Goal: Contribute content: Add original content to the website for others to see

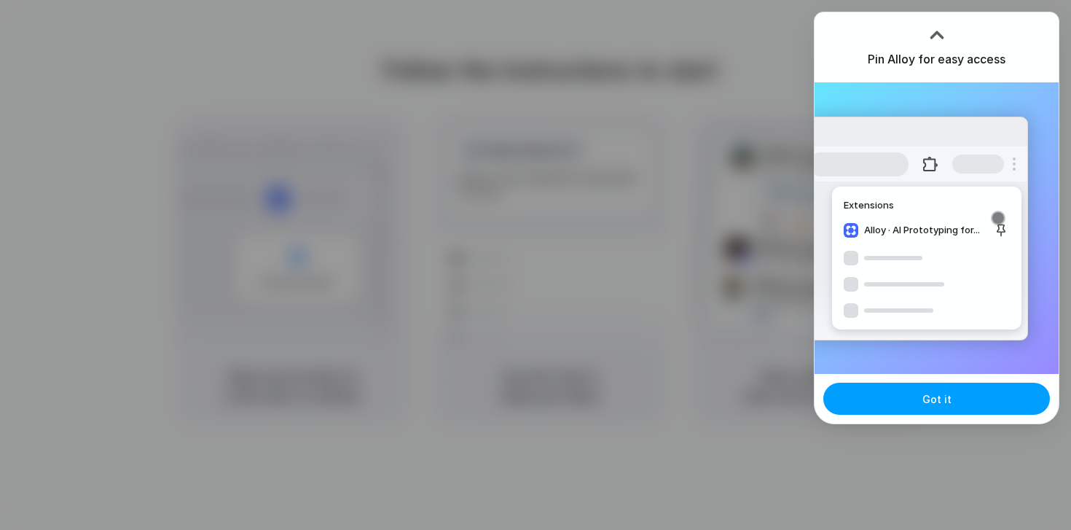
click at [944, 398] on span "Got it" at bounding box center [937, 398] width 29 height 15
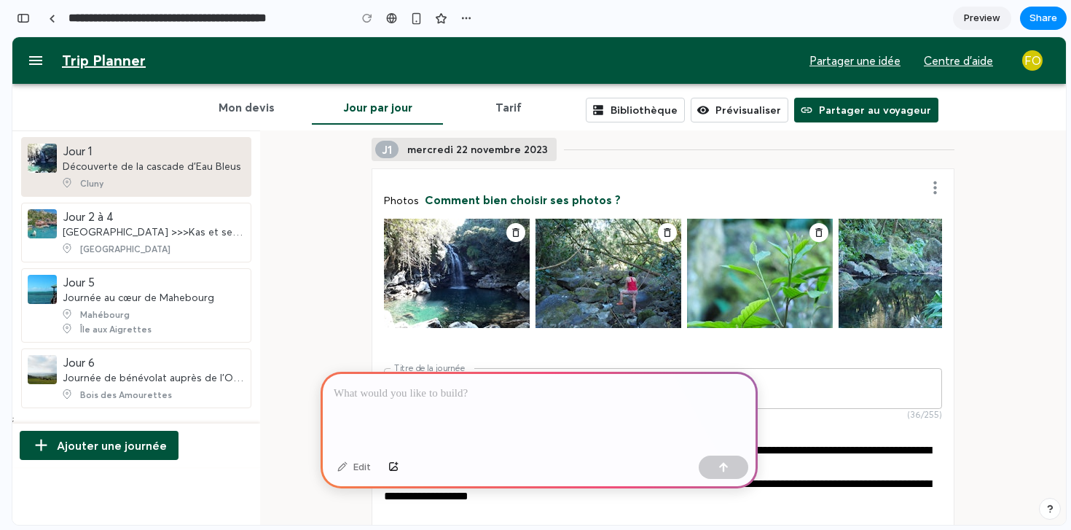
click at [462, 382] on div at bounding box center [539, 411] width 437 height 78
click at [546, 407] on div "**********" at bounding box center [539, 411] width 437 height 78
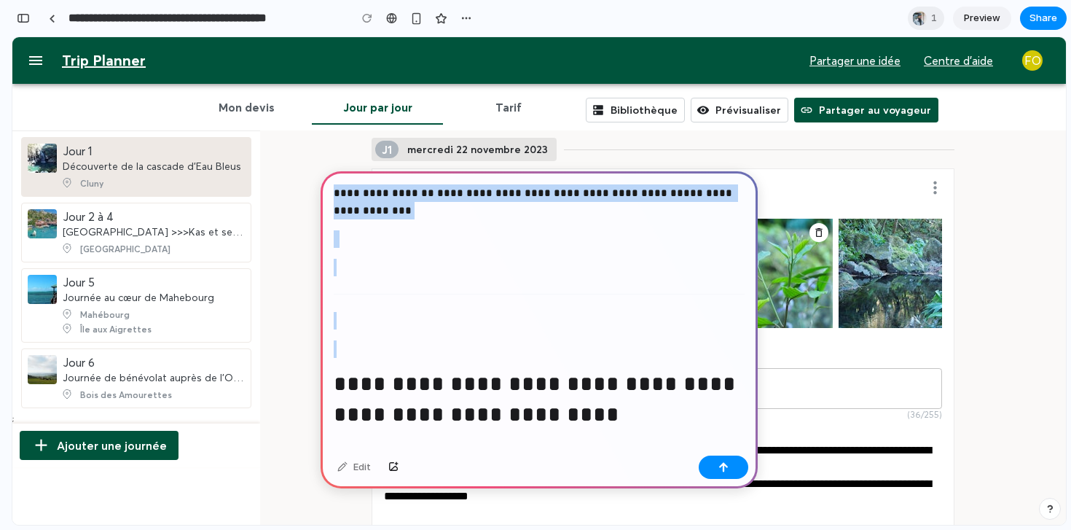
drag, startPoint x: 347, startPoint y: 418, endPoint x: 334, endPoint y: 152, distance: 266.3
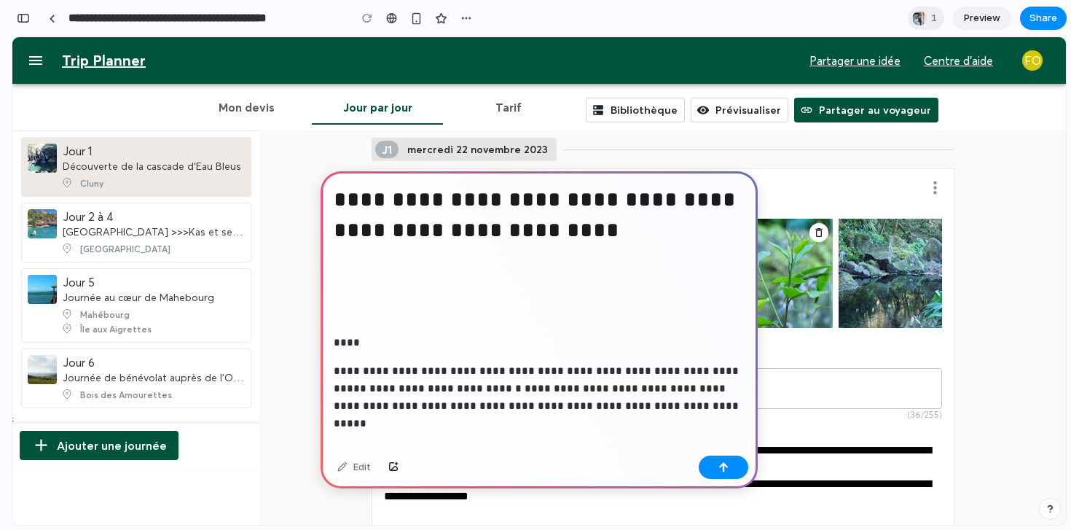
click at [392, 297] on p at bounding box center [539, 305] width 411 height 35
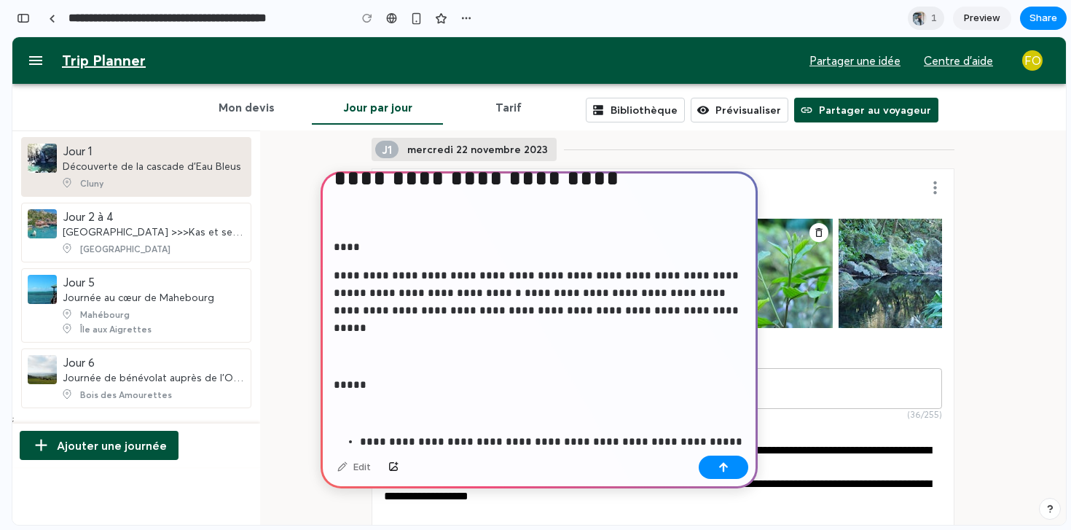
scroll to position [56, 0]
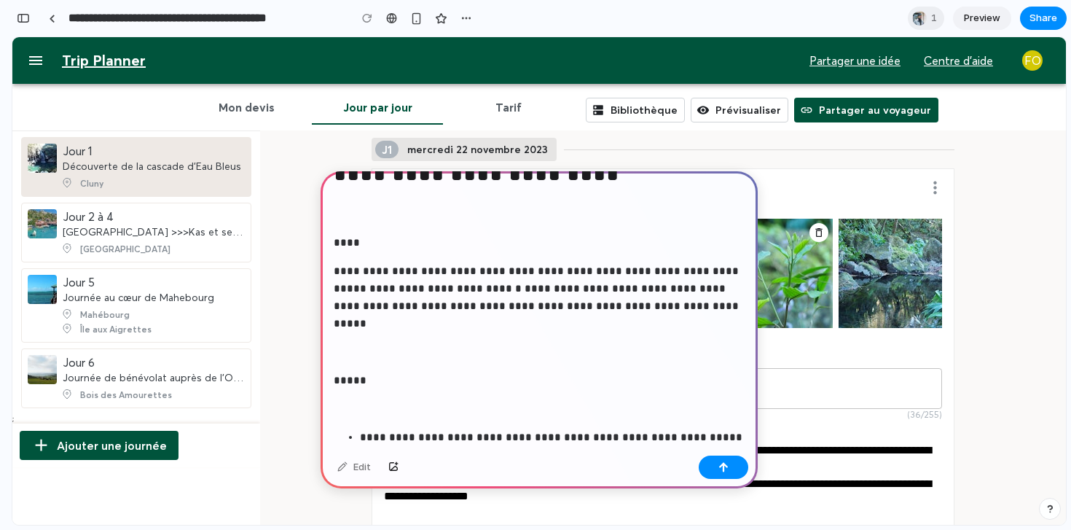
click at [418, 357] on p at bounding box center [539, 343] width 411 height 35
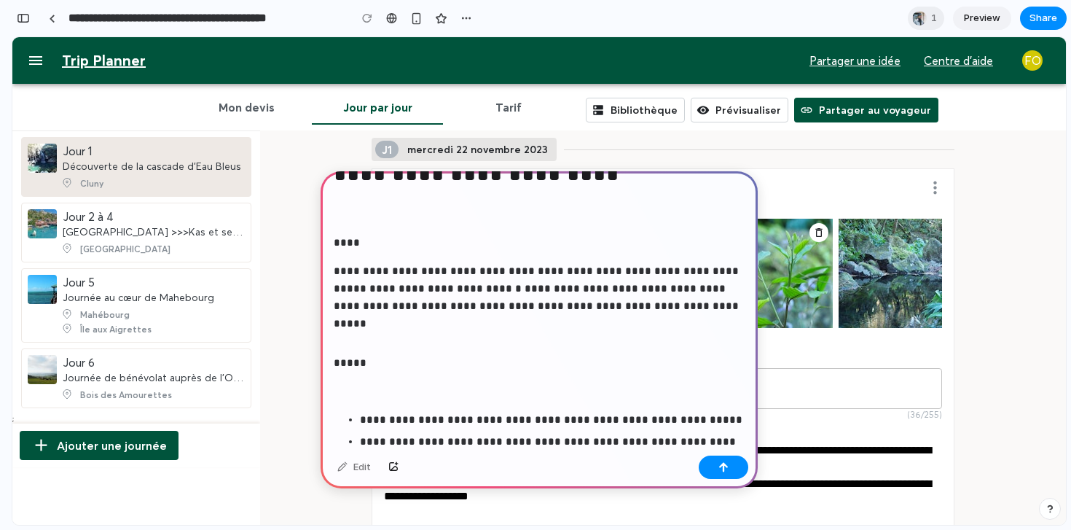
click at [383, 386] on p at bounding box center [539, 391] width 411 height 17
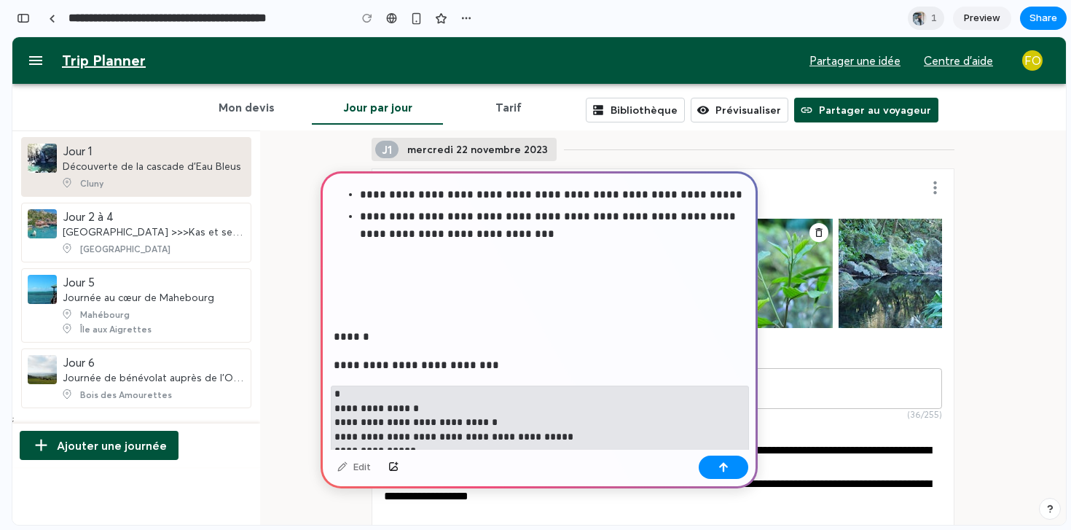
scroll to position [286, 0]
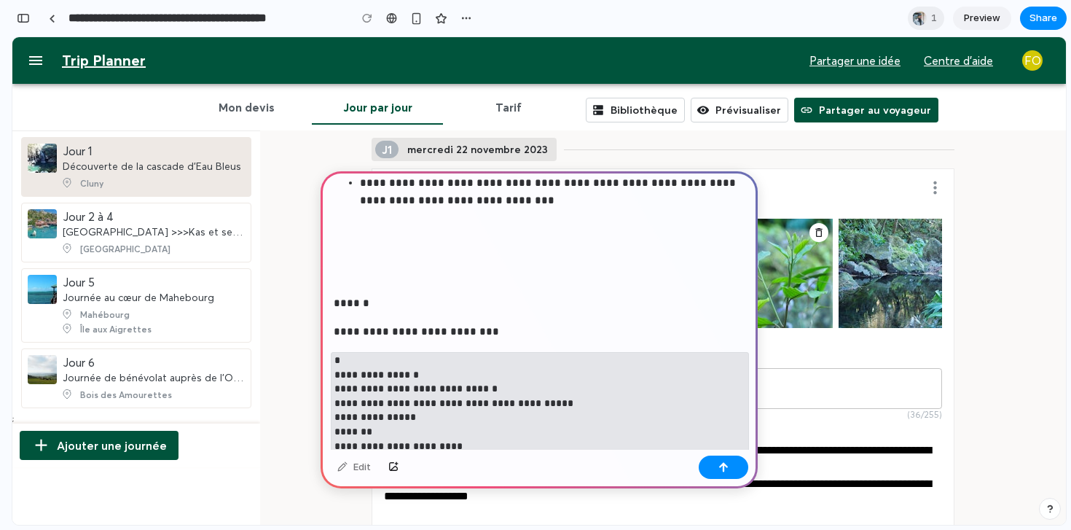
click at [401, 266] on p at bounding box center [539, 265] width 411 height 35
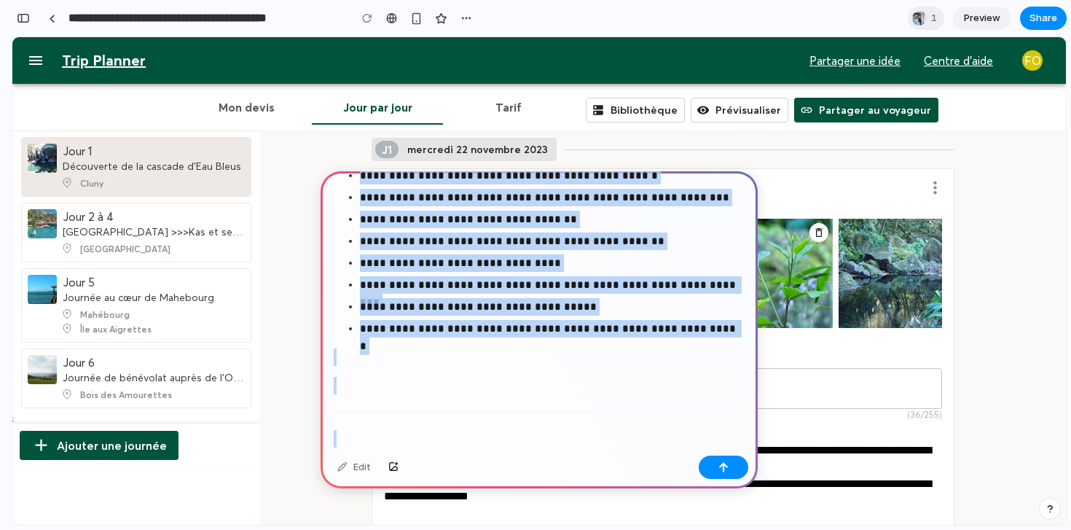
scroll to position [1524, 0]
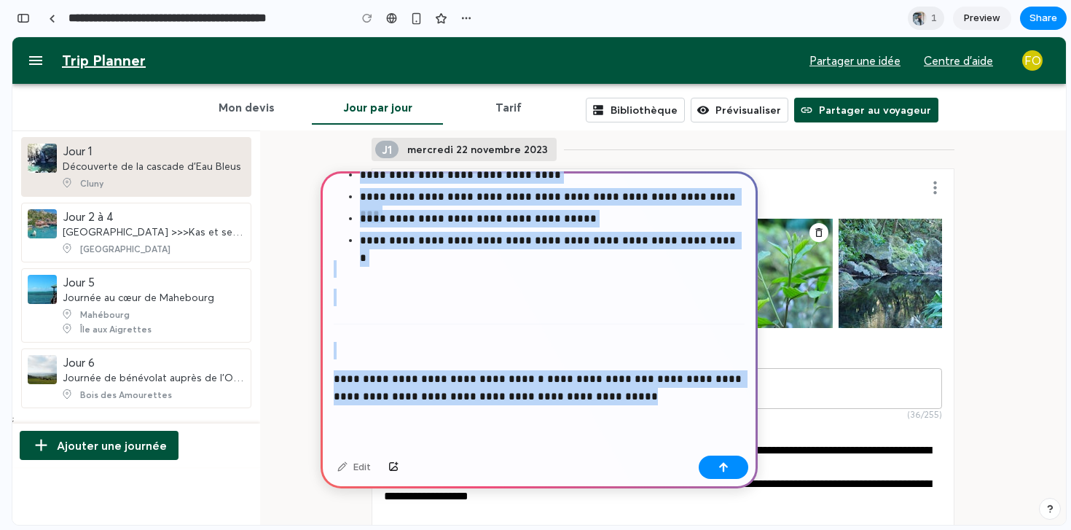
drag, startPoint x: 383, startPoint y: 250, endPoint x: 410, endPoint y: 491, distance: 242.7
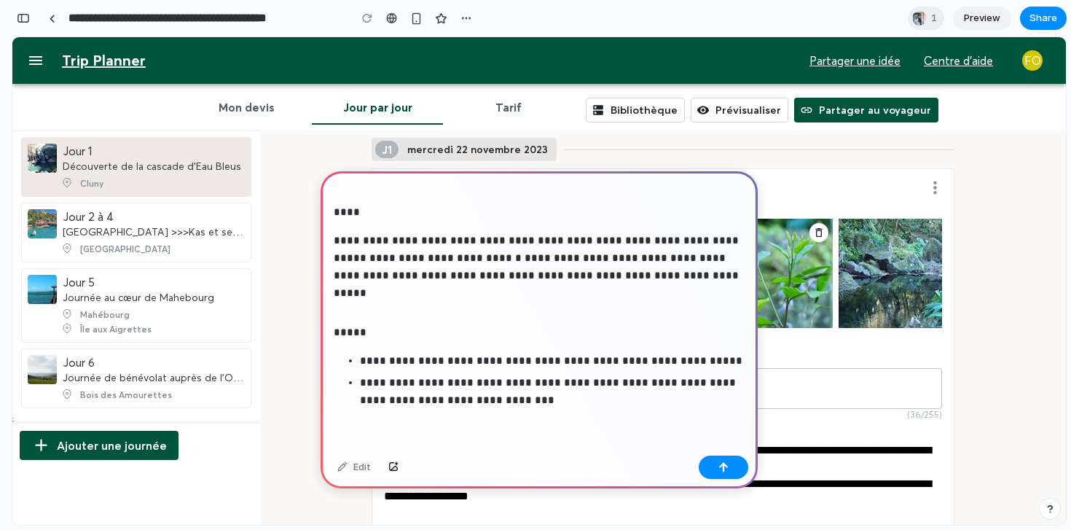
scroll to position [87, 0]
click at [717, 469] on button "button" at bounding box center [724, 466] width 50 height 23
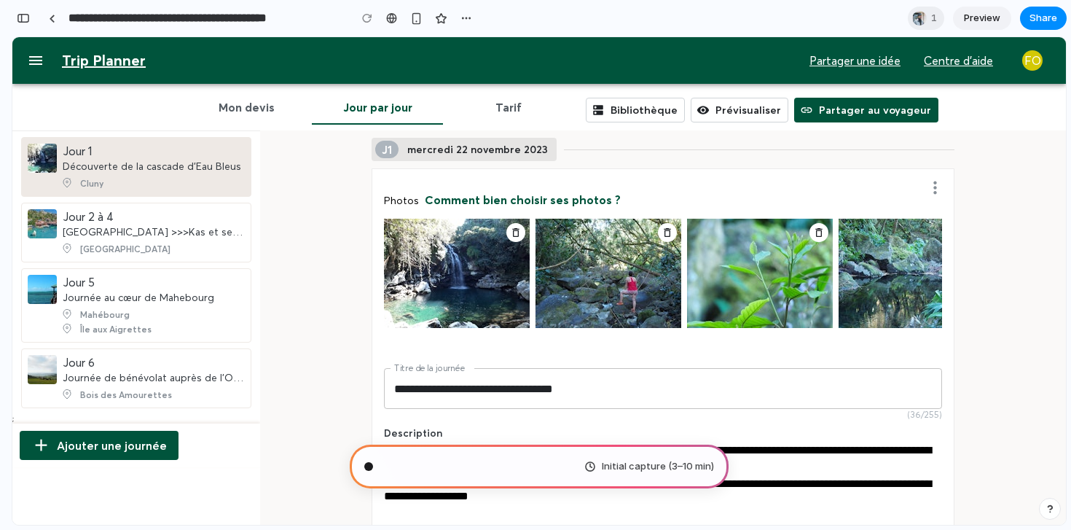
scroll to position [201, 0]
type input "**********"
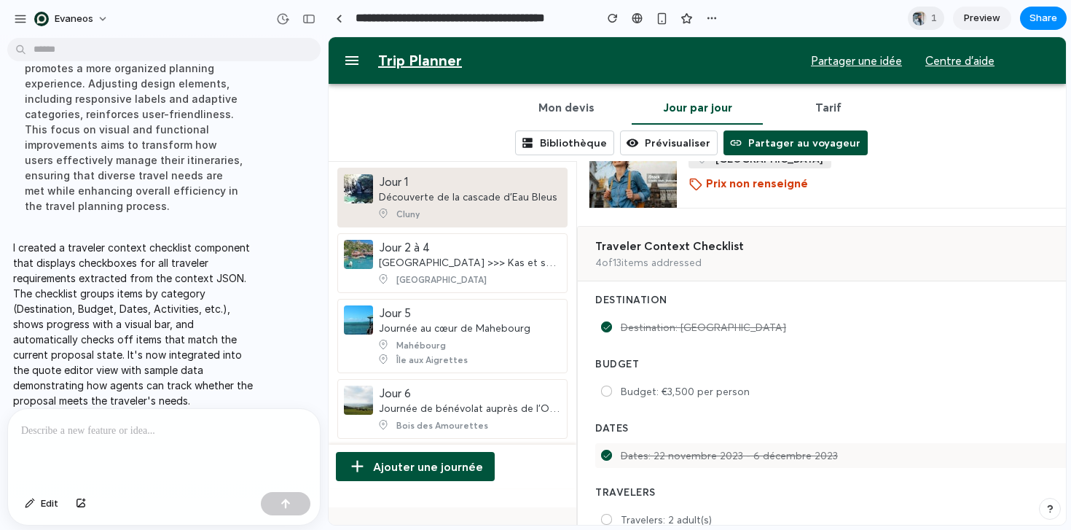
scroll to position [1005, 0]
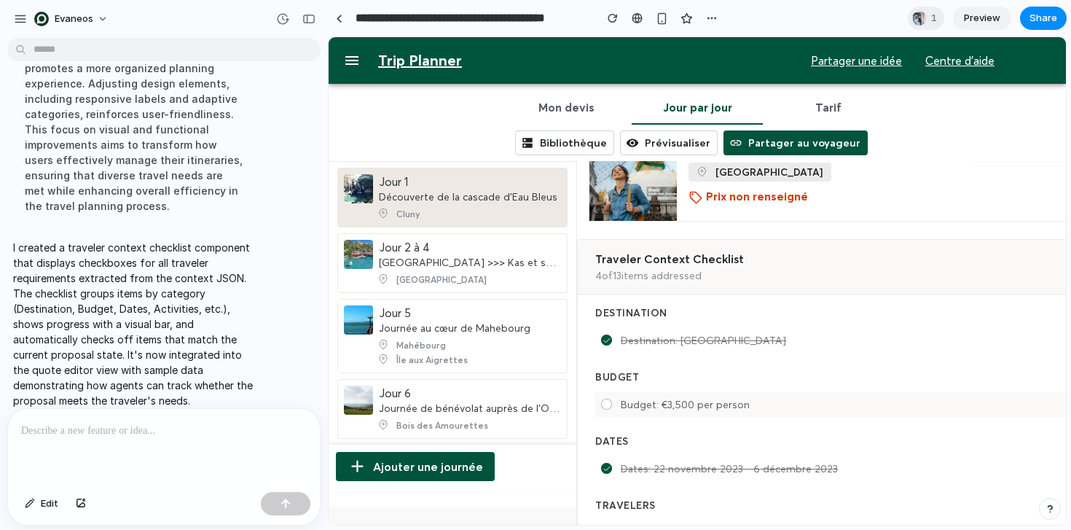
click at [643, 401] on div "Budget: €3,500 per person" at bounding box center [867, 404] width 545 height 25
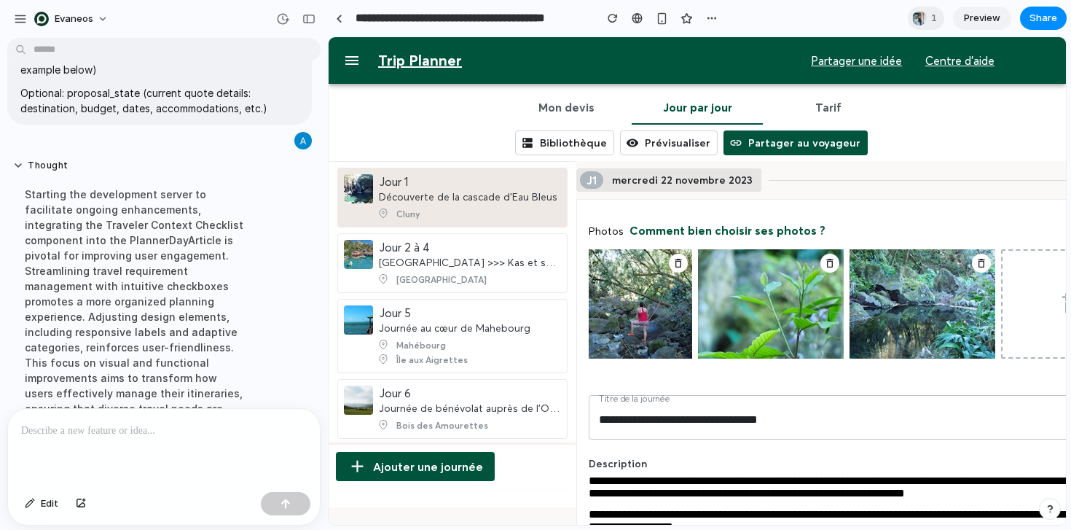
scroll to position [438, 0]
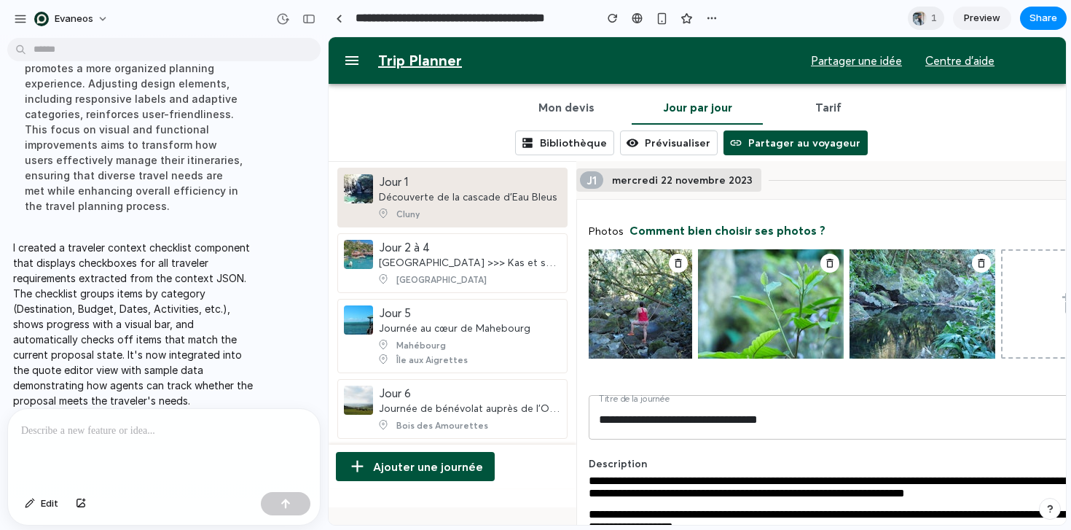
click at [106, 445] on div at bounding box center [164, 447] width 312 height 77
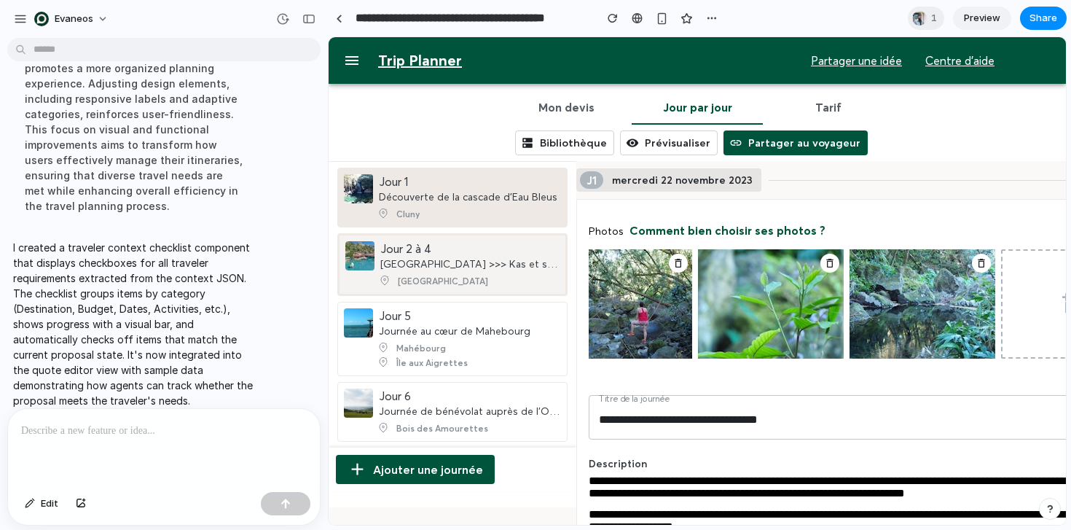
click at [501, 250] on div "Jour 2 à 4 Antalya >>> Kas et ses environs" at bounding box center [469, 255] width 179 height 29
click at [476, 278] on span "[GEOGRAPHIC_DATA]" at bounding box center [463, 280] width 173 height 15
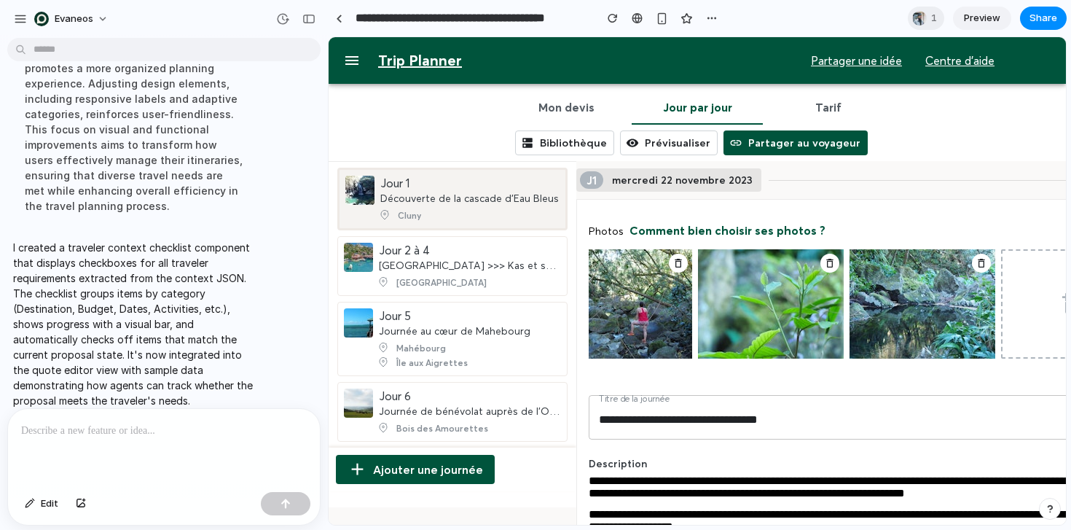
click at [476, 208] on span "Cluny" at bounding box center [463, 215] width 173 height 15
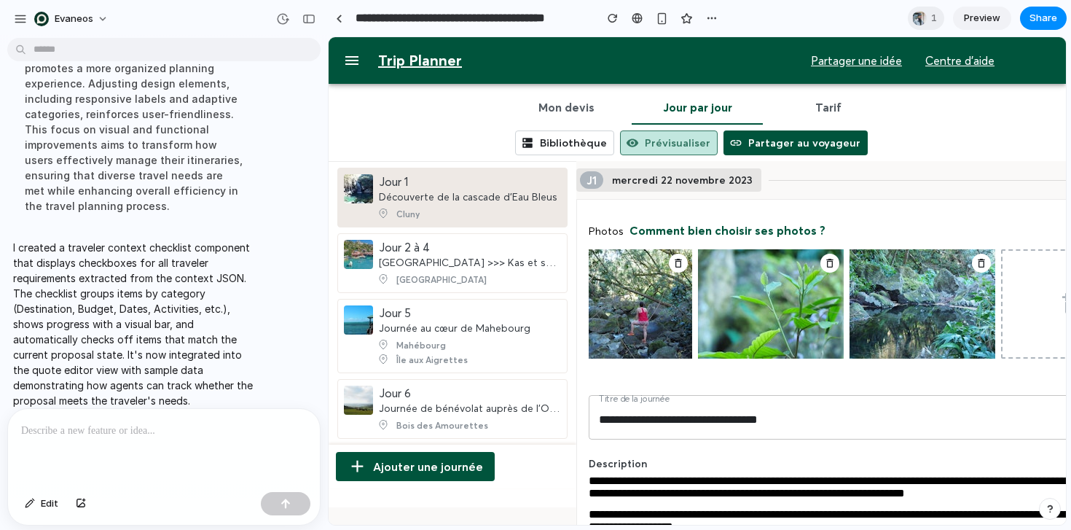
click at [669, 144] on link "Prévisualiser" at bounding box center [669, 142] width 98 height 25
click at [49, 458] on div at bounding box center [164, 447] width 312 height 77
click at [160, 461] on div at bounding box center [164, 447] width 312 height 77
click at [173, 442] on div at bounding box center [164, 447] width 312 height 77
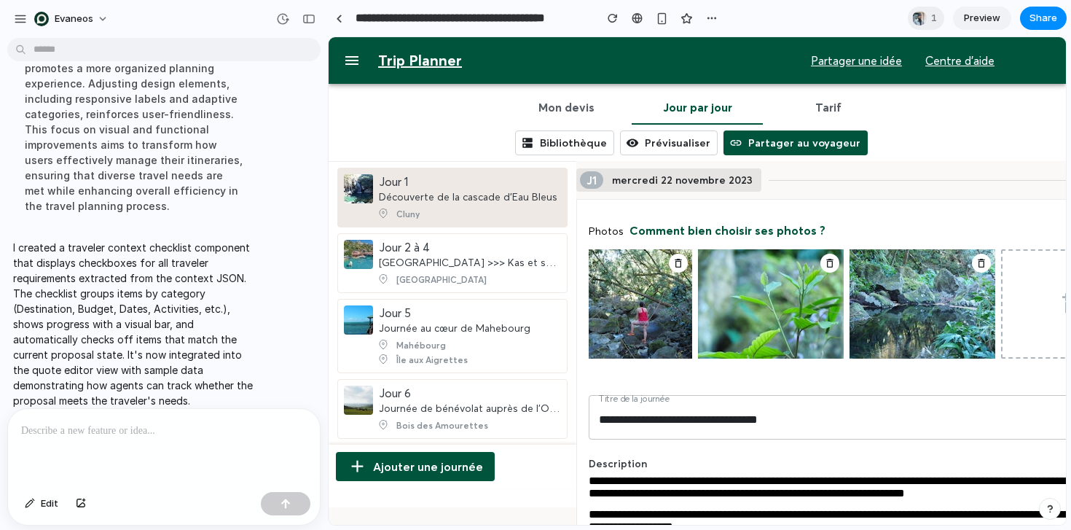
click at [146, 429] on p at bounding box center [164, 430] width 286 height 17
click at [144, 435] on p at bounding box center [164, 430] width 286 height 17
click at [128, 453] on div at bounding box center [164, 447] width 312 height 77
click at [121, 434] on p at bounding box center [164, 430] width 286 height 17
click at [48, 500] on span "Edit" at bounding box center [49, 503] width 17 height 15
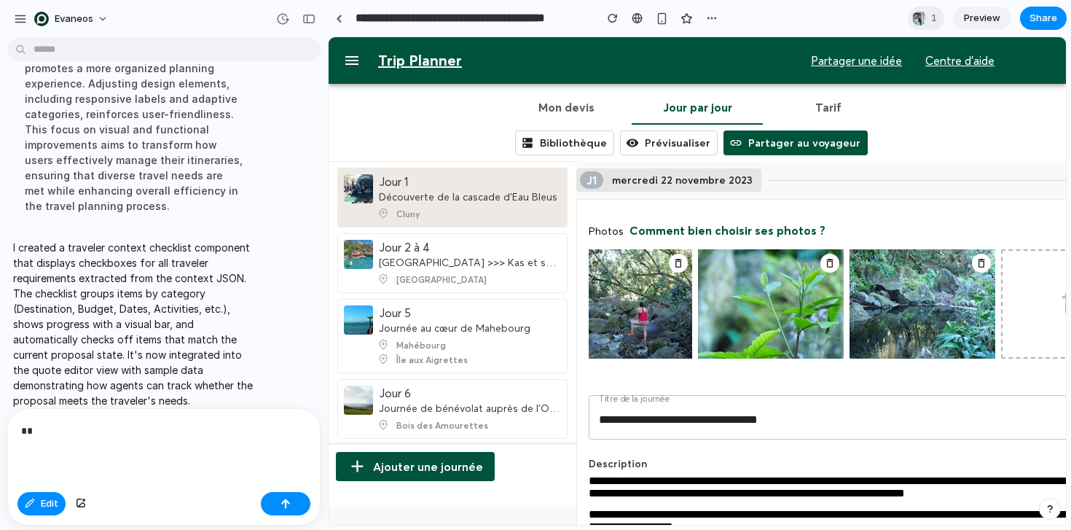
click at [60, 434] on p "**" at bounding box center [164, 430] width 286 height 17
click at [51, 501] on span "Edit" at bounding box center [49, 503] width 17 height 15
click at [166, 445] on div at bounding box center [164, 447] width 312 height 77
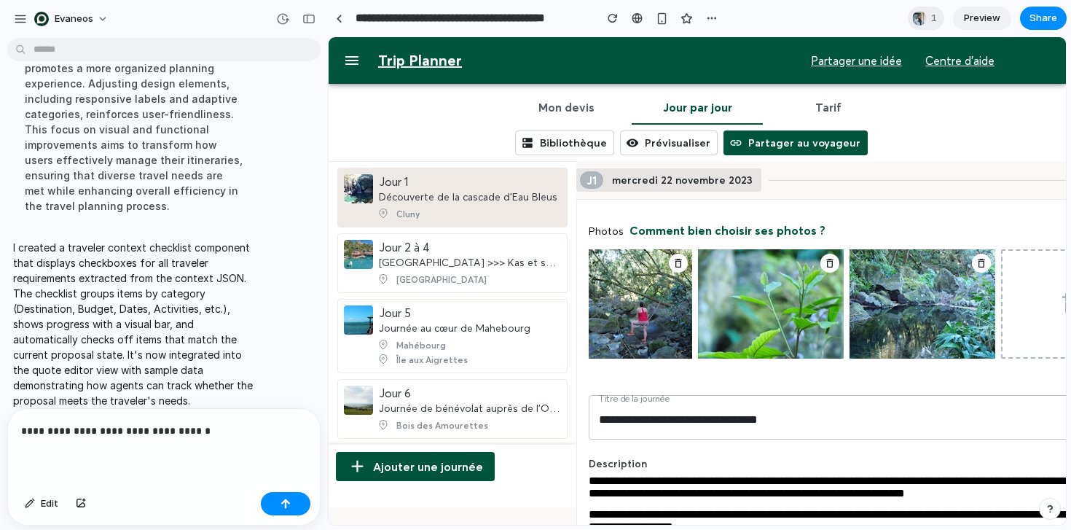
click at [51, 429] on p "**********" at bounding box center [164, 430] width 286 height 17
click at [224, 428] on p "**********" at bounding box center [164, 430] width 286 height 17
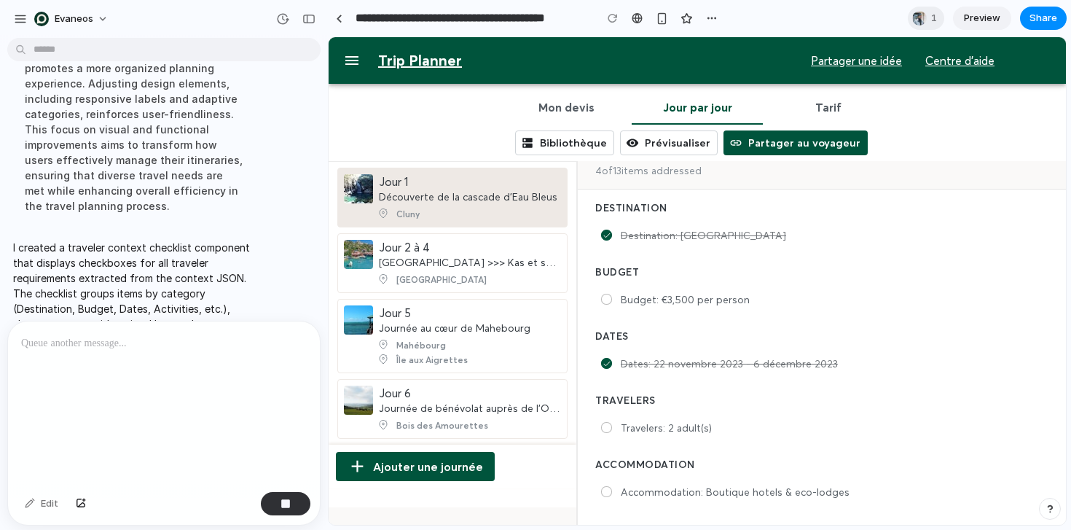
scroll to position [611, 0]
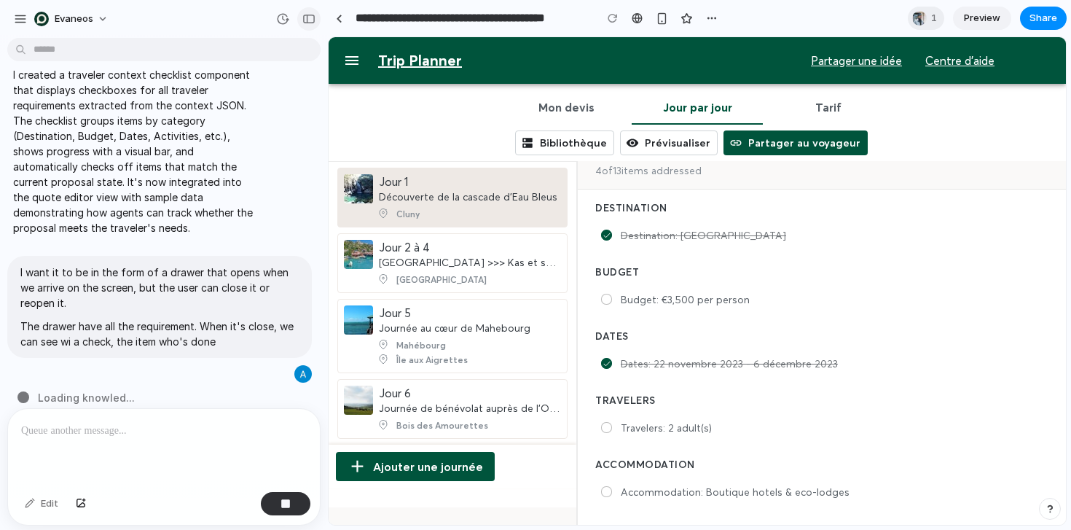
click at [303, 19] on div "button" at bounding box center [308, 19] width 13 height 10
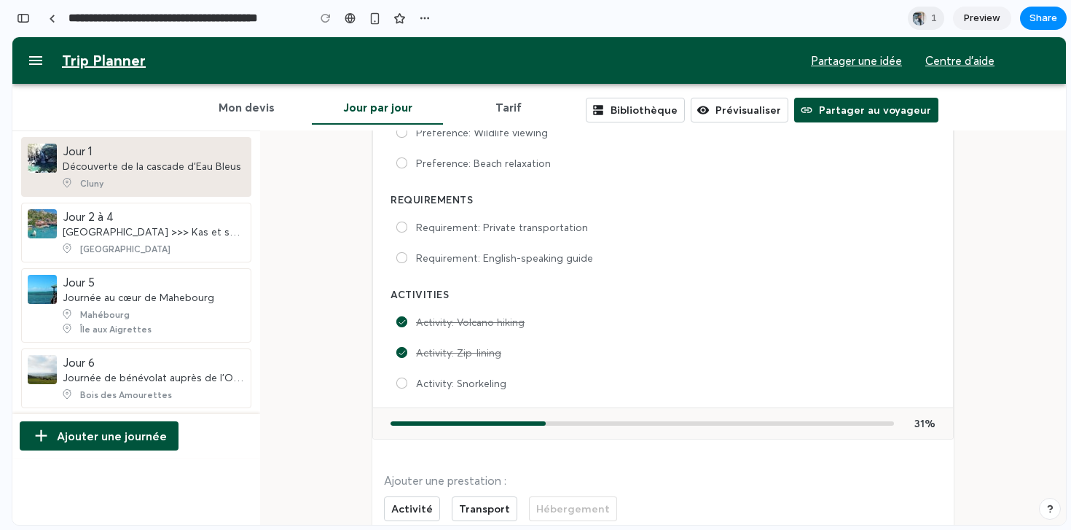
scroll to position [1650, 0]
click at [431, 377] on label "Activity: Snorkeling" at bounding box center [461, 383] width 90 height 13
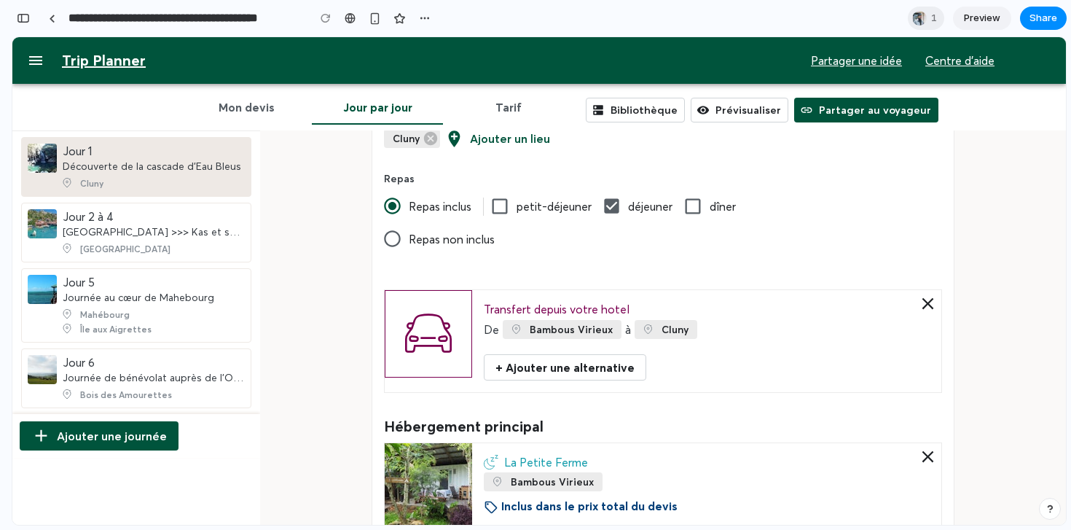
scroll to position [0, 0]
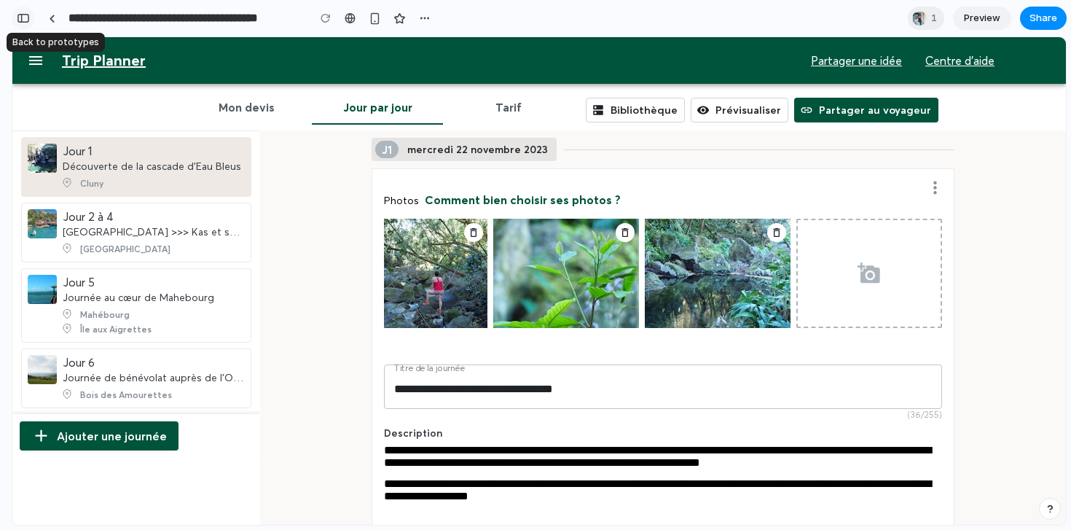
click at [26, 14] on div "button" at bounding box center [23, 18] width 13 height 10
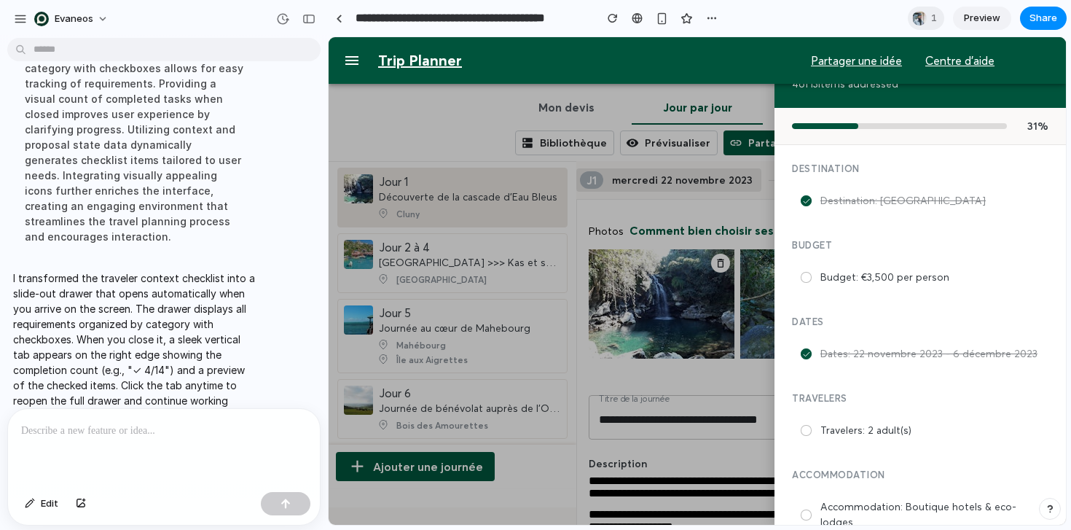
click at [606, 319] on div at bounding box center [697, 280] width 737 height 487
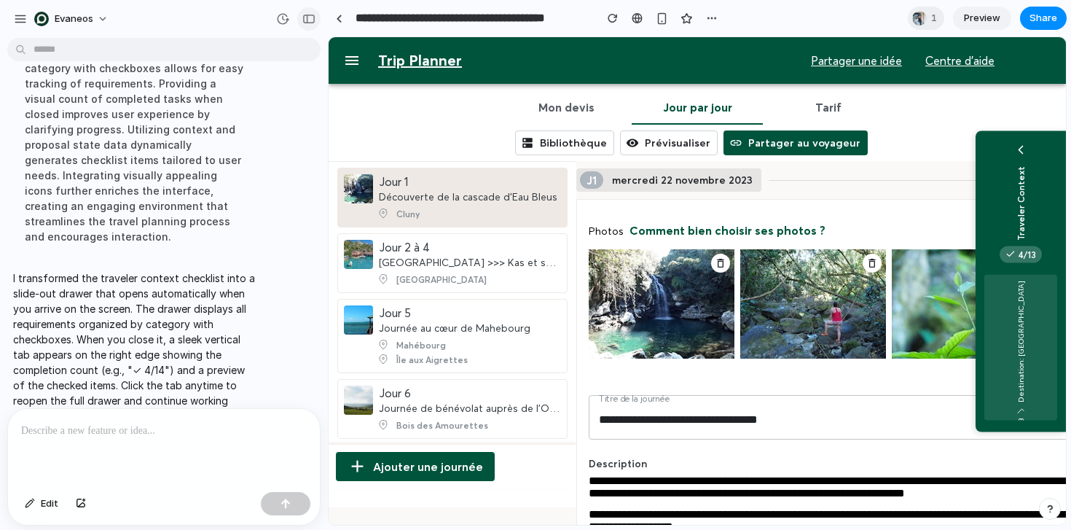
click at [317, 20] on button "button" at bounding box center [308, 18] width 23 height 23
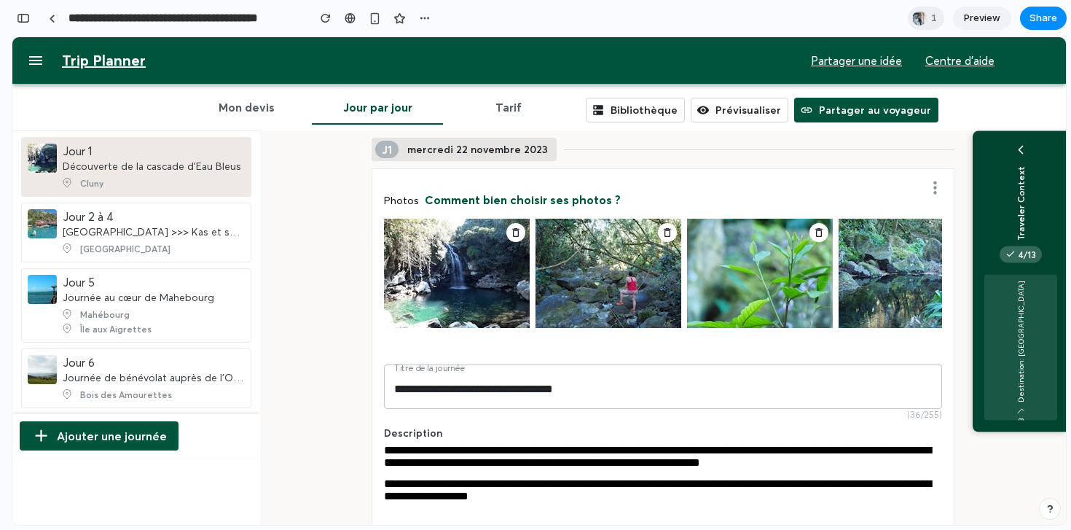
click at [1021, 157] on icon at bounding box center [1021, 149] width 15 height 15
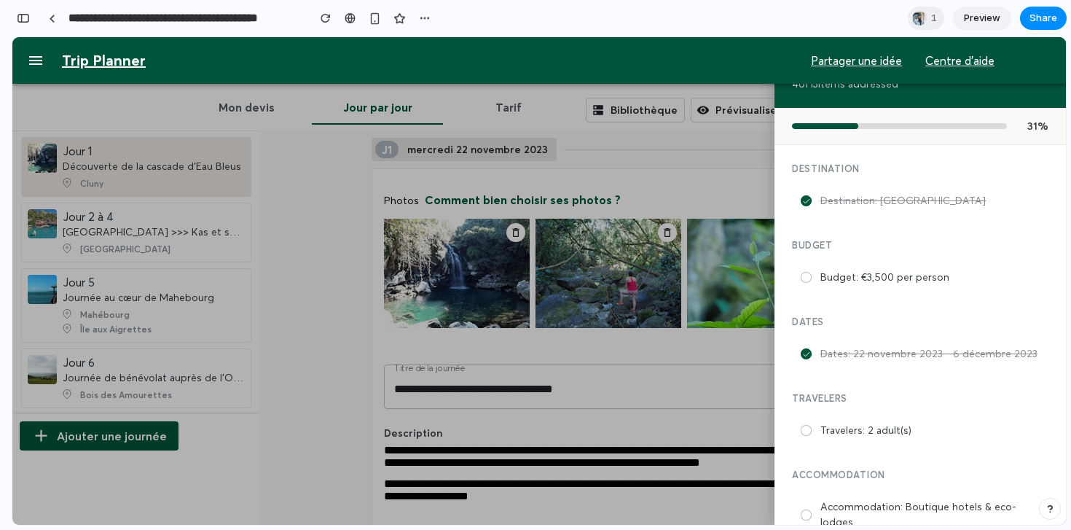
click at [701, 176] on div at bounding box center [539, 280] width 1054 height 487
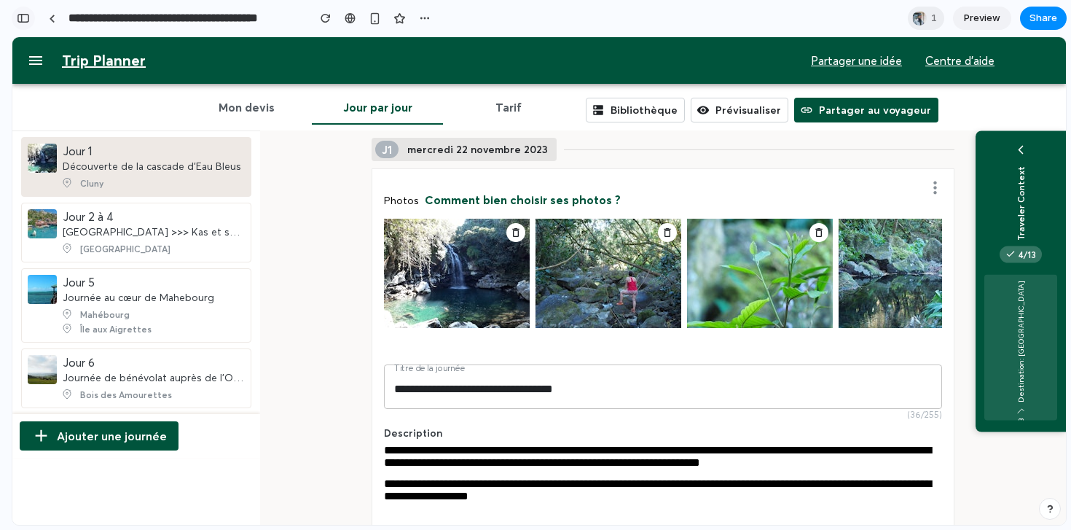
click at [30, 24] on button "button" at bounding box center [23, 18] width 23 height 23
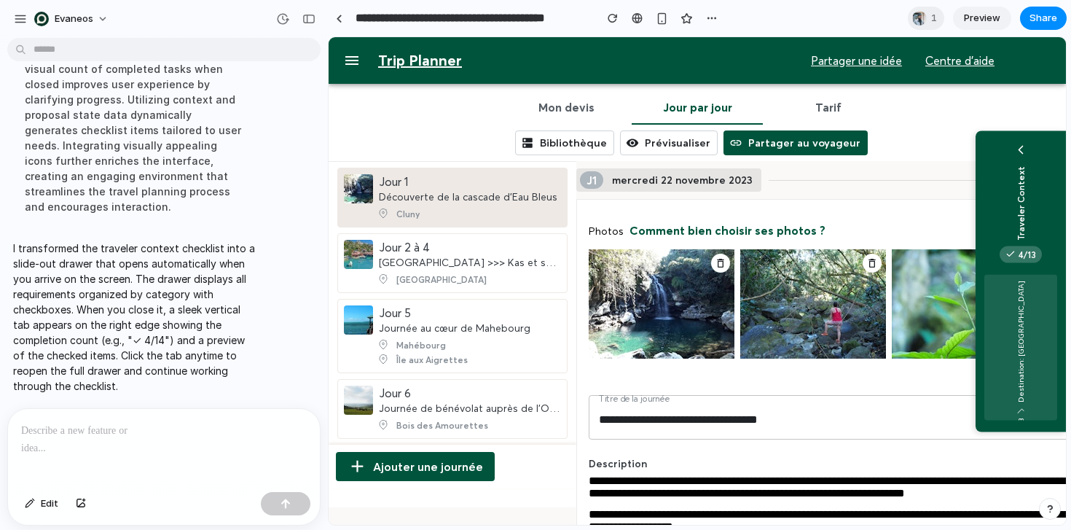
scroll to position [763, 0]
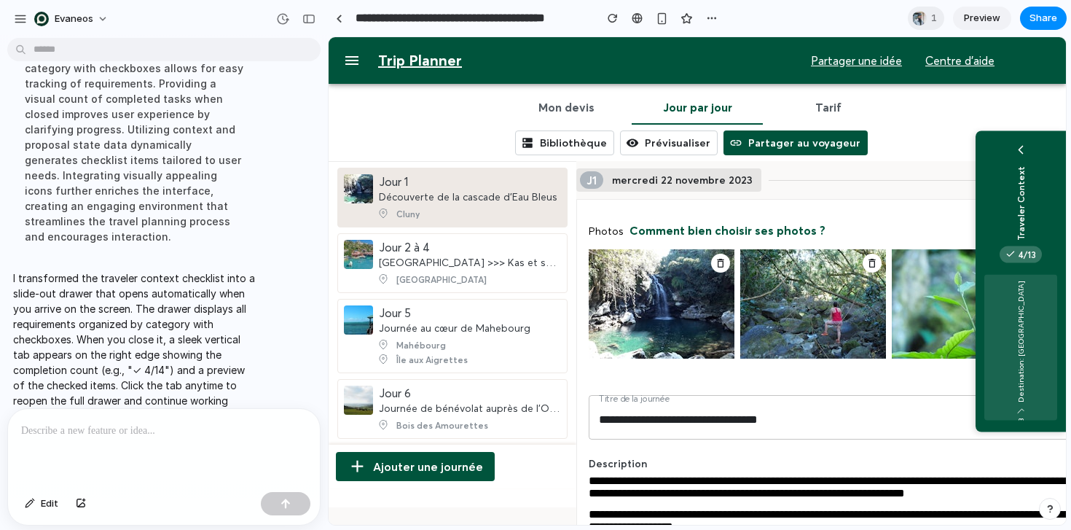
click at [117, 434] on p at bounding box center [164, 430] width 286 height 17
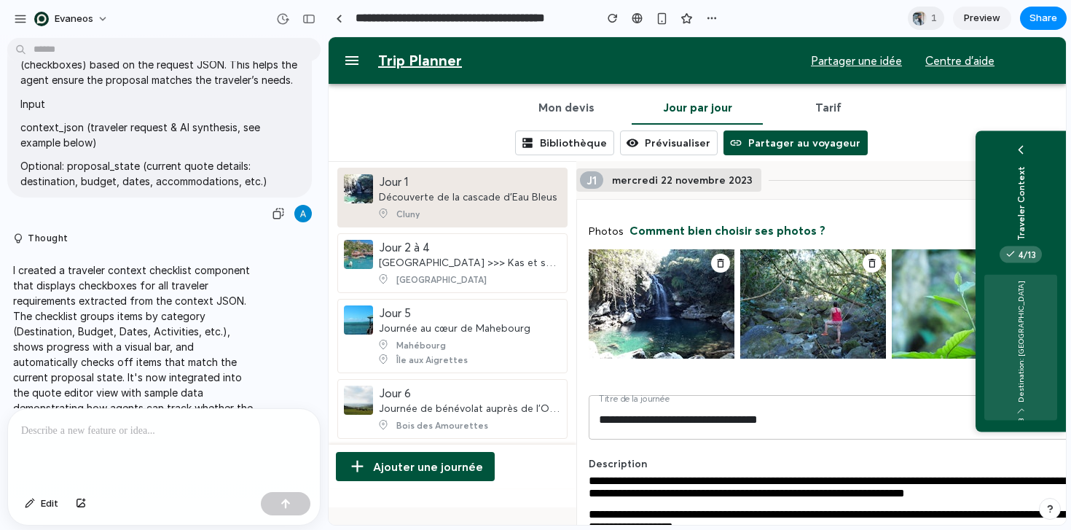
scroll to position [111, 0]
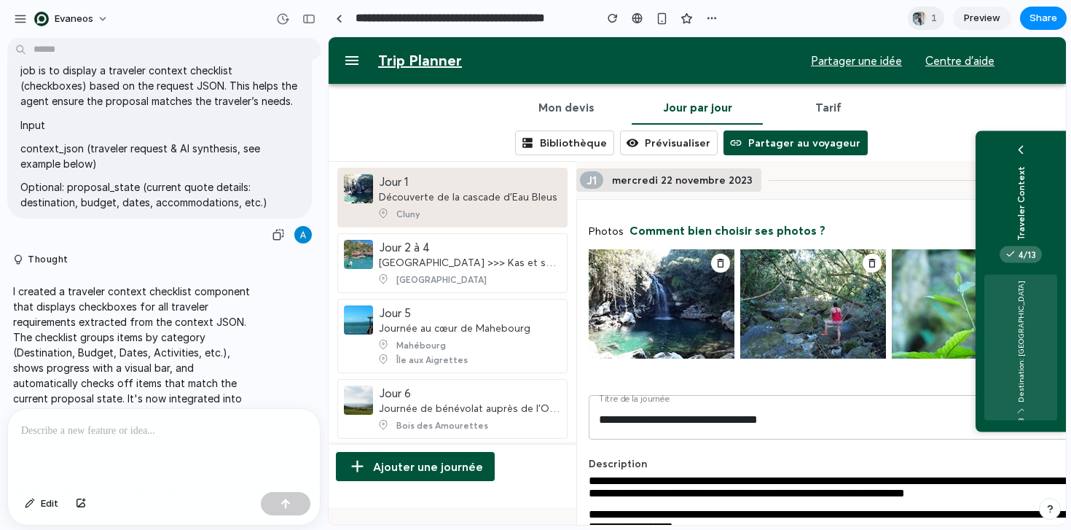
click at [205, 150] on p "context_json (traveler request & AI synthesis, see example below)" at bounding box center [159, 156] width 278 height 31
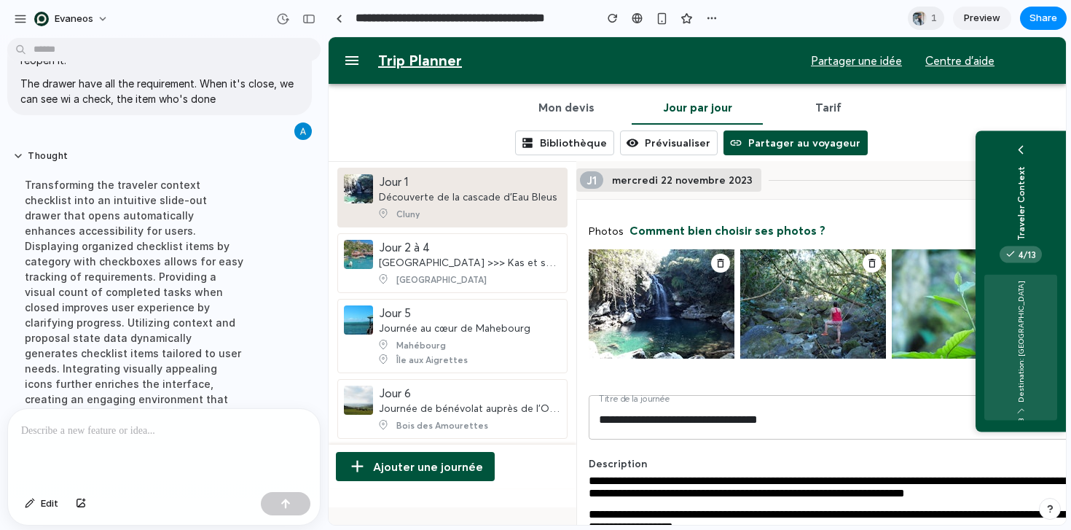
scroll to position [638, 0]
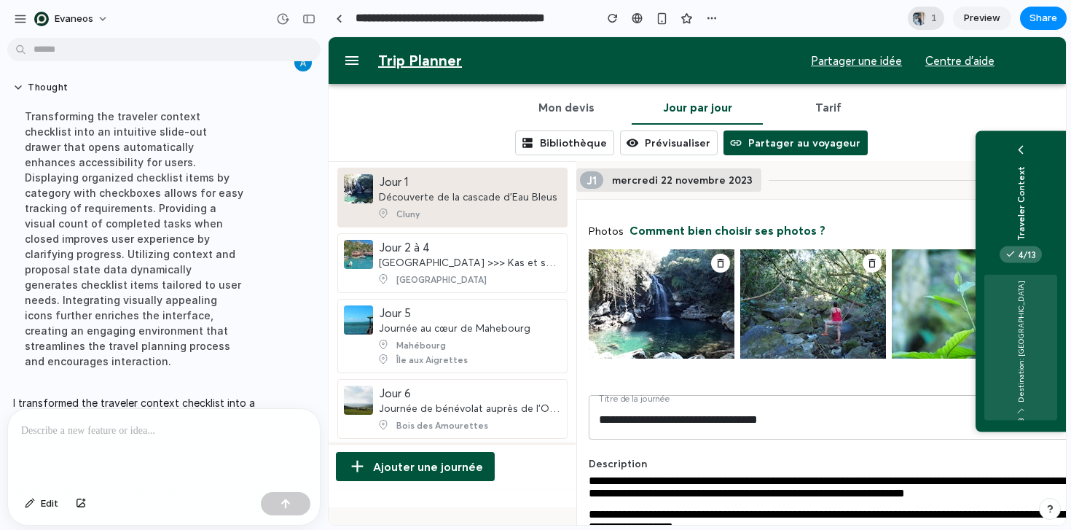
click at [927, 18] on div at bounding box center [919, 17] width 17 height 17
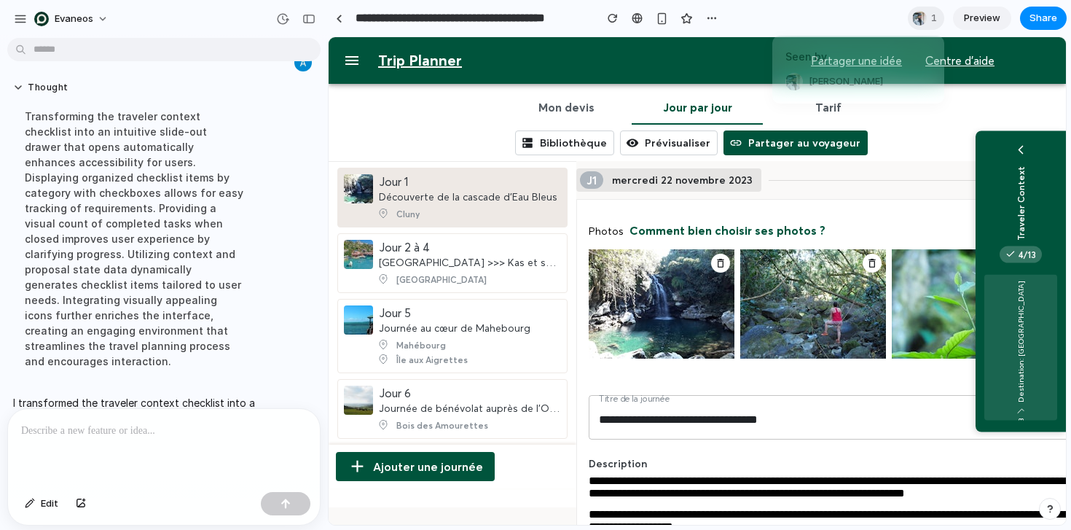
click at [863, 11] on div "Seen by Romain Quilliot" at bounding box center [535, 265] width 1071 height 530
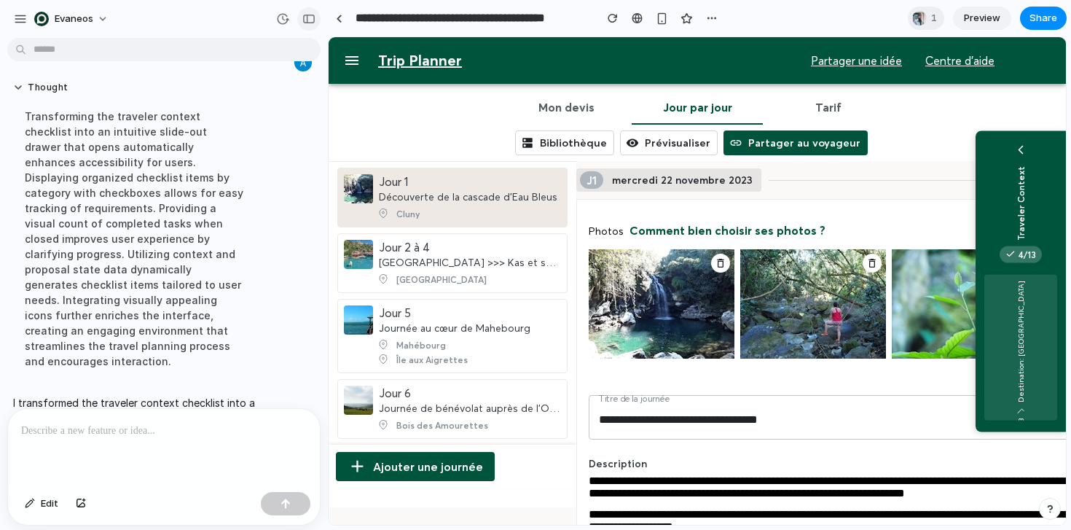
click at [308, 15] on div "button" at bounding box center [308, 19] width 13 height 10
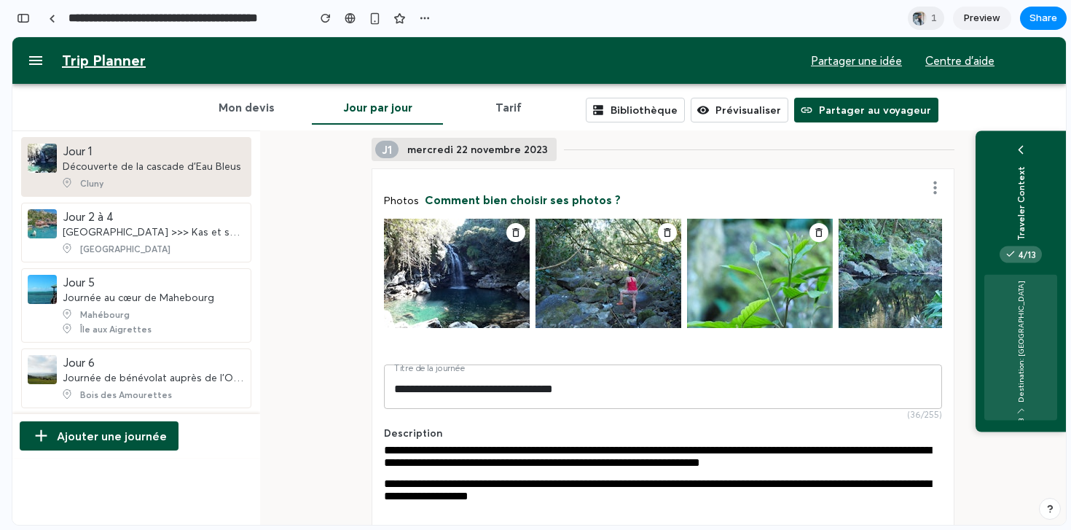
scroll to position [1082, 0]
click at [989, 17] on span "Preview" at bounding box center [982, 18] width 36 height 15
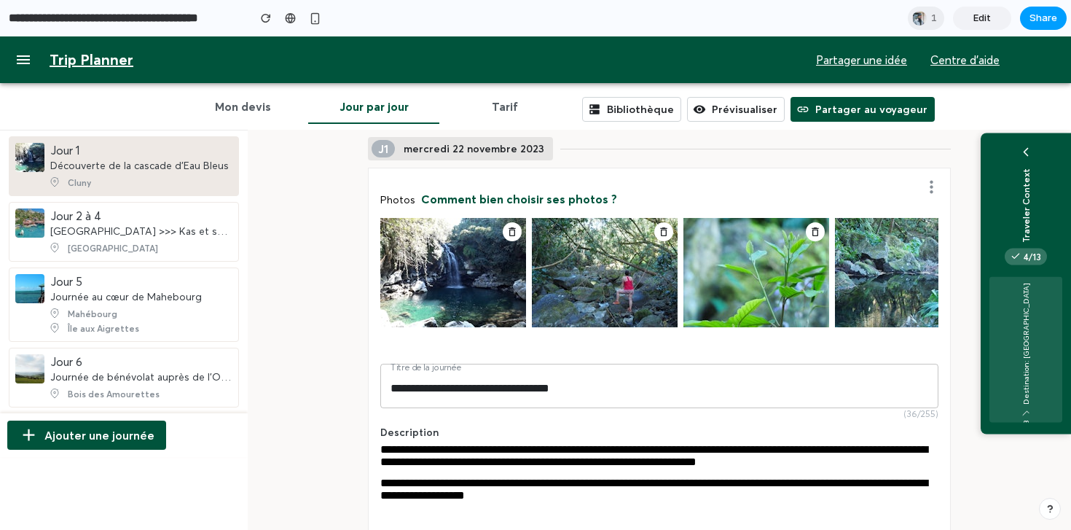
click at [1041, 22] on span "Share" at bounding box center [1044, 18] width 28 height 15
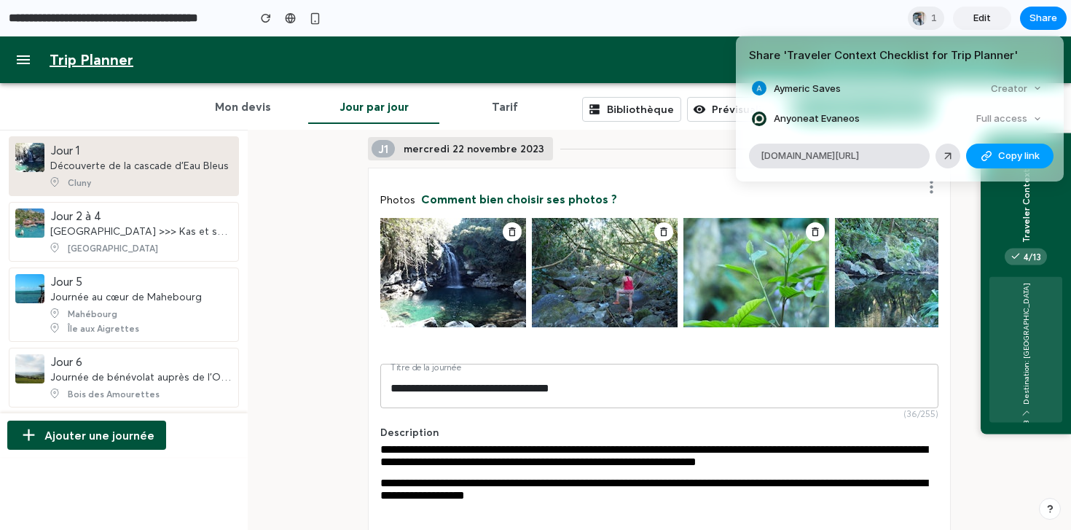
click at [995, 153] on button "Copy link" at bounding box center [1009, 156] width 87 height 25
click at [548, 102] on div "Share ' Traveler Context Checklist for Trip Planner ' Aymeric Saves Creator Any…" at bounding box center [535, 265] width 1071 height 530
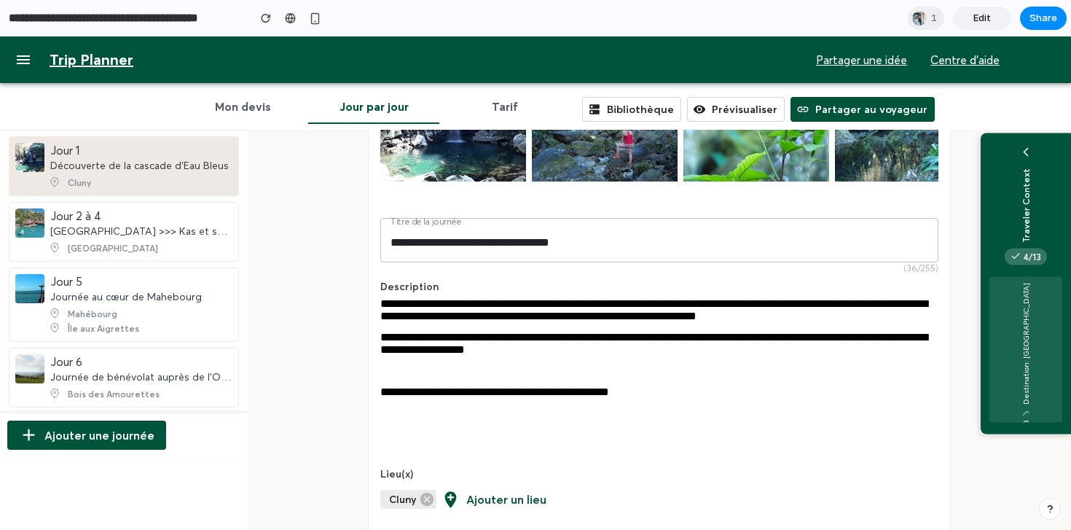
scroll to position [188, 0]
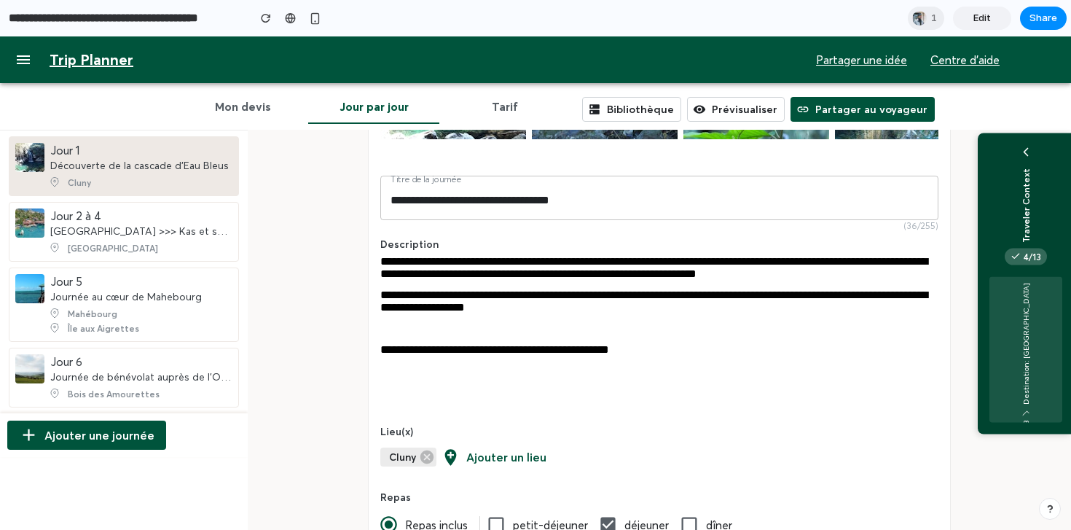
click at [1049, 165] on button "Traveler Context 4 / 13 Destination: Costa Rica Dates: 22 novembre 2023 - 6 déc…" at bounding box center [1024, 283] width 93 height 301
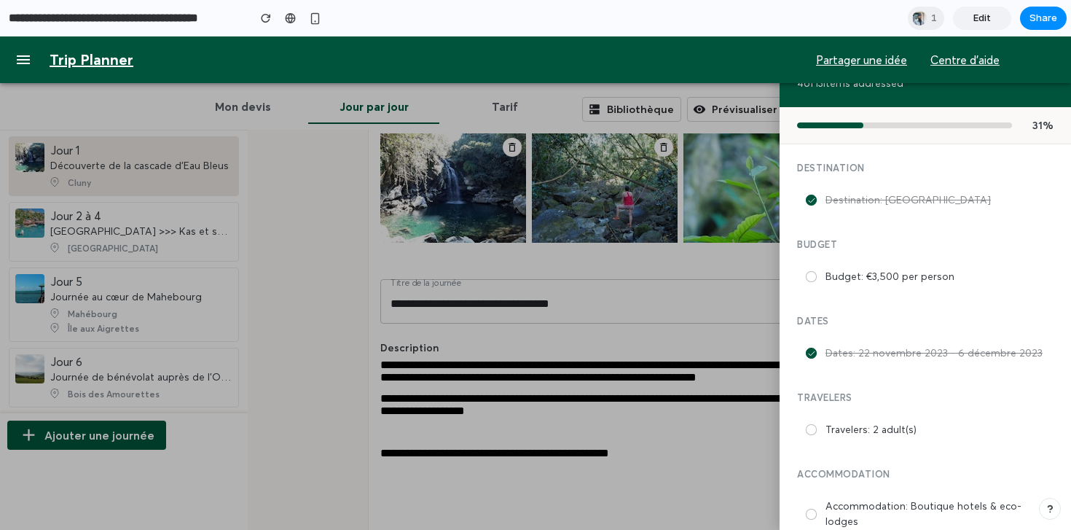
scroll to position [0, 0]
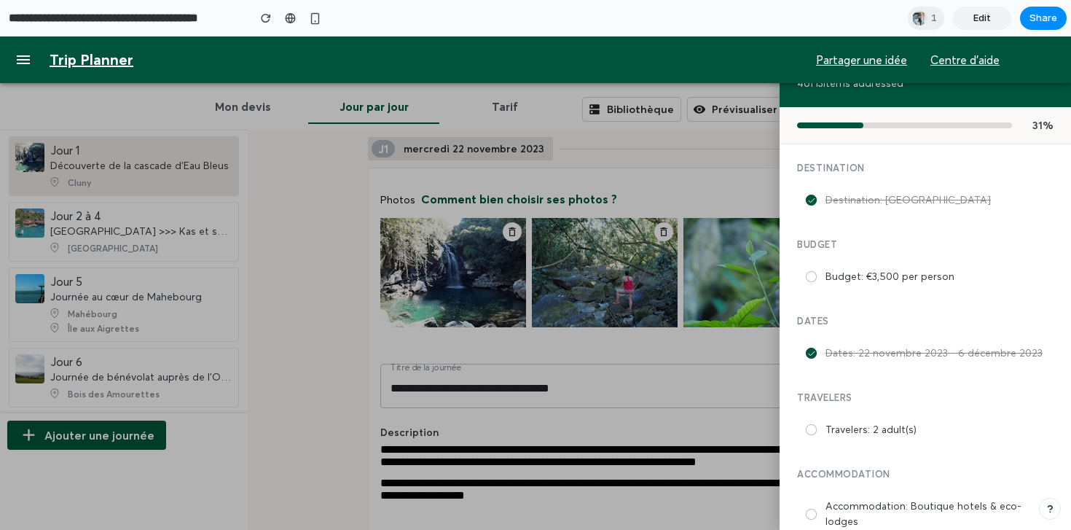
click at [729, 161] on div at bounding box center [535, 282] width 1071 height 493
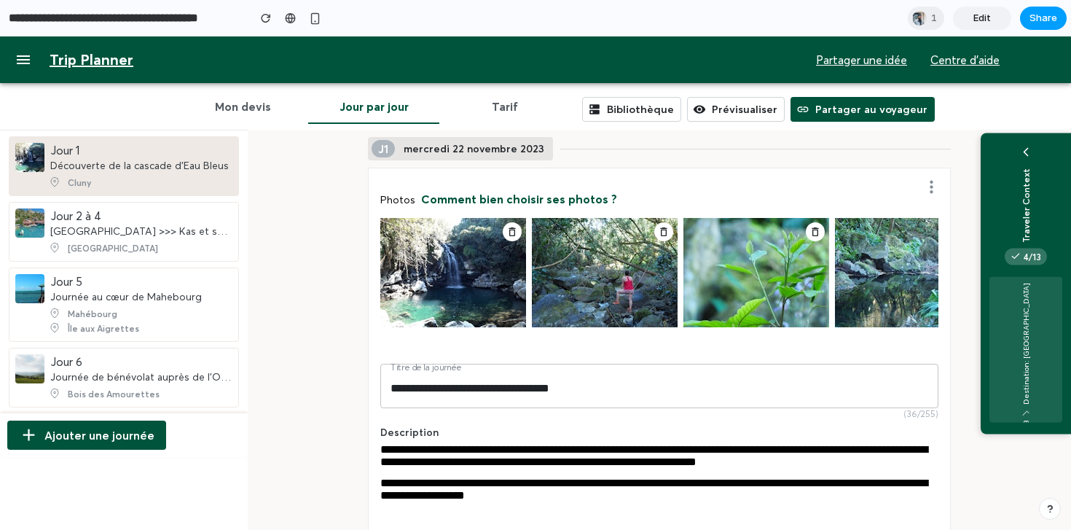
click at [1032, 19] on span "Share" at bounding box center [1044, 18] width 28 height 15
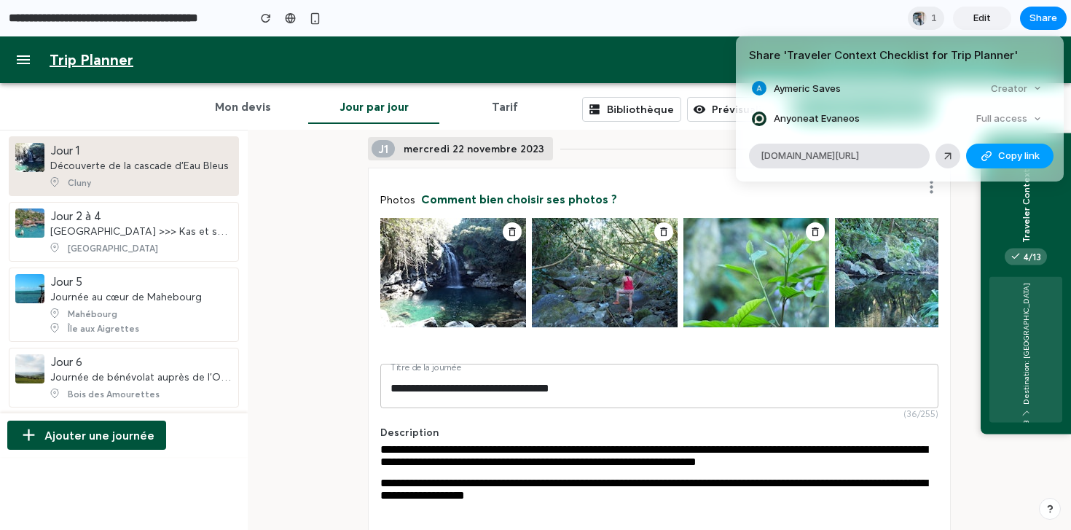
click at [1014, 158] on span "Copy link" at bounding box center [1019, 156] width 42 height 15
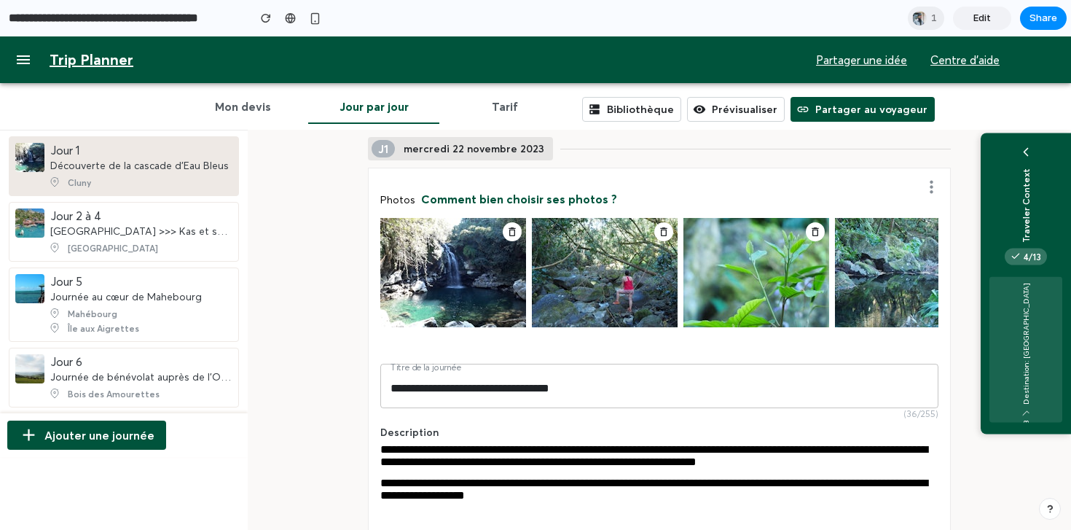
click at [601, 70] on div "Share ' Traveler Context Checklist for Trip Planner ' Aymeric Saves Creator Any…" at bounding box center [535, 265] width 1071 height 530
click at [925, 23] on div at bounding box center [919, 17] width 17 height 17
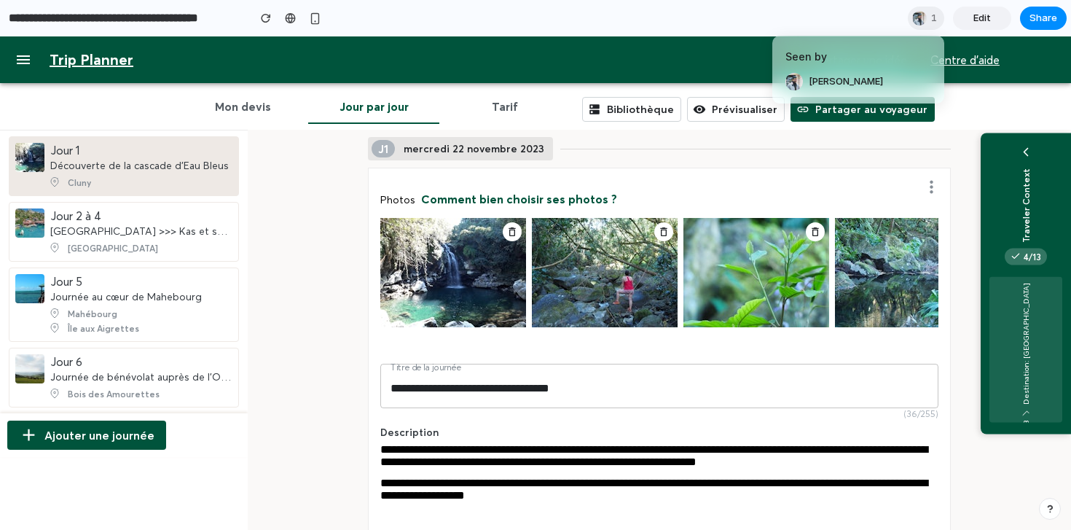
click at [670, 31] on div "Seen by Romain Quilliot" at bounding box center [535, 265] width 1071 height 530
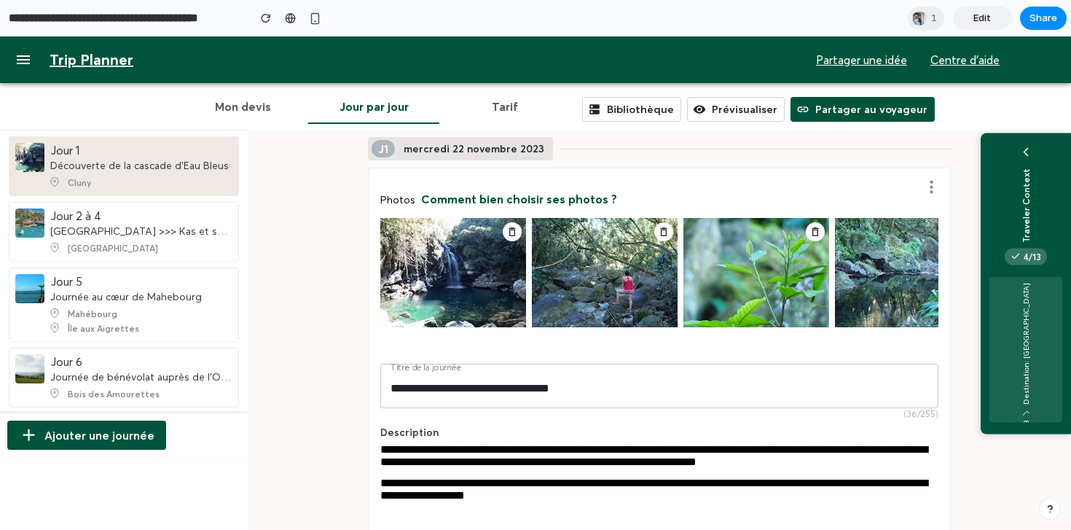
click at [978, 20] on span "Edit" at bounding box center [982, 18] width 17 height 15
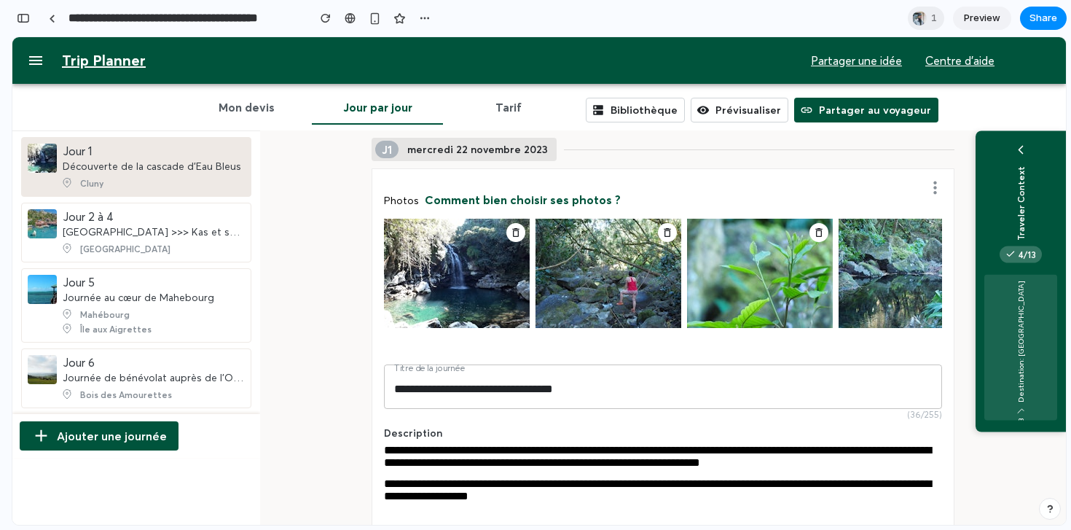
scroll to position [1245, 0]
click at [24, 12] on button "button" at bounding box center [23, 18] width 23 height 23
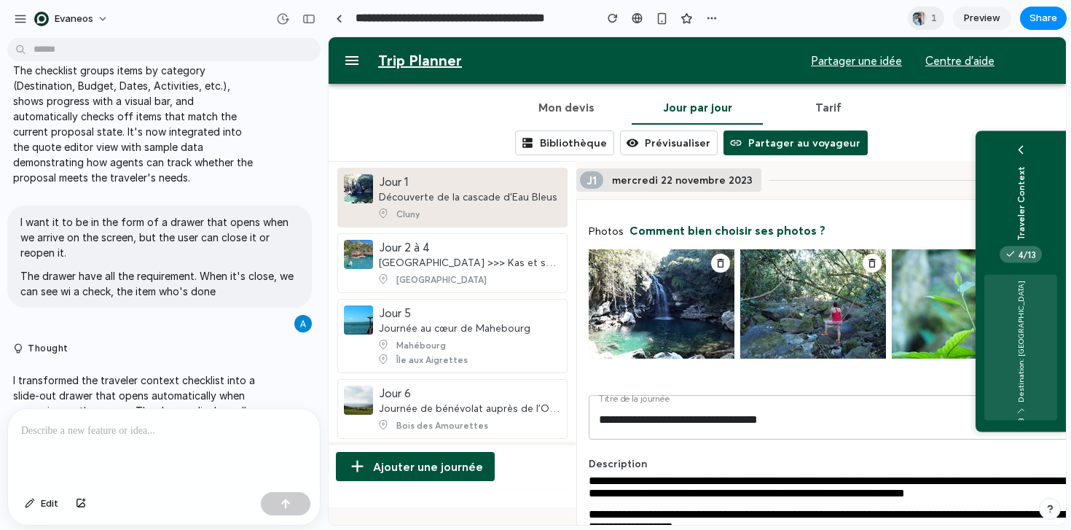
scroll to position [510, 0]
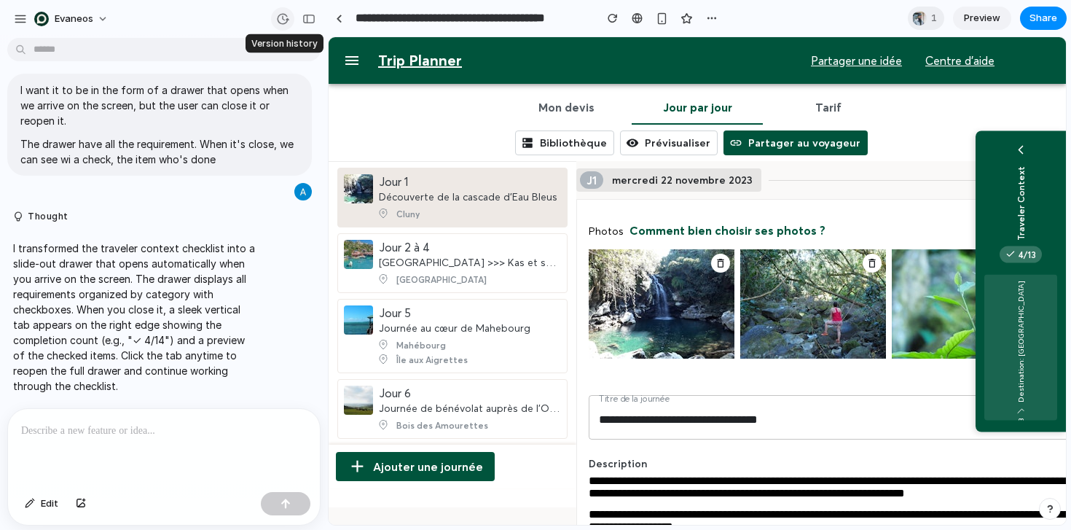
click at [284, 18] on div "button" at bounding box center [282, 18] width 13 height 13
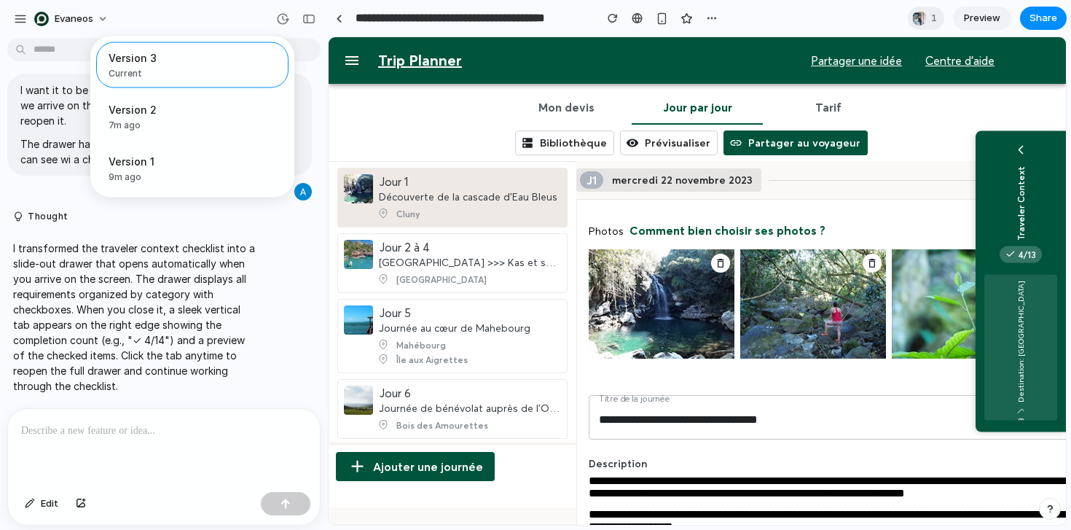
click at [64, 232] on div "Version 3 Current Version 2 7m ago Restore Version 1 9m ago Restore" at bounding box center [535, 265] width 1071 height 530
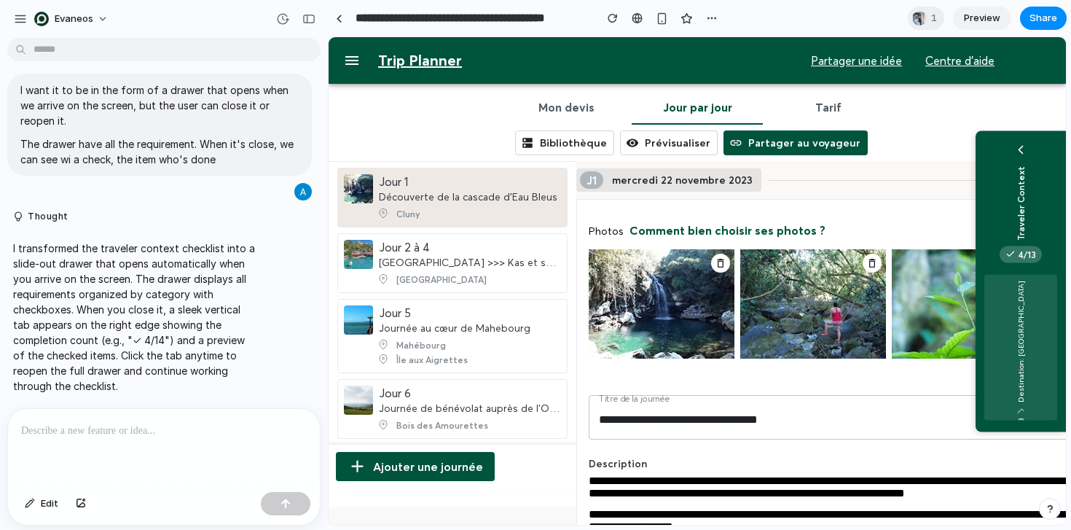
click at [114, 439] on div at bounding box center [164, 447] width 312 height 77
click at [201, 460] on div "*******" at bounding box center [164, 447] width 312 height 77
click at [68, 422] on p "*******" at bounding box center [164, 430] width 286 height 17
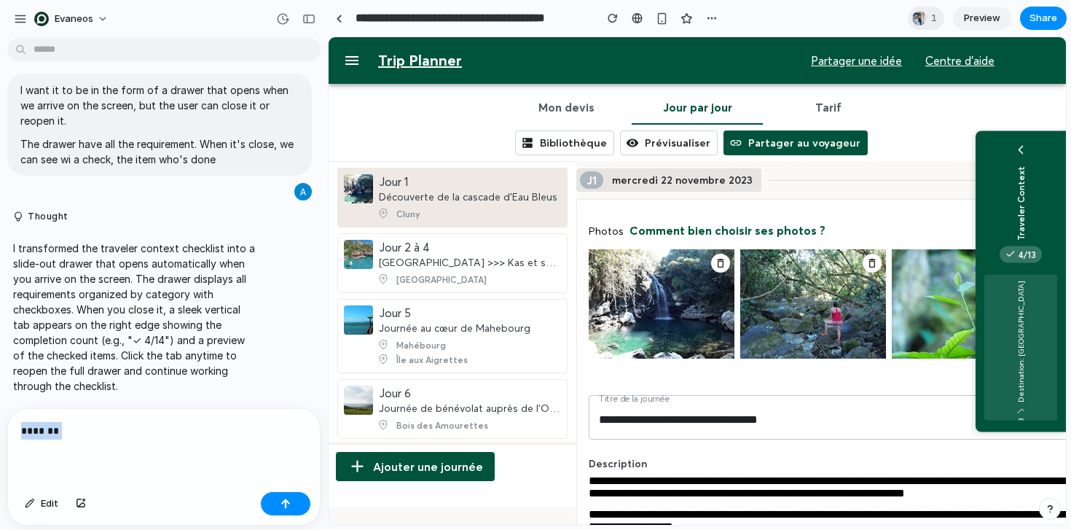
click at [68, 422] on p "*******" at bounding box center [164, 430] width 286 height 17
click at [101, 426] on p at bounding box center [164, 430] width 286 height 17
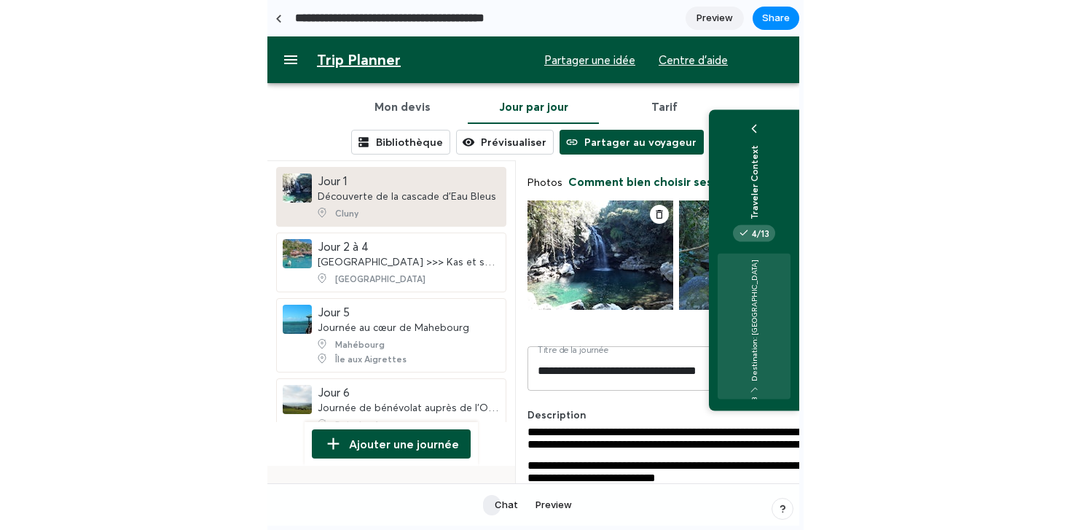
scroll to position [0, 0]
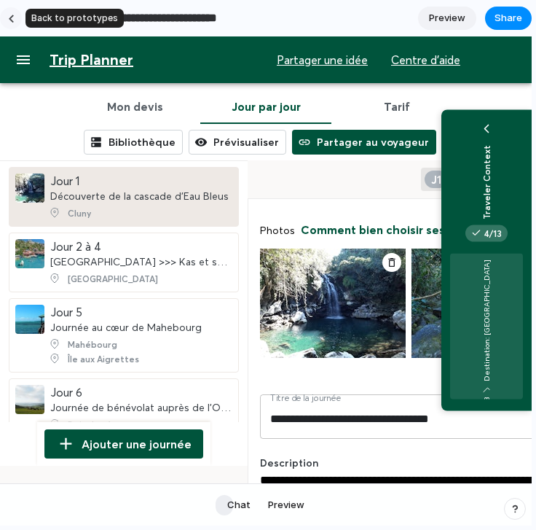
click at [12, 15] on div at bounding box center [11, 19] width 7 height 8
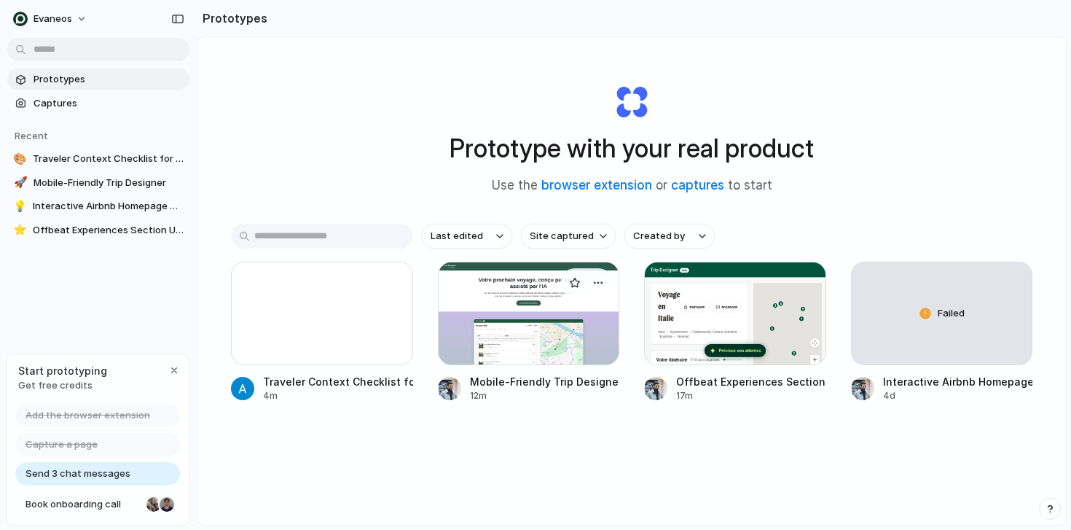
scroll to position [78, 0]
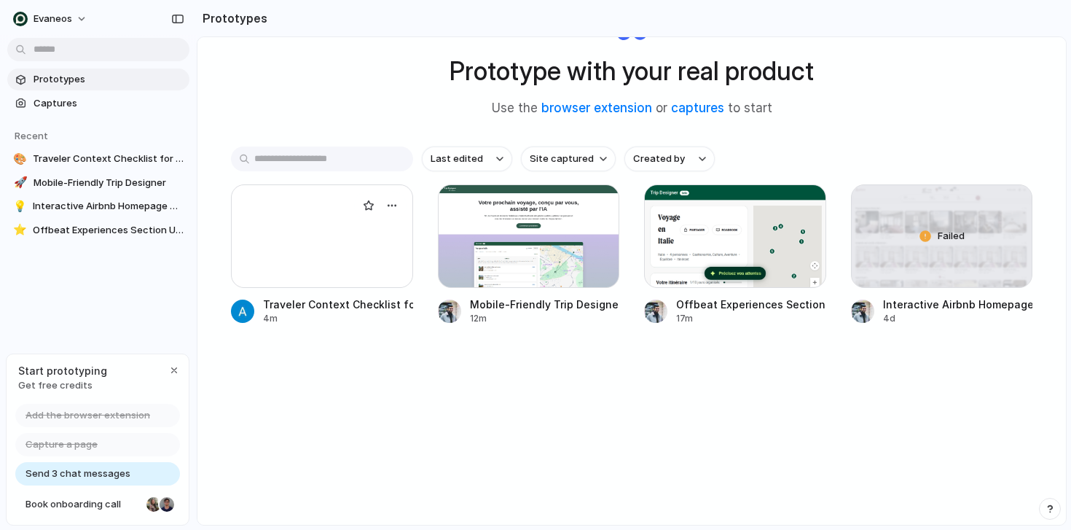
click at [290, 251] on div at bounding box center [322, 235] width 182 height 103
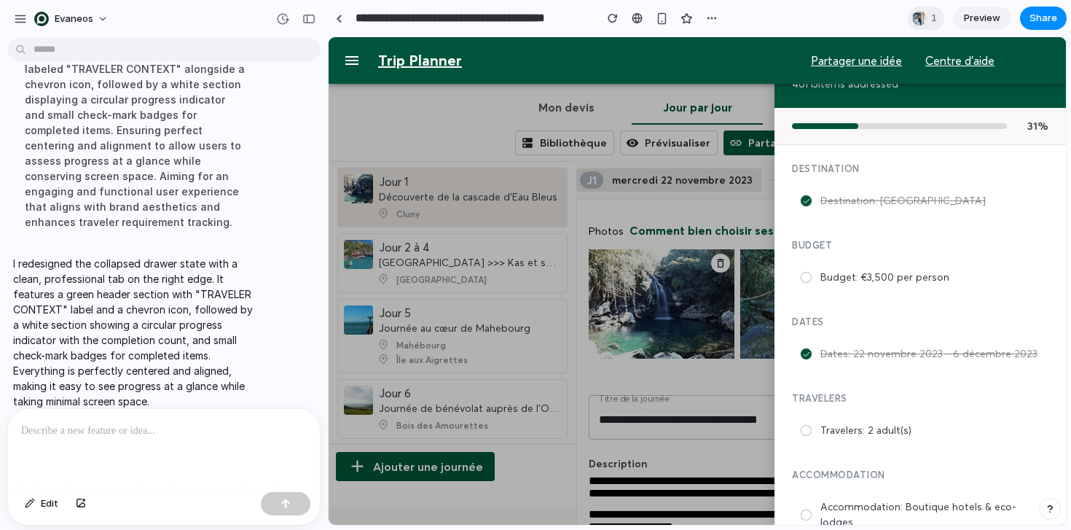
click at [627, 331] on div at bounding box center [697, 280] width 737 height 487
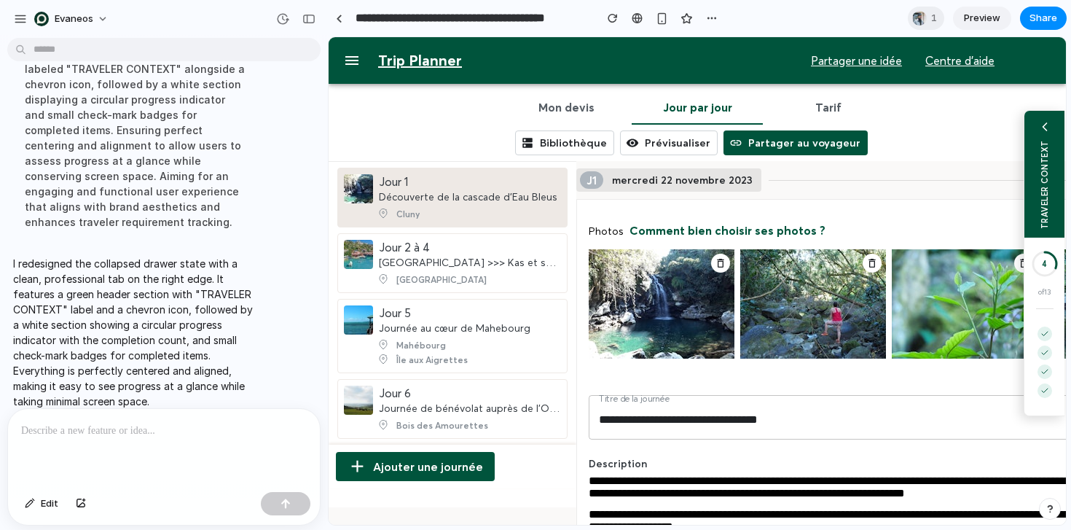
click at [1047, 332] on icon at bounding box center [1045, 333] width 9 height 9
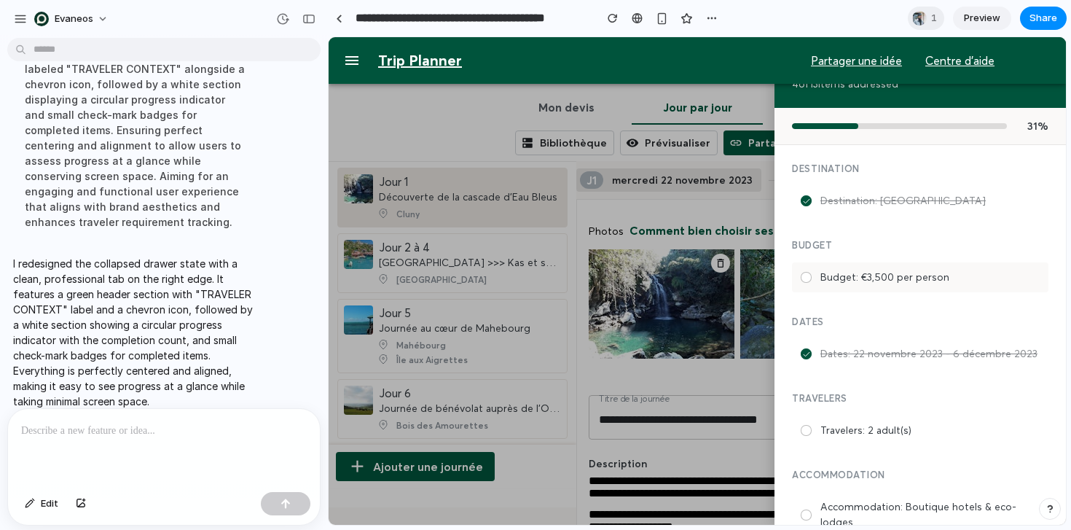
click at [796, 278] on div "Budget: €3,500 per person" at bounding box center [920, 277] width 257 height 30
click at [805, 275] on icon at bounding box center [806, 277] width 7 height 7
click at [744, 114] on div at bounding box center [697, 280] width 737 height 487
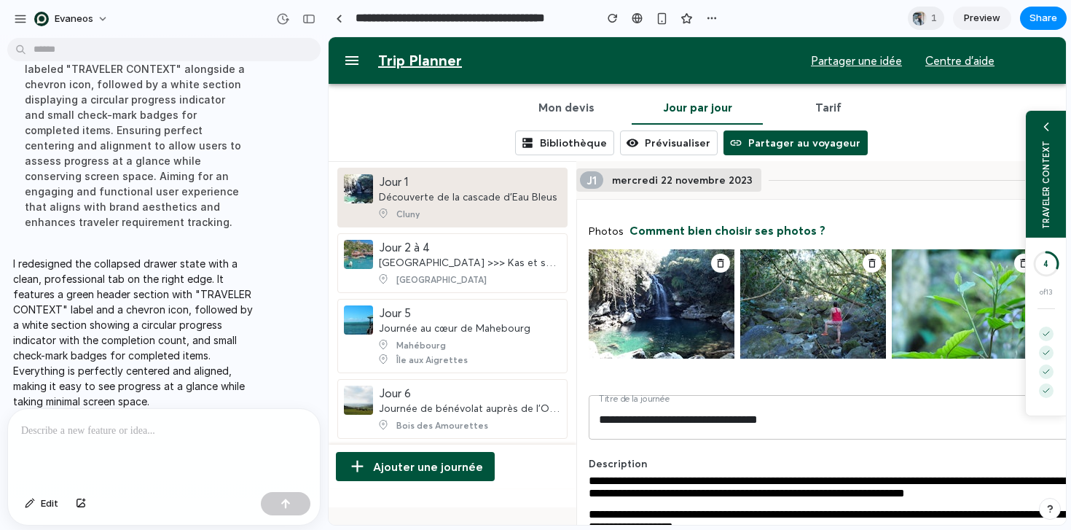
click at [838, 106] on button "Tarif" at bounding box center [828, 107] width 131 height 35
click at [215, 434] on p at bounding box center [164, 430] width 286 height 17
click at [175, 436] on p at bounding box center [164, 430] width 286 height 17
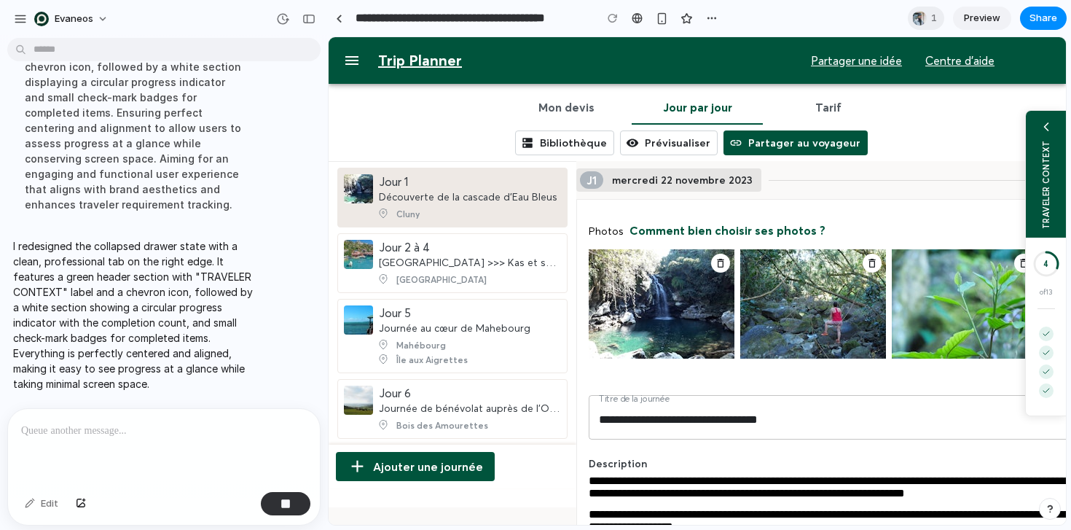
scroll to position [1198, 0]
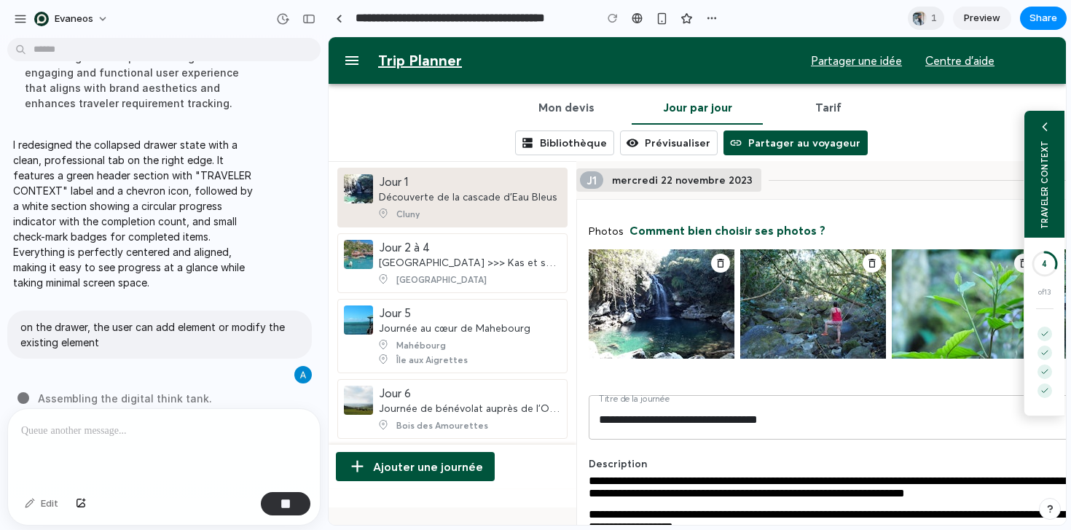
click at [1050, 162] on div "TRAVELER CONTEXT" at bounding box center [1045, 174] width 40 height 127
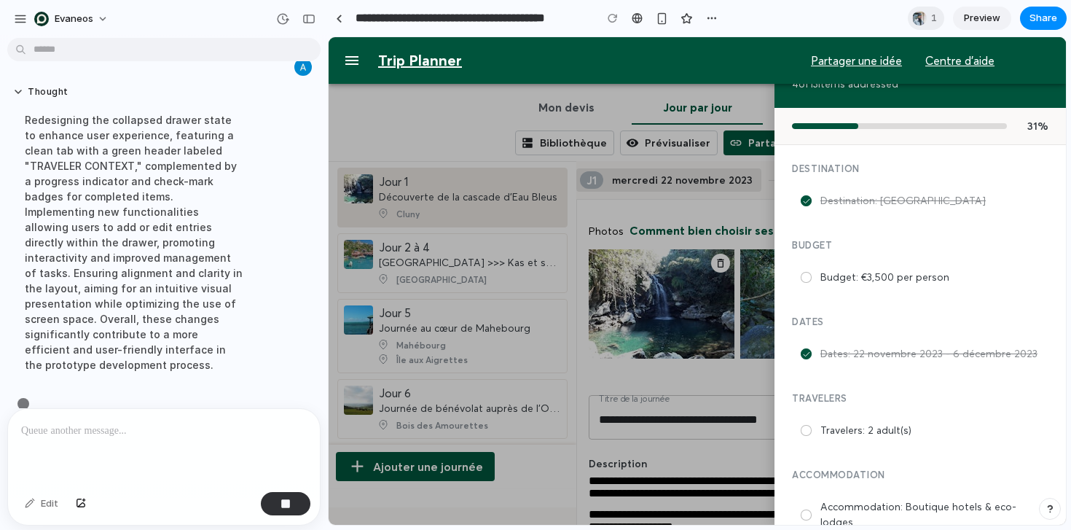
scroll to position [1258, 0]
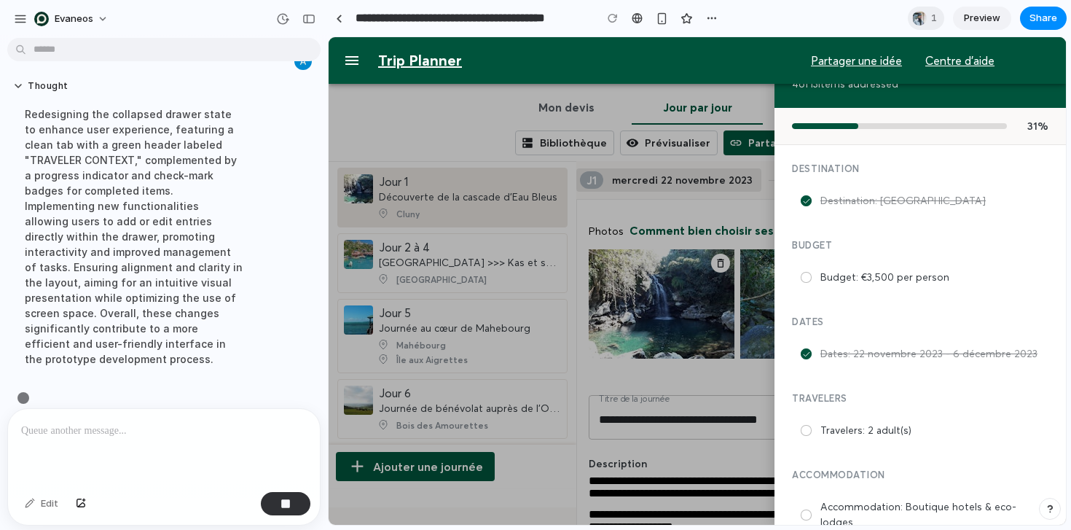
click at [735, 98] on div at bounding box center [697, 280] width 737 height 487
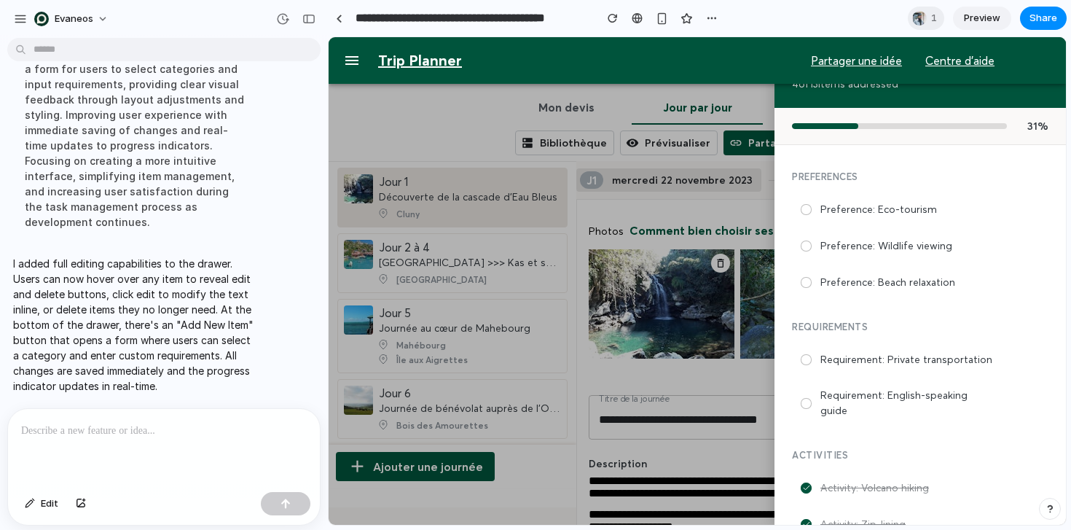
scroll to position [528, 0]
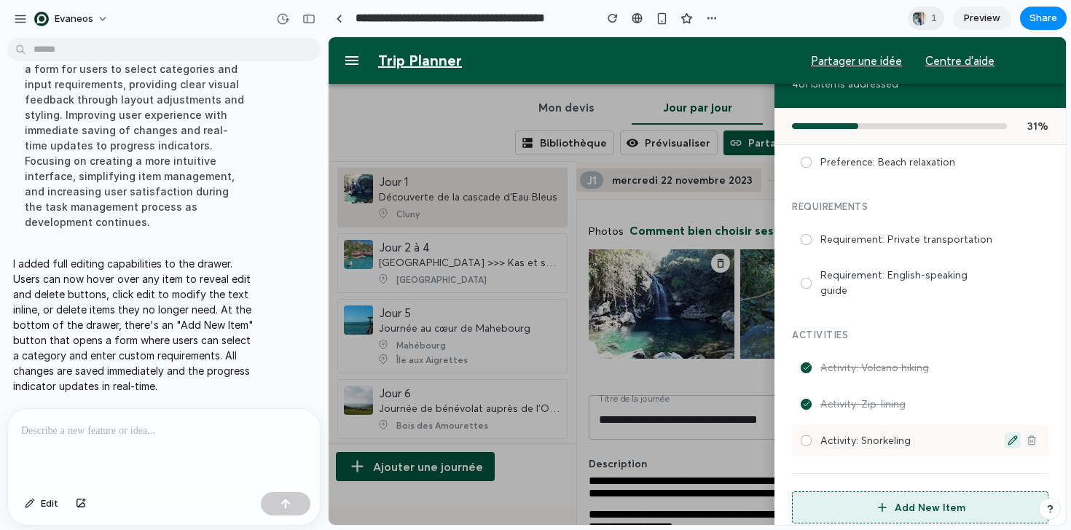
click at [1013, 435] on icon at bounding box center [1013, 440] width 10 height 10
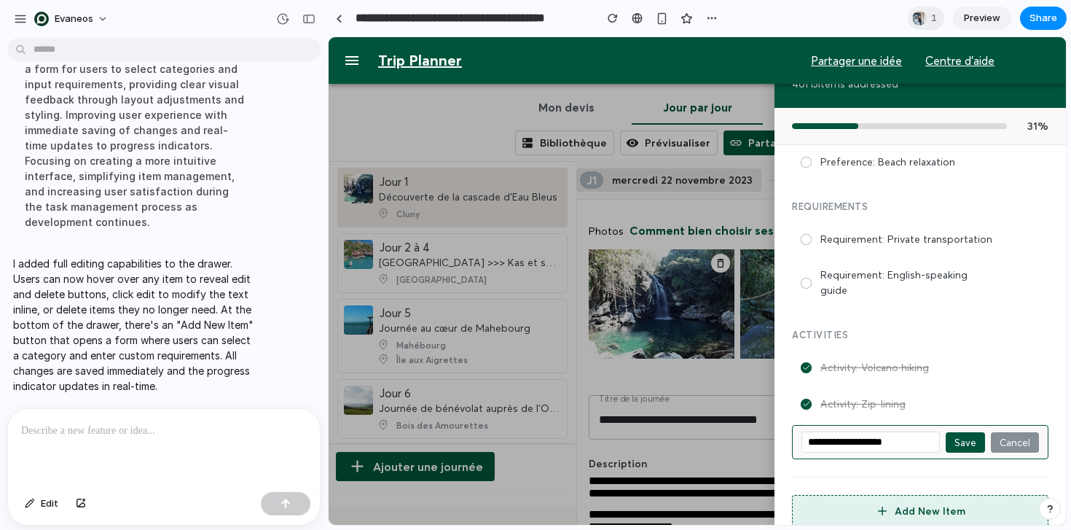
click at [1013, 432] on button "Cancel" at bounding box center [1015, 442] width 48 height 20
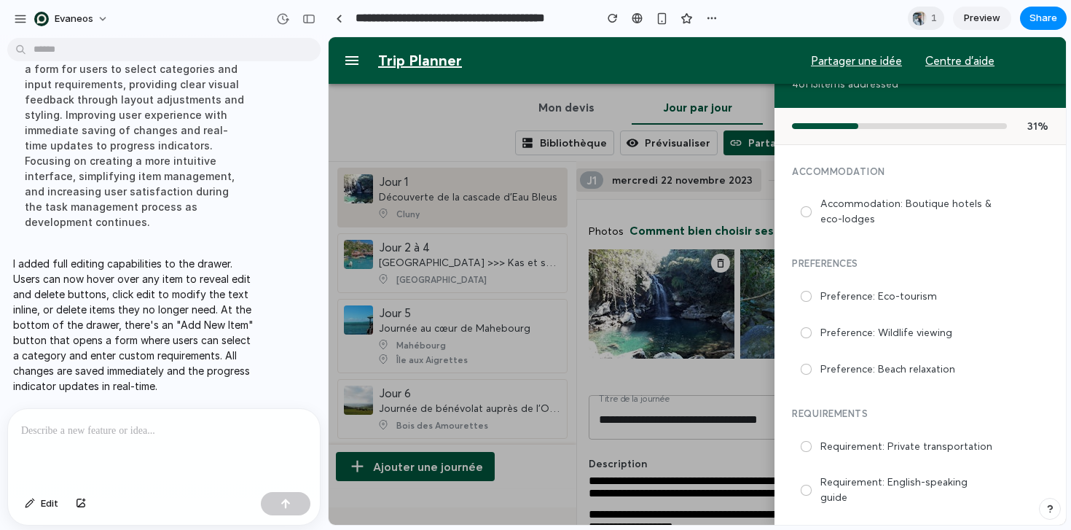
scroll to position [0, 0]
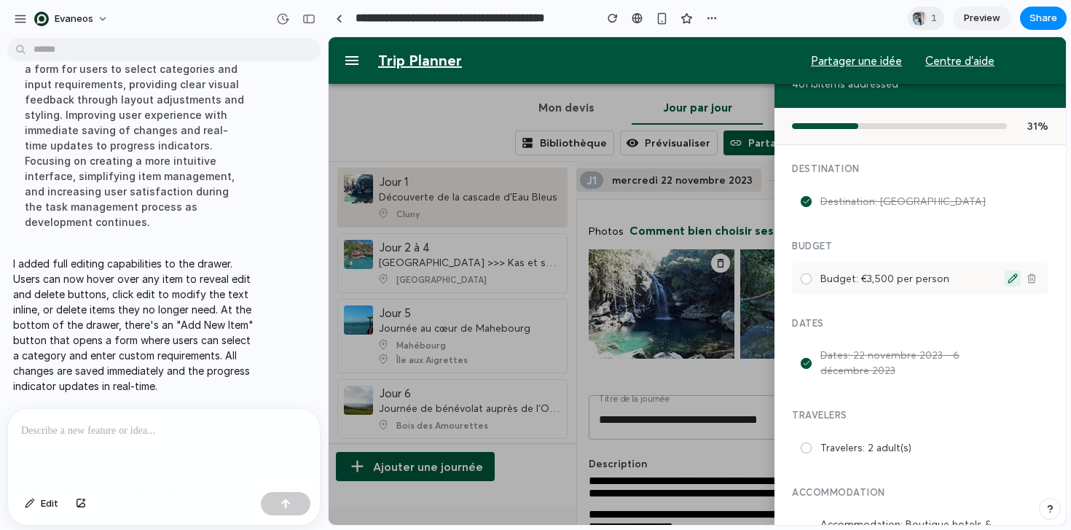
click at [1012, 273] on icon at bounding box center [1013, 278] width 10 height 10
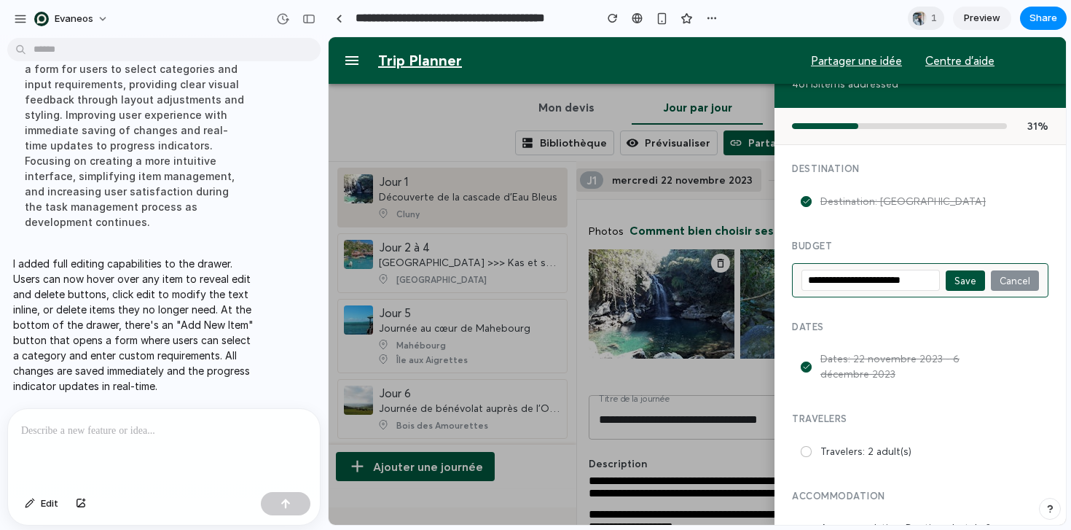
click at [966, 280] on button "Save" at bounding box center [965, 280] width 39 height 20
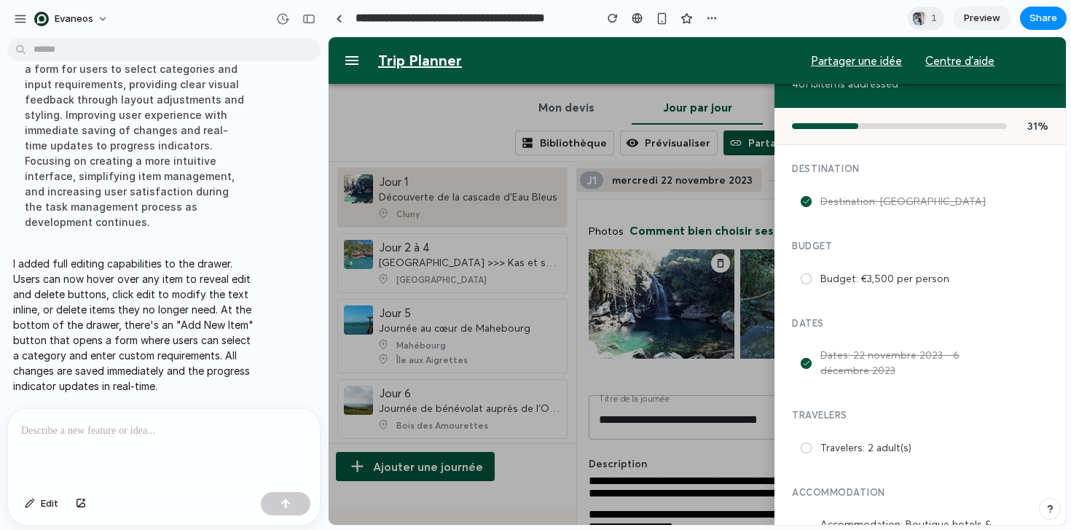
click at [571, 345] on div at bounding box center [697, 280] width 737 height 487
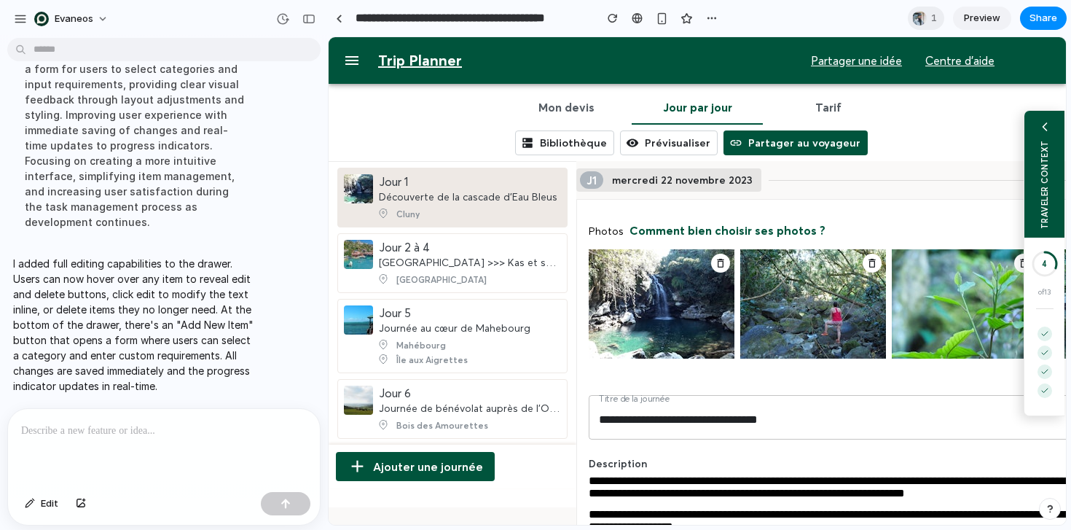
click at [1053, 173] on div "TRAVELER CONTEXT" at bounding box center [1045, 174] width 40 height 127
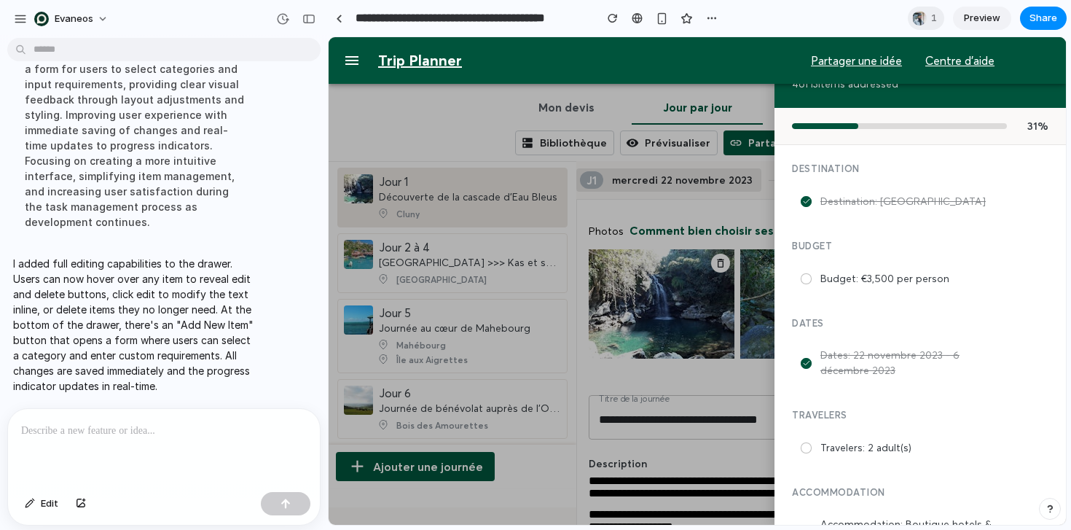
click at [149, 434] on p at bounding box center [164, 430] width 286 height 17
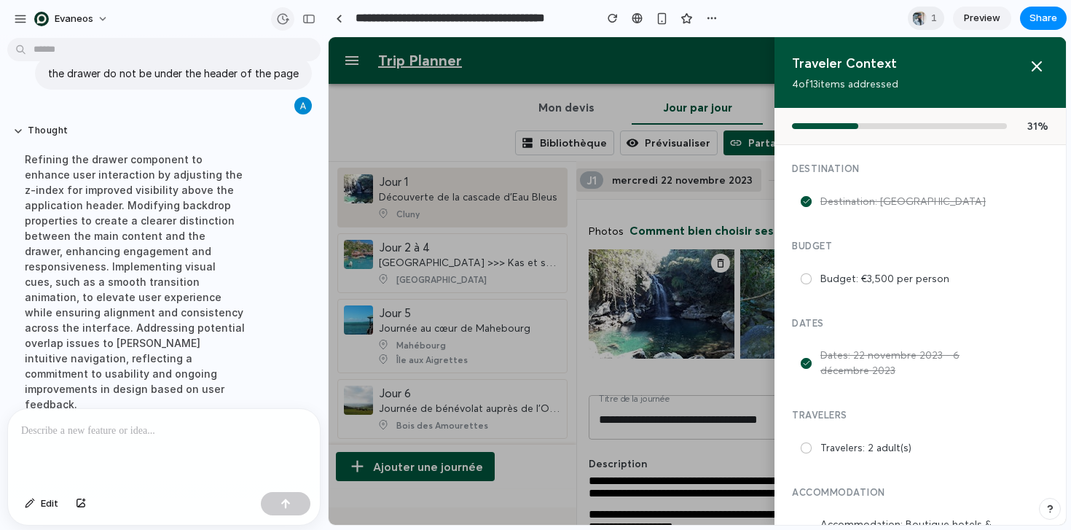
scroll to position [1575, 0]
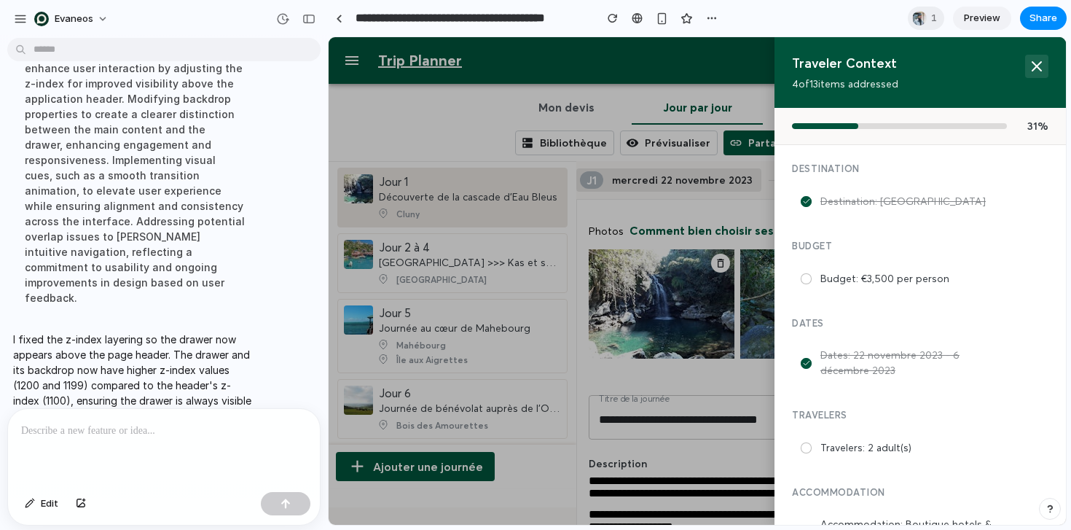
click at [1033, 69] on icon at bounding box center [1037, 66] width 9 height 9
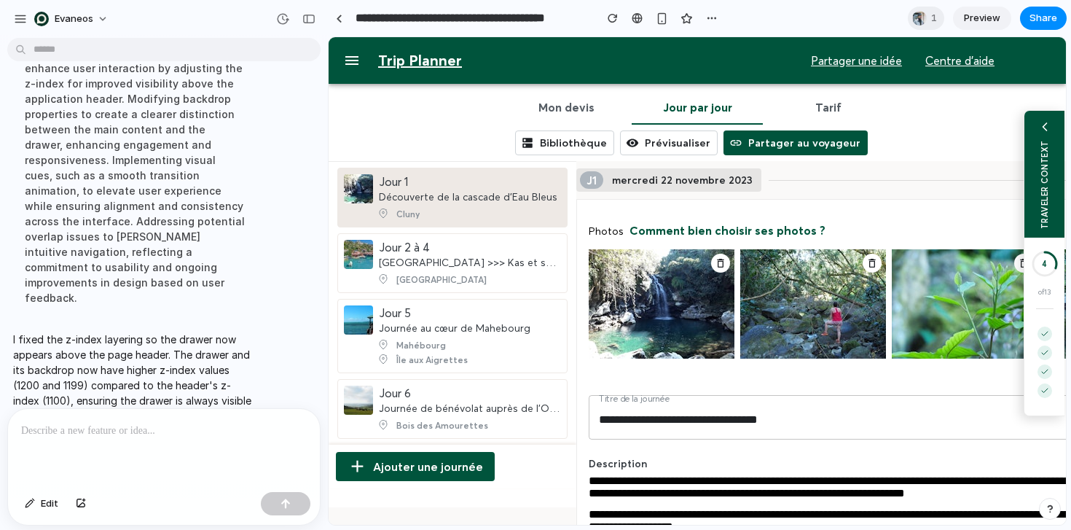
click at [1043, 151] on div "TRAVELER CONTEXT" at bounding box center [1045, 184] width 10 height 89
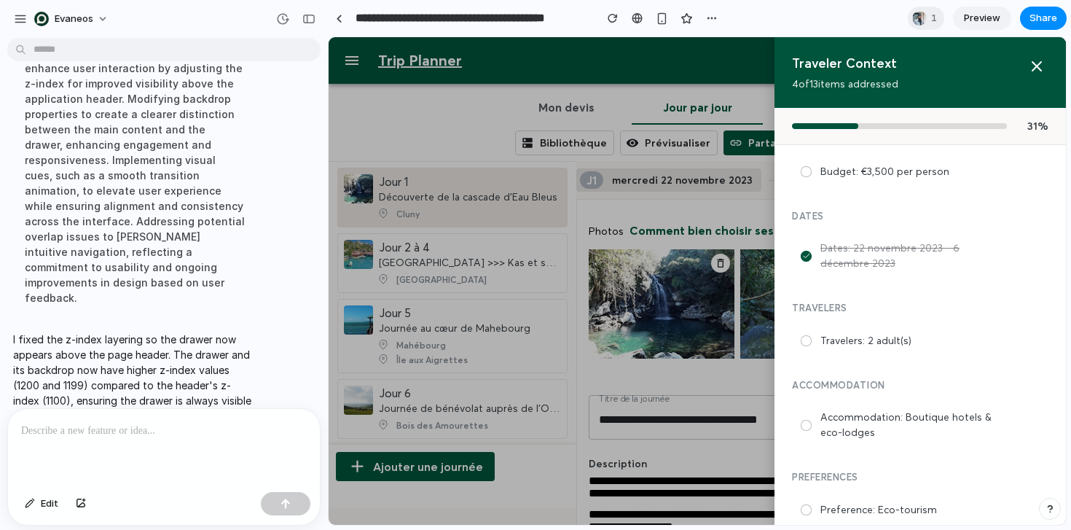
scroll to position [0, 0]
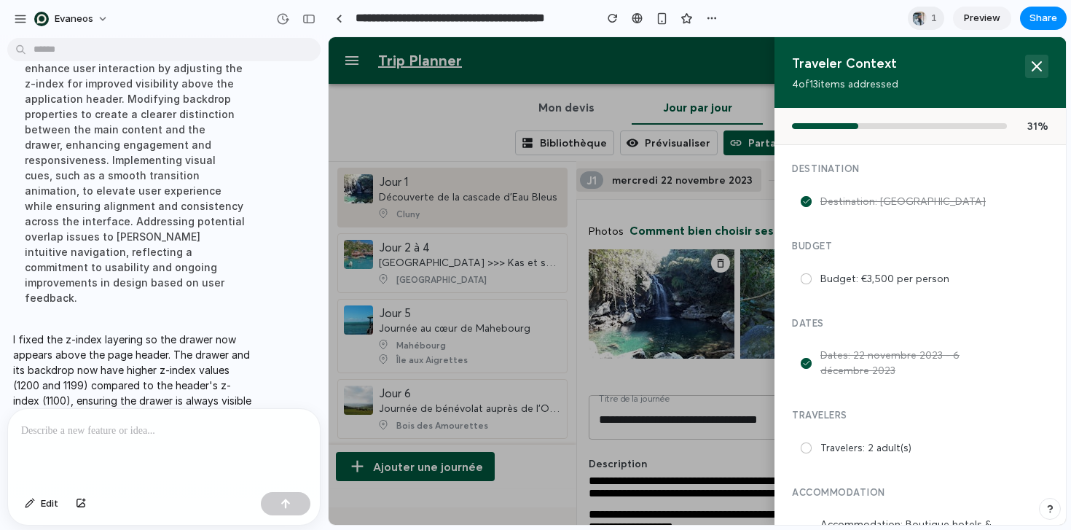
click at [1041, 71] on icon at bounding box center [1036, 66] width 17 height 17
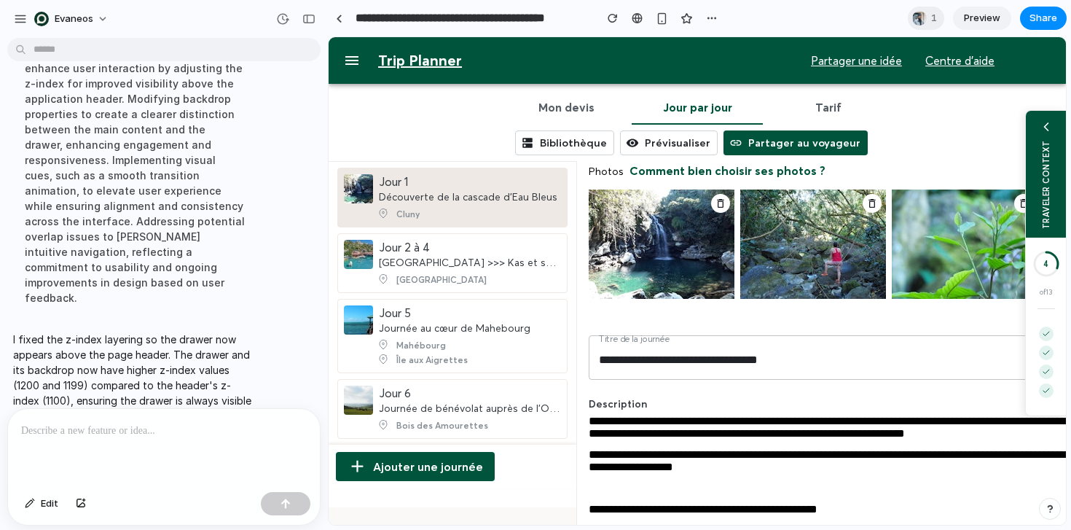
scroll to position [74, 0]
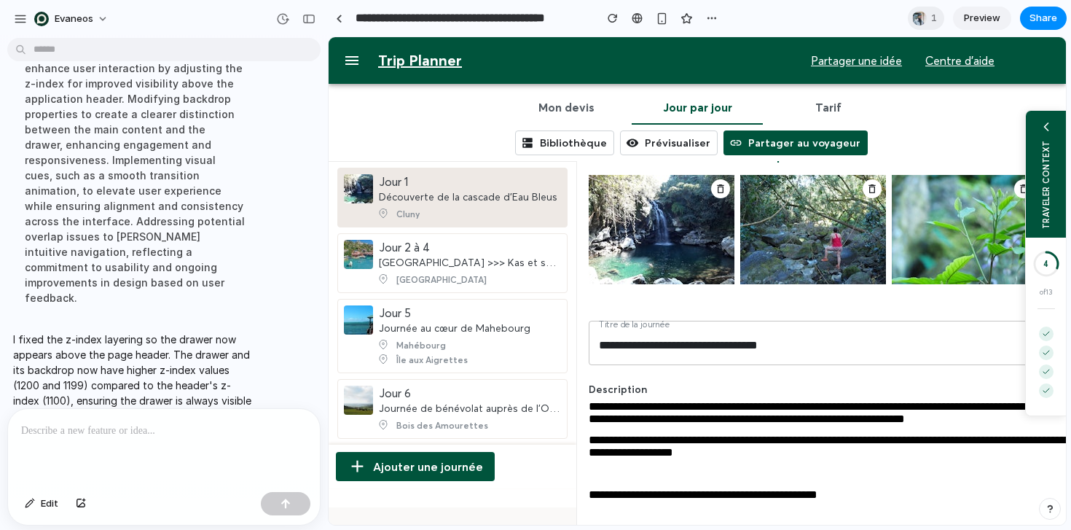
click at [662, 342] on input "**********" at bounding box center [868, 344] width 558 height 41
type input "**********"
click at [39, 449] on div at bounding box center [164, 447] width 312 height 77
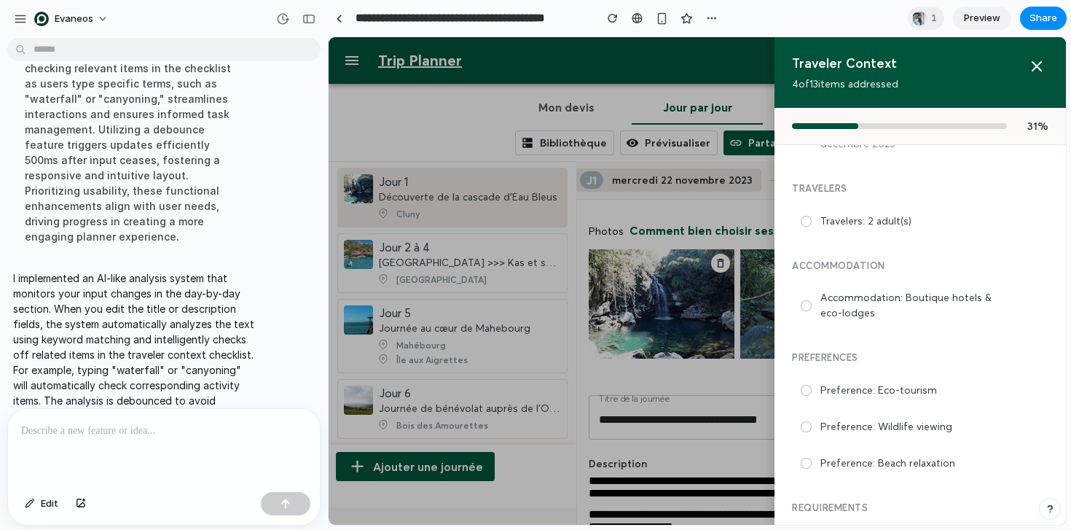
scroll to position [0, 0]
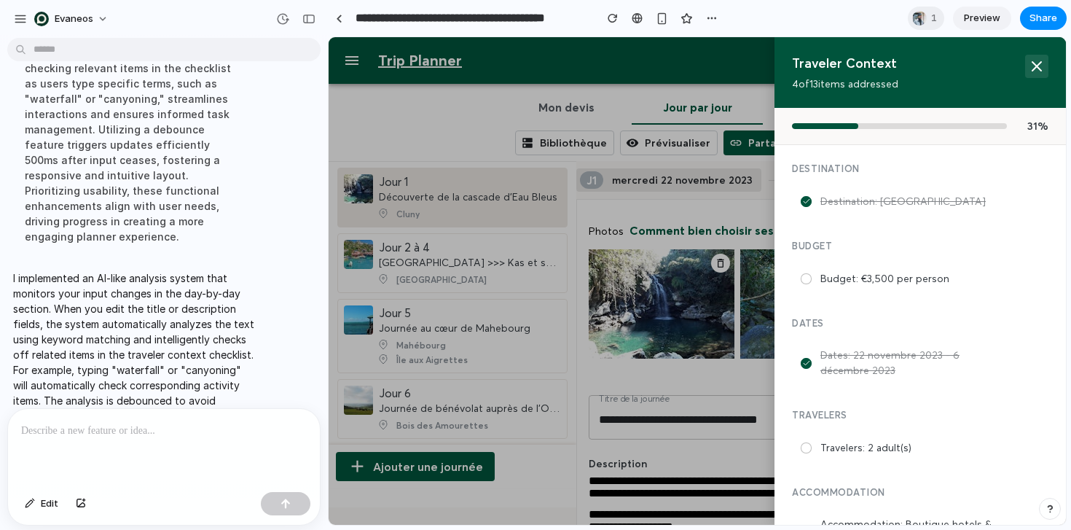
click at [1044, 72] on icon at bounding box center [1036, 66] width 17 height 17
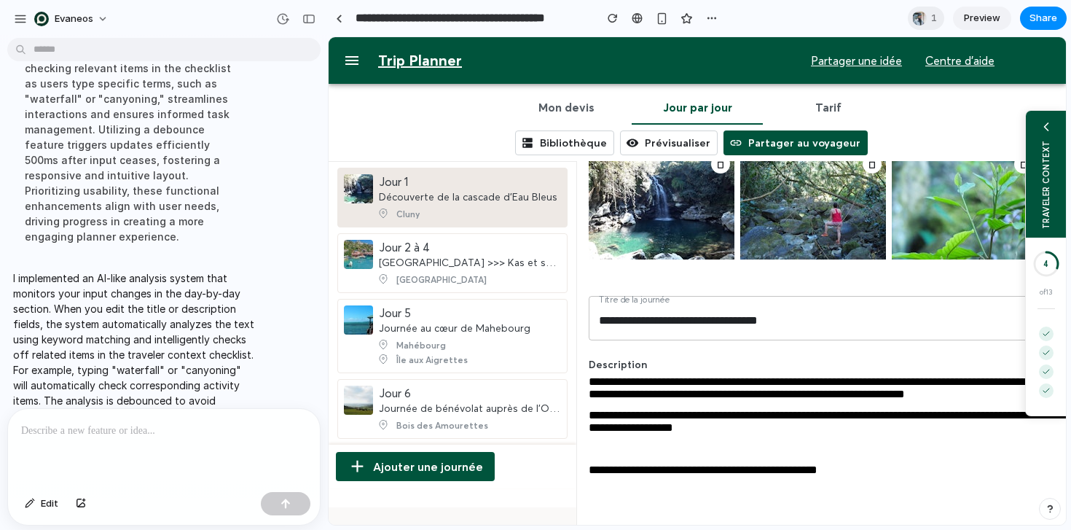
scroll to position [101, 0]
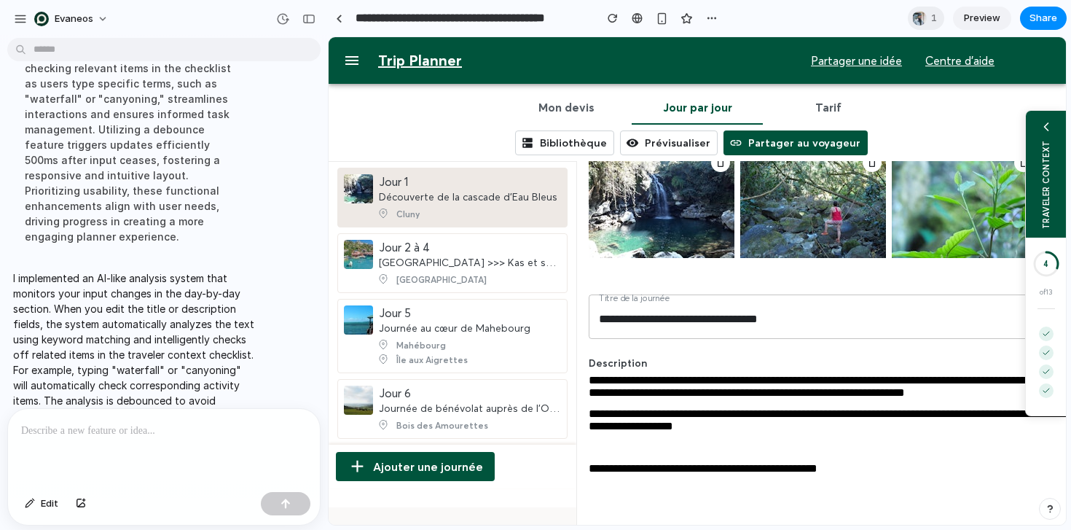
click at [805, 315] on input "**********" at bounding box center [868, 318] width 558 height 41
type input "**********"
click at [810, 375] on span "**********" at bounding box center [862, 386] width 547 height 23
click at [810, 391] on span "**********" at bounding box center [862, 386] width 547 height 23
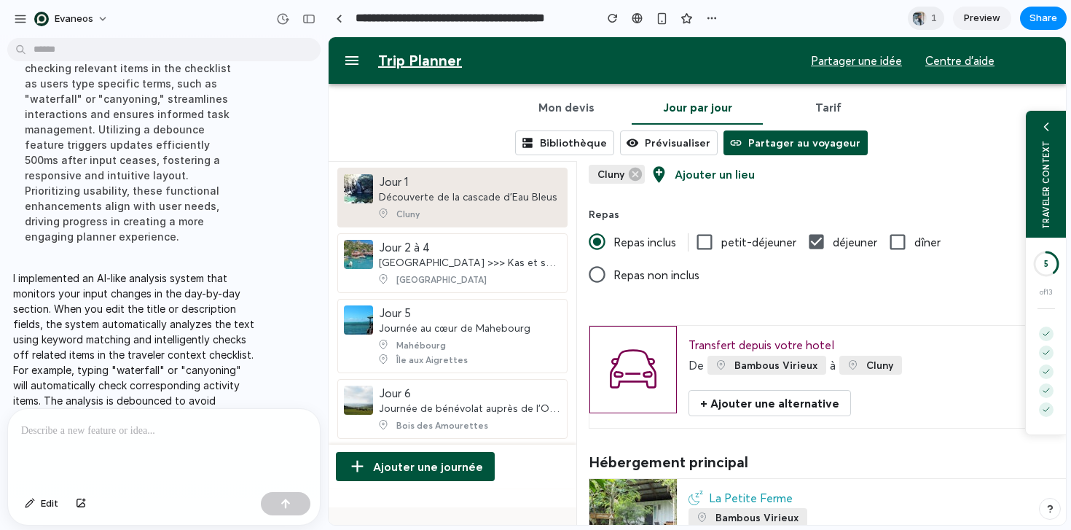
scroll to position [514, 0]
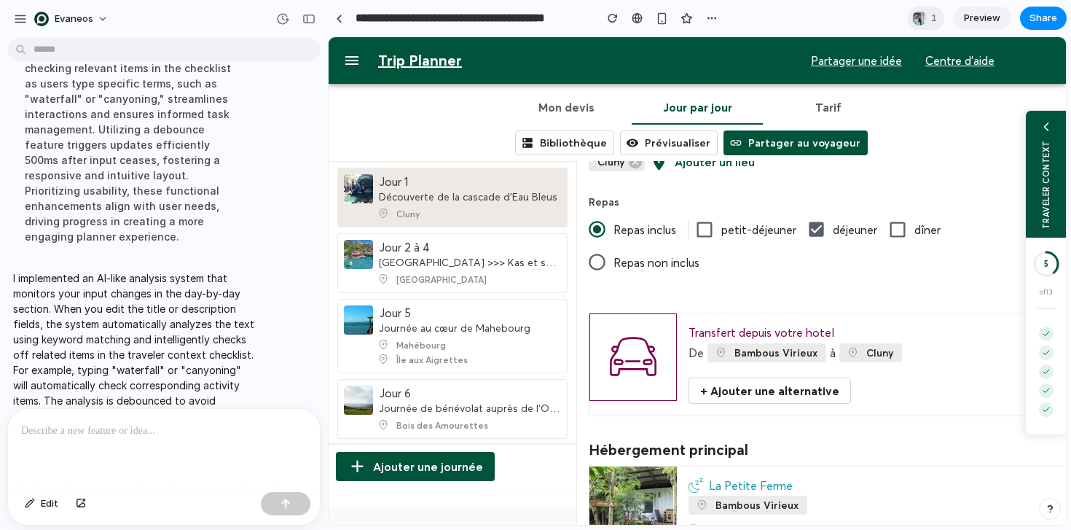
click at [891, 291] on div "**********" at bounding box center [867, 74] width 581 height 433
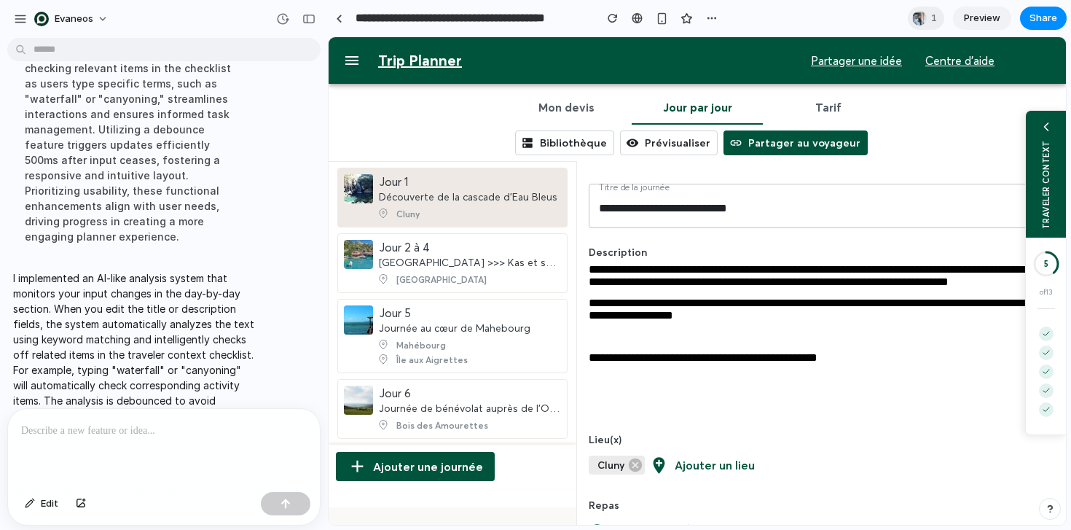
scroll to position [0, 0]
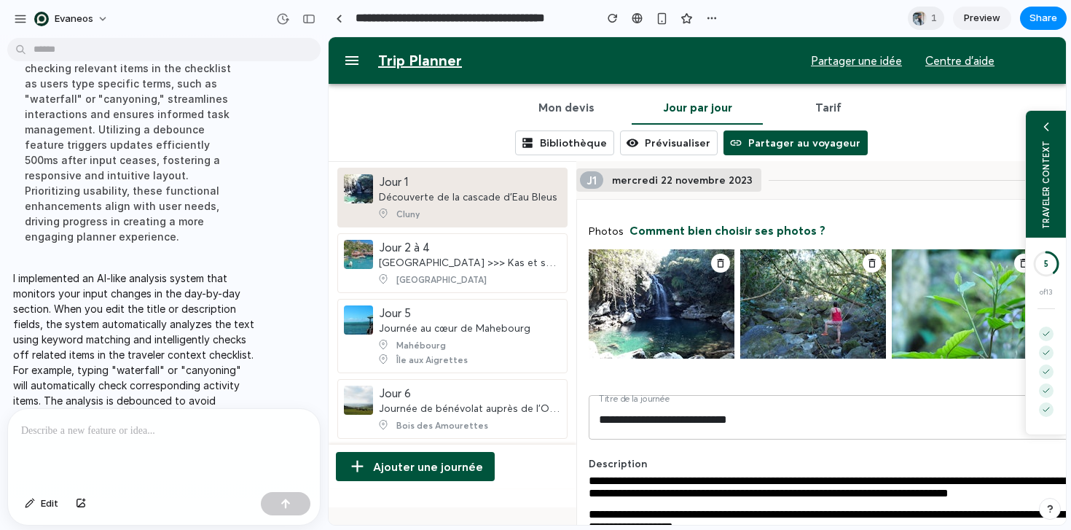
click at [776, 420] on input "**********" at bounding box center [868, 419] width 558 height 41
type input "**********"
click at [1038, 287] on div "of 13" at bounding box center [1044, 291] width 12 height 9
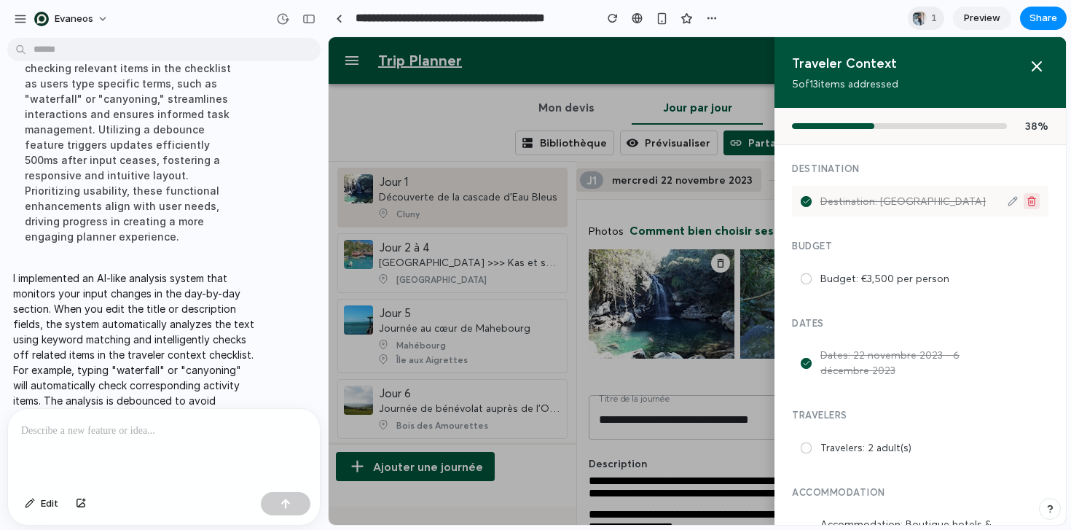
click at [1029, 203] on icon at bounding box center [1032, 202] width 6 height 7
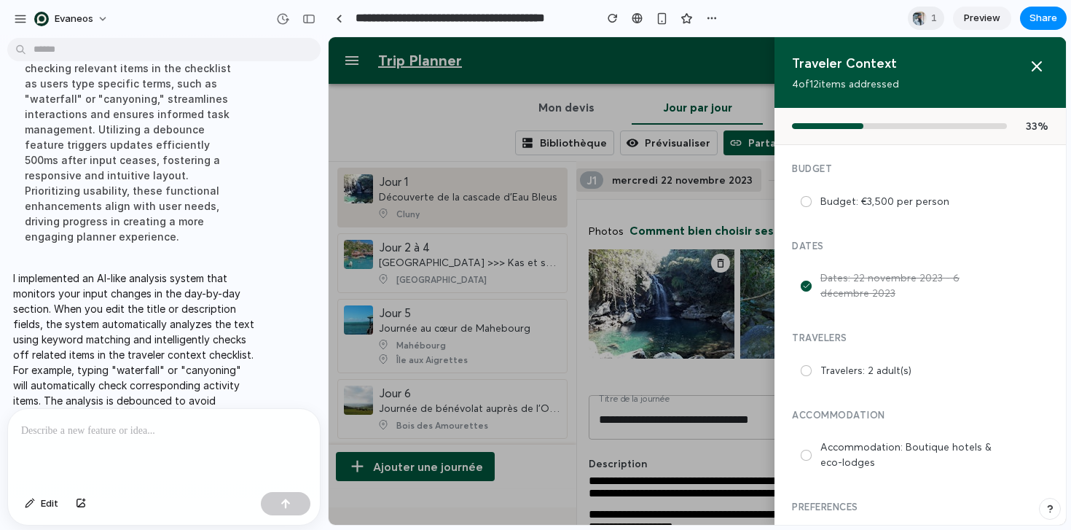
click at [684, 115] on div at bounding box center [697, 280] width 737 height 487
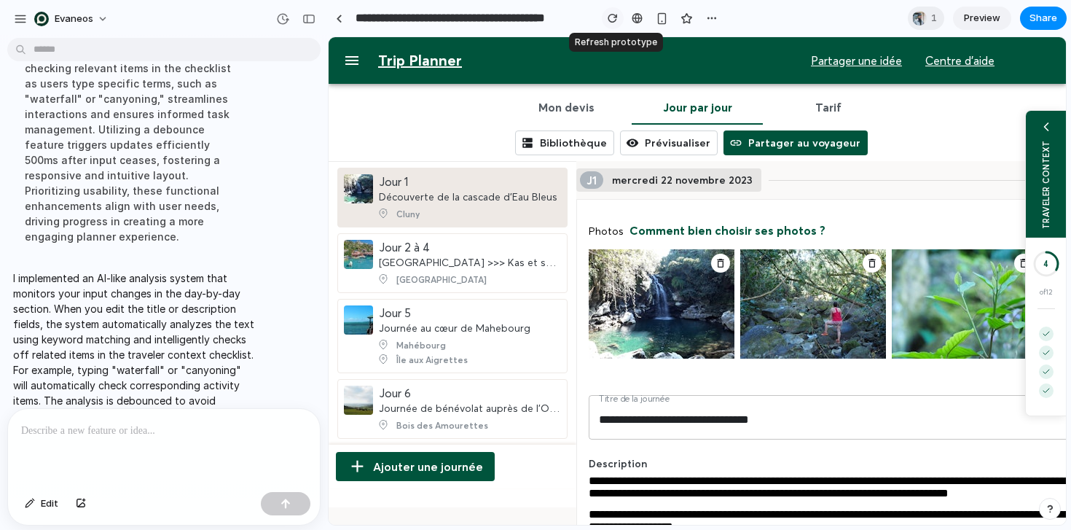
click at [608, 15] on div "button" at bounding box center [613, 18] width 10 height 10
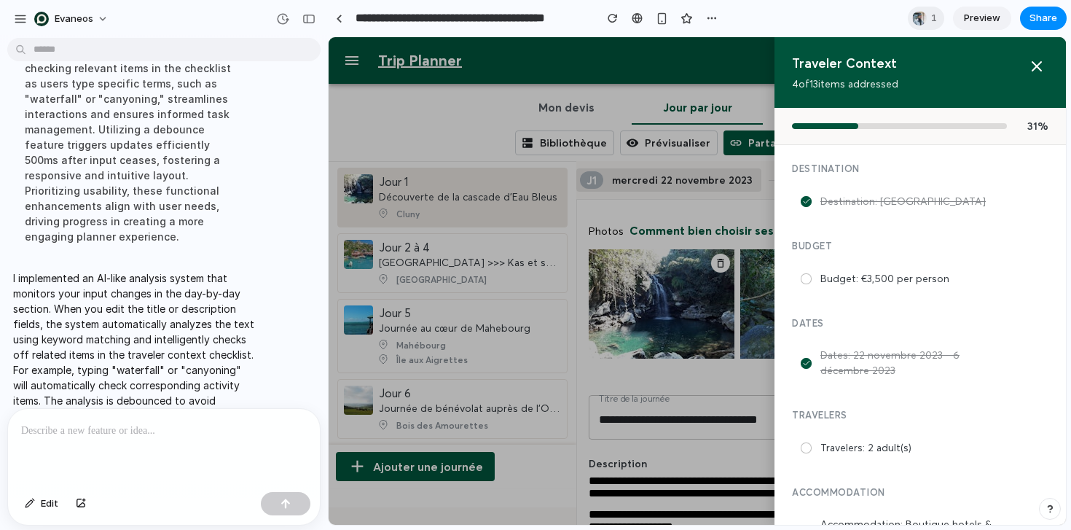
click at [726, 331] on div at bounding box center [697, 280] width 737 height 487
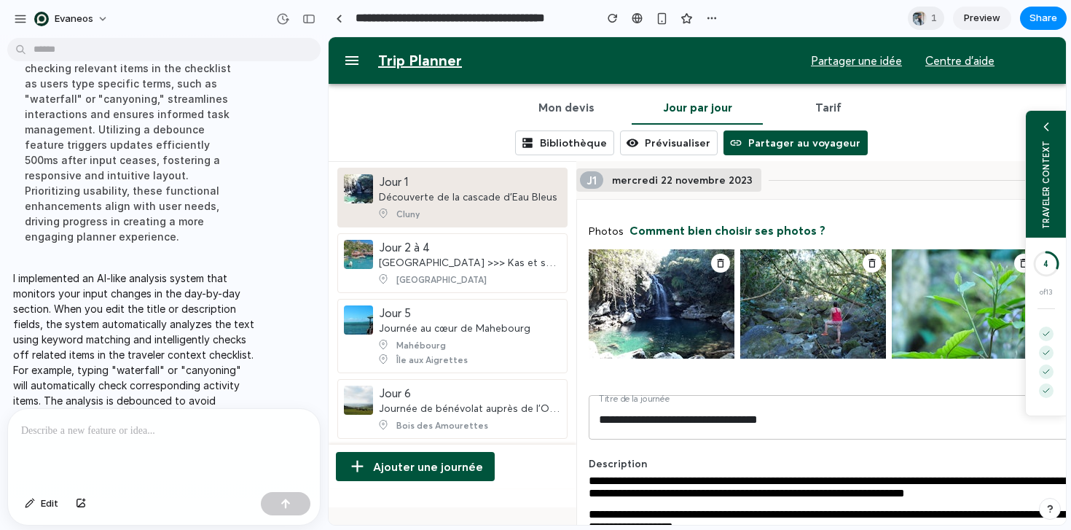
click at [808, 423] on input "**********" at bounding box center [868, 419] width 558 height 41
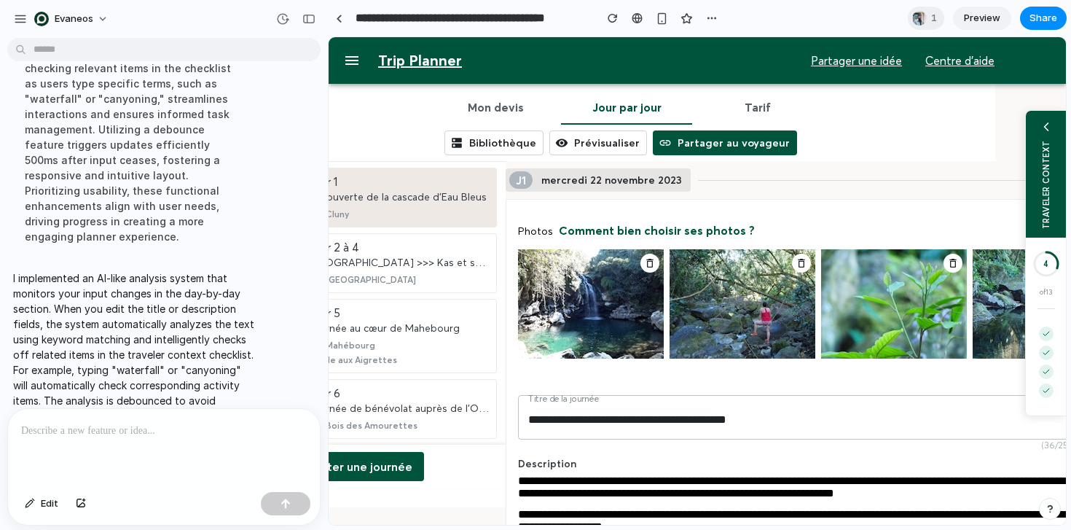
scroll to position [0, 94]
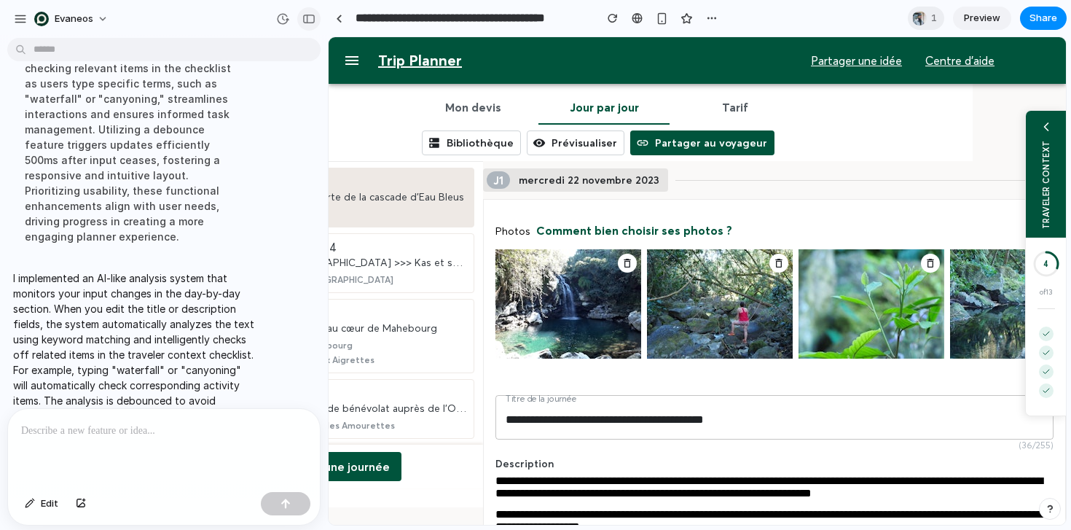
click at [313, 23] on div "button" at bounding box center [308, 19] width 13 height 10
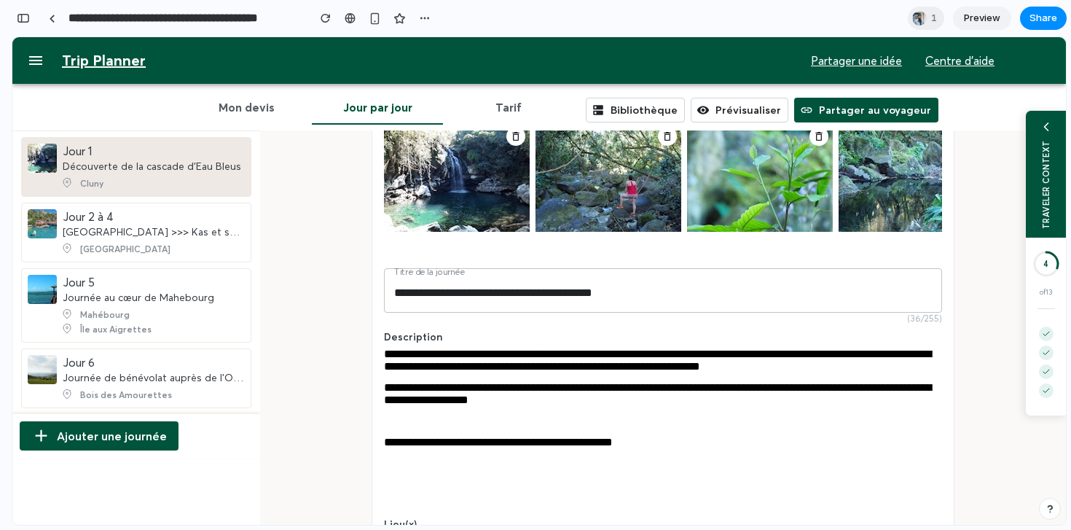
scroll to position [0, 0]
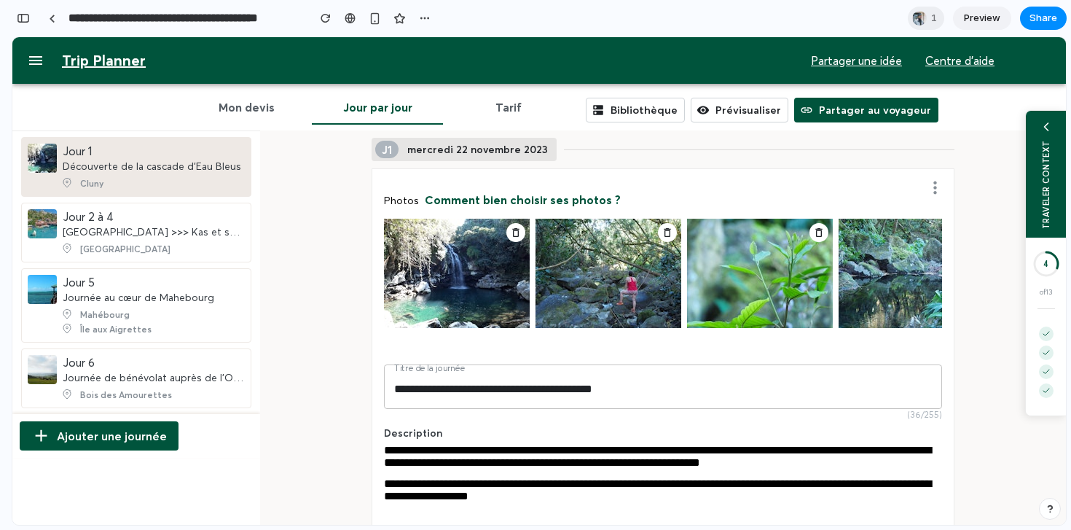
click at [657, 394] on input "**********" at bounding box center [663, 388] width 558 height 41
type input "**********"
click at [1048, 224] on div "TRAVELER CONTEXT" at bounding box center [1045, 184] width 10 height 89
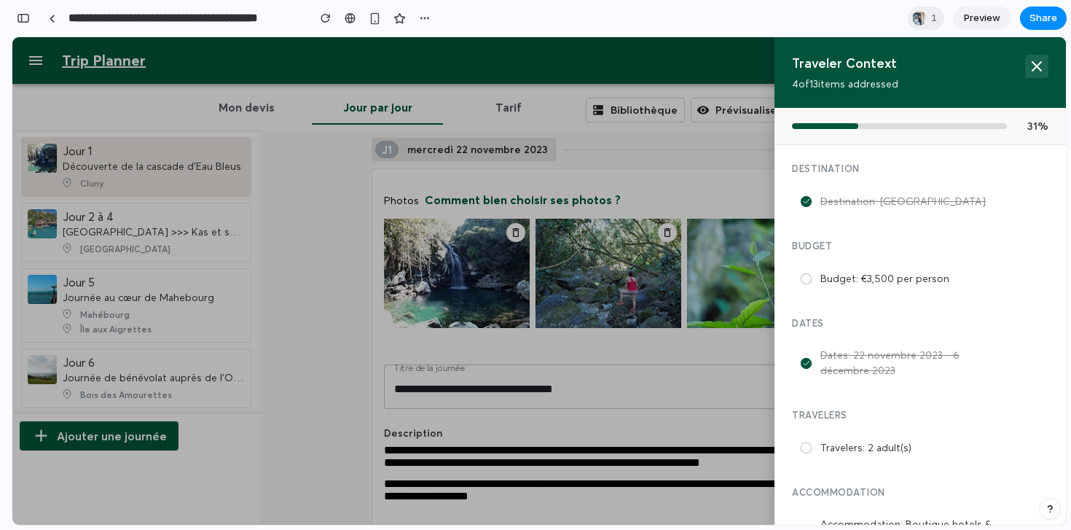
click at [1028, 69] on icon at bounding box center [1036, 66] width 17 height 17
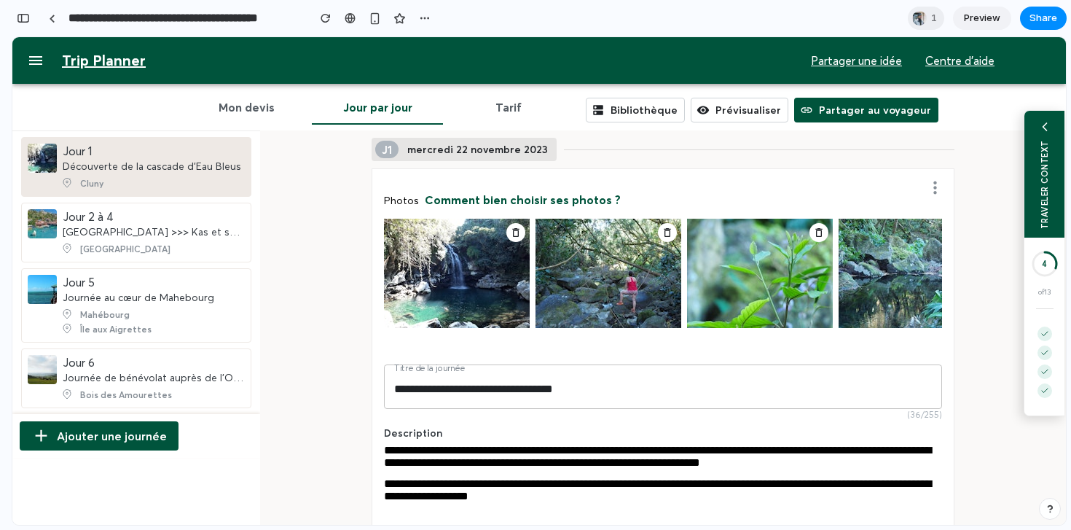
click at [1051, 141] on div "TRAVELER CONTEXT" at bounding box center [1045, 174] width 40 height 127
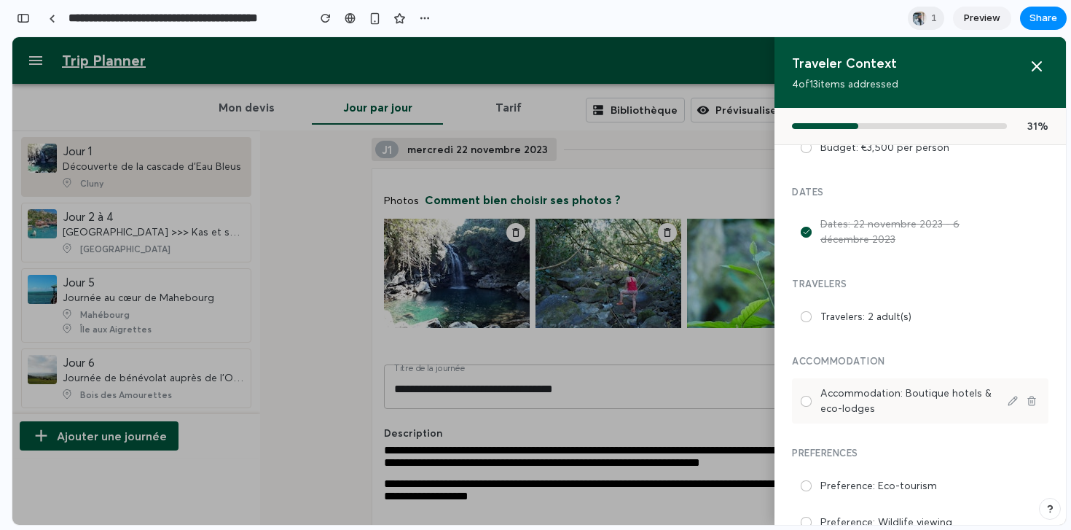
scroll to position [233, 0]
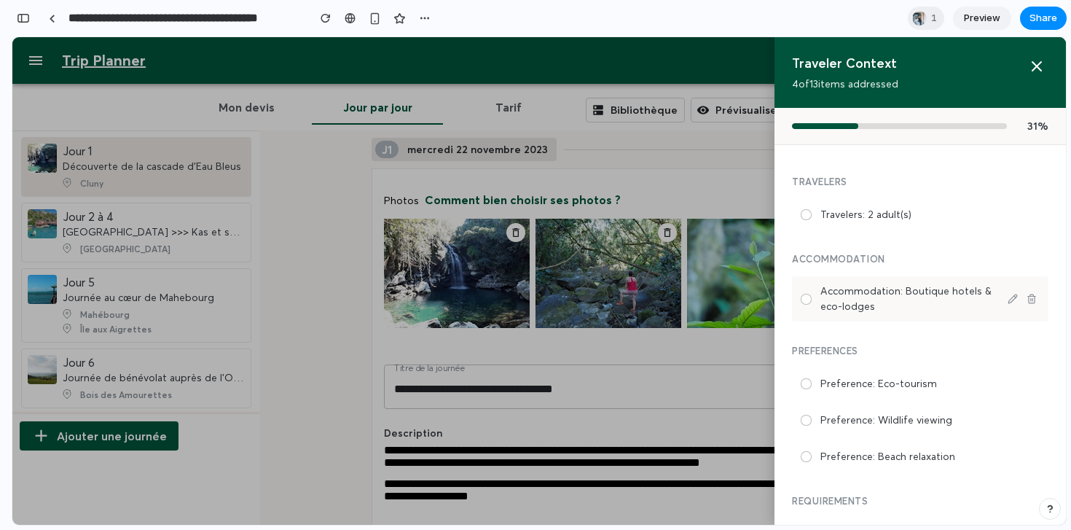
click at [848, 302] on label "Accommodation: Boutique hotels & eco-lodges" at bounding box center [909, 298] width 176 height 31
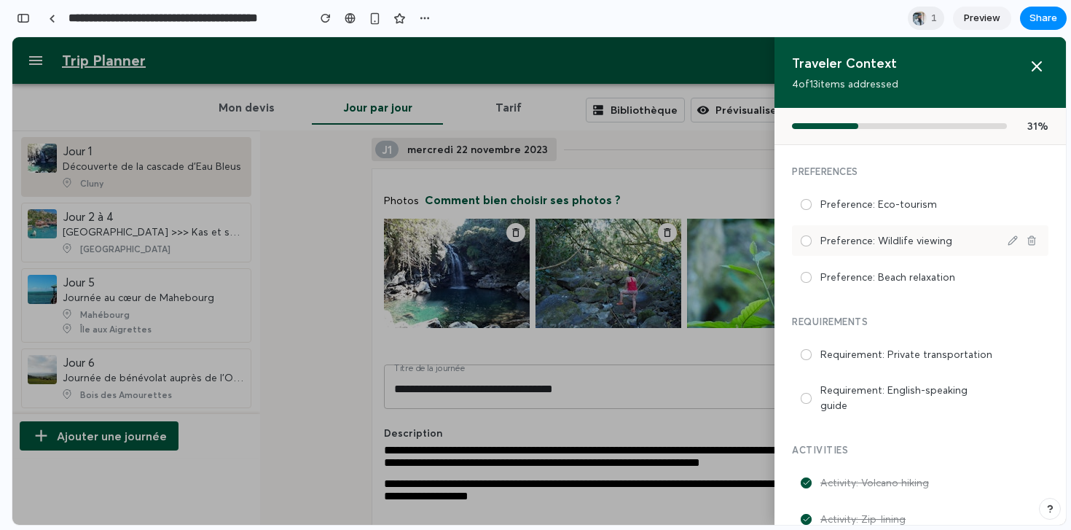
scroll to position [528, 0]
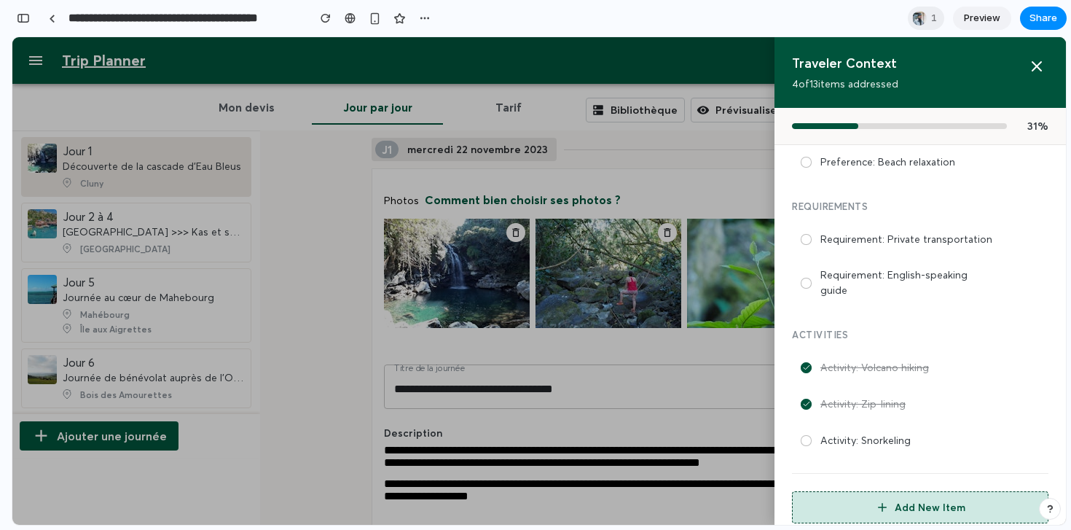
click at [898, 493] on button "Add New Item" at bounding box center [920, 507] width 257 height 32
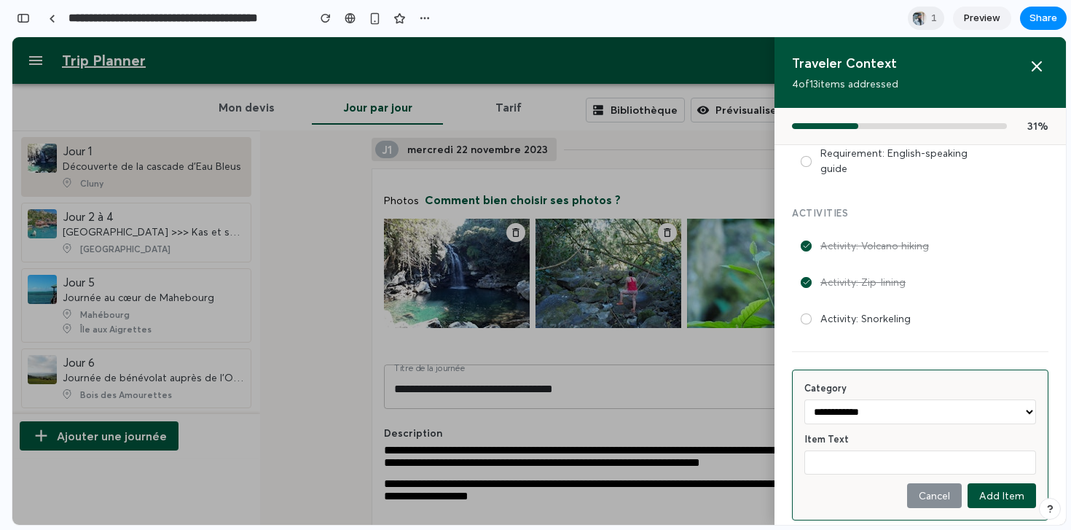
click at [881, 402] on select "**********" at bounding box center [920, 411] width 232 height 25
select select "**********"
click at [804, 399] on select "**********" at bounding box center [920, 411] width 232 height 25
click at [840, 450] on input "text" at bounding box center [920, 462] width 232 height 24
type input "*********"
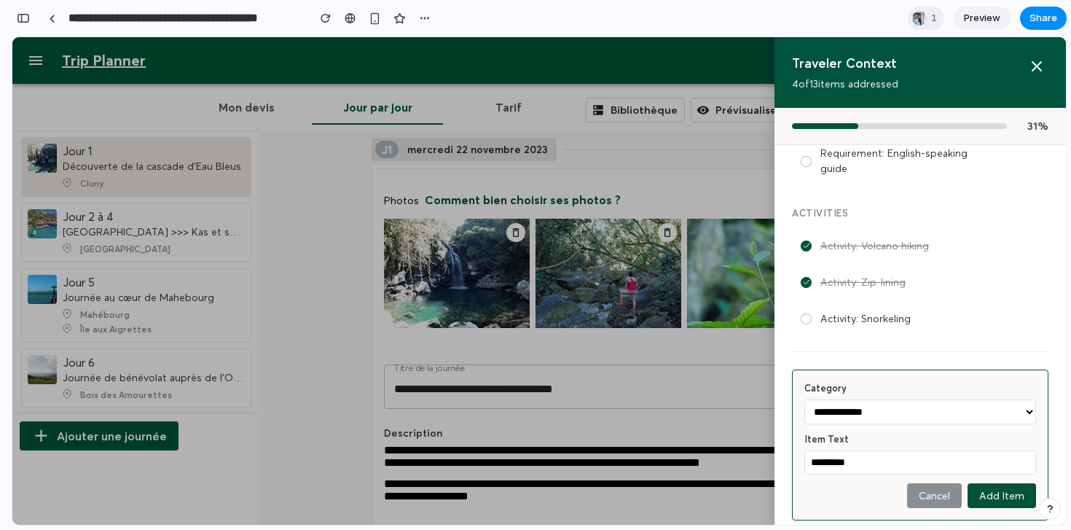
click at [1003, 483] on button "Add Item" at bounding box center [1002, 495] width 68 height 25
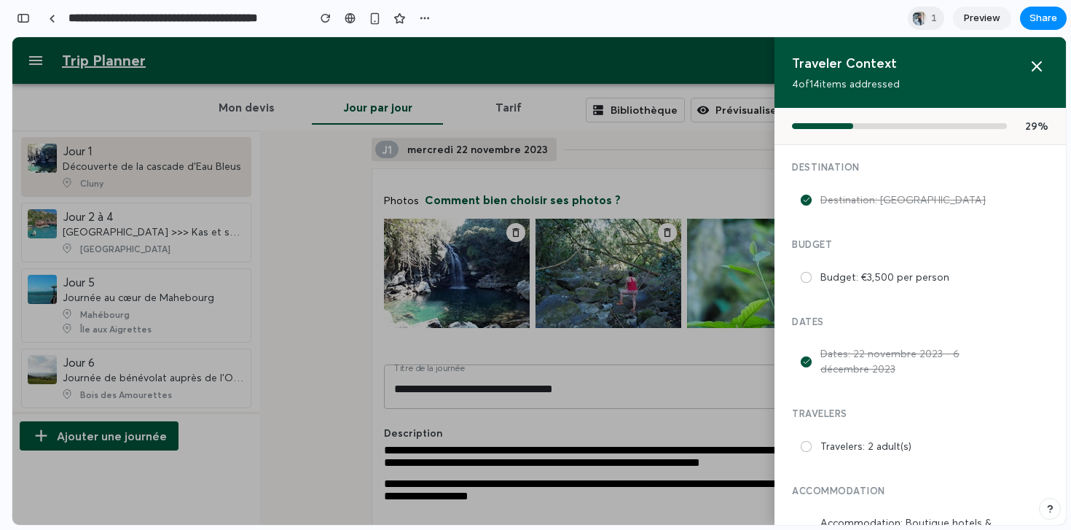
scroll to position [0, 0]
click at [1009, 273] on icon at bounding box center [1013, 278] width 10 height 10
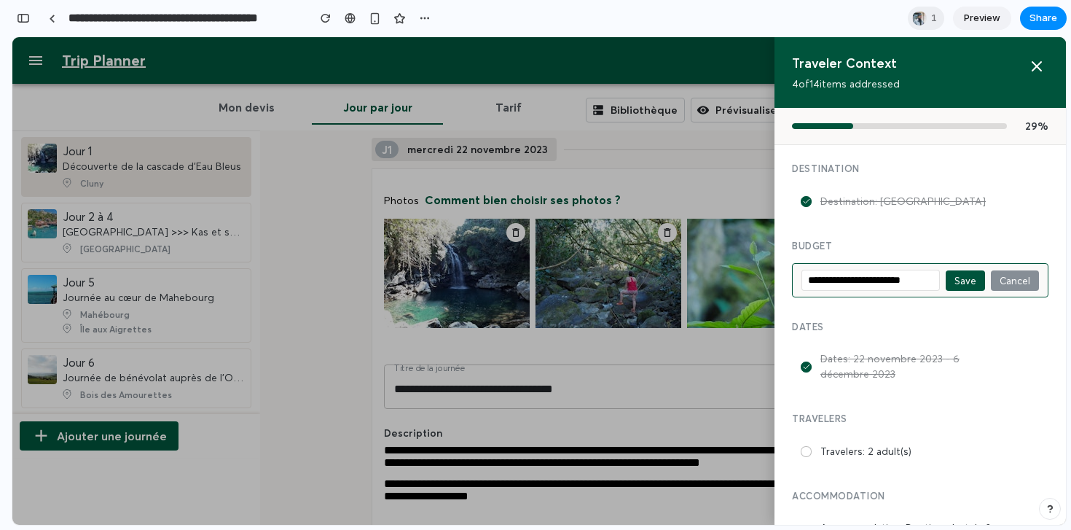
click at [861, 276] on input "**********" at bounding box center [871, 280] width 138 height 21
type input "**********"
click at [963, 287] on button "Save" at bounding box center [965, 280] width 39 height 20
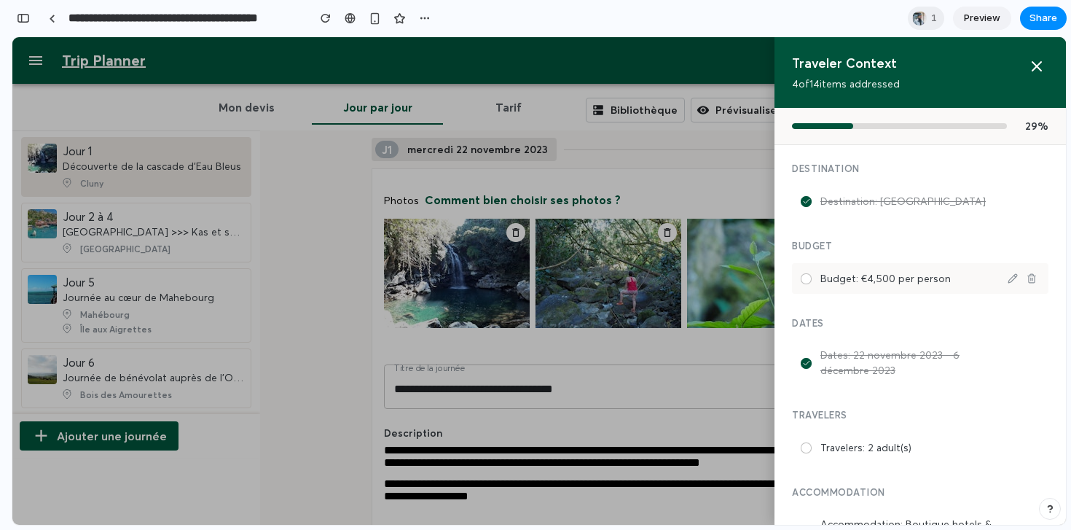
click at [806, 273] on div at bounding box center [806, 278] width 11 height 11
click at [806, 275] on icon at bounding box center [806, 278] width 7 height 7
click at [1035, 60] on icon at bounding box center [1036, 66] width 17 height 17
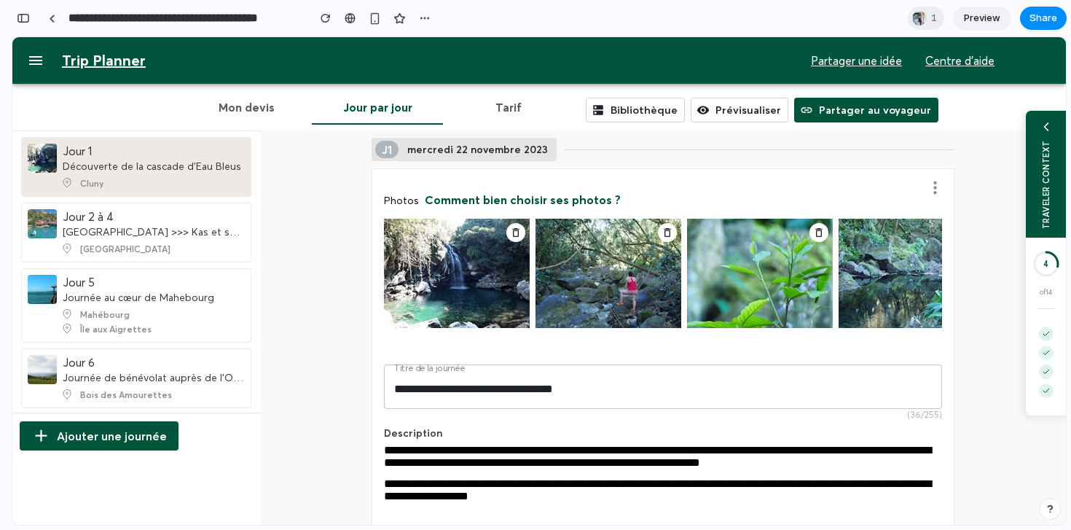
click at [283, 109] on button "Mon devis" at bounding box center [246, 107] width 131 height 35
click at [1048, 165] on div "TRAVELER CONTEXT" at bounding box center [1045, 184] width 10 height 89
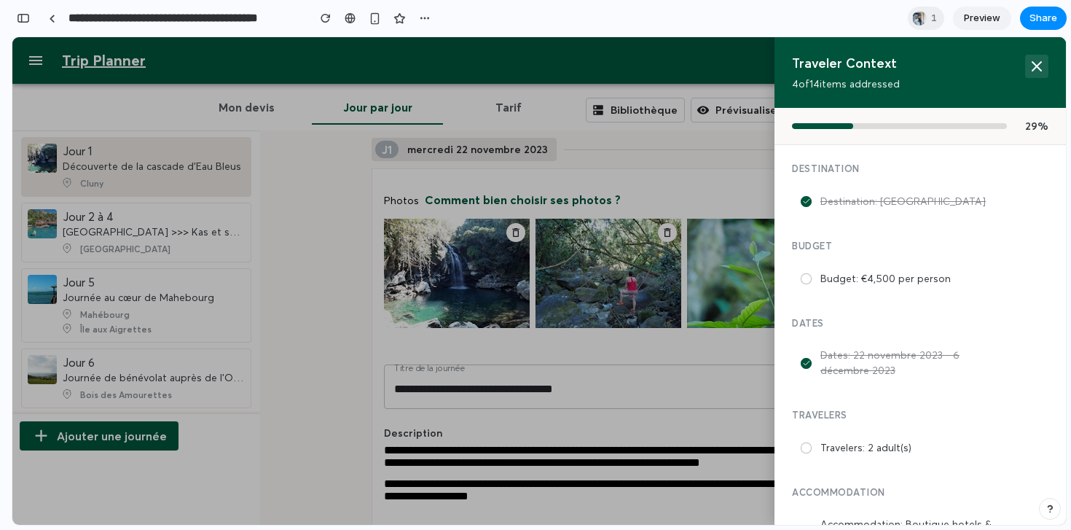
click at [1033, 69] on icon at bounding box center [1037, 66] width 9 height 9
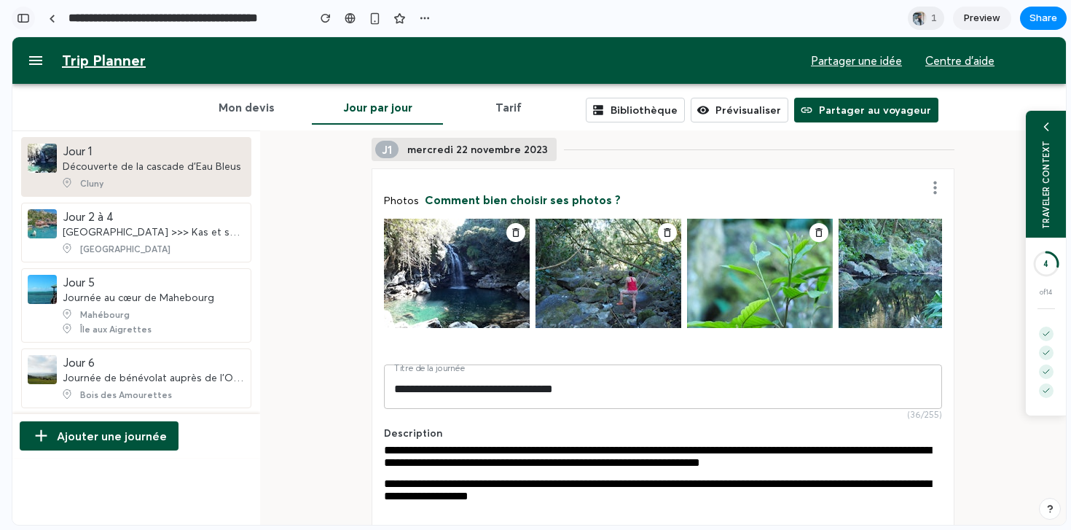
click at [33, 19] on button "button" at bounding box center [23, 18] width 23 height 23
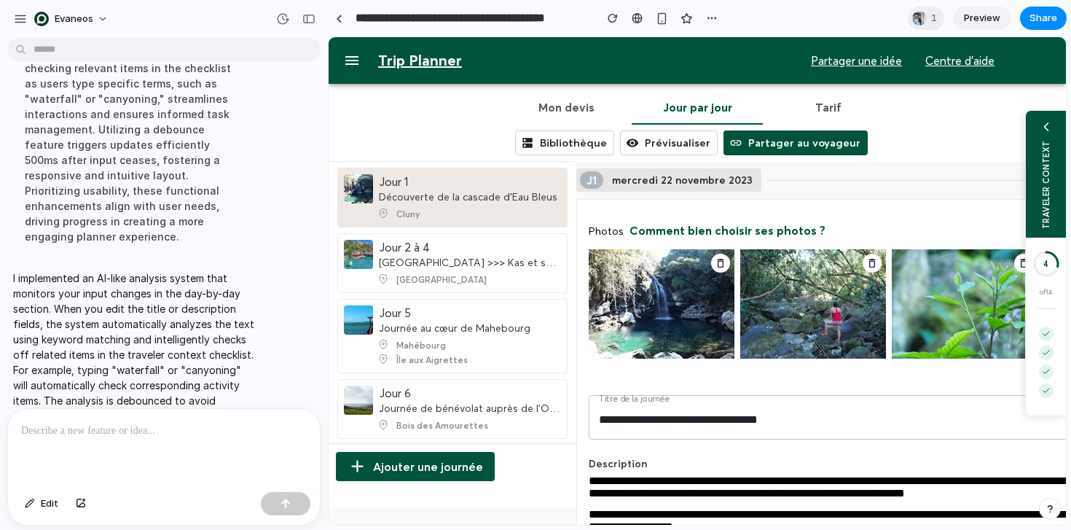
click at [203, 431] on p at bounding box center [164, 430] width 286 height 17
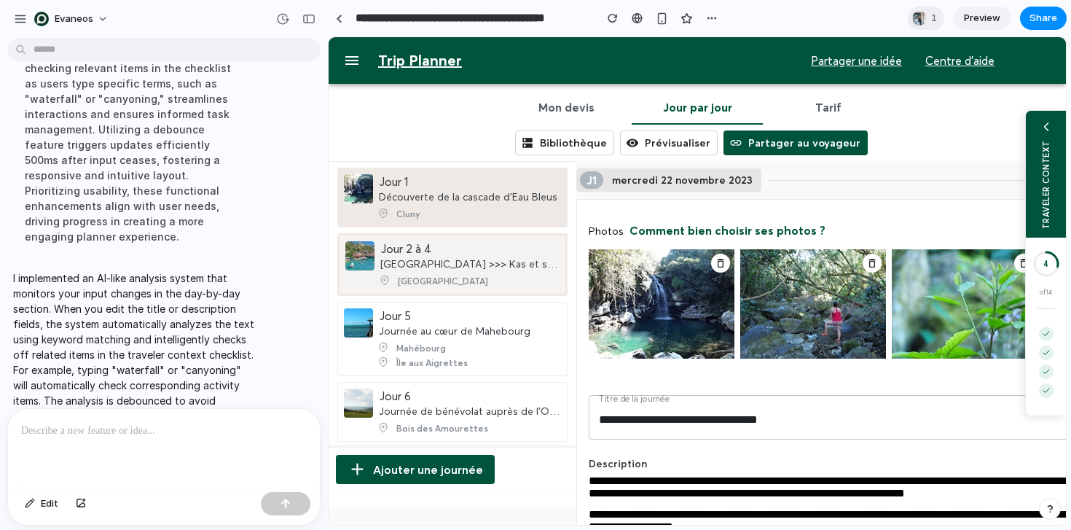
click at [462, 252] on div "Jour 2 à 4 Antalya >>> Kas et ses environs" at bounding box center [469, 255] width 179 height 29
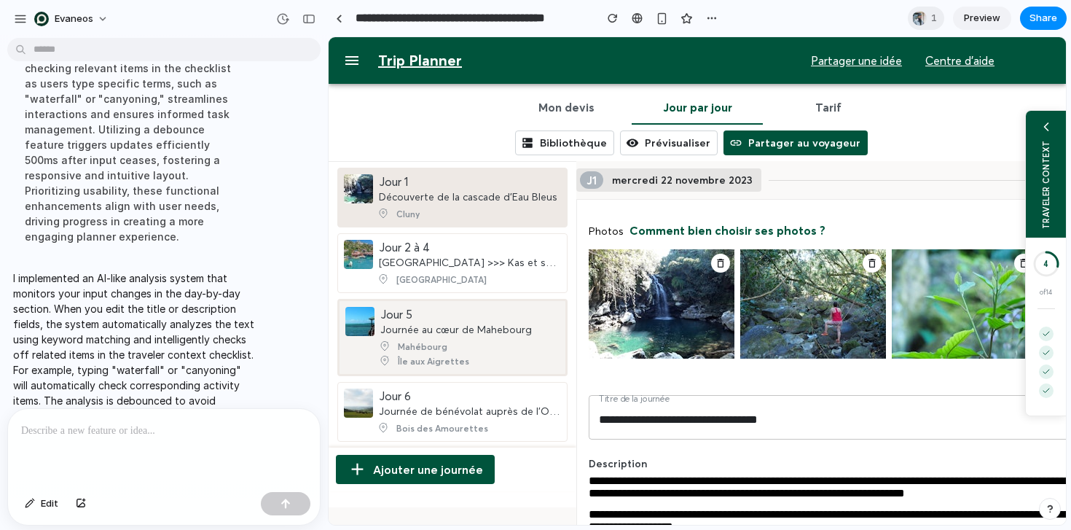
click at [471, 331] on div "Journée au cœur de Mahebourg" at bounding box center [456, 329] width 152 height 13
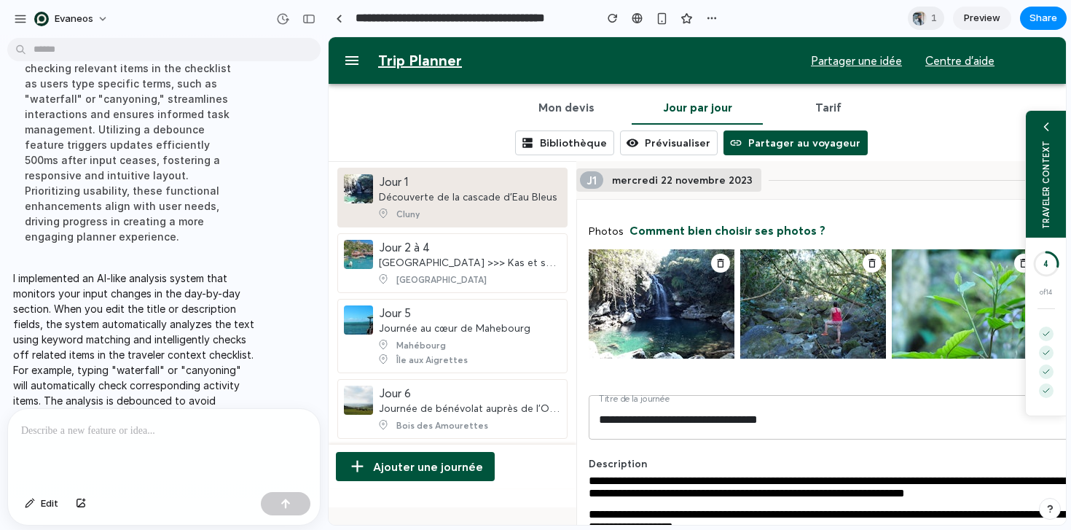
click at [466, 376] on ul "Jour 1 Découverte de la cascade d'Eau Bleus Cluny Jour 2 à 4 Antalya >>> Kas et…" at bounding box center [453, 303] width 248 height 271
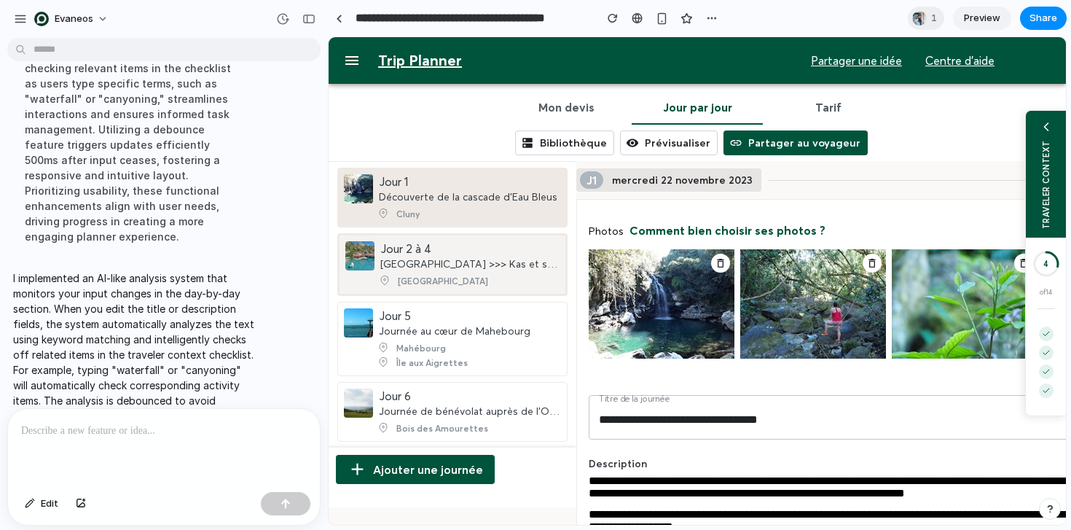
click at [463, 289] on li "Jour 2 à 4 Antalya >>> Kas et ses environs Turquie" at bounding box center [452, 264] width 230 height 63
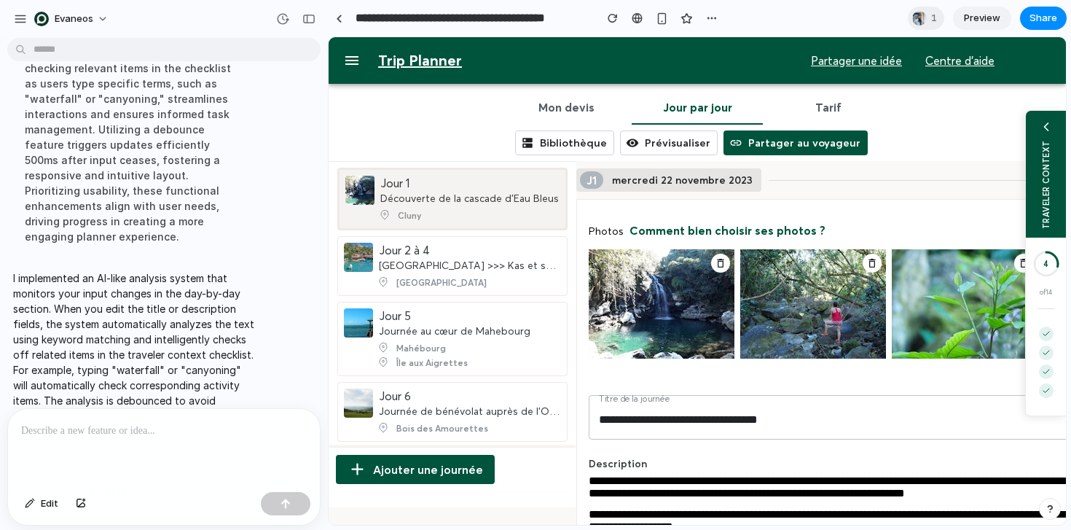
click at [474, 216] on span "Cluny" at bounding box center [463, 215] width 173 height 15
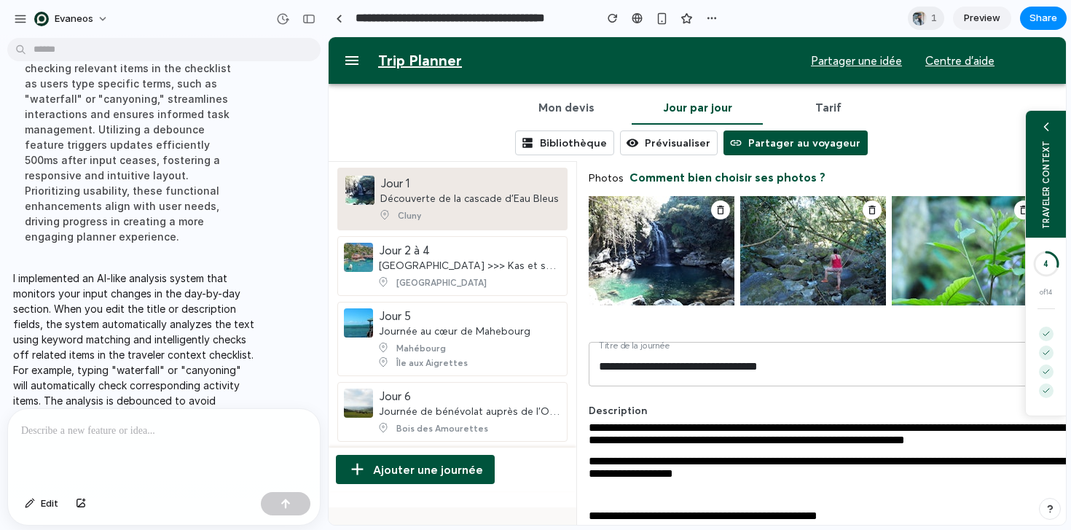
scroll to position [54, 0]
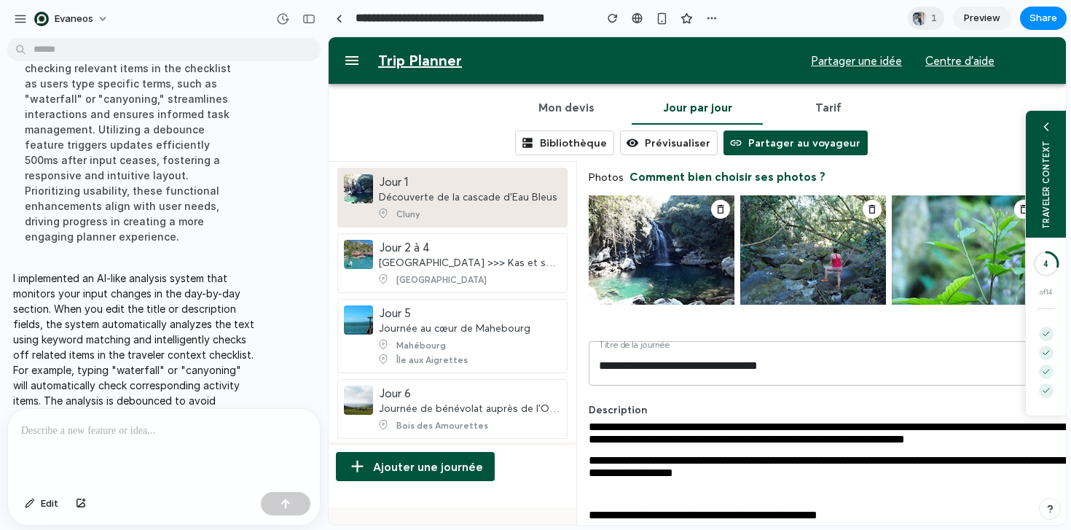
click at [178, 431] on p at bounding box center [164, 430] width 286 height 17
click at [804, 373] on input "**********" at bounding box center [868, 365] width 558 height 41
type input "**********"
click at [799, 477] on span "**********" at bounding box center [862, 466] width 547 height 23
click at [837, 477] on div "**********" at bounding box center [868, 466] width 558 height 25
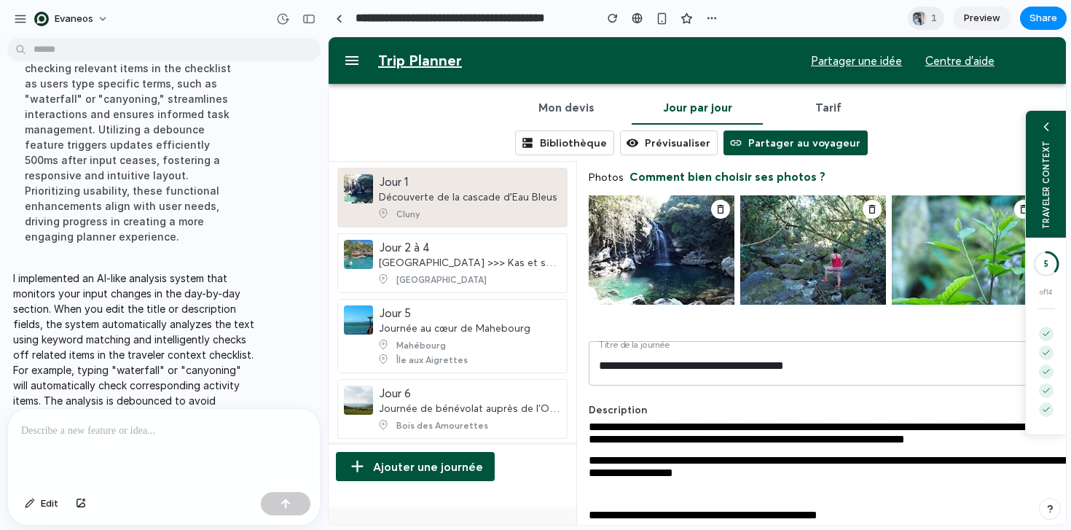
drag, startPoint x: 798, startPoint y: 364, endPoint x: 885, endPoint y: 364, distance: 87.4
click at [883, 364] on input "**********" at bounding box center [868, 365] width 558 height 41
type input "**********"
click at [311, 19] on div "button" at bounding box center [308, 19] width 13 height 10
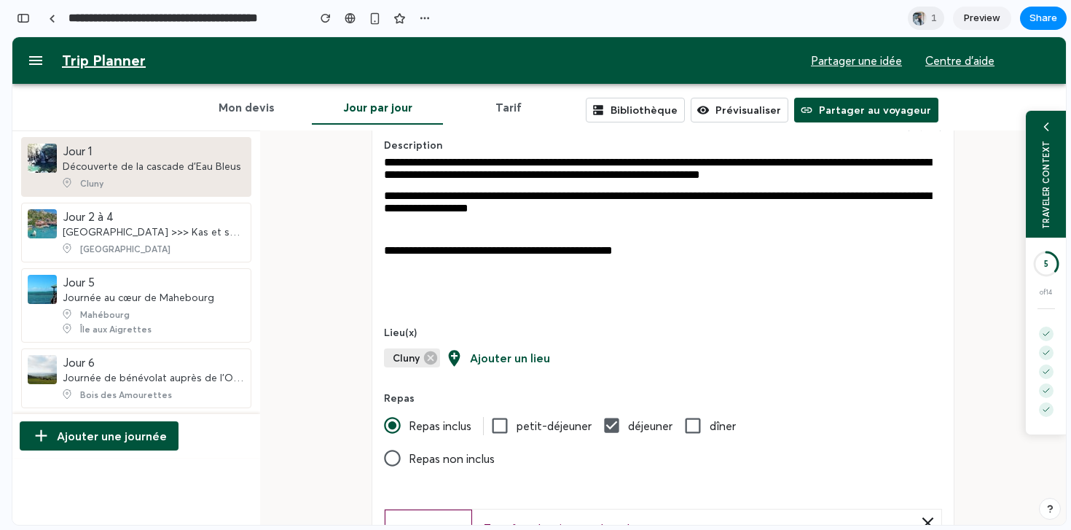
scroll to position [177, 0]
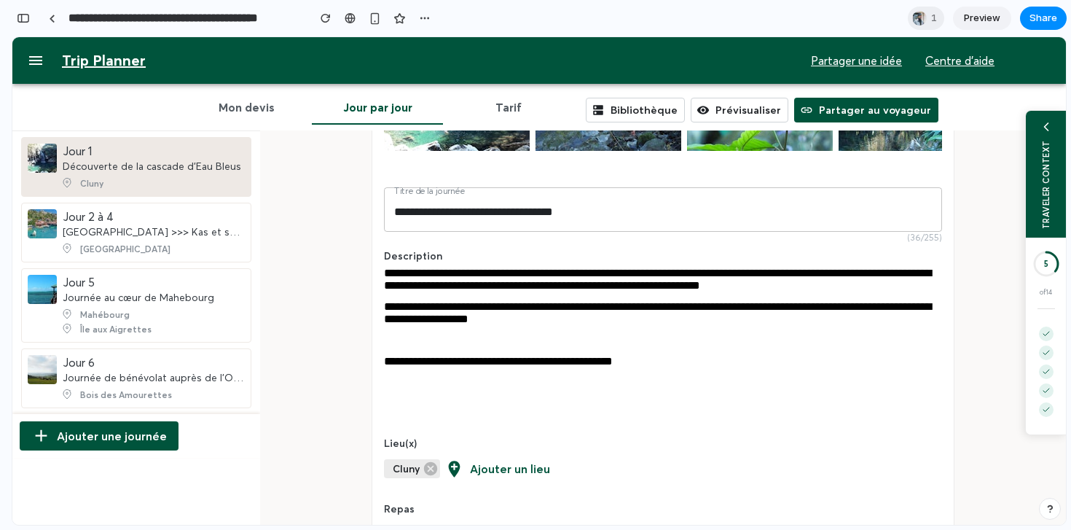
click at [676, 313] on span "**********" at bounding box center [657, 312] width 547 height 23
click at [675, 323] on div "**********" at bounding box center [663, 312] width 558 height 25
click at [324, 12] on button "button" at bounding box center [326, 18] width 22 height 22
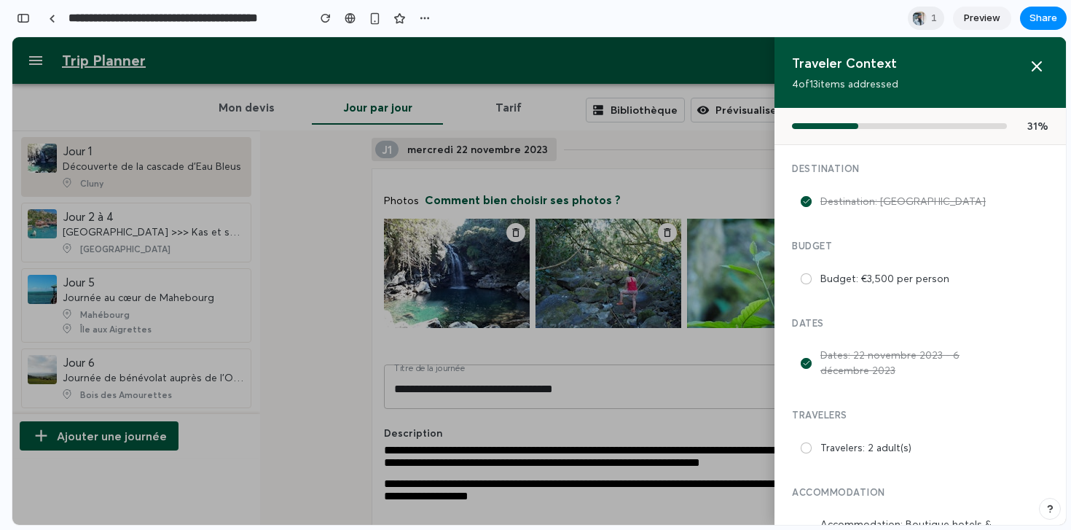
scroll to position [0, 0]
click at [1041, 64] on icon at bounding box center [1036, 66] width 17 height 17
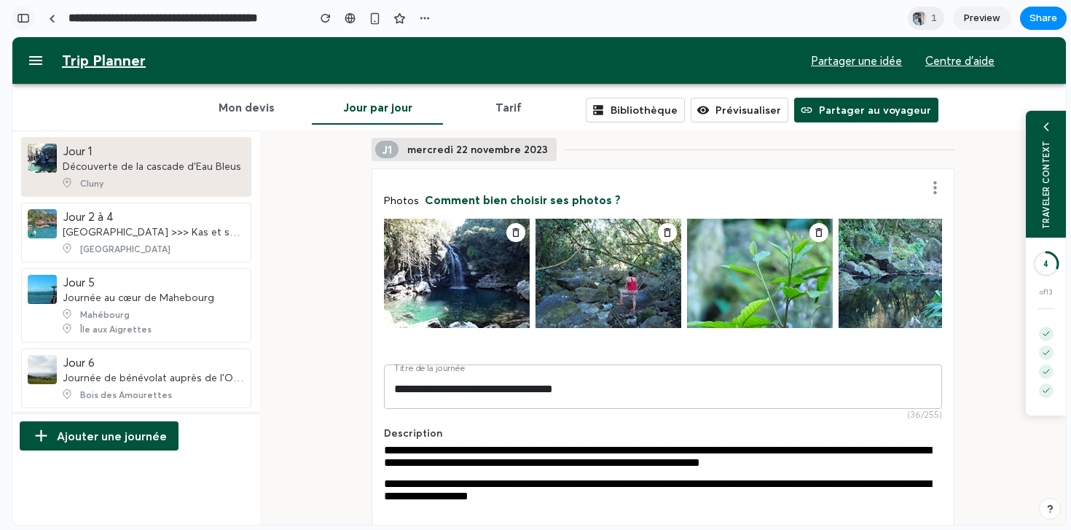
click at [25, 20] on div "button" at bounding box center [23, 18] width 13 height 10
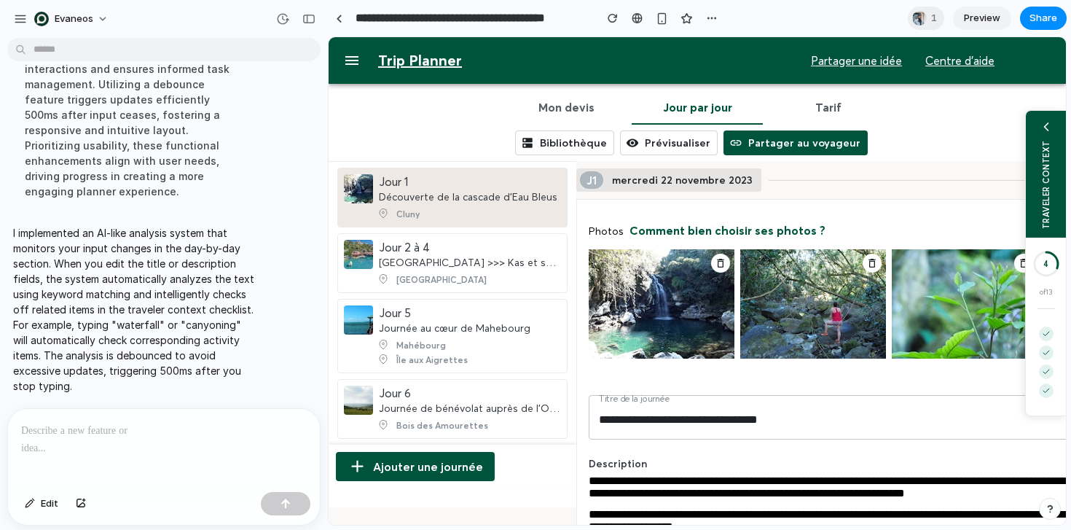
scroll to position [1877, 0]
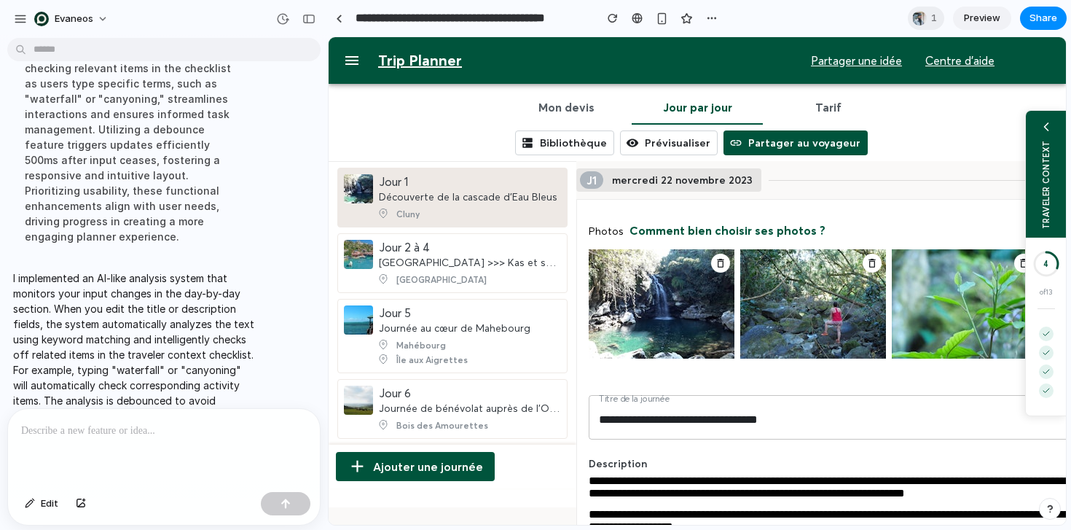
click at [134, 429] on p at bounding box center [164, 430] width 286 height 17
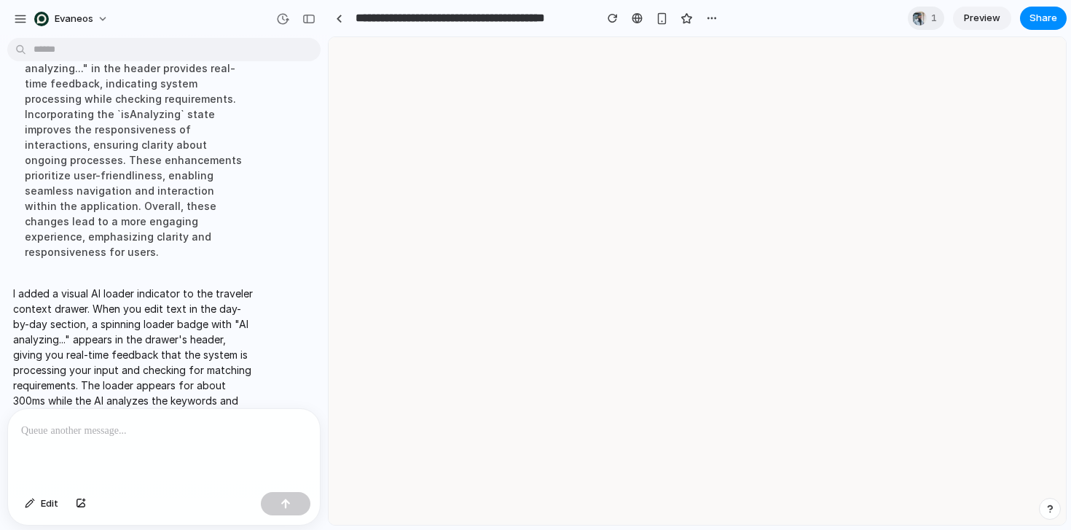
scroll to position [0, 0]
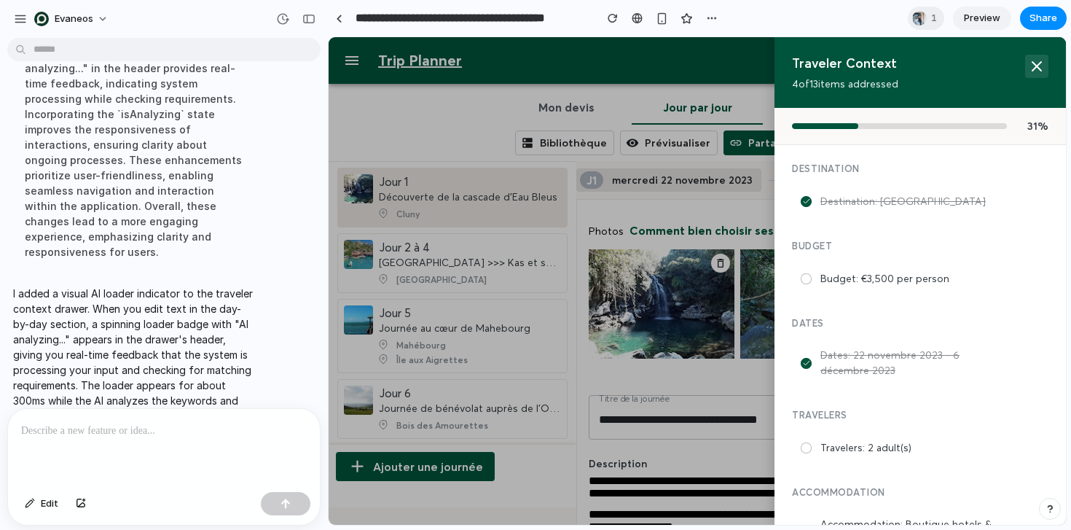
click at [1043, 66] on icon at bounding box center [1036, 66] width 17 height 17
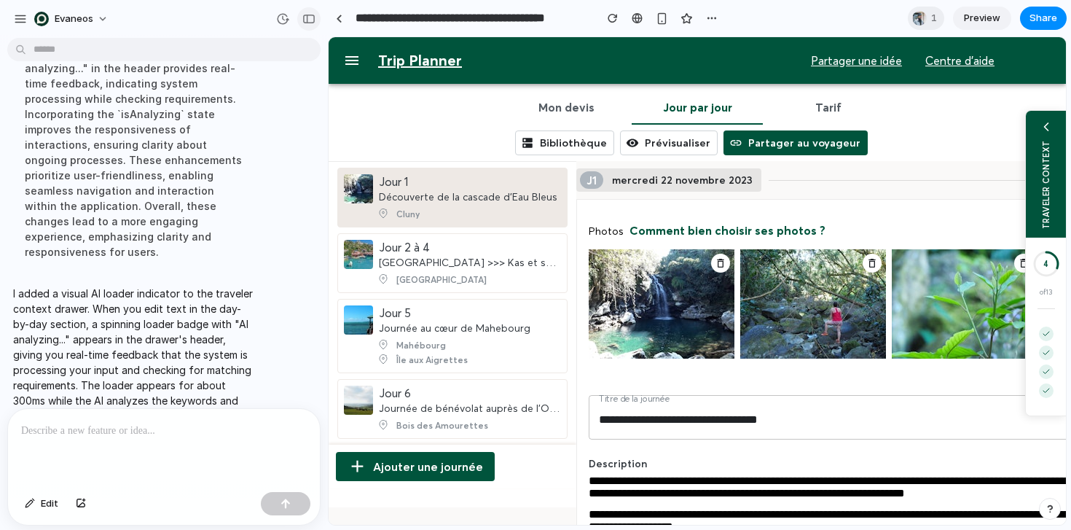
click at [315, 20] on button "button" at bounding box center [308, 18] width 23 height 23
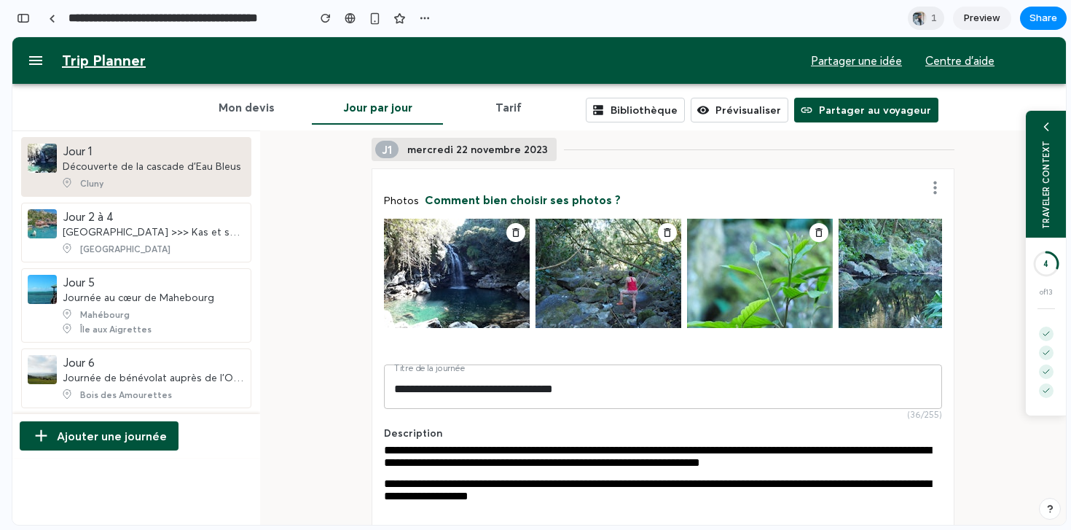
scroll to position [3939, 0]
click at [633, 502] on div "**********" at bounding box center [663, 489] width 558 height 25
click at [324, 18] on div "button" at bounding box center [326, 18] width 10 height 10
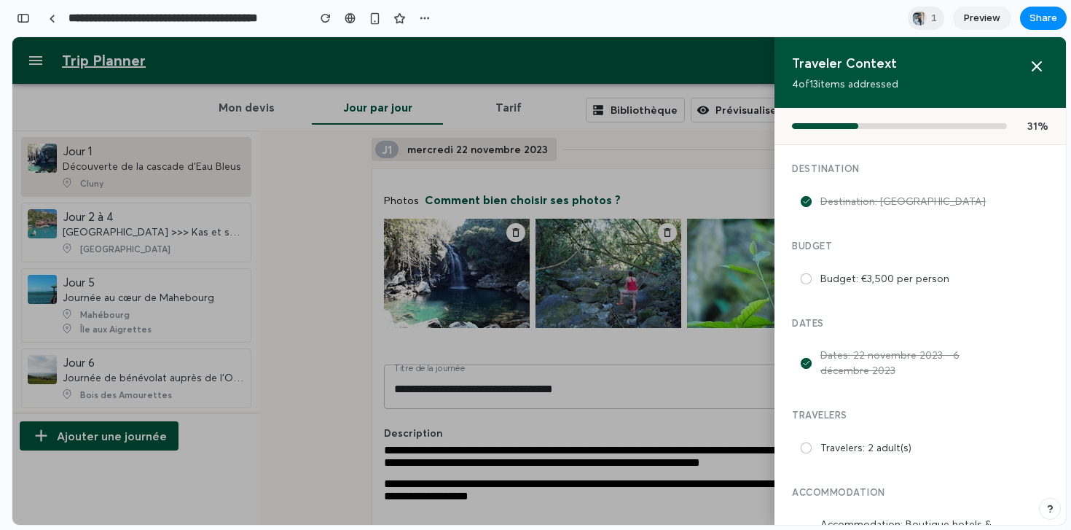
scroll to position [0, 0]
click at [1042, 70] on icon at bounding box center [1036, 66] width 17 height 17
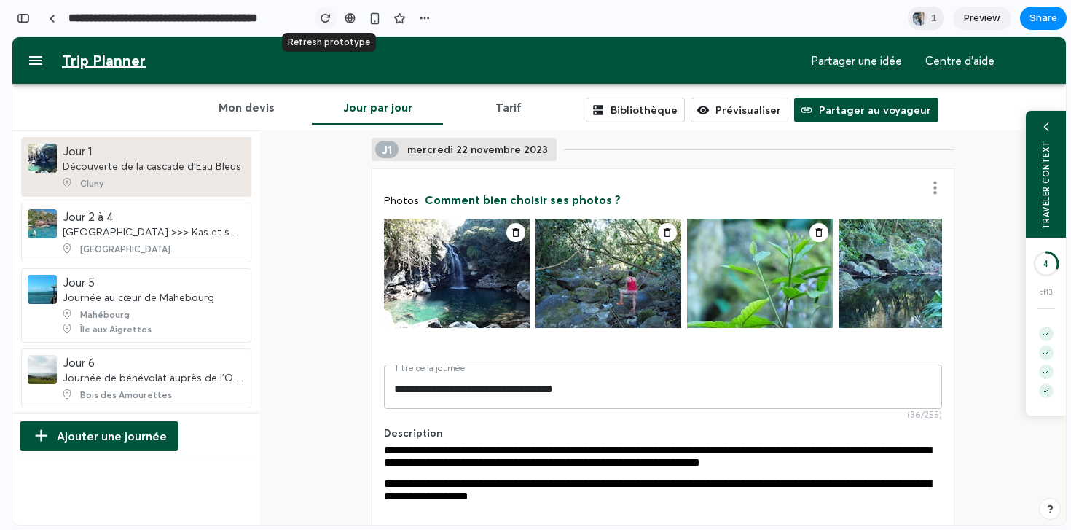
click at [329, 12] on button "button" at bounding box center [326, 18] width 22 height 22
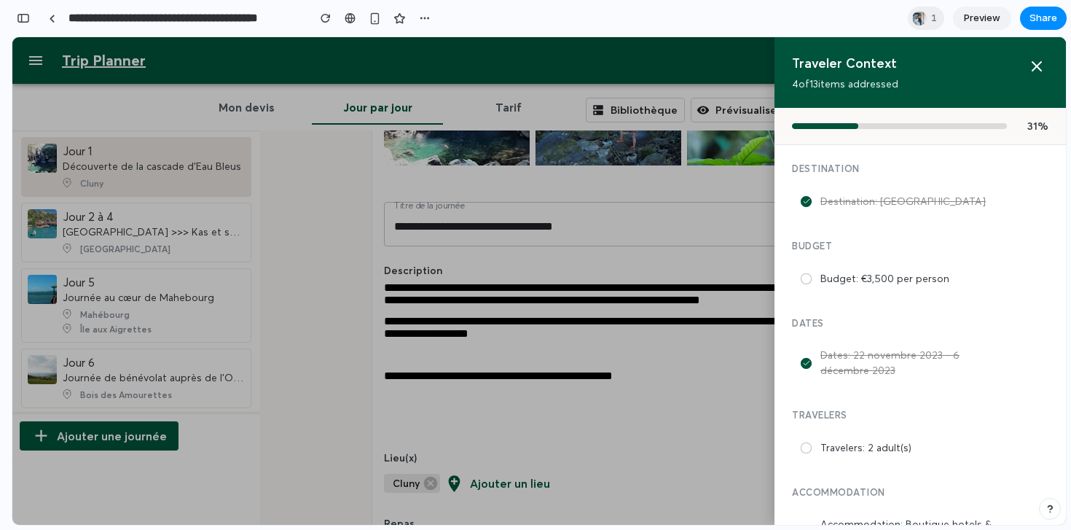
click at [671, 283] on div at bounding box center [539, 280] width 1054 height 487
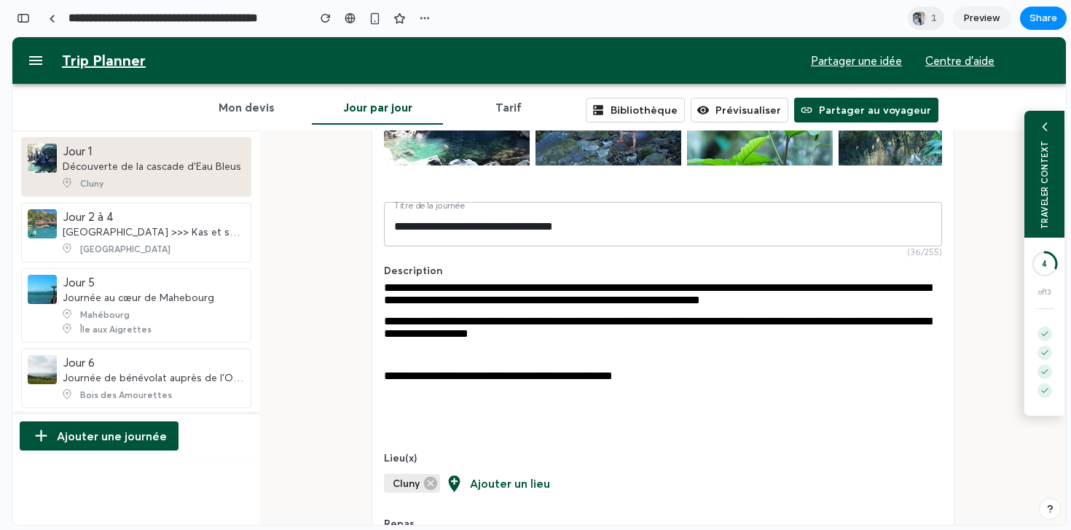
click at [1046, 187] on div "TRAVELER CONTEXT" at bounding box center [1045, 184] width 10 height 89
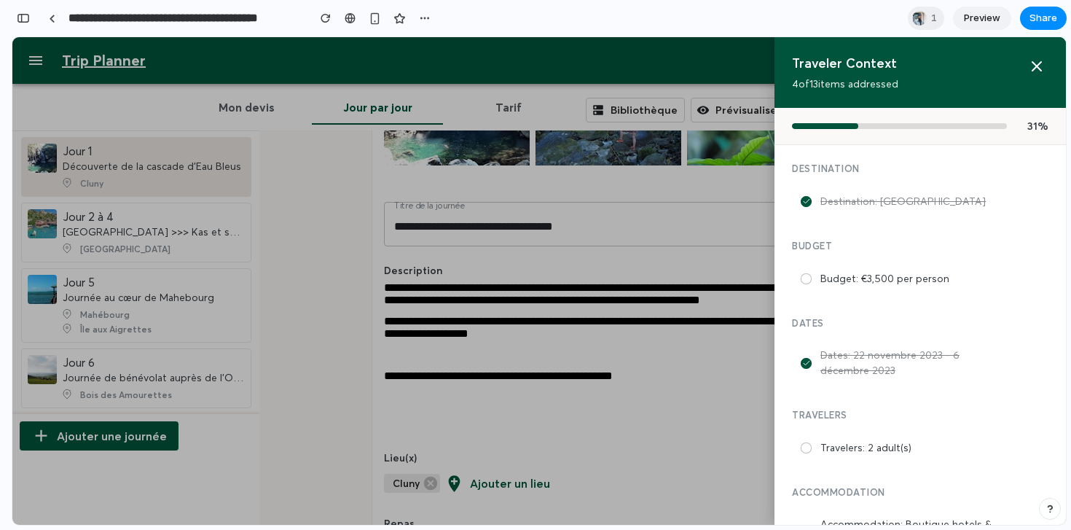
click at [1038, 65] on icon at bounding box center [1036, 66] width 17 height 17
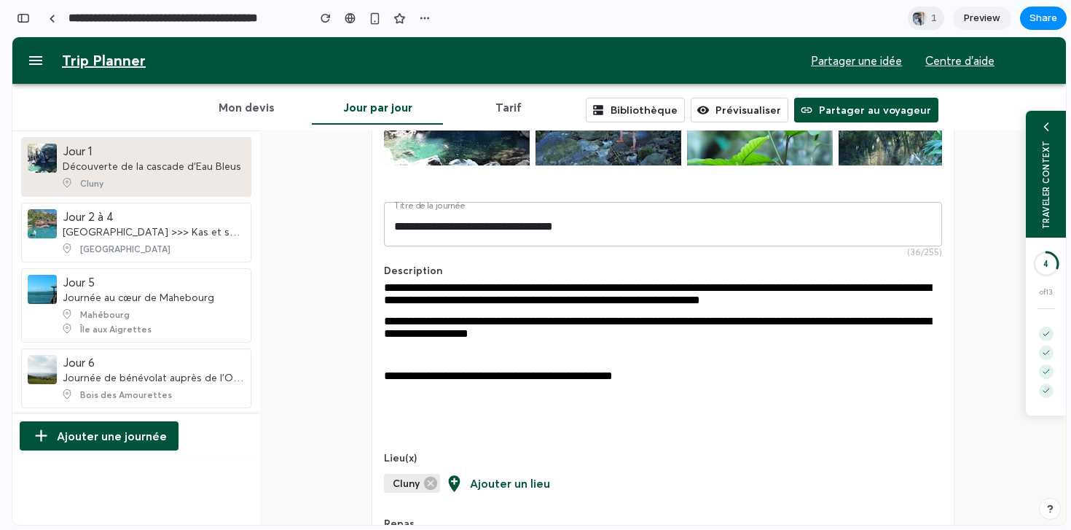
click at [727, 391] on div "**********" at bounding box center [663, 379] width 558 height 21
drag, startPoint x: 658, startPoint y: 388, endPoint x: 793, endPoint y: 388, distance: 134.8
click at [793, 382] on div "**********" at bounding box center [663, 375] width 558 height 12
click at [1043, 169] on div "TRAVELER CONTEXT" at bounding box center [1045, 184] width 10 height 89
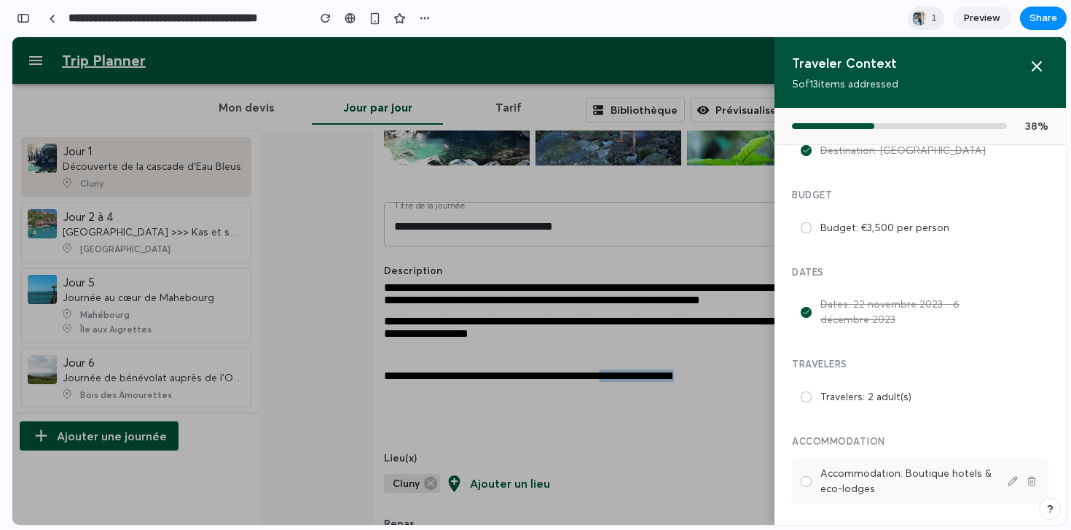
scroll to position [528, 0]
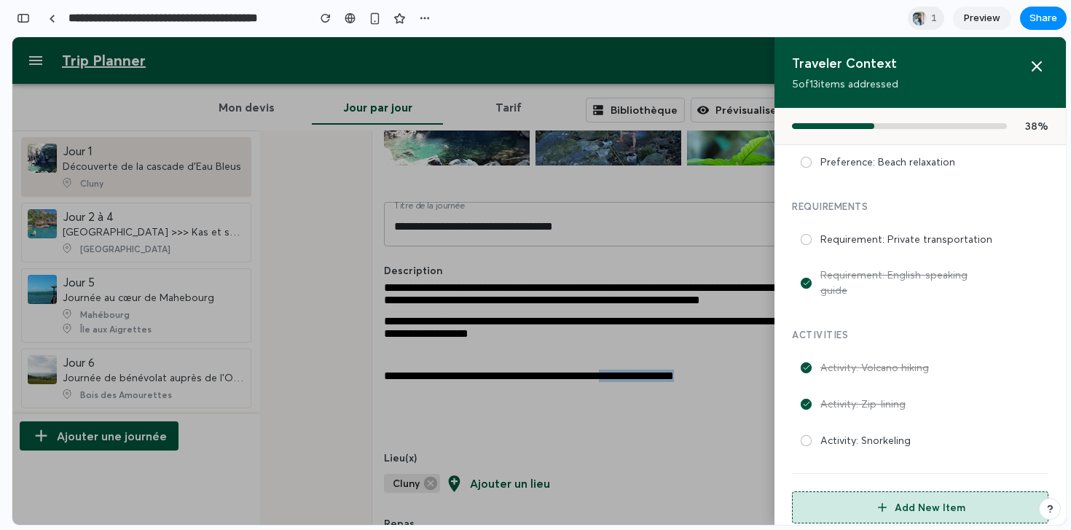
click at [884, 501] on icon at bounding box center [882, 507] width 13 height 13
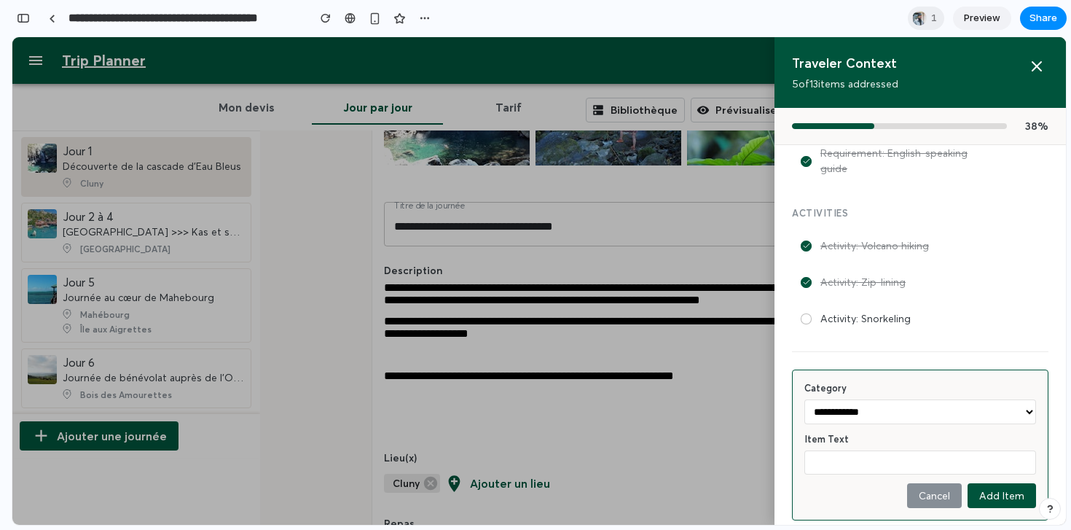
click at [866, 399] on select "**********" at bounding box center [920, 411] width 232 height 25
click at [804, 399] on select "**********" at bounding box center [920, 411] width 232 height 25
click at [855, 399] on select "**********" at bounding box center [920, 411] width 232 height 25
select select "******"
click at [804, 399] on select "**********" at bounding box center [920, 411] width 232 height 25
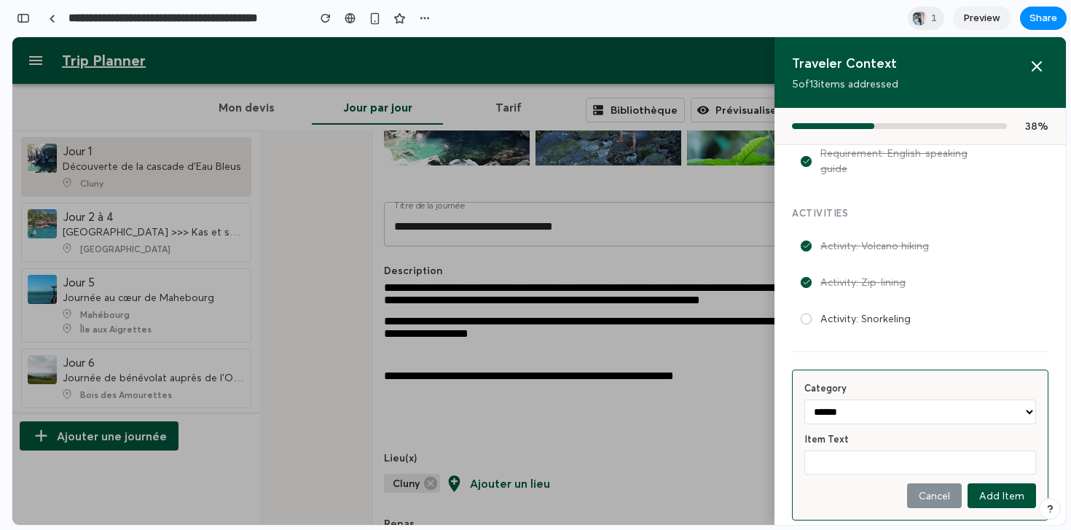
click at [887, 450] on input "text" at bounding box center [920, 462] width 232 height 24
type input "*******"
click at [1035, 498] on div "**********" at bounding box center [920, 444] width 257 height 151
click at [1029, 496] on div "**********" at bounding box center [920, 444] width 257 height 151
click at [1022, 483] on button "Add Item" at bounding box center [1002, 495] width 68 height 25
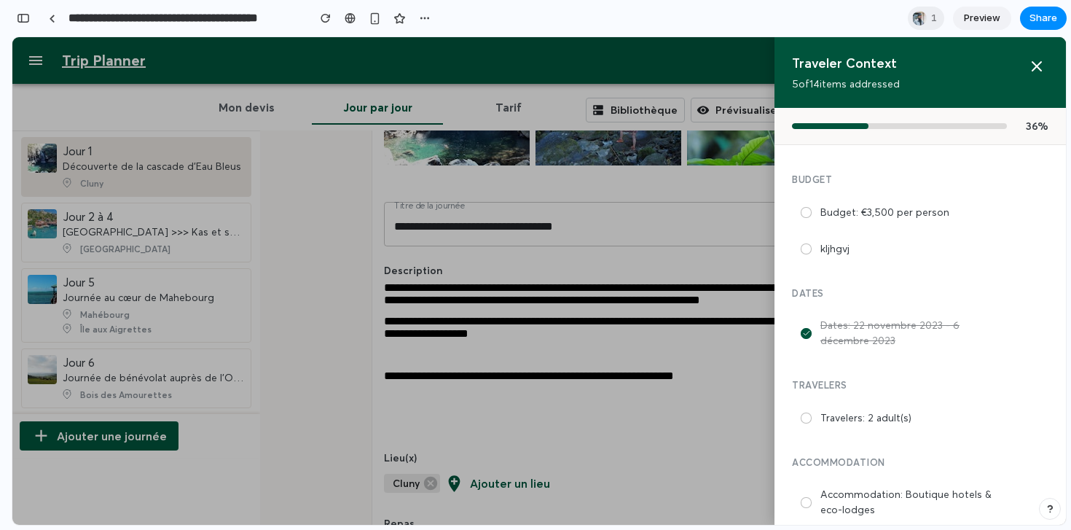
scroll to position [0, 0]
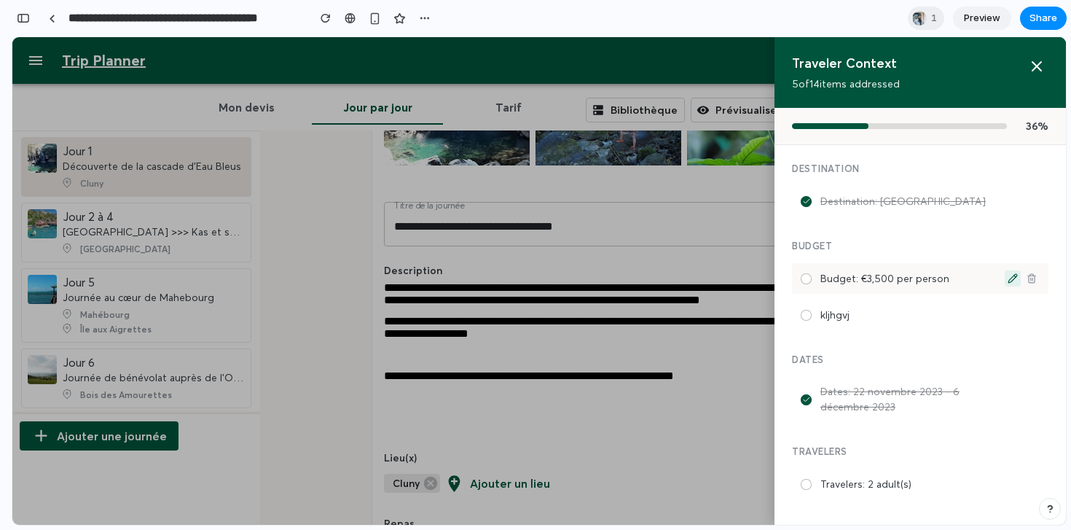
click at [1011, 275] on icon at bounding box center [1013, 278] width 9 height 9
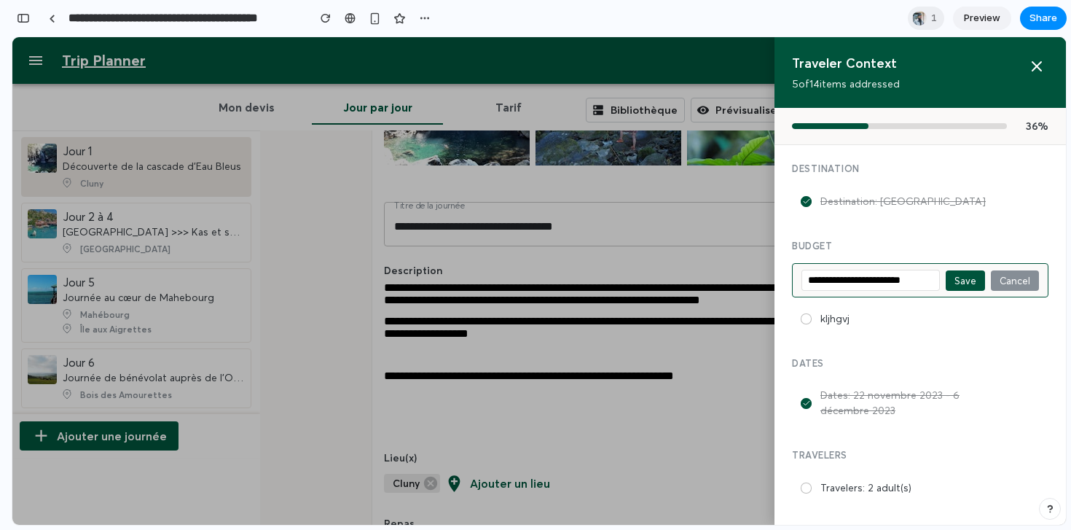
click at [858, 278] on input "**********" at bounding box center [871, 280] width 138 height 21
type input "**********"
click at [968, 278] on button "Save" at bounding box center [965, 280] width 39 height 20
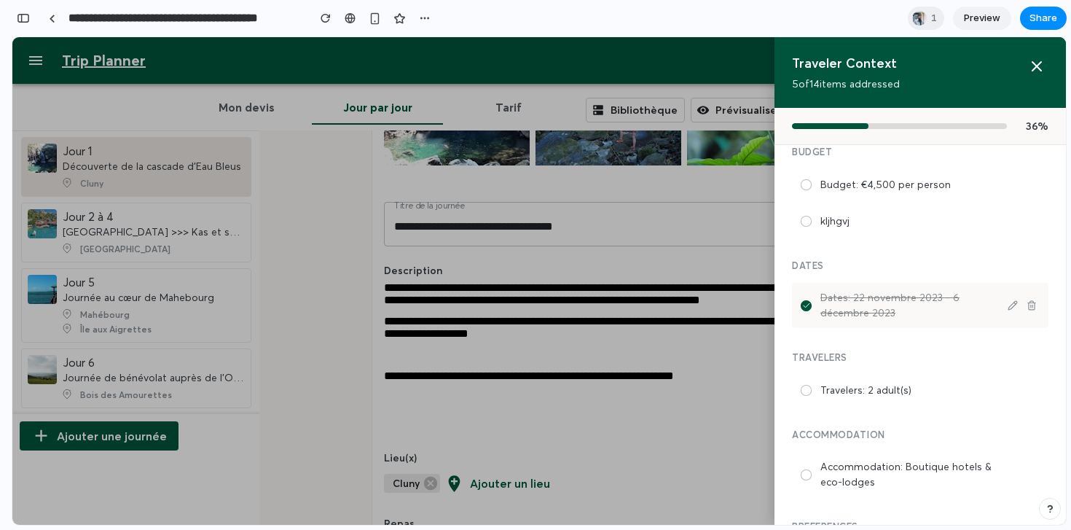
scroll to position [110, 0]
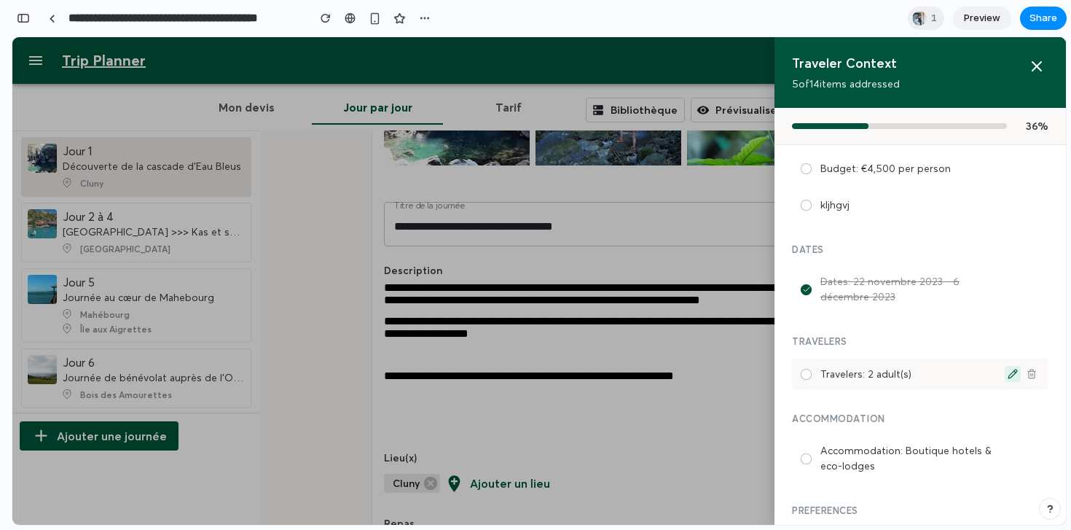
click at [1009, 372] on icon at bounding box center [1013, 374] width 10 height 10
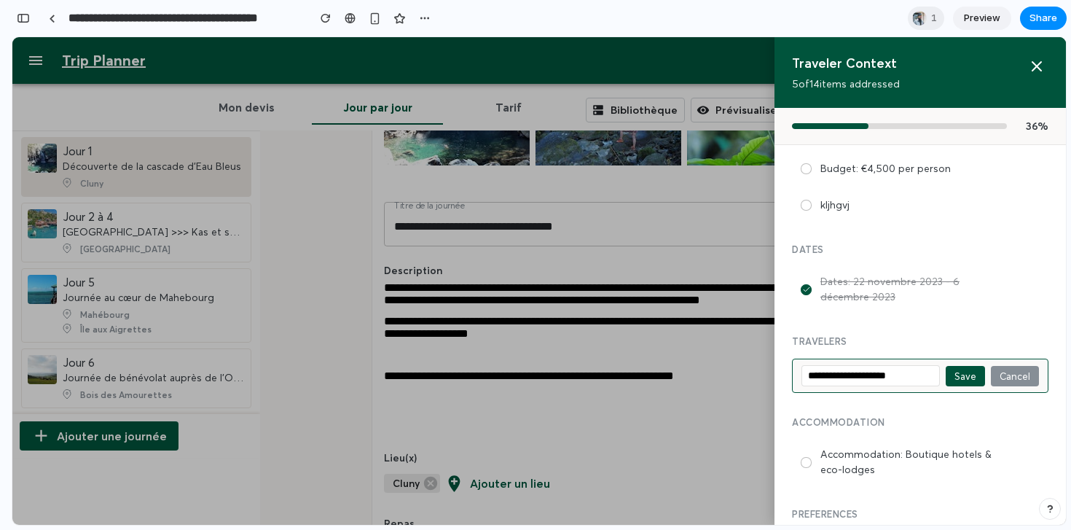
click at [862, 373] on input "**********" at bounding box center [871, 375] width 138 height 21
type input "**********"
click at [973, 372] on button "Save" at bounding box center [965, 376] width 39 height 20
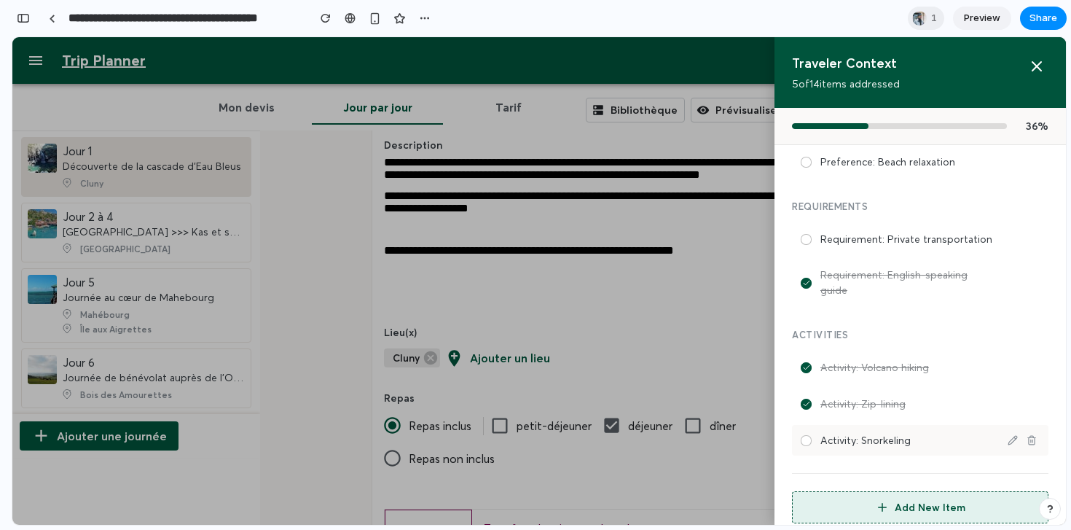
scroll to position [316, 0]
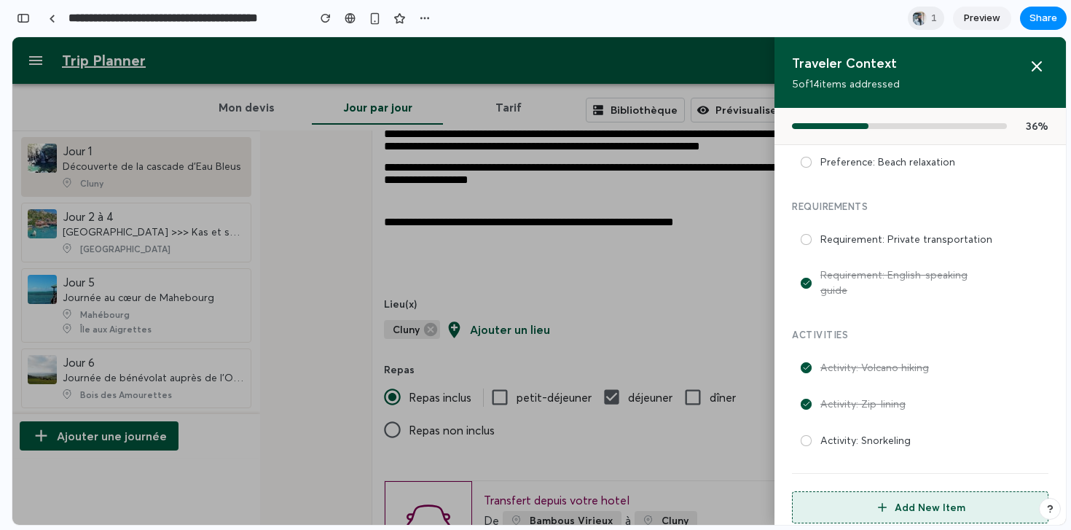
click at [595, 332] on div at bounding box center [539, 280] width 1054 height 487
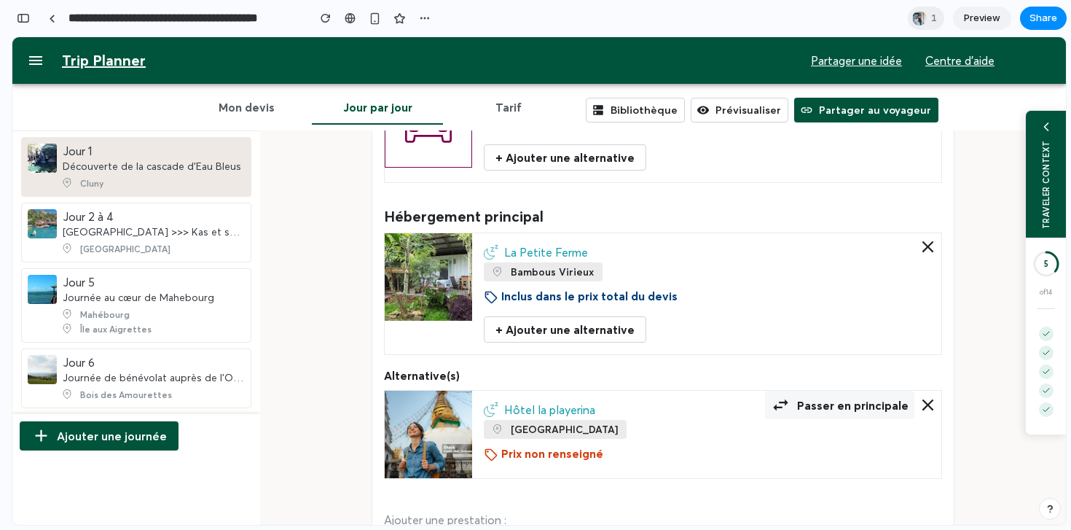
scroll to position [774, 0]
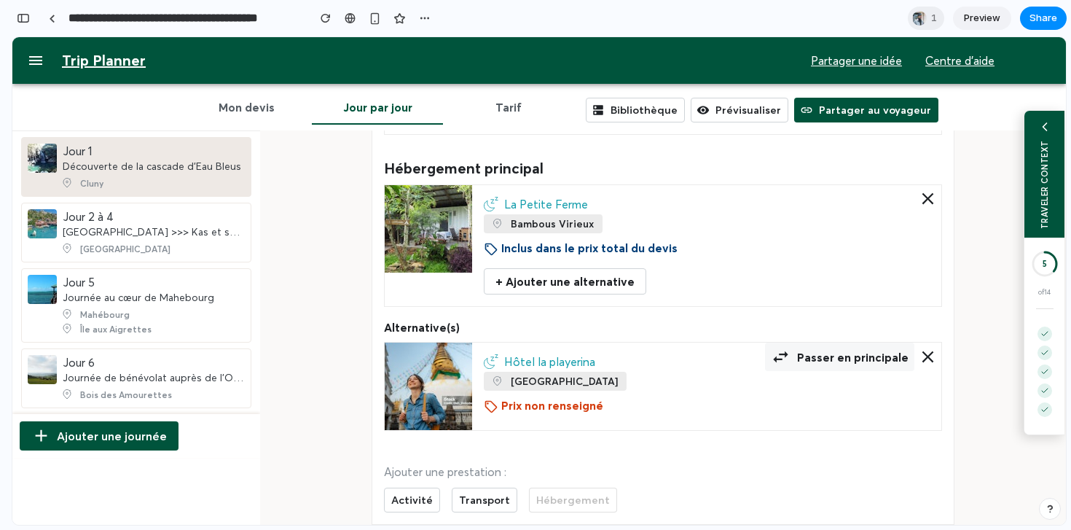
click at [1041, 159] on div "TRAVELER CONTEXT" at bounding box center [1045, 184] width 10 height 89
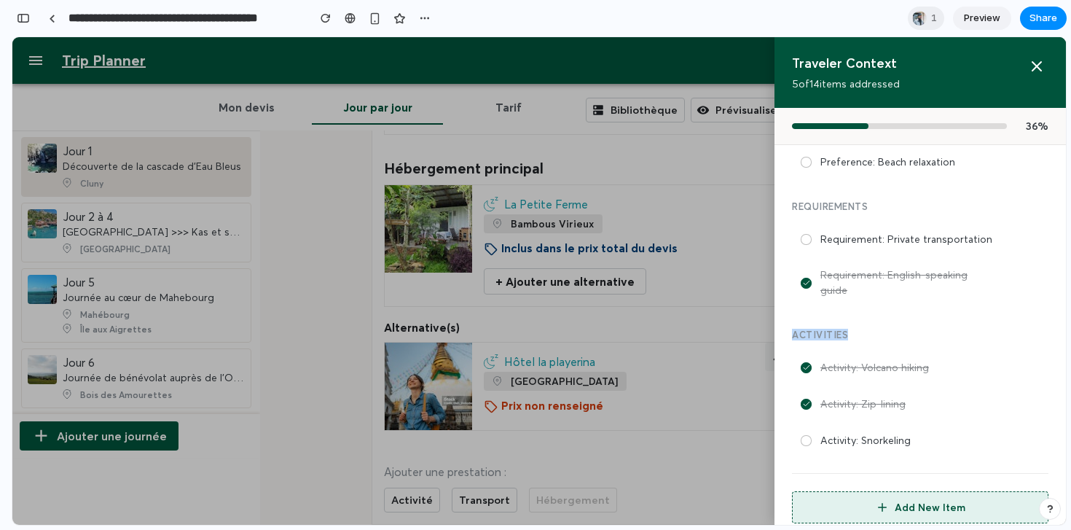
drag, startPoint x: 789, startPoint y: 316, endPoint x: 909, endPoint y: 316, distance: 119.5
click at [909, 316] on div "Destination Destination: Costa Rica Budget Budget: €4,500 per person kljhgvj Da…" at bounding box center [920, 335] width 291 height 380
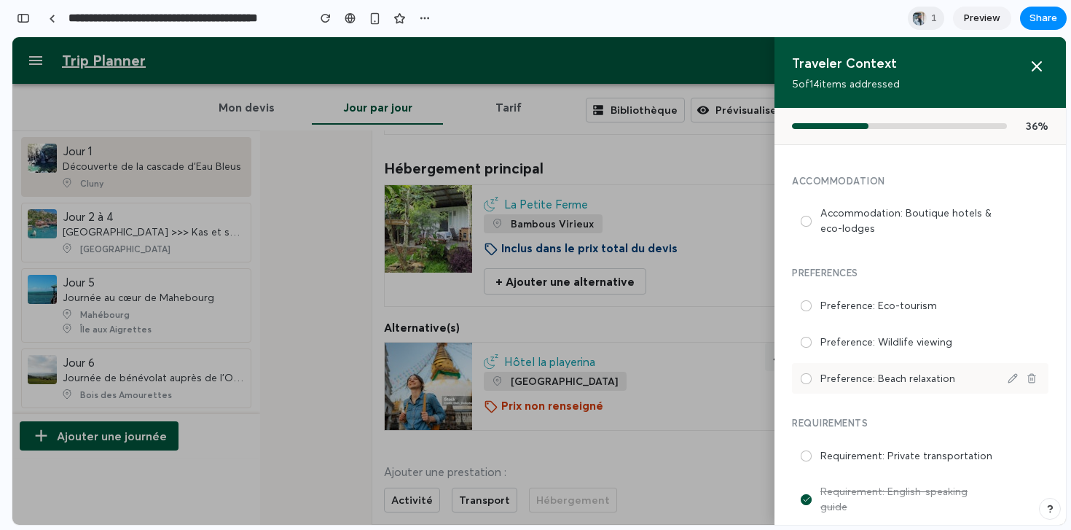
scroll to position [0, 0]
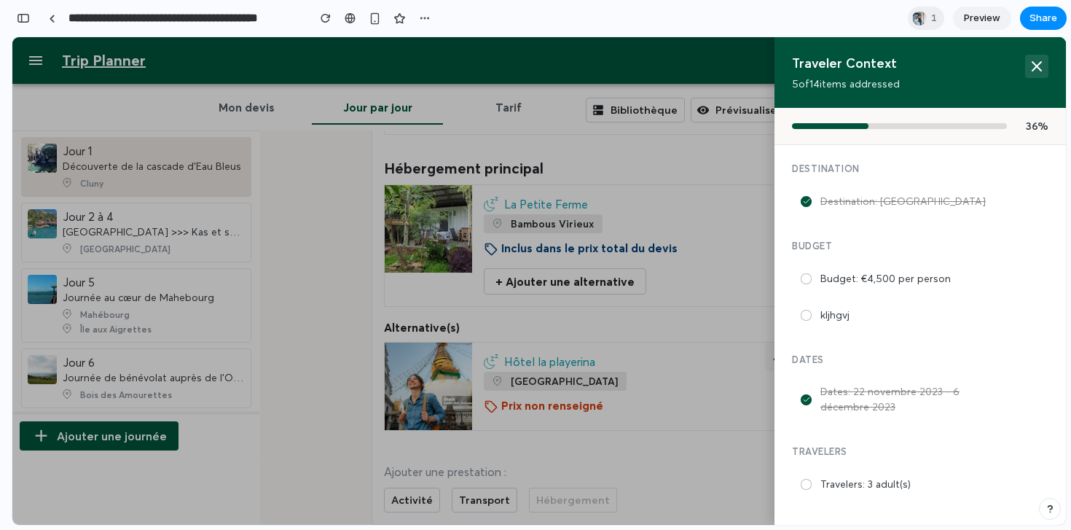
click at [1034, 66] on icon at bounding box center [1036, 66] width 17 height 17
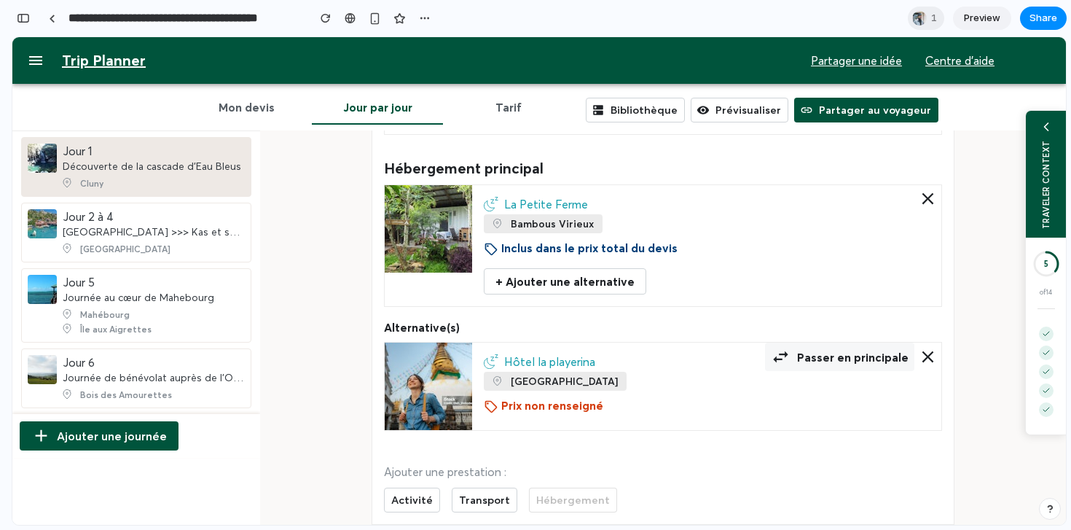
click at [1000, 20] on link "Preview" at bounding box center [982, 18] width 58 height 23
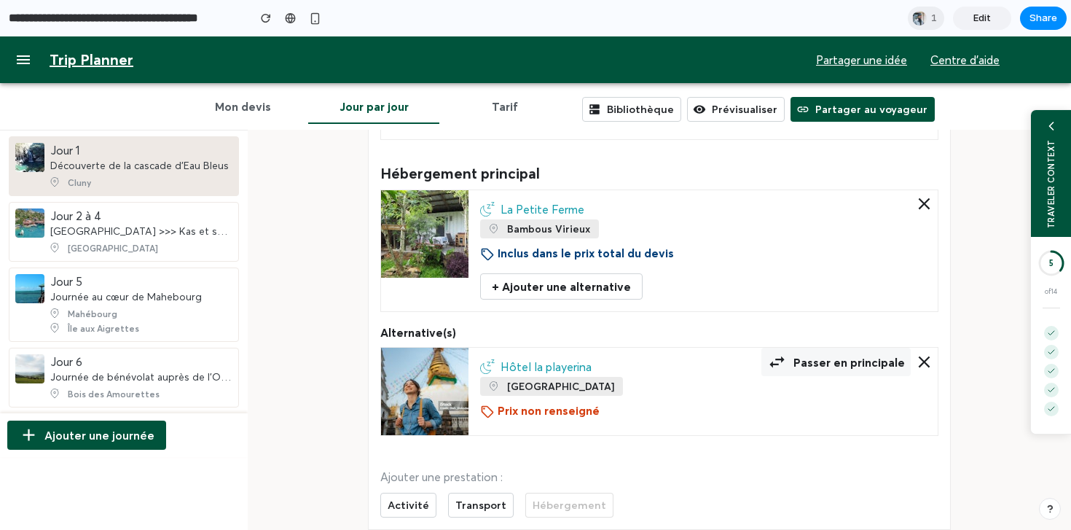
scroll to position [767, 0]
click at [1051, 12] on span "Share" at bounding box center [1044, 18] width 28 height 15
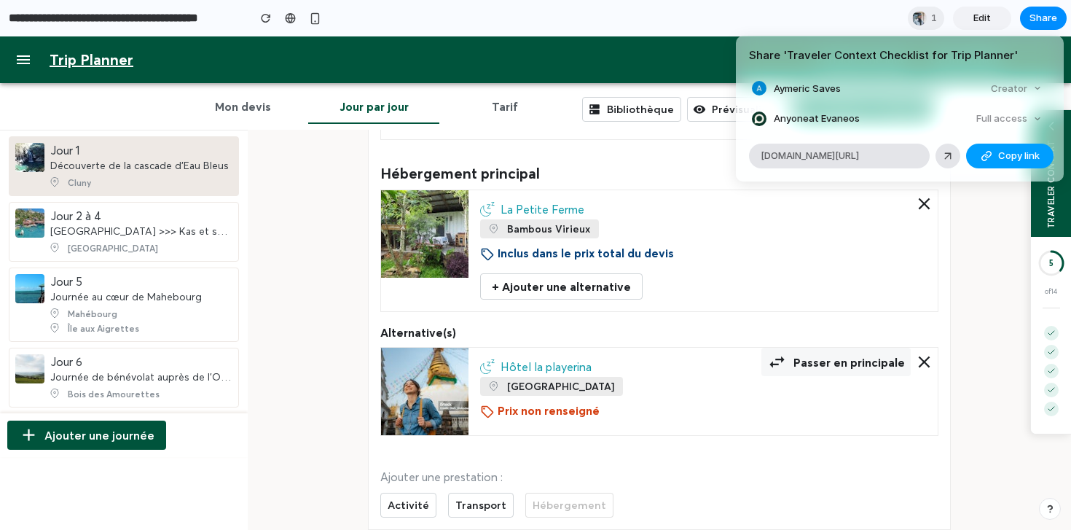
click at [1000, 155] on span "Copy link" at bounding box center [1019, 156] width 42 height 15
click at [967, 246] on div "Share ' Traveler Context Checklist for Trip Planner ' Aymeric Saves Creator Any…" at bounding box center [535, 265] width 1071 height 530
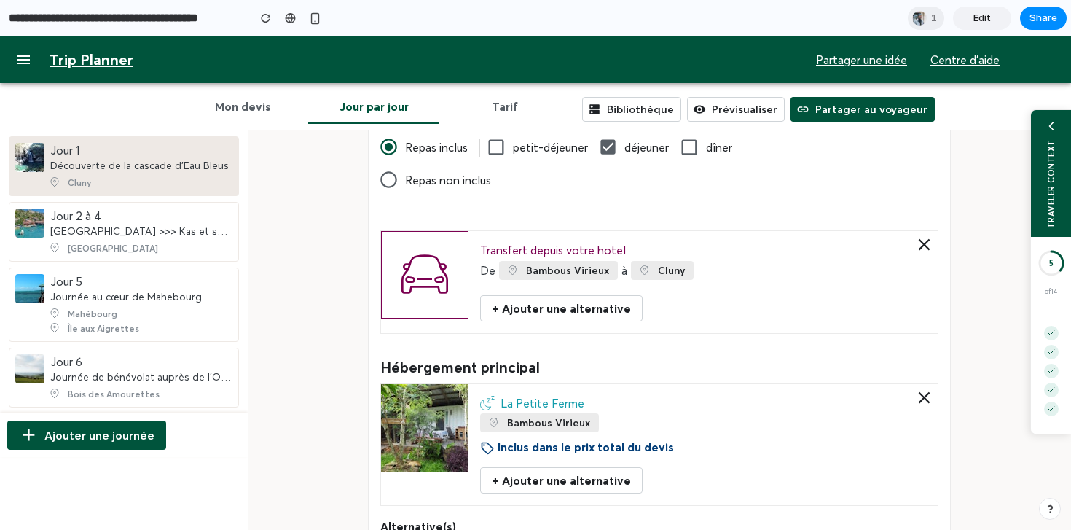
scroll to position [0, 0]
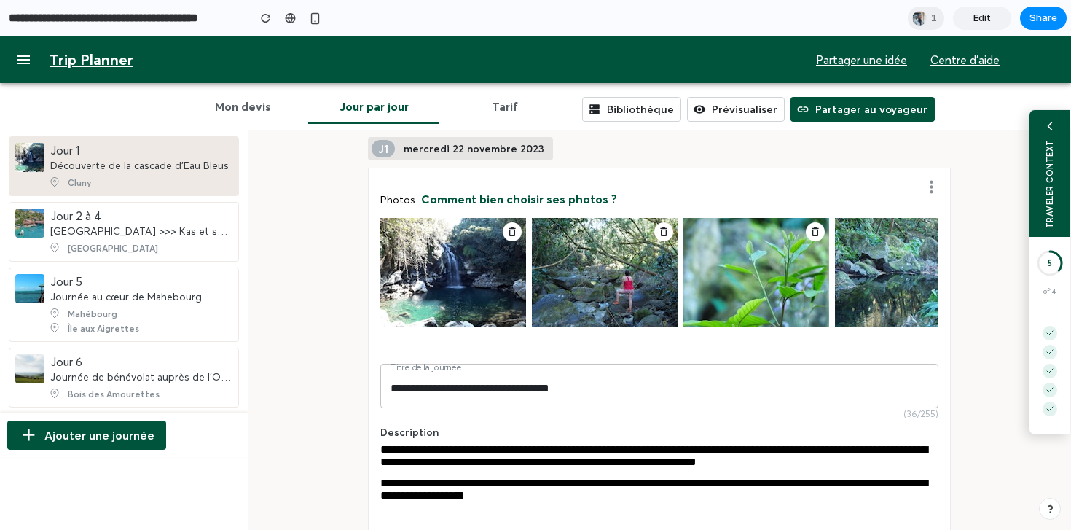
click at [1054, 172] on div "TRAVELER CONTEXT" at bounding box center [1050, 173] width 40 height 127
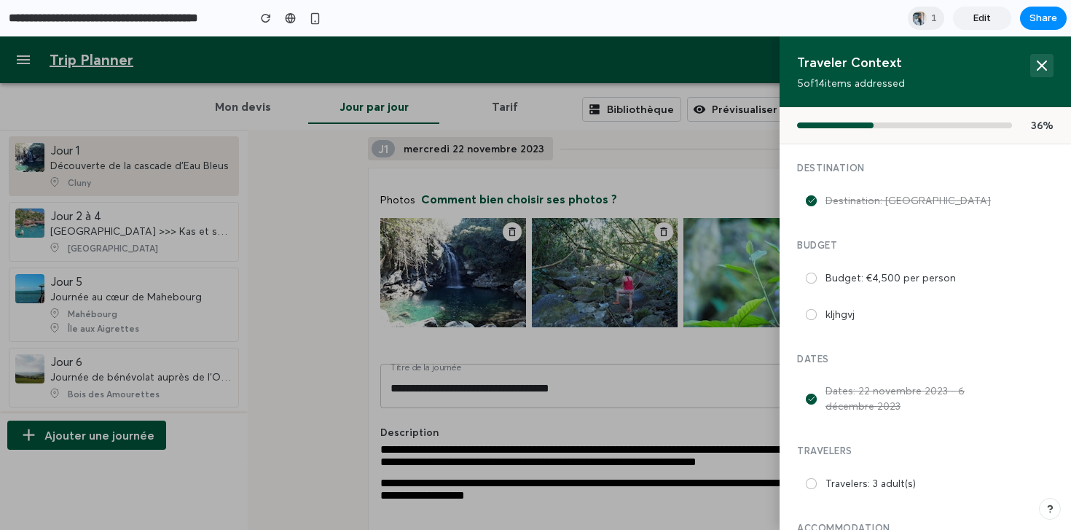
click at [1044, 67] on icon at bounding box center [1042, 65] width 9 height 9
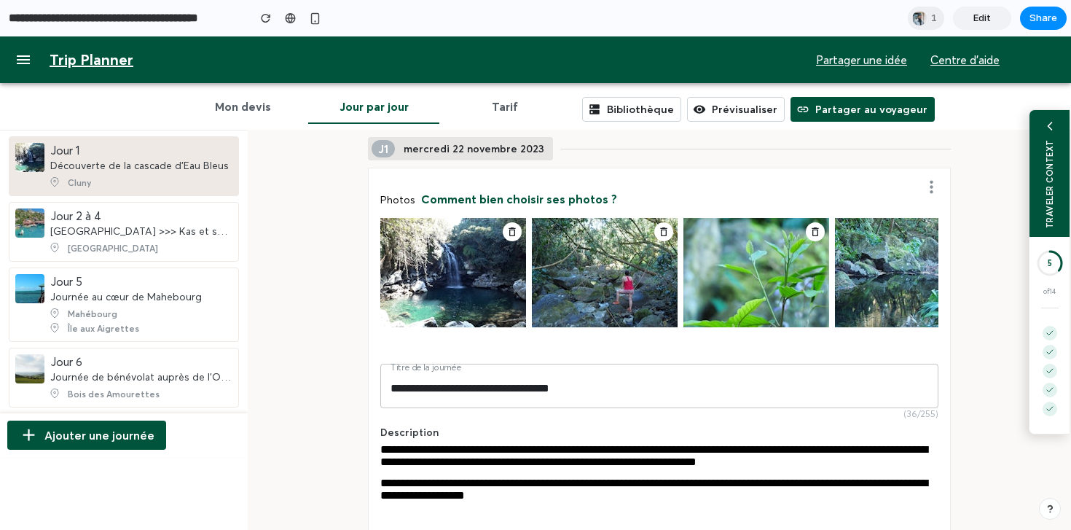
click at [1054, 181] on div "TRAVELER CONTEXT" at bounding box center [1050, 183] width 10 height 89
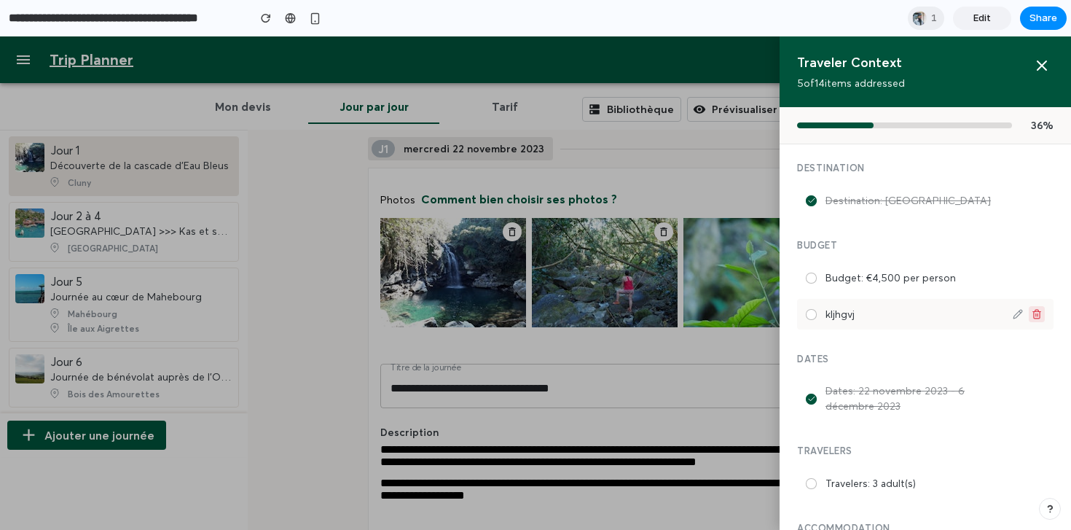
click at [1039, 312] on icon at bounding box center [1037, 315] width 6 height 7
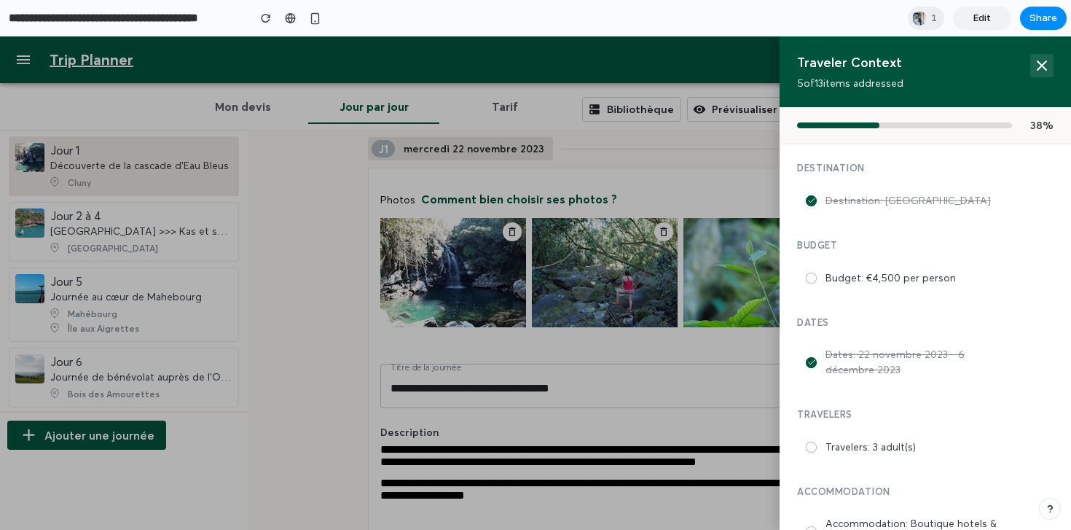
click at [1052, 58] on button at bounding box center [1041, 65] width 23 height 23
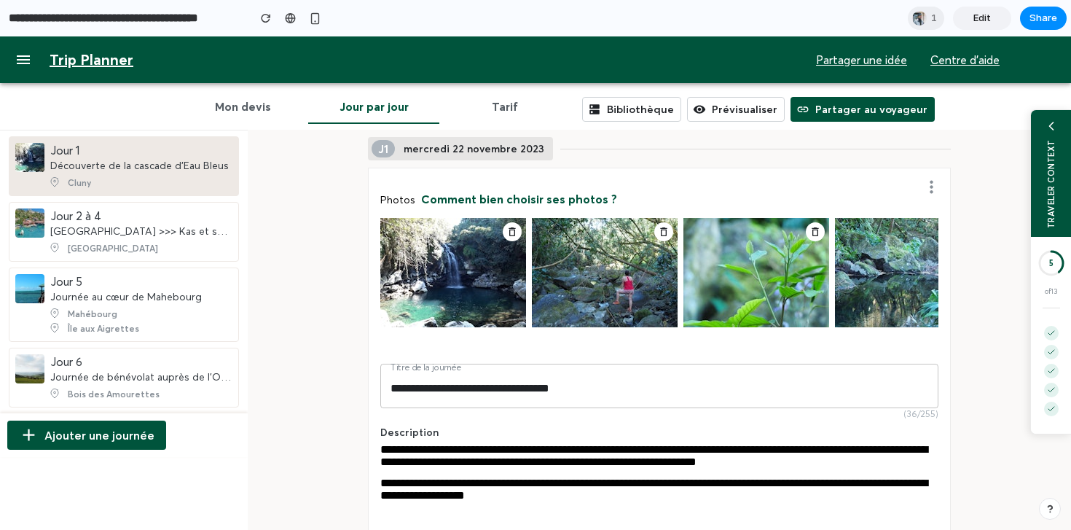
click at [521, 29] on section "**********" at bounding box center [533, 18] width 1067 height 36
click at [1057, 131] on div "TRAVELER CONTEXT" at bounding box center [1050, 173] width 40 height 127
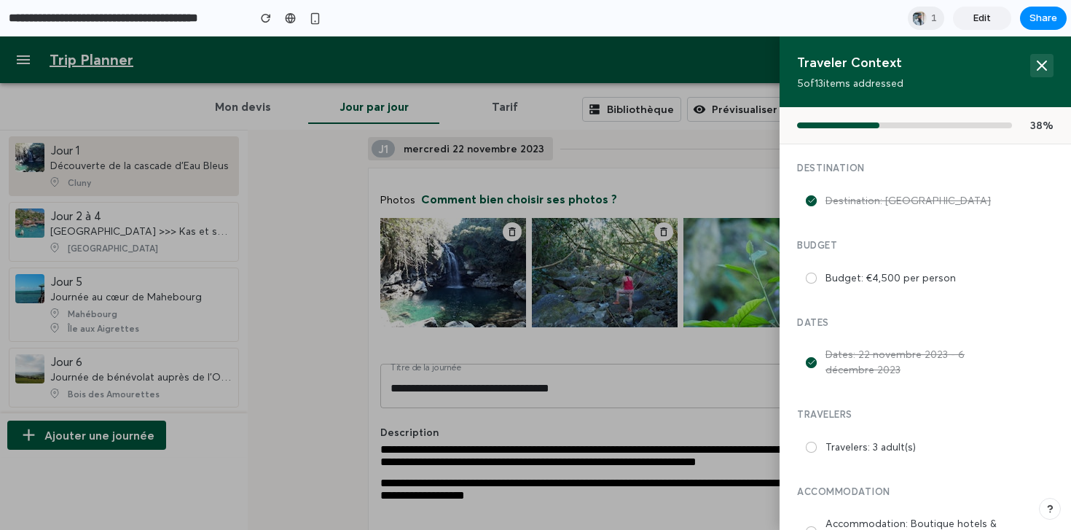
click at [1046, 66] on icon at bounding box center [1041, 65] width 17 height 17
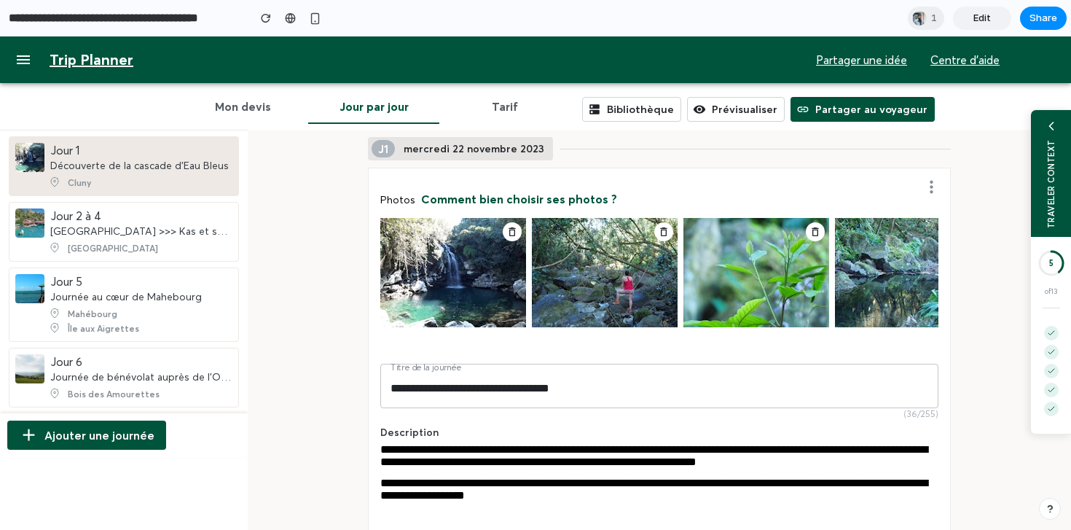
scroll to position [96, 0]
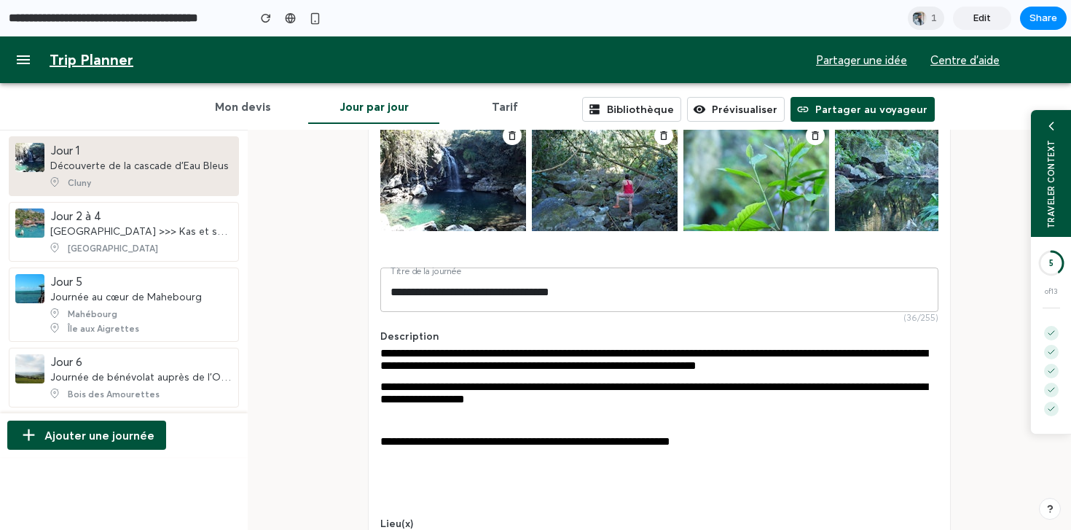
click at [98, 17] on input "**********" at bounding box center [125, 18] width 238 height 26
click at [25, 60] on icon "button" at bounding box center [23, 59] width 13 height 9
click at [25, 22] on input "**********" at bounding box center [125, 18] width 238 height 26
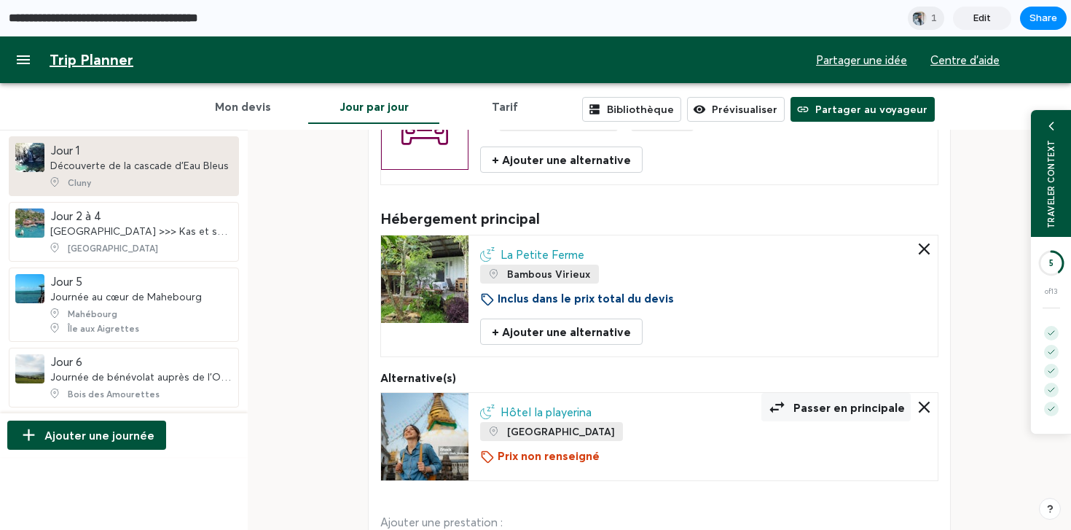
scroll to position [716, 0]
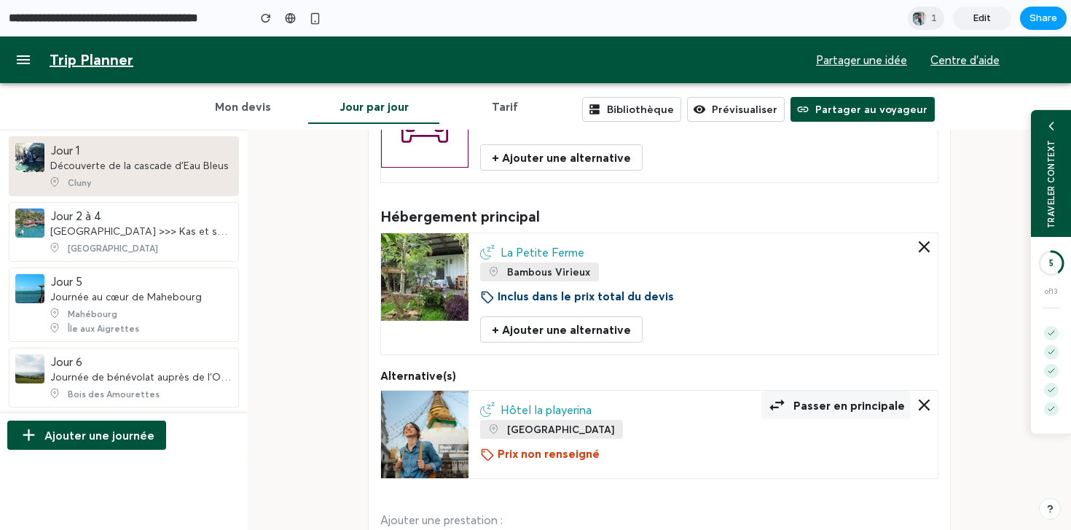
click at [1057, 14] on button "Share" at bounding box center [1043, 18] width 47 height 23
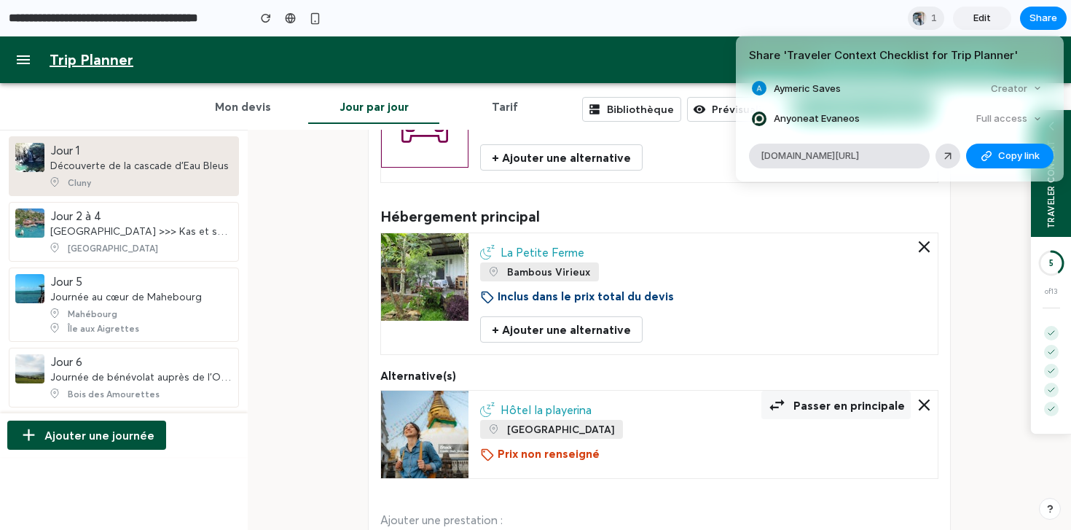
click at [1011, 120] on div "Full access" at bounding box center [1009, 119] width 77 height 20
click at [989, 240] on div "Share ' Traveler Context Checklist for Trip Planner ' Aymeric Saves Creator Any…" at bounding box center [535, 265] width 1071 height 530
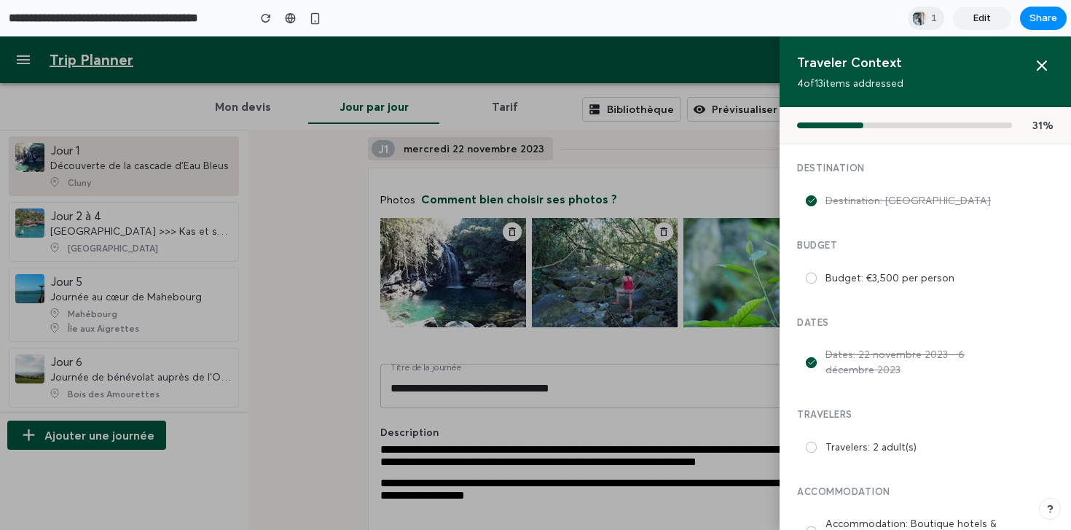
scroll to position [0, 0]
click at [258, 23] on button "button" at bounding box center [266, 18] width 22 height 22
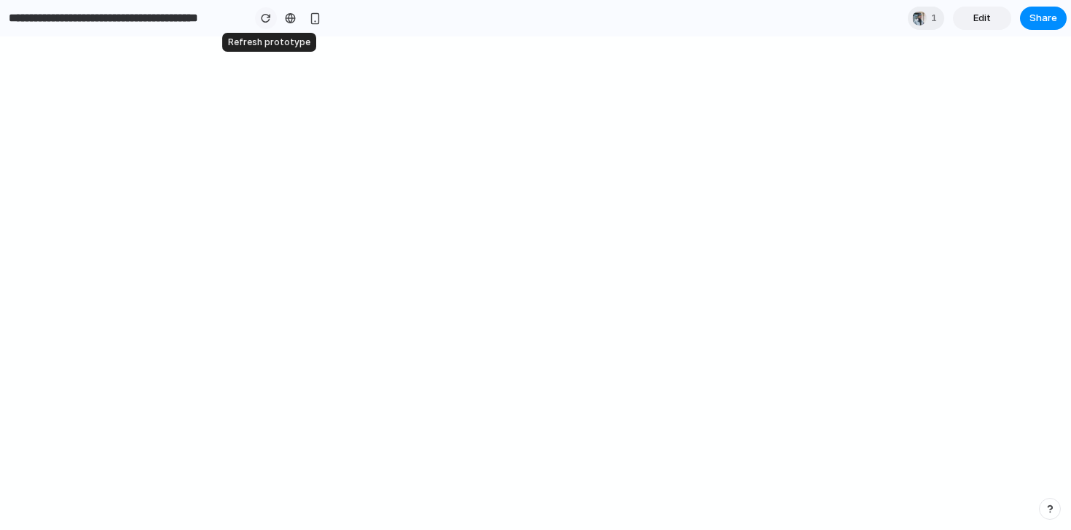
click at [262, 20] on div "button" at bounding box center [266, 18] width 10 height 10
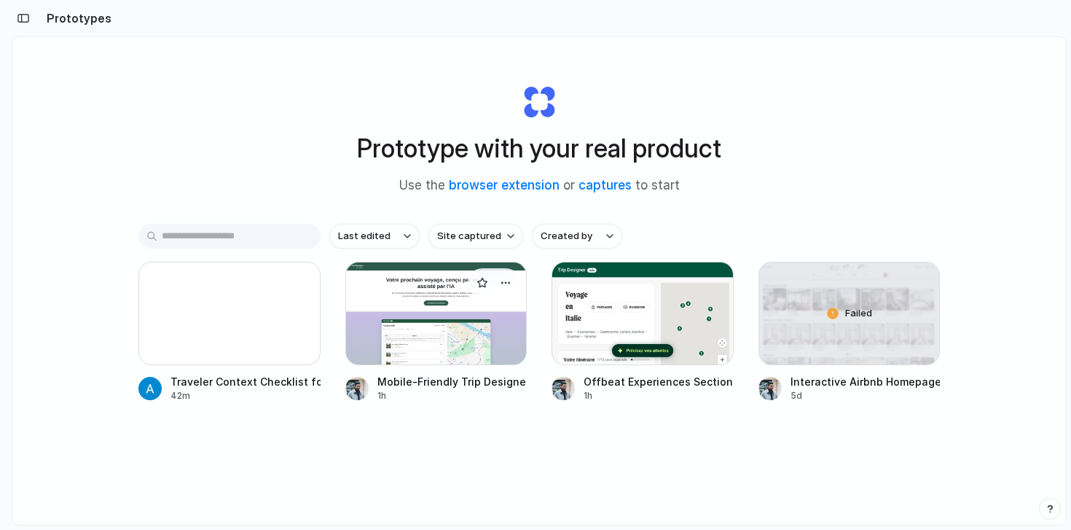
scroll to position [74, 0]
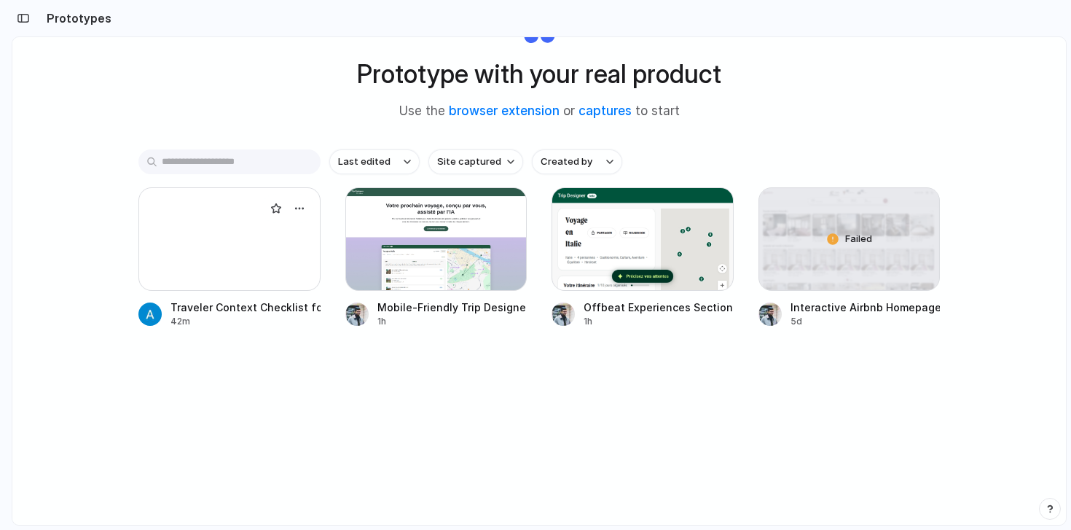
click at [208, 274] on div at bounding box center [229, 238] width 182 height 103
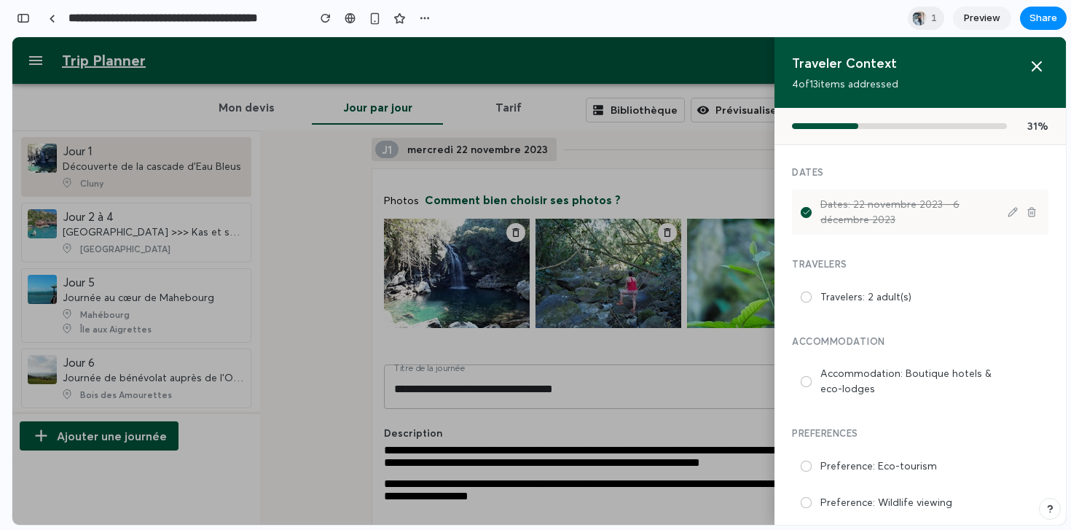
scroll to position [282, 0]
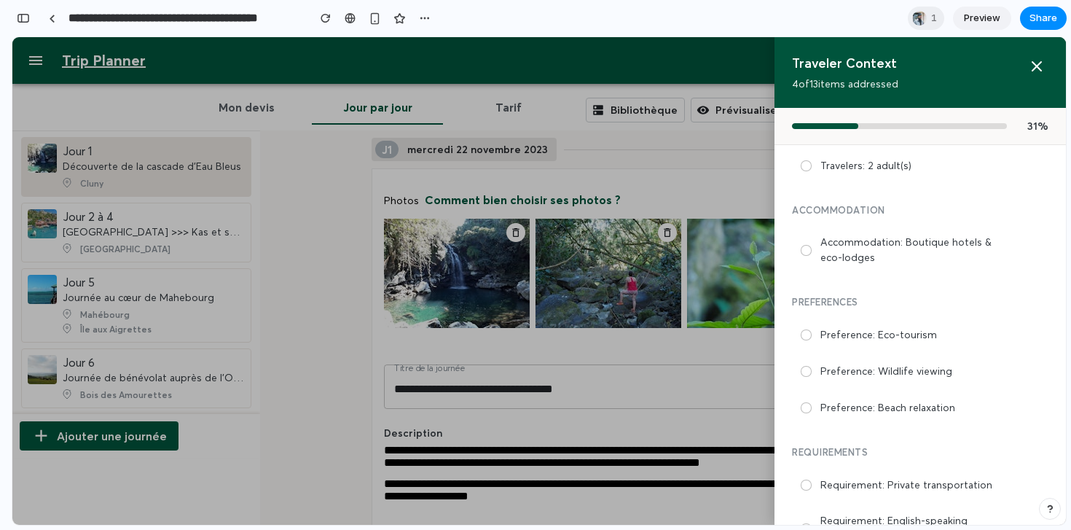
click at [661, 365] on div at bounding box center [539, 280] width 1054 height 487
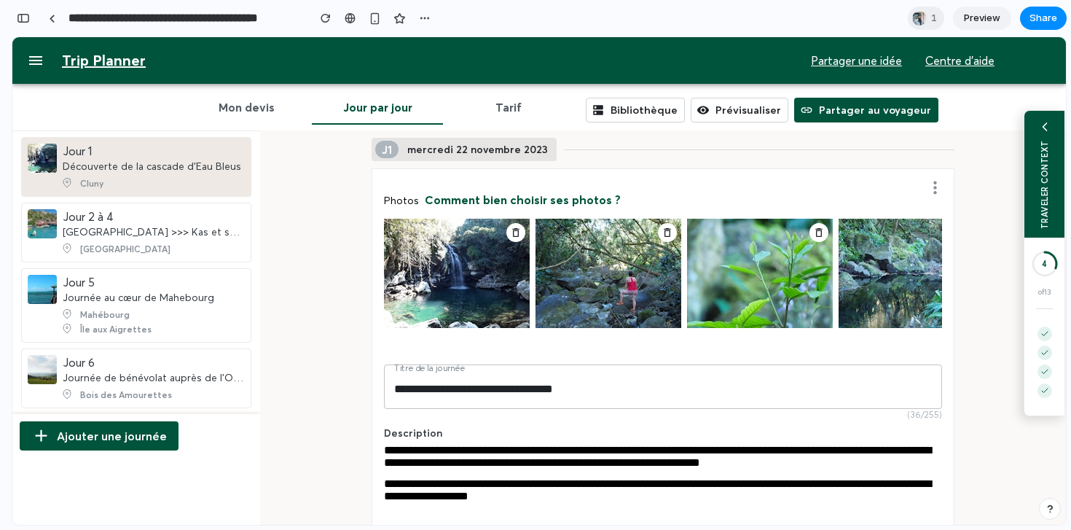
click at [1034, 198] on div "TRAVELER CONTEXT" at bounding box center [1045, 174] width 40 height 127
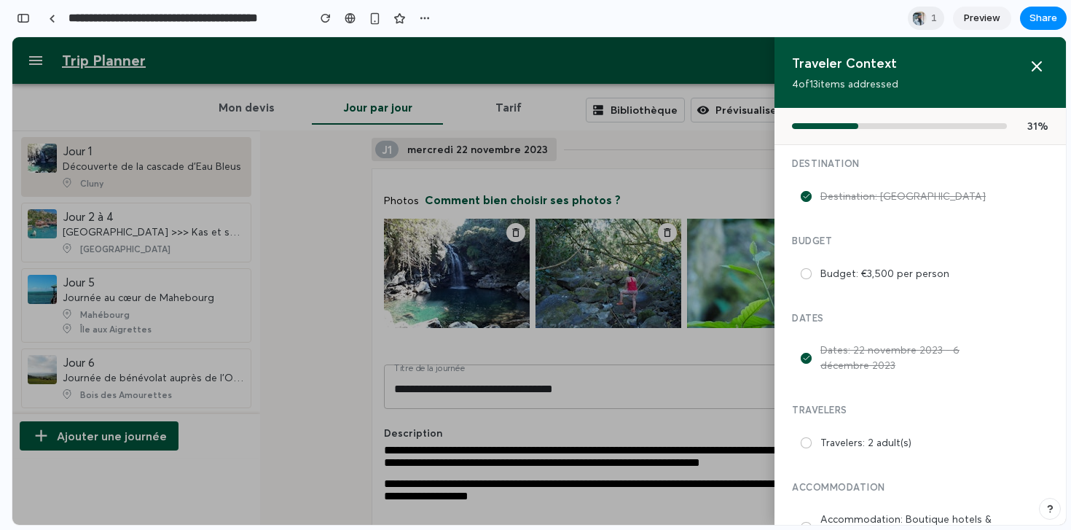
scroll to position [0, 0]
click at [713, 165] on div at bounding box center [539, 280] width 1054 height 487
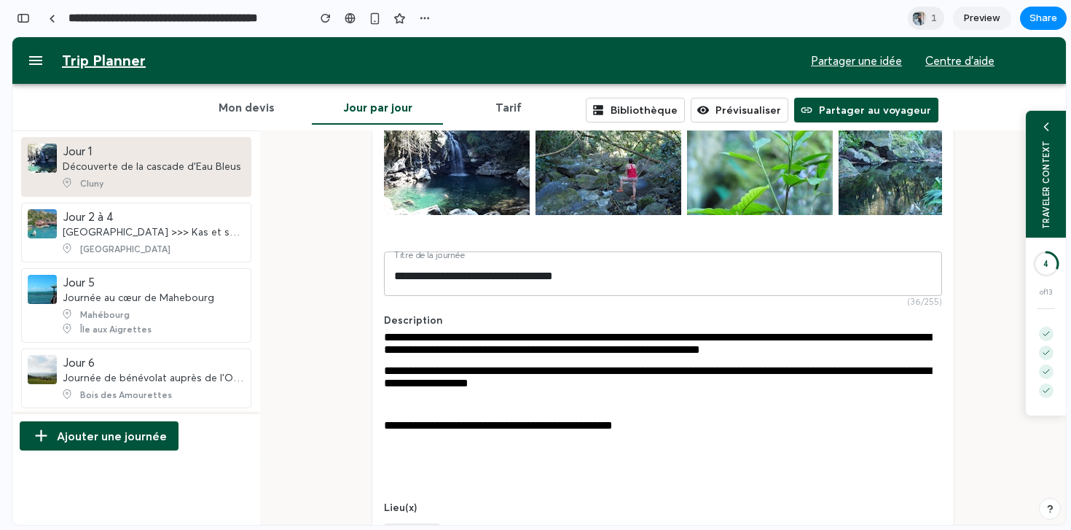
scroll to position [115, 0]
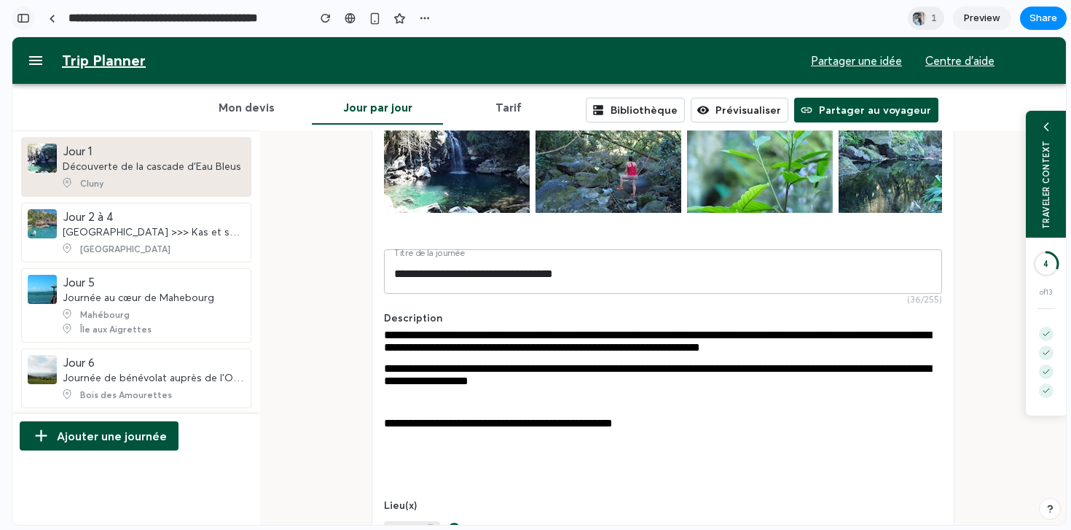
click at [23, 20] on div "button" at bounding box center [23, 18] width 13 height 10
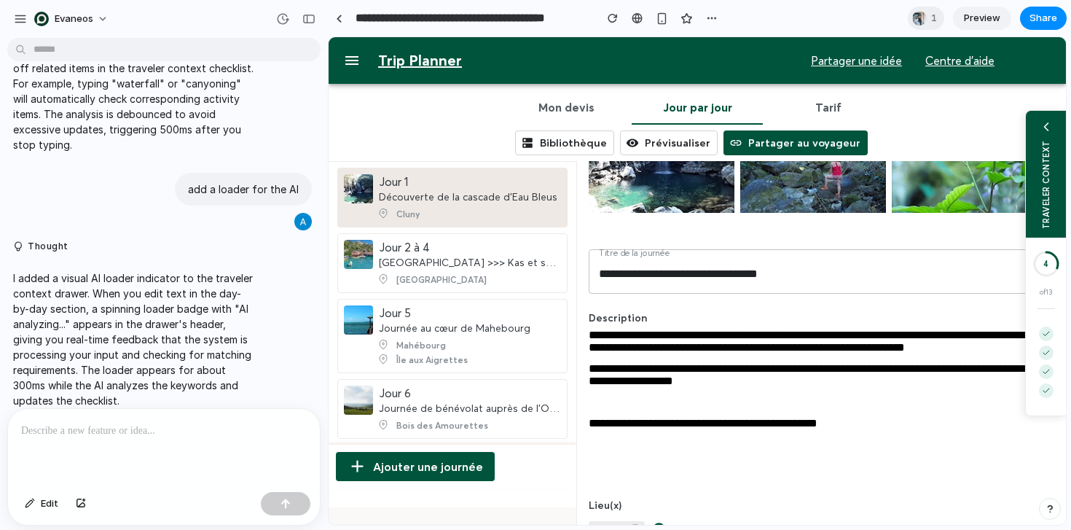
scroll to position [0, 0]
click at [121, 431] on p at bounding box center [164, 430] width 286 height 17
click at [1056, 197] on div "TRAVELER CONTEXT" at bounding box center [1045, 174] width 40 height 127
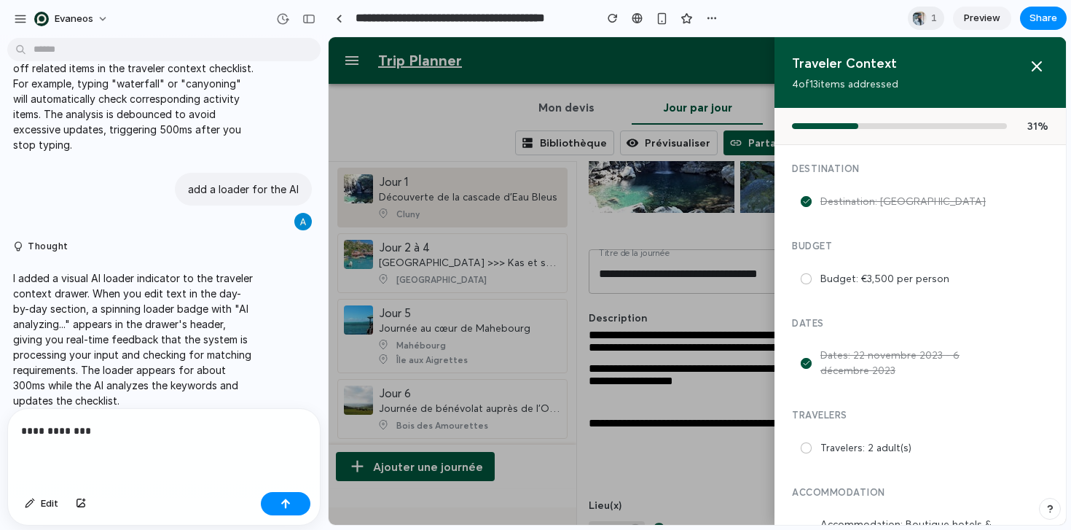
click at [184, 439] on p "**********" at bounding box center [164, 430] width 286 height 17
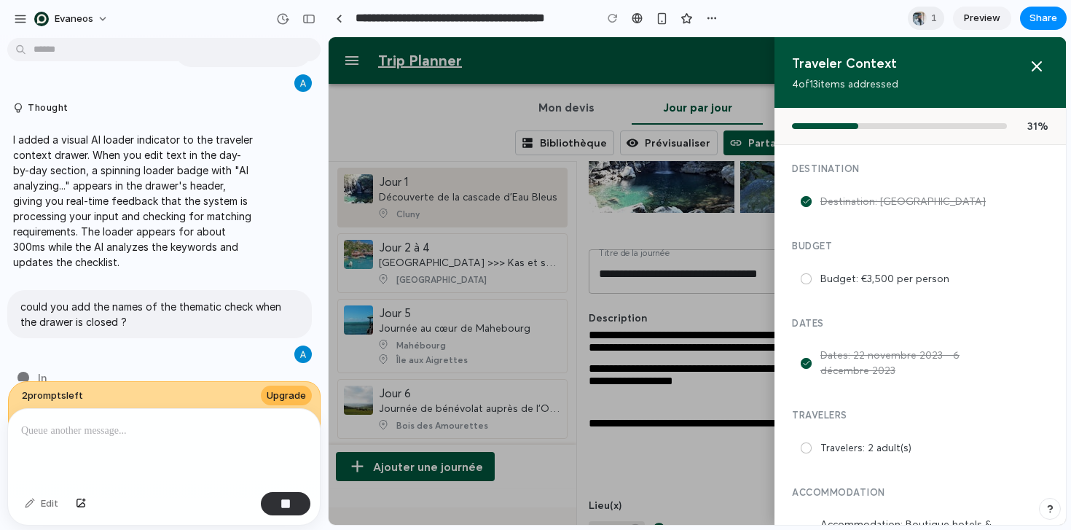
scroll to position [2027, 0]
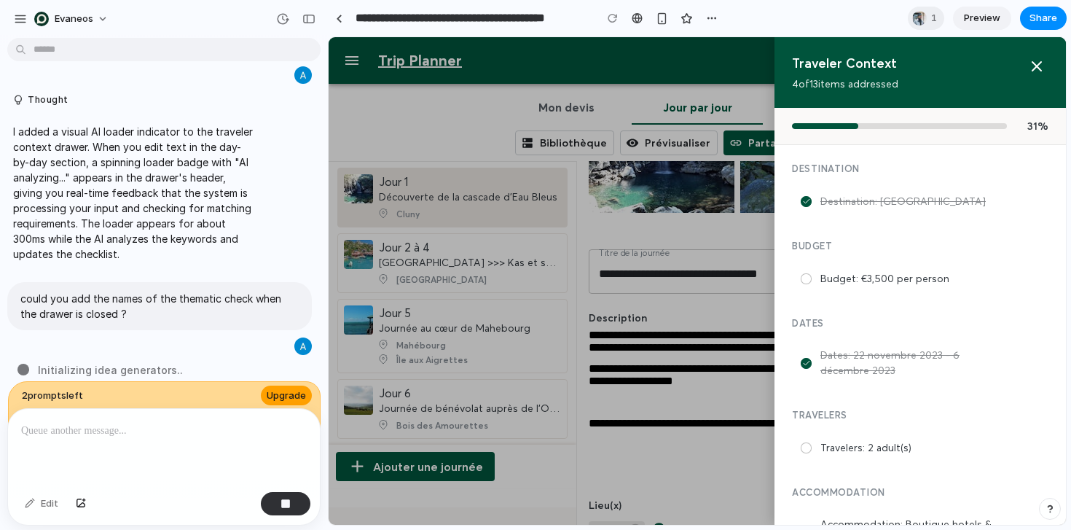
click at [284, 396] on span "Upgrade" at bounding box center [286, 395] width 39 height 15
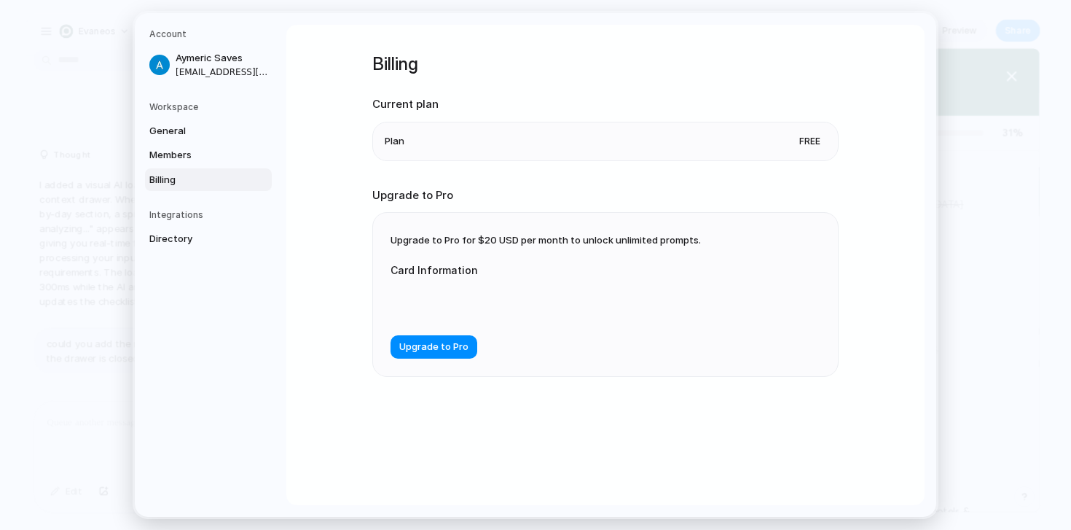
scroll to position [1999, 0]
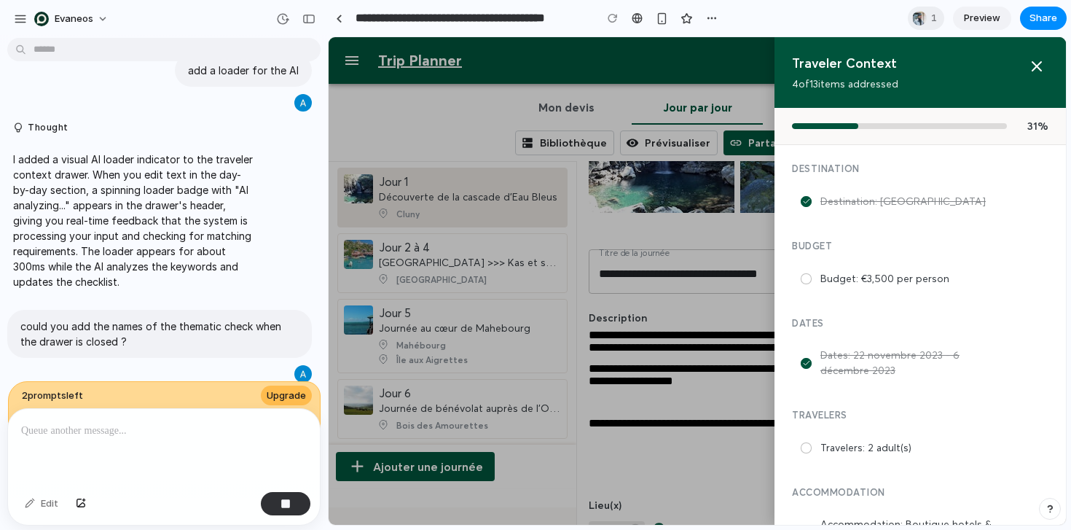
scroll to position [2027, 0]
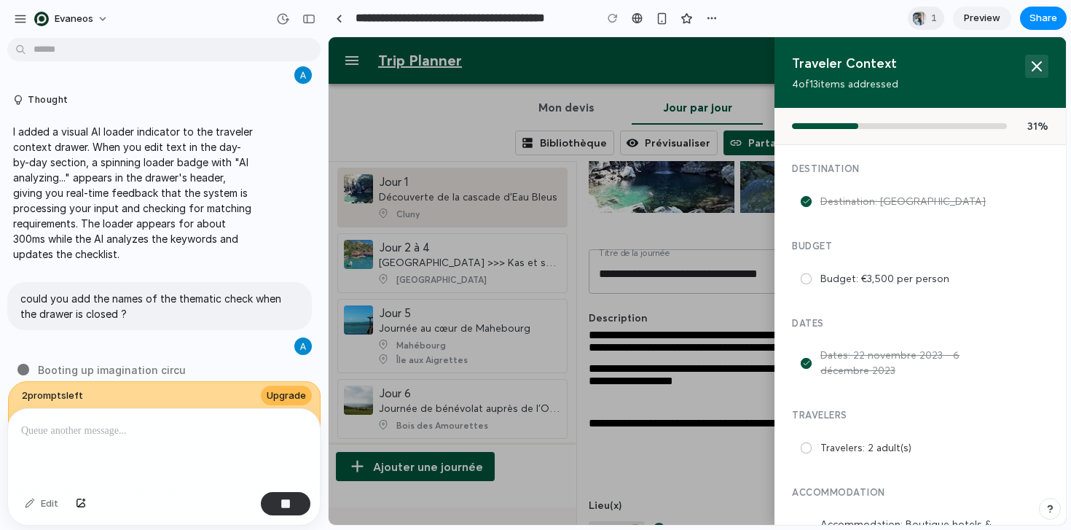
click at [1035, 72] on icon at bounding box center [1036, 66] width 17 height 17
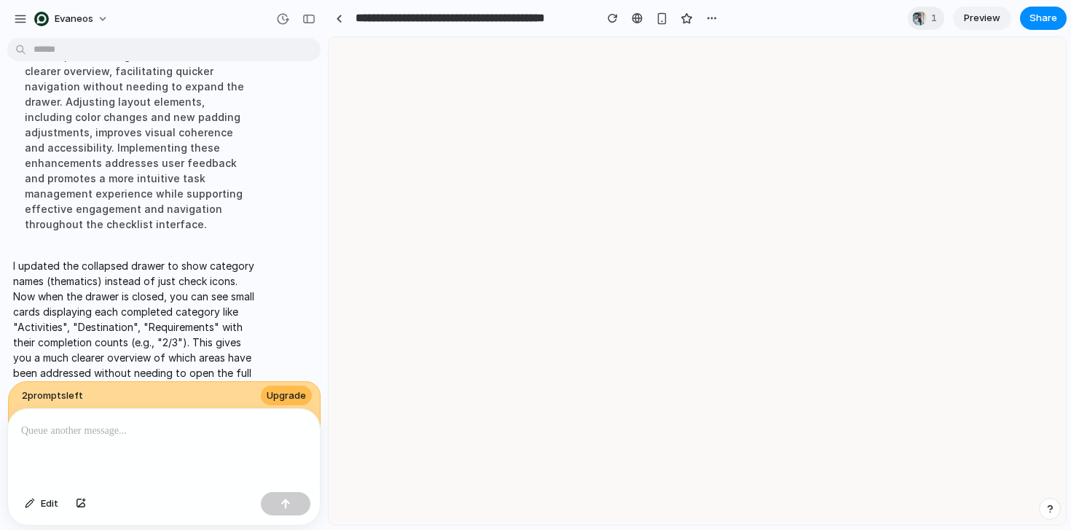
scroll to position [0, 0]
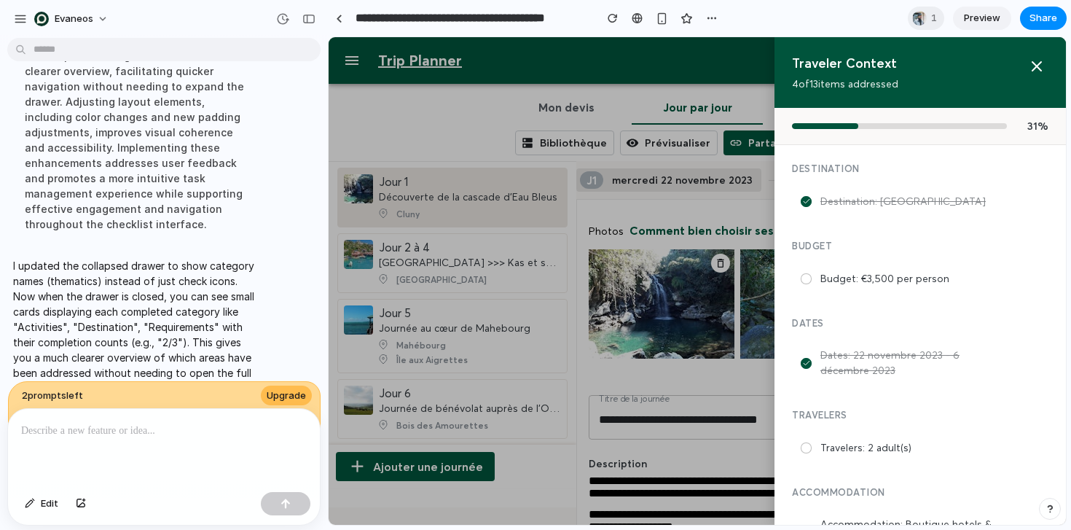
click at [281, 286] on div "I updated the collapsed drawer to show category names (thematics) instead of ju…" at bounding box center [159, 326] width 305 height 155
click at [306, 22] on div "button" at bounding box center [308, 19] width 13 height 10
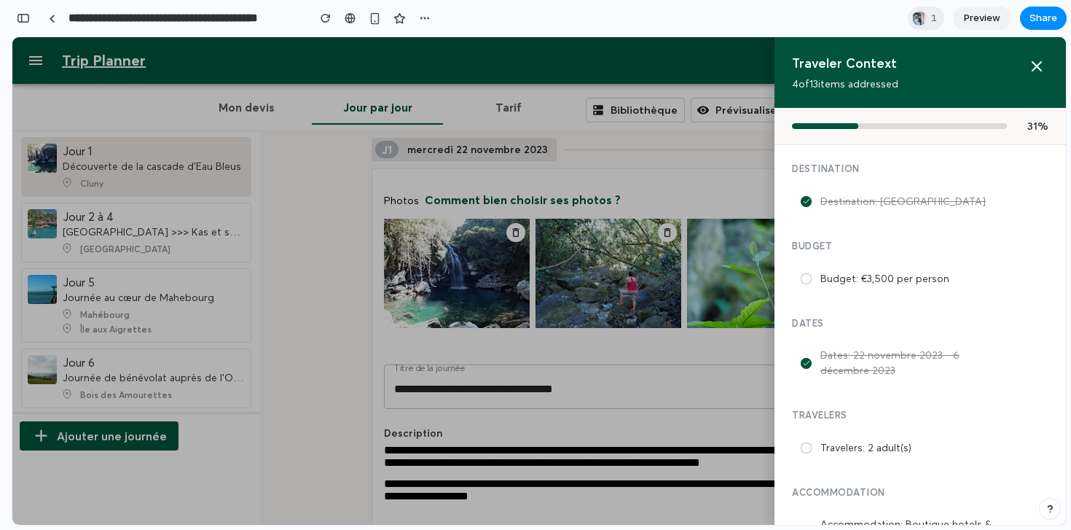
scroll to position [4453, 0]
click at [1038, 56] on button at bounding box center [1036, 66] width 23 height 23
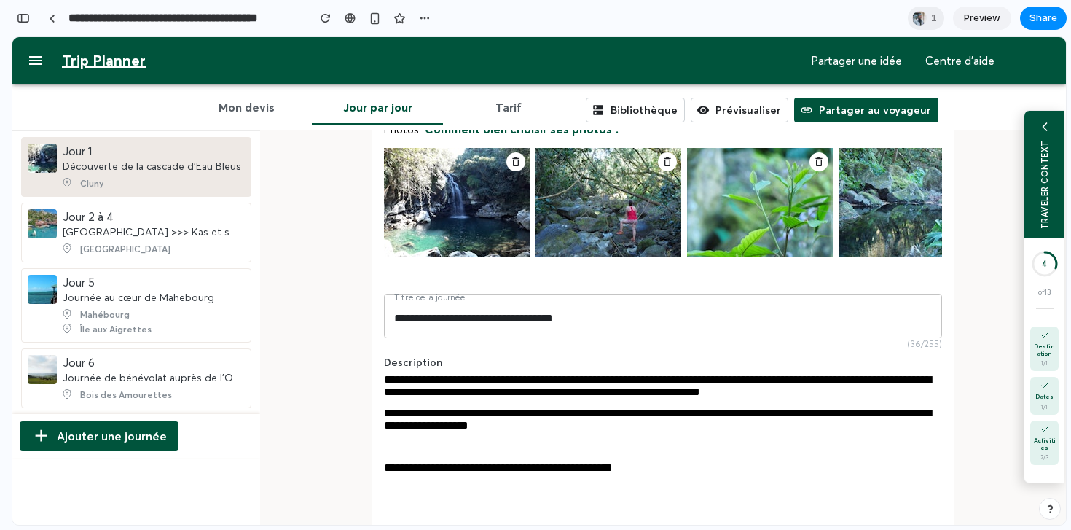
scroll to position [0, 0]
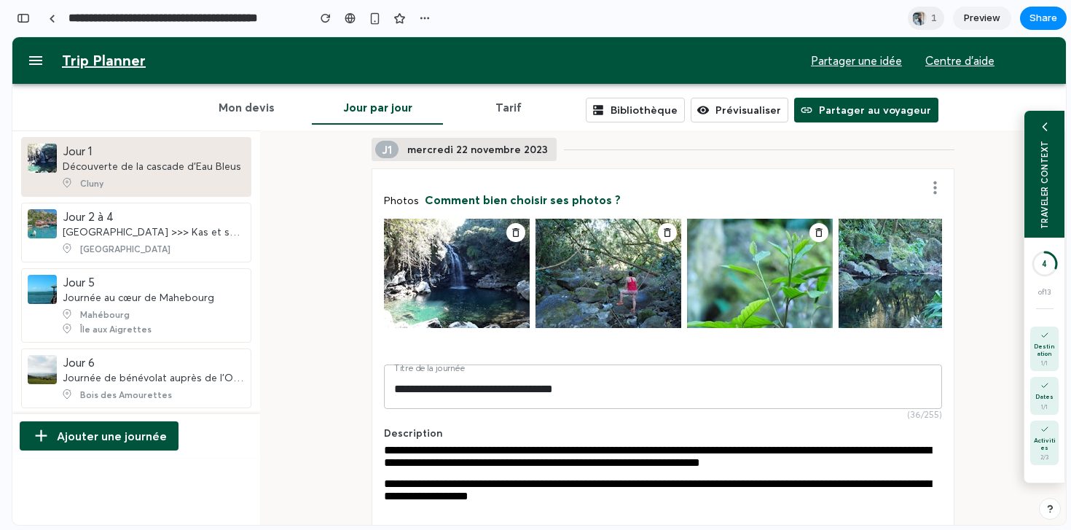
click at [1045, 171] on div "TRAVELER CONTEXT" at bounding box center [1045, 184] width 10 height 89
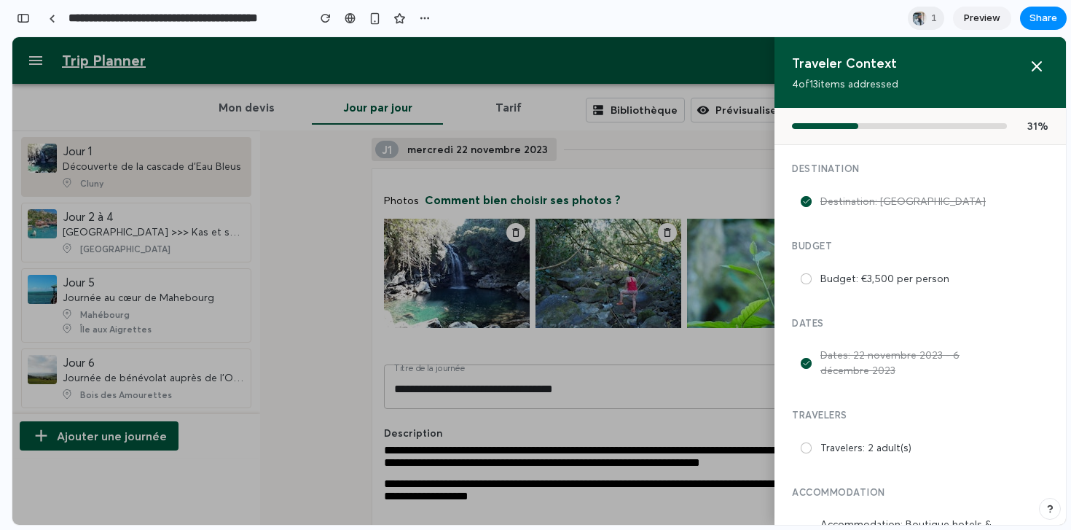
click at [699, 172] on div at bounding box center [539, 280] width 1054 height 487
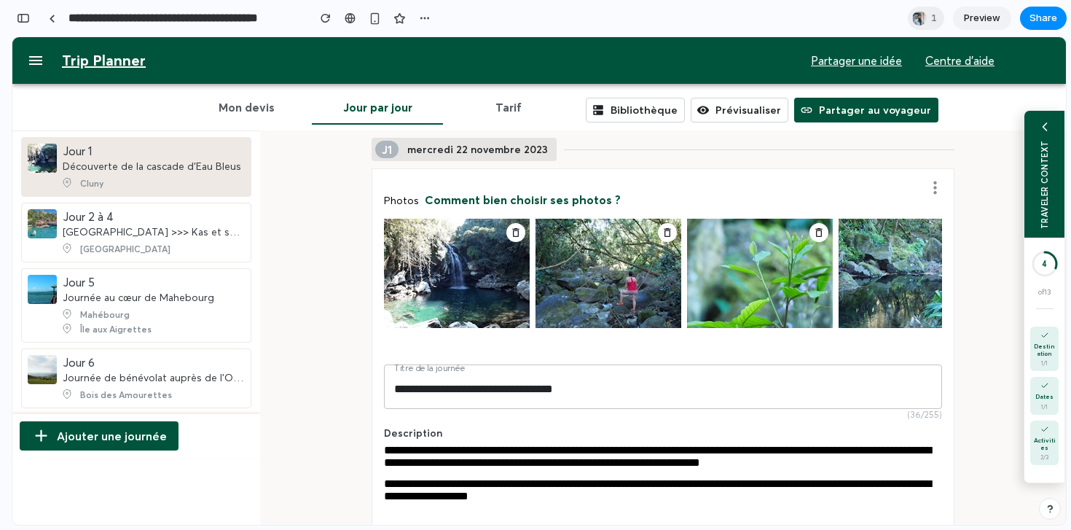
click at [1043, 170] on div "TRAVELER CONTEXT" at bounding box center [1045, 184] width 10 height 89
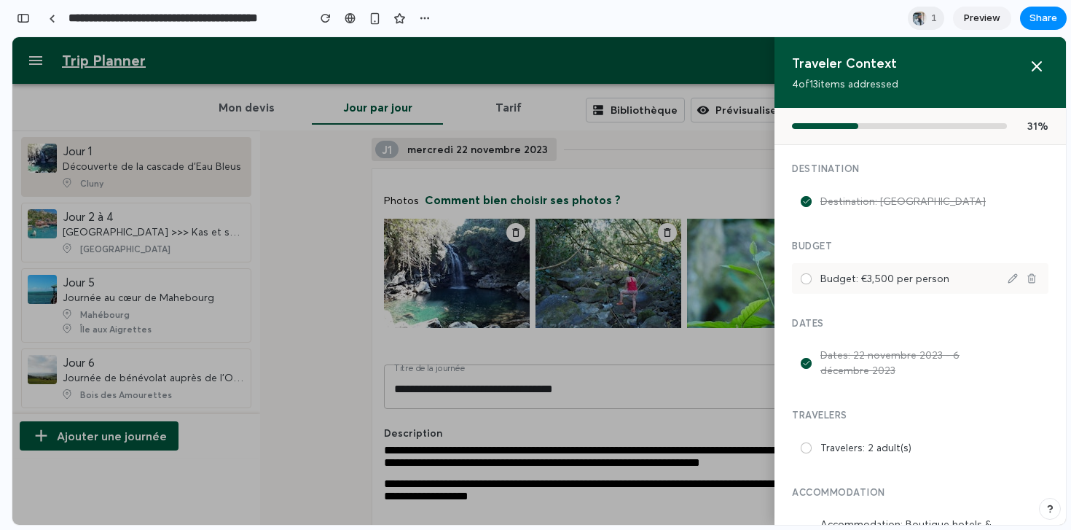
click at [806, 278] on div at bounding box center [806, 278] width 11 height 11
click at [806, 278] on icon at bounding box center [806, 278] width 7 height 7
click at [804, 447] on div at bounding box center [806, 447] width 11 height 11
click at [805, 449] on div at bounding box center [806, 447] width 11 height 11
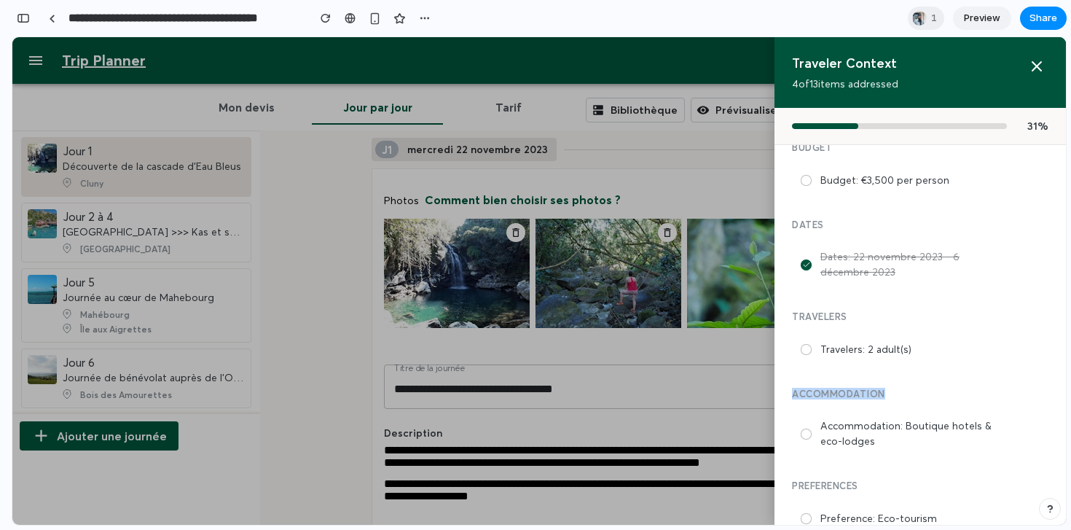
drag, startPoint x: 790, startPoint y: 391, endPoint x: 882, endPoint y: 391, distance: 92.5
click at [882, 391] on div "Destination Destination: [GEOGRAPHIC_DATA] Budget Budget: €3,500 per person Dat…" at bounding box center [920, 335] width 291 height 380
drag, startPoint x: 890, startPoint y: 445, endPoint x: 822, endPoint y: 423, distance: 71.4
click at [822, 423] on label "Accommodation: Boutique hotels & eco-lodges" at bounding box center [909, 433] width 176 height 31
click at [810, 426] on div "Accommodation: Boutique hotels & eco-lodges" at bounding box center [920, 433] width 257 height 45
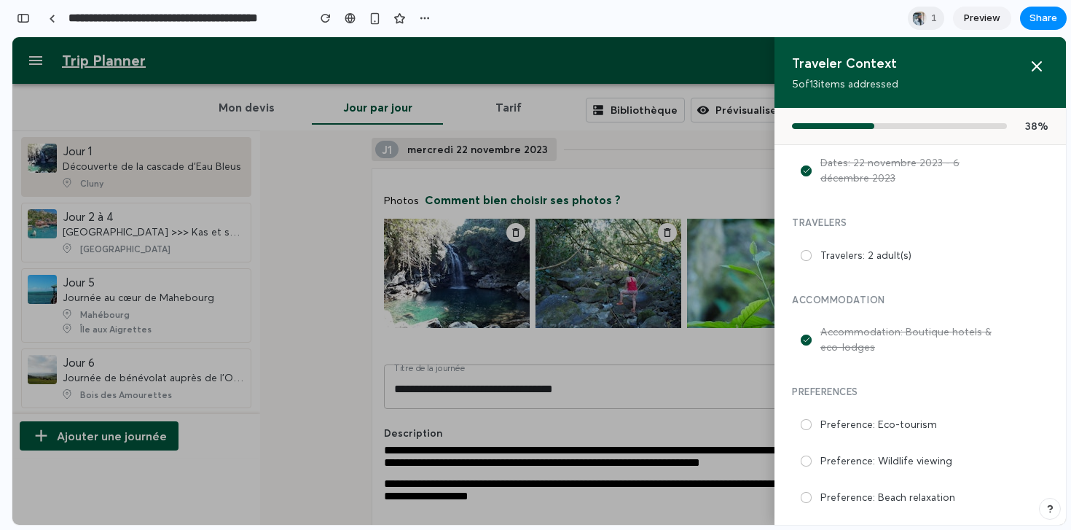
scroll to position [205, 0]
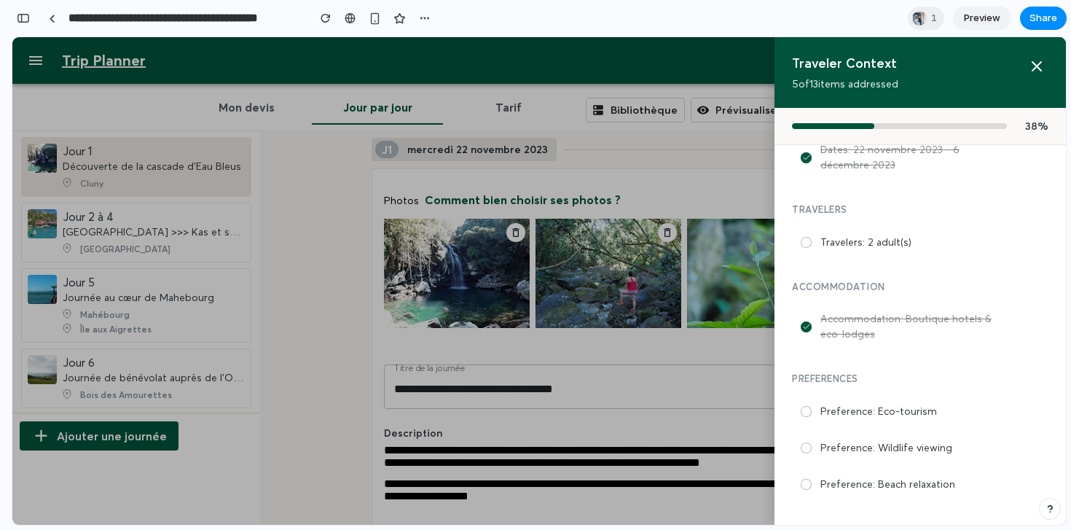
click at [881, 367] on div "Destination Destination: [GEOGRAPHIC_DATA] Budget Budget: €3,500 per person Dat…" at bounding box center [920, 335] width 291 height 380
click at [807, 325] on icon at bounding box center [806, 326] width 7 height 7
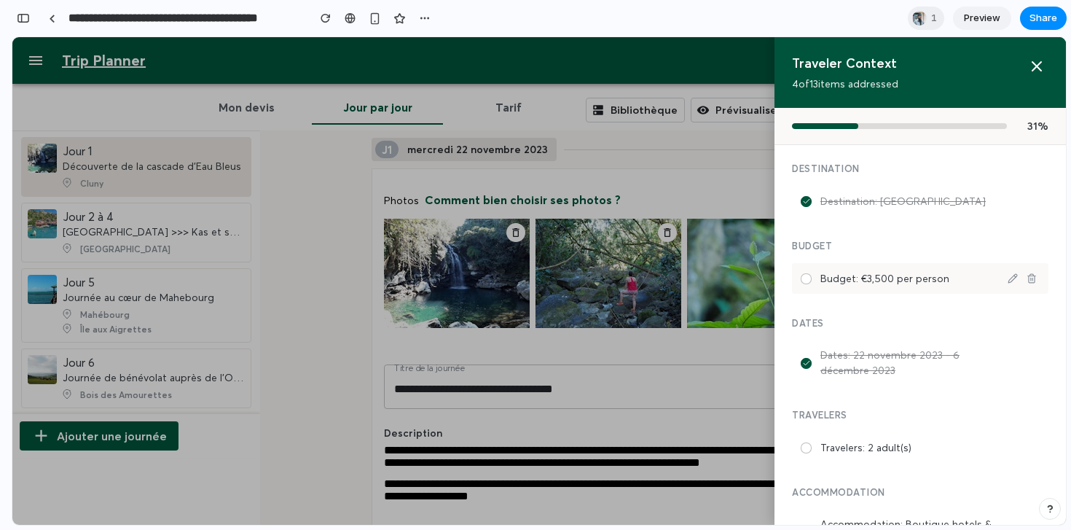
click at [804, 275] on div at bounding box center [806, 278] width 11 height 11
click at [803, 444] on div at bounding box center [806, 447] width 11 height 11
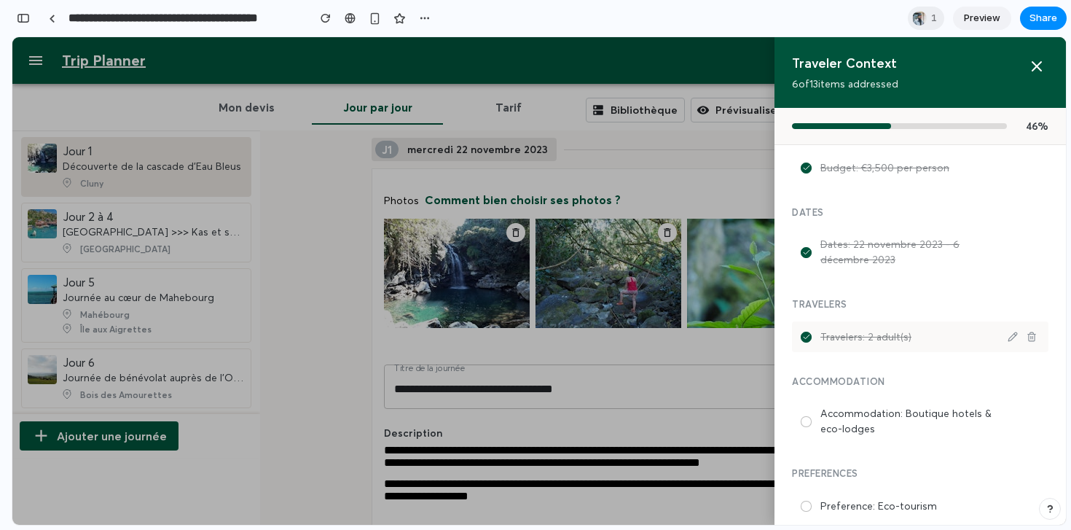
scroll to position [111, 0]
click at [805, 415] on div at bounding box center [806, 420] width 11 height 11
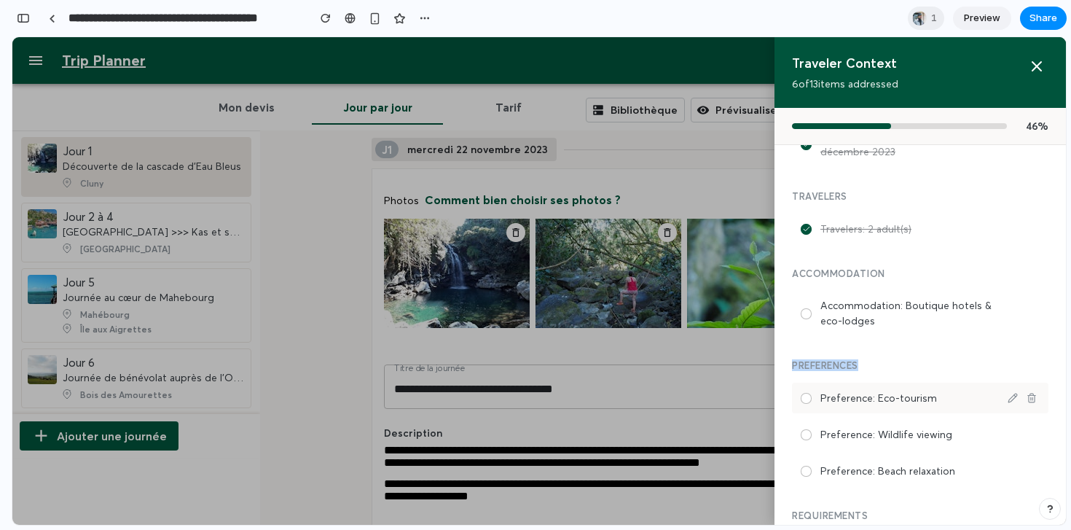
scroll to position [236, 0]
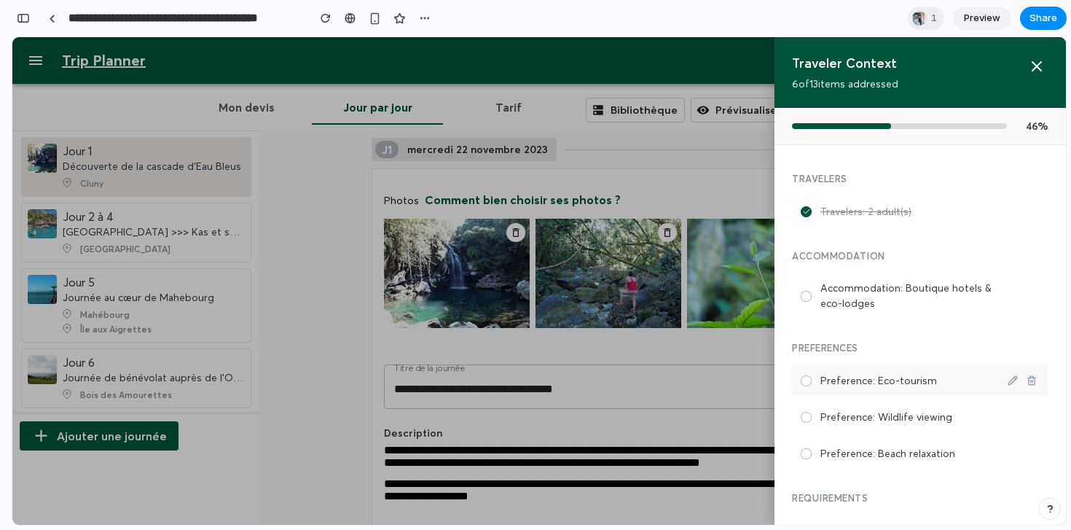
click at [801, 382] on div at bounding box center [806, 380] width 11 height 11
click at [802, 403] on div "Preference: Wildlife viewing" at bounding box center [920, 417] width 257 height 31
click at [804, 412] on div at bounding box center [806, 417] width 11 height 11
click at [814, 461] on div "Preference: Beach relaxation" at bounding box center [920, 453] width 257 height 31
click at [804, 448] on div at bounding box center [806, 453] width 10 height 10
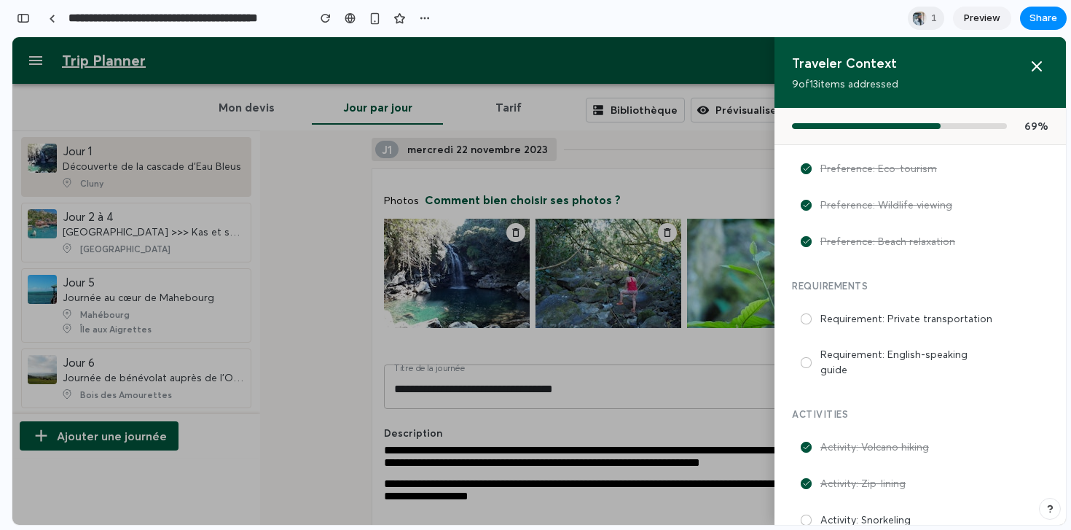
scroll to position [455, 0]
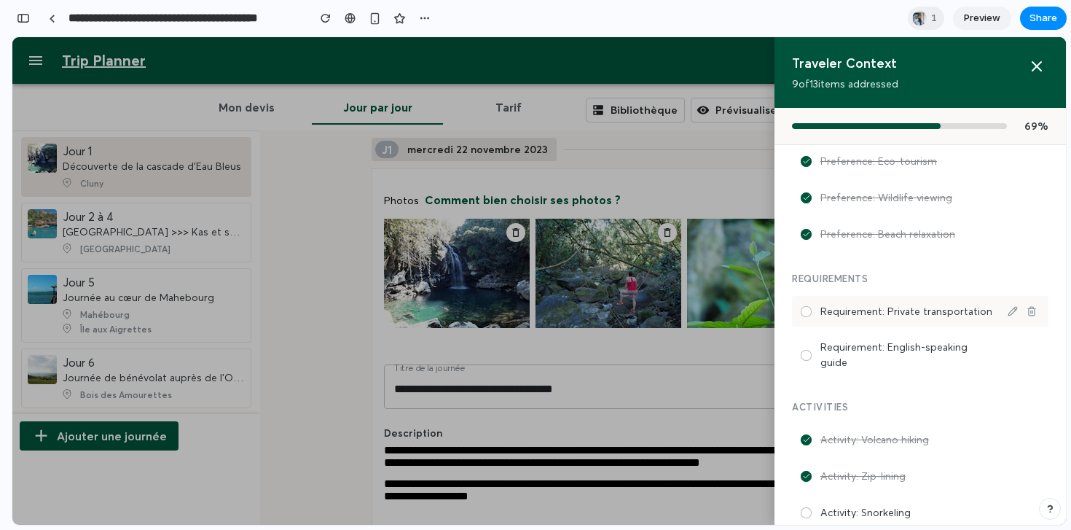
click at [802, 309] on div at bounding box center [806, 311] width 11 height 11
click at [802, 350] on div at bounding box center [806, 355] width 11 height 11
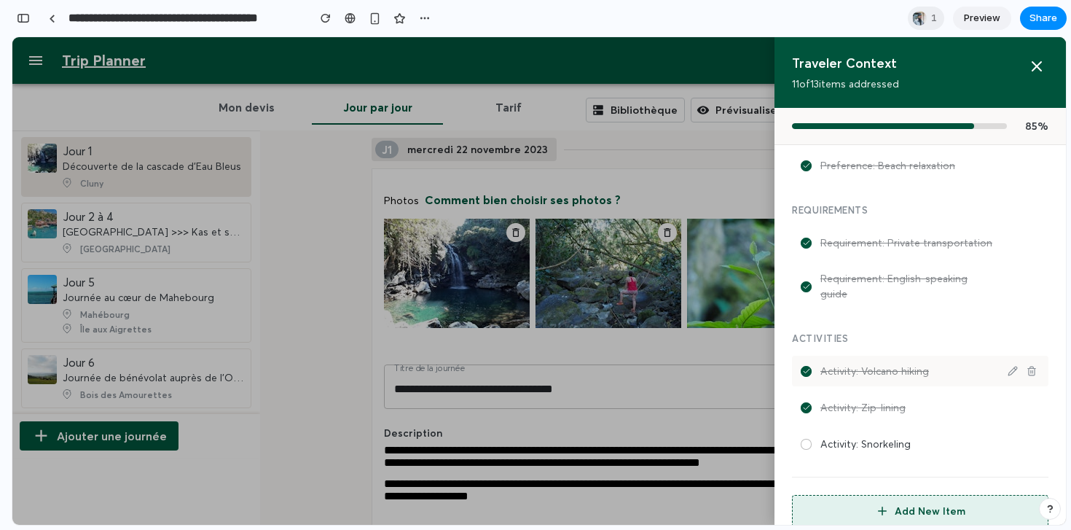
scroll to position [528, 0]
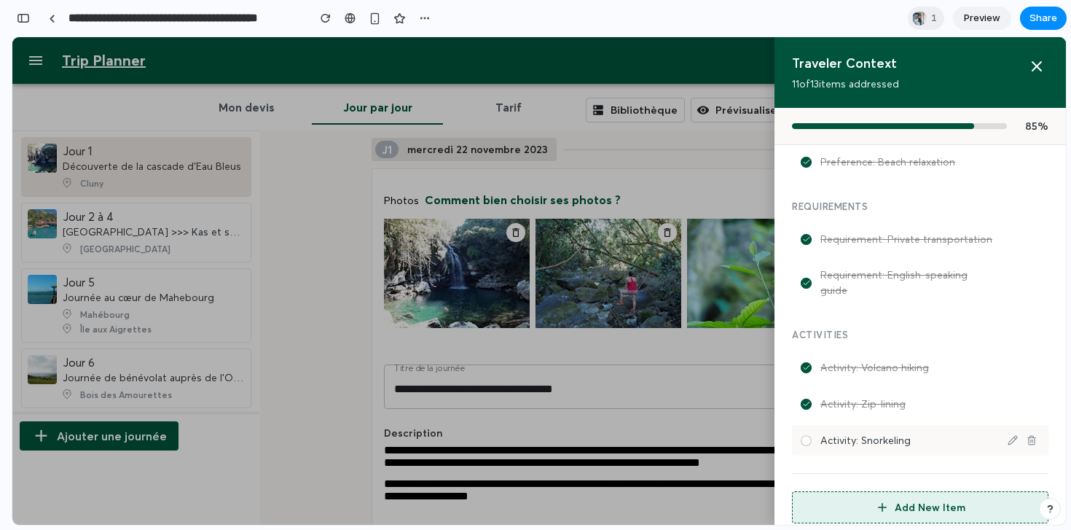
click at [801, 435] on div at bounding box center [806, 440] width 10 height 10
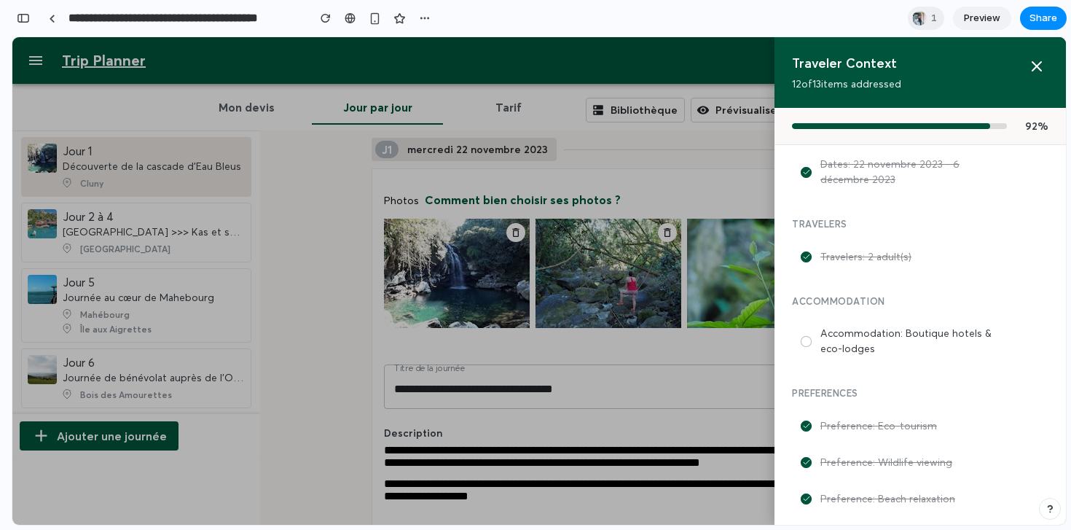
scroll to position [112, 0]
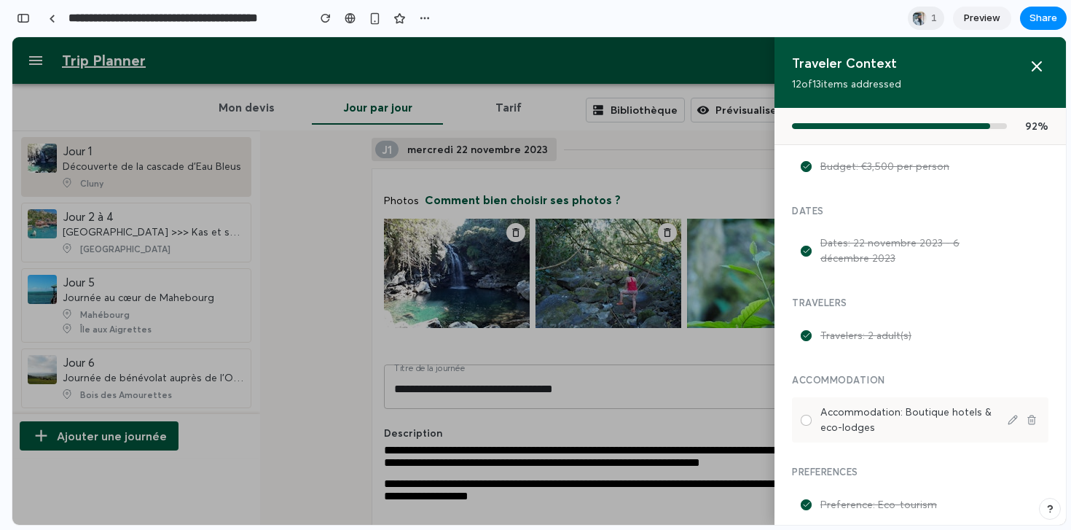
click at [807, 422] on div at bounding box center [806, 420] width 11 height 11
click at [1033, 71] on icon at bounding box center [1036, 66] width 17 height 17
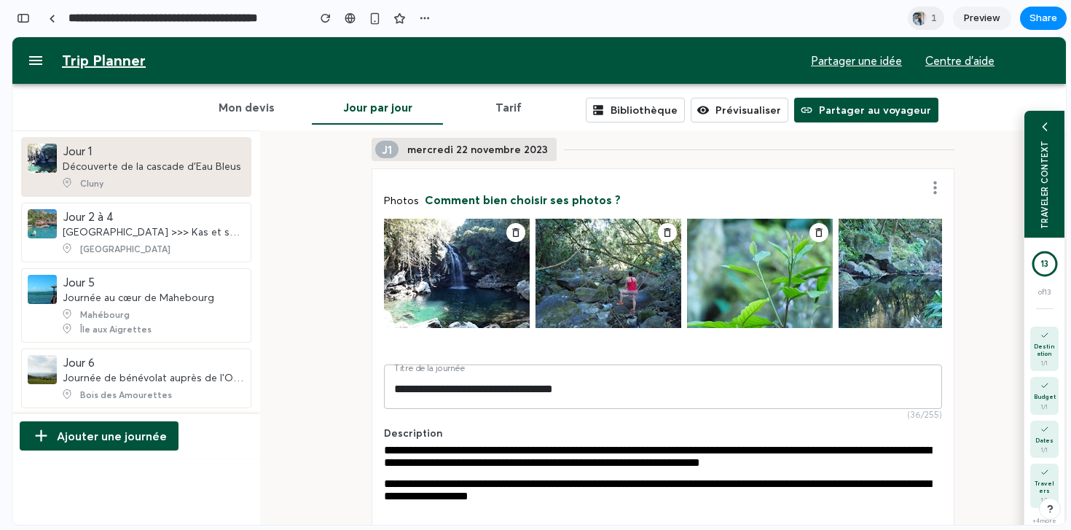
click at [1043, 182] on div "TRAVELER CONTEXT" at bounding box center [1045, 184] width 10 height 89
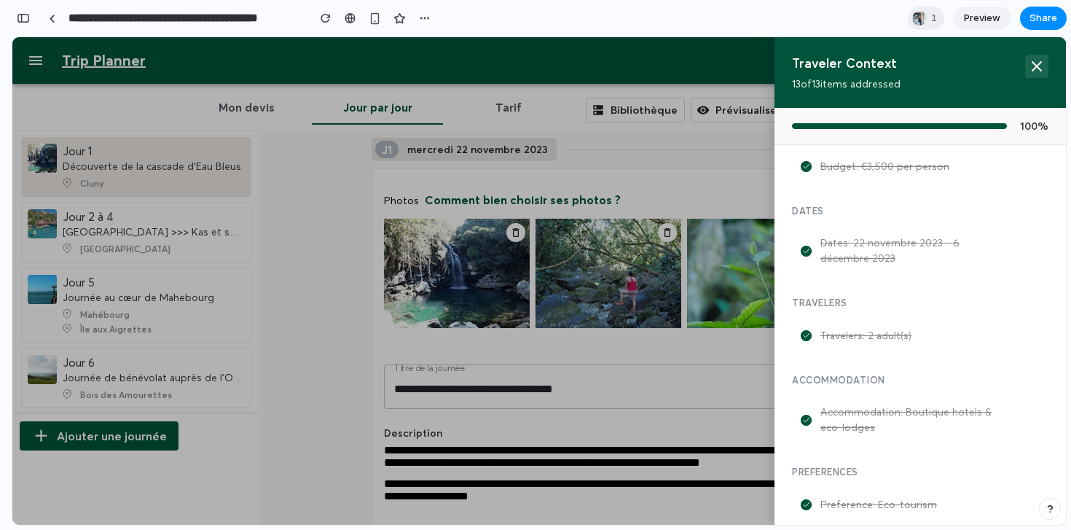
click at [1034, 71] on icon at bounding box center [1036, 66] width 17 height 17
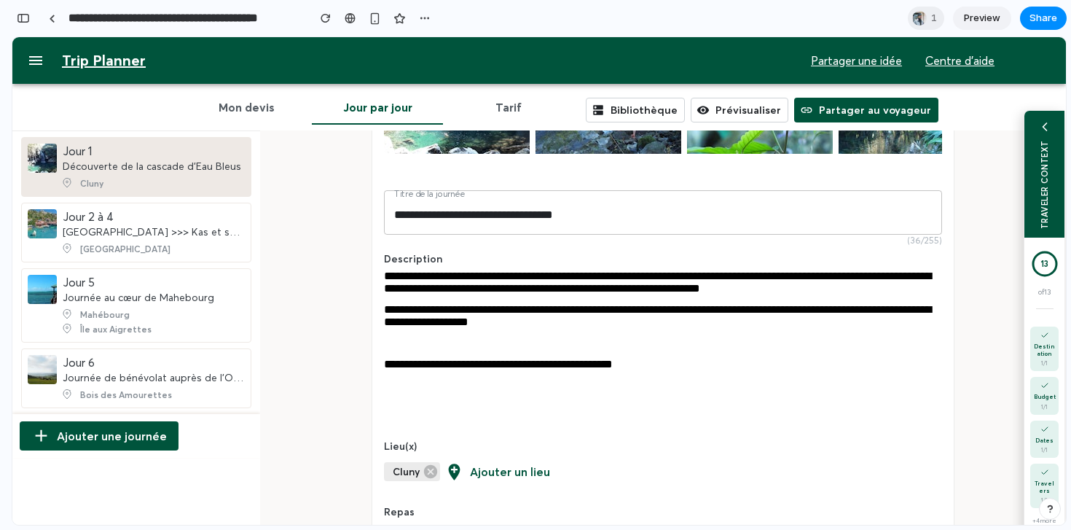
scroll to position [172, 0]
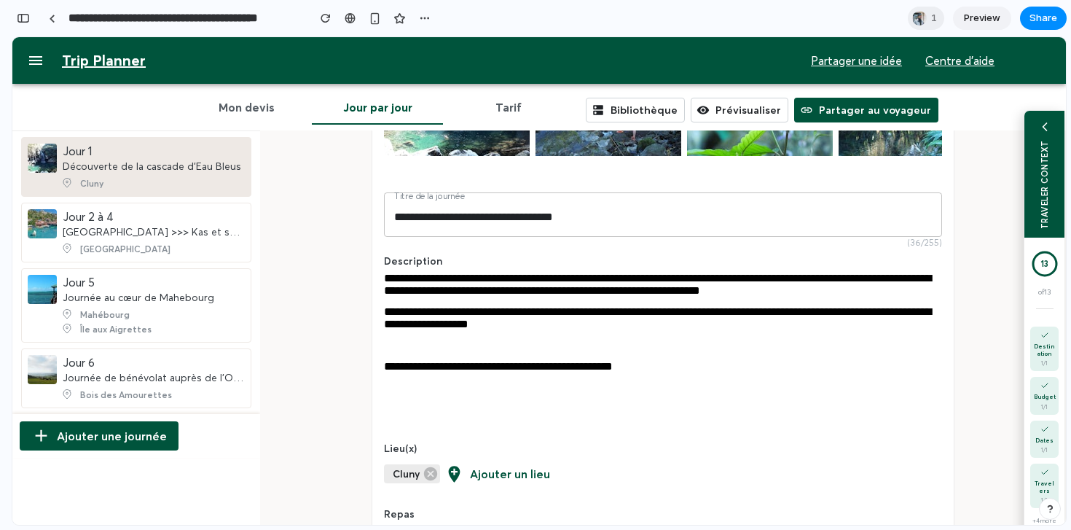
click at [1037, 517] on div "+ 4 more" at bounding box center [1045, 520] width 24 height 7
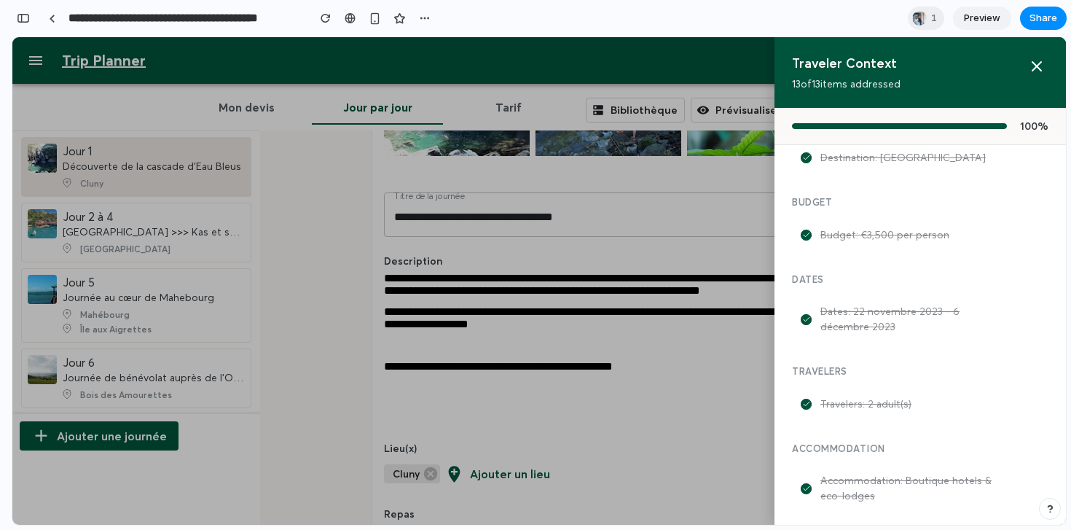
scroll to position [14, 0]
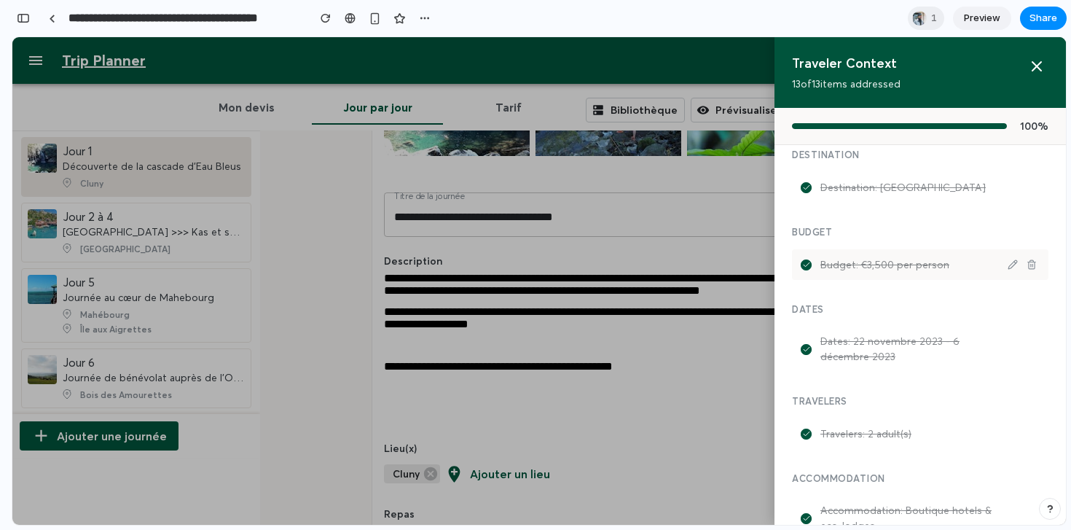
click at [802, 255] on div "Budget: €3,500 per person" at bounding box center [920, 264] width 257 height 31
click at [803, 261] on icon at bounding box center [806, 264] width 7 height 7
click at [1010, 265] on icon at bounding box center [1013, 264] width 9 height 9
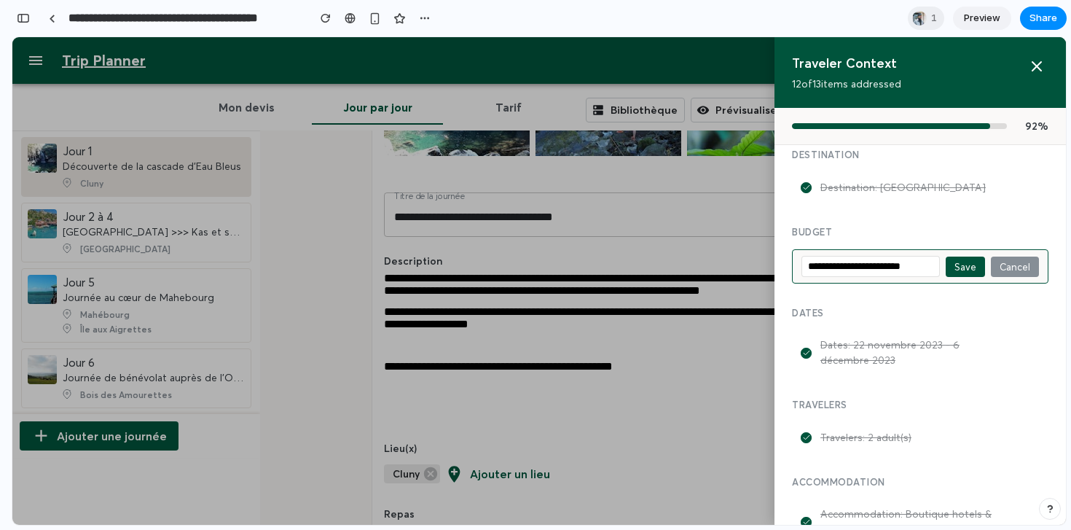
click at [851, 264] on input "**********" at bounding box center [871, 266] width 138 height 21
type input "**********"
click at [967, 267] on button "Save" at bounding box center [965, 267] width 39 height 20
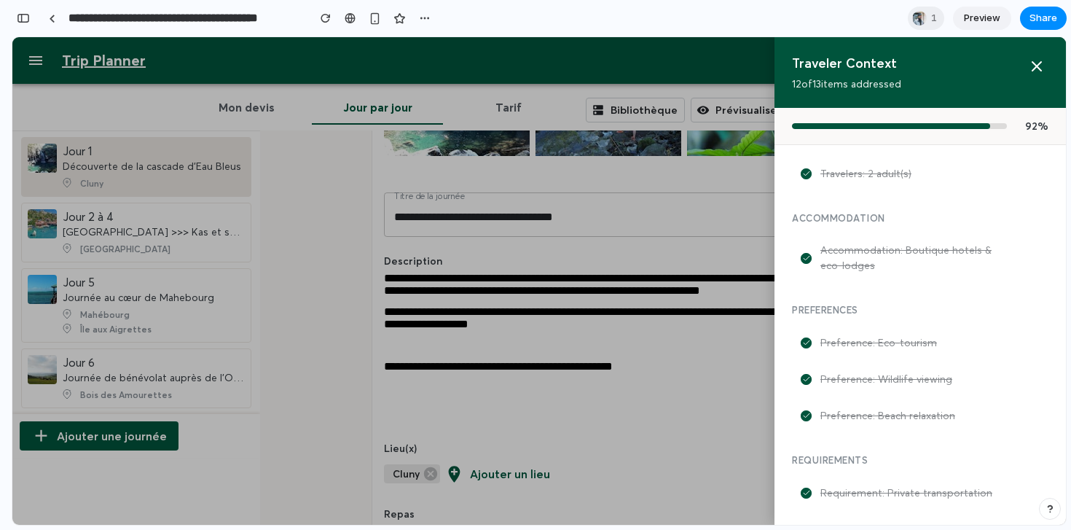
scroll to position [0, 0]
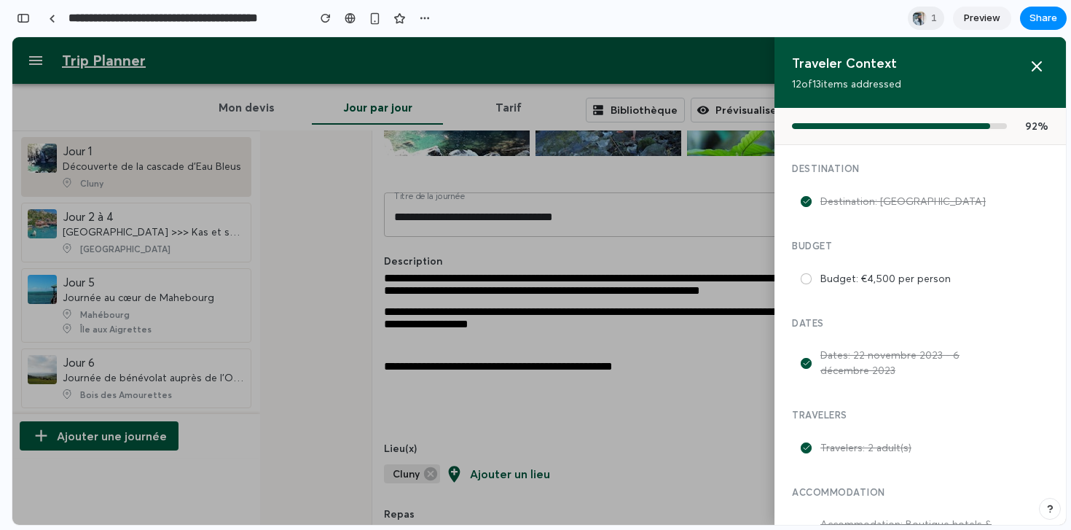
click at [1054, 509] on div "button" at bounding box center [1050, 509] width 10 height 10
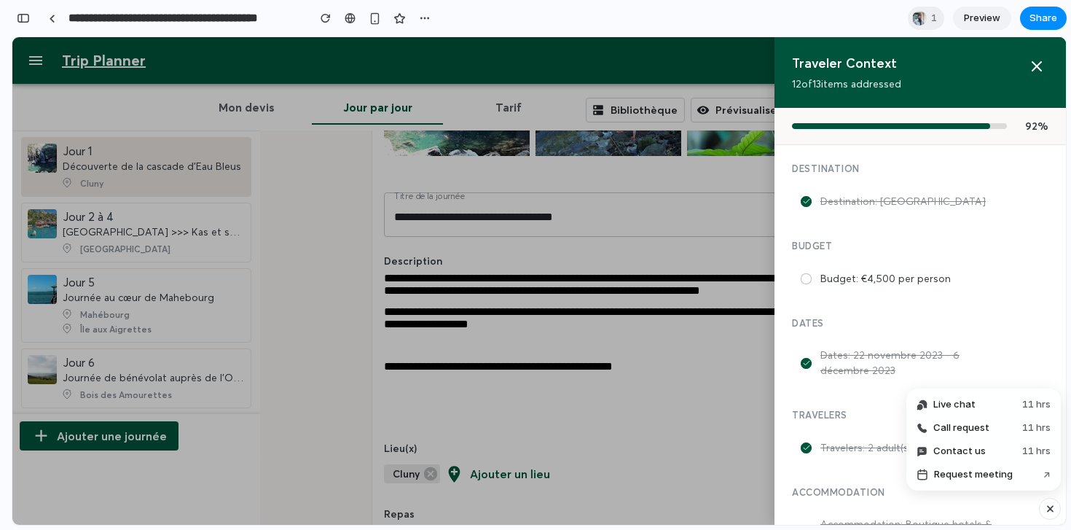
click at [1054, 509] on div "button" at bounding box center [1050, 508] width 12 height 17
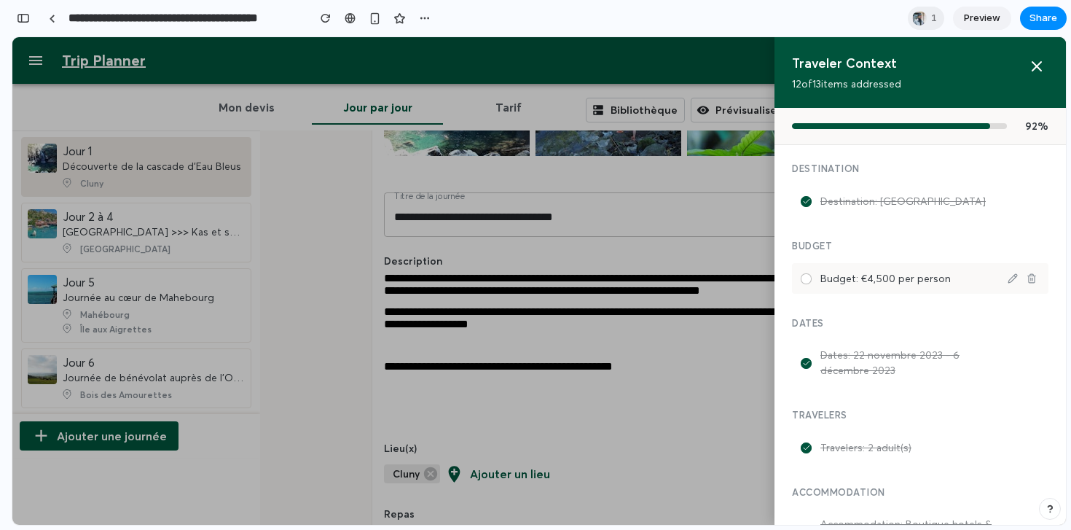
click at [802, 277] on div at bounding box center [806, 278] width 11 height 11
click at [803, 277] on icon at bounding box center [806, 278] width 7 height 7
click at [822, 319] on h4 "Dates" at bounding box center [920, 323] width 257 height 12
click at [801, 273] on div at bounding box center [806, 278] width 11 height 11
click at [806, 283] on div "Budget: €4,500 per person" at bounding box center [920, 278] width 257 height 31
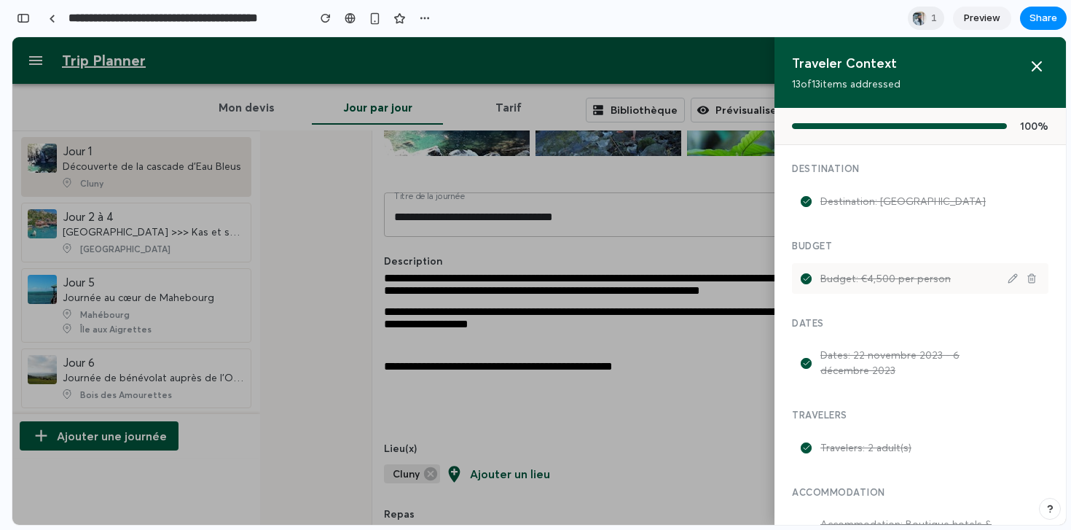
click at [806, 268] on div "Budget: €4,500 per person" at bounding box center [920, 278] width 257 height 31
click at [804, 275] on icon at bounding box center [806, 278] width 7 height 7
click at [1036, 65] on icon at bounding box center [1037, 66] width 9 height 9
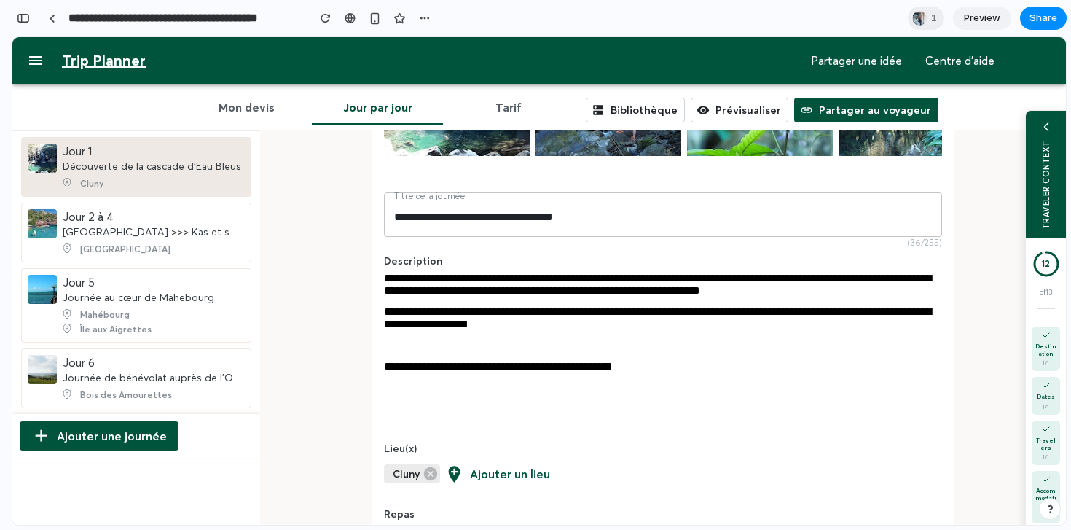
click at [763, 381] on div "**********" at bounding box center [663, 370] width 558 height 21
click at [756, 337] on div "**********" at bounding box center [663, 322] width 558 height 34
click at [327, 20] on div "button" at bounding box center [326, 18] width 10 height 10
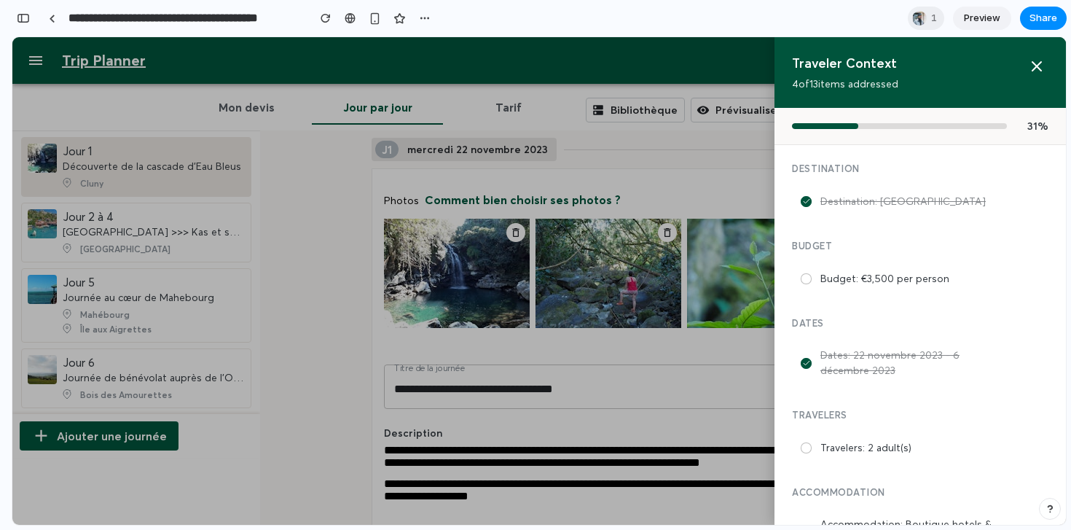
click at [657, 170] on div at bounding box center [539, 280] width 1054 height 487
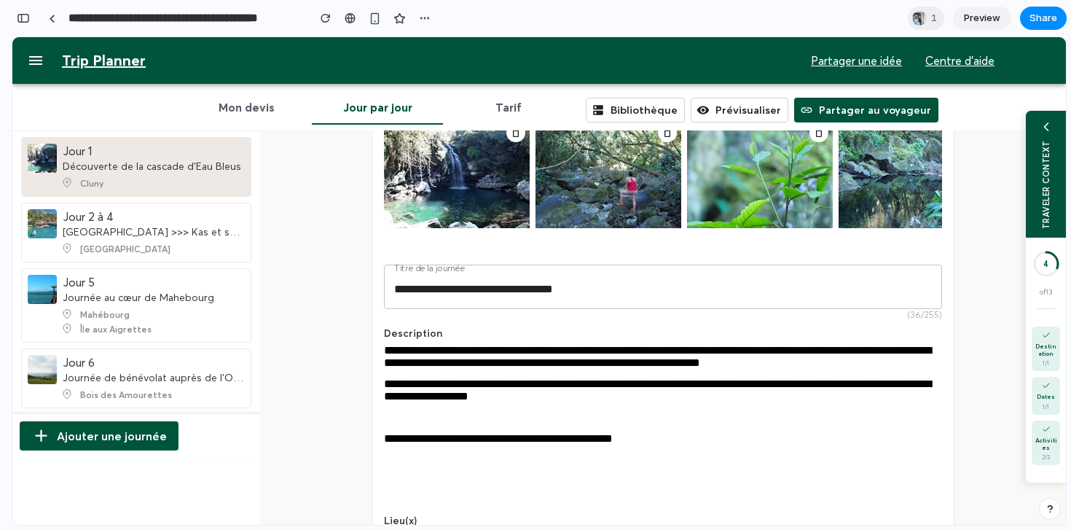
scroll to position [101, 0]
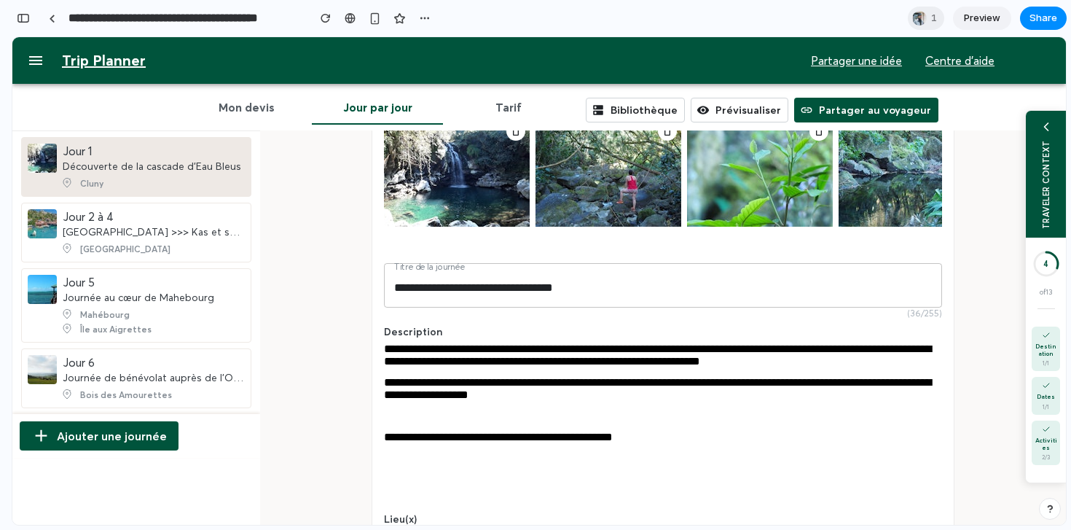
click at [634, 401] on div "**********" at bounding box center [663, 388] width 558 height 25
drag, startPoint x: 608, startPoint y: 402, endPoint x: 667, endPoint y: 402, distance: 59.0
click at [666, 401] on div "**********" at bounding box center [663, 388] width 558 height 25
click at [698, 363] on span "**********" at bounding box center [657, 354] width 547 height 23
click at [330, 26] on button "button" at bounding box center [326, 18] width 22 height 22
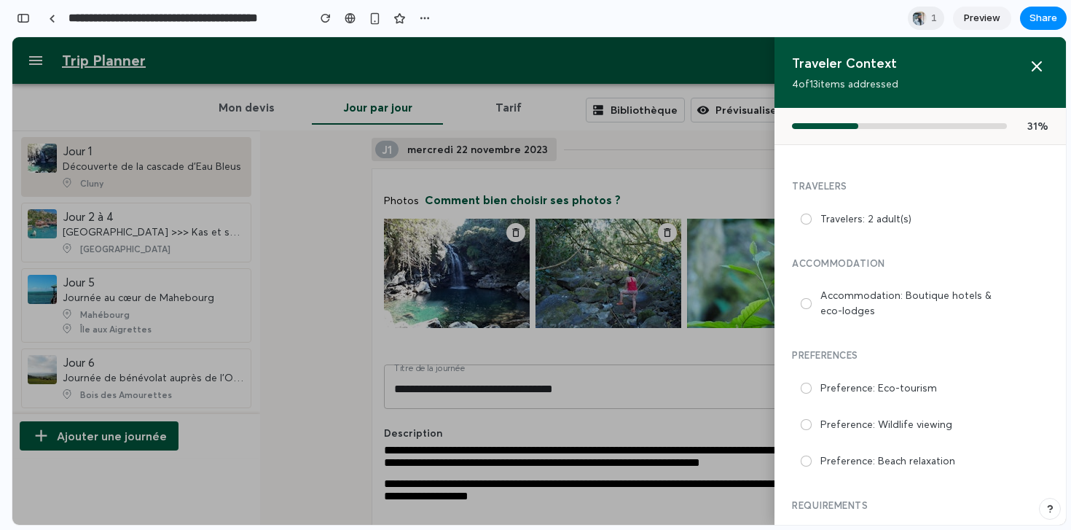
scroll to position [528, 0]
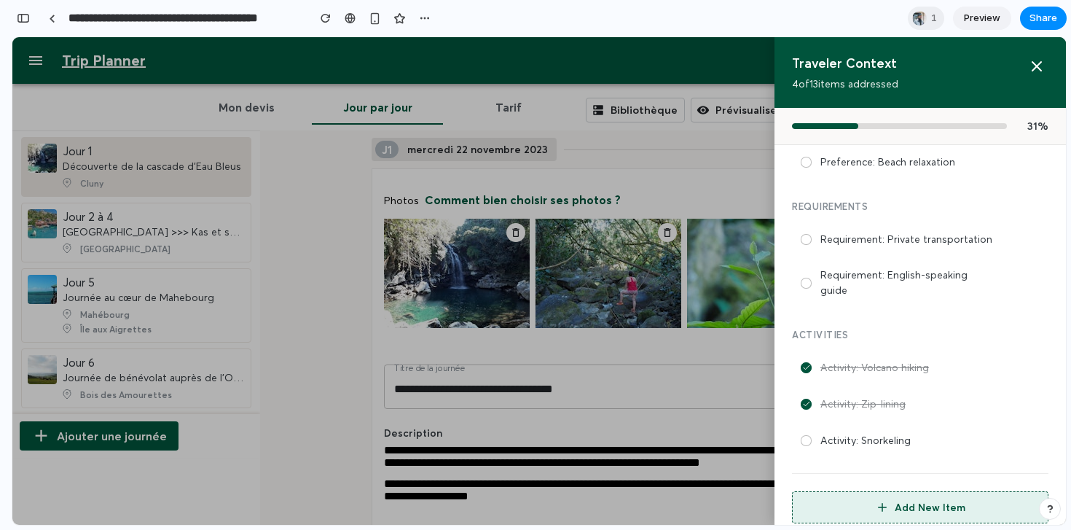
click at [644, 340] on div at bounding box center [539, 280] width 1054 height 487
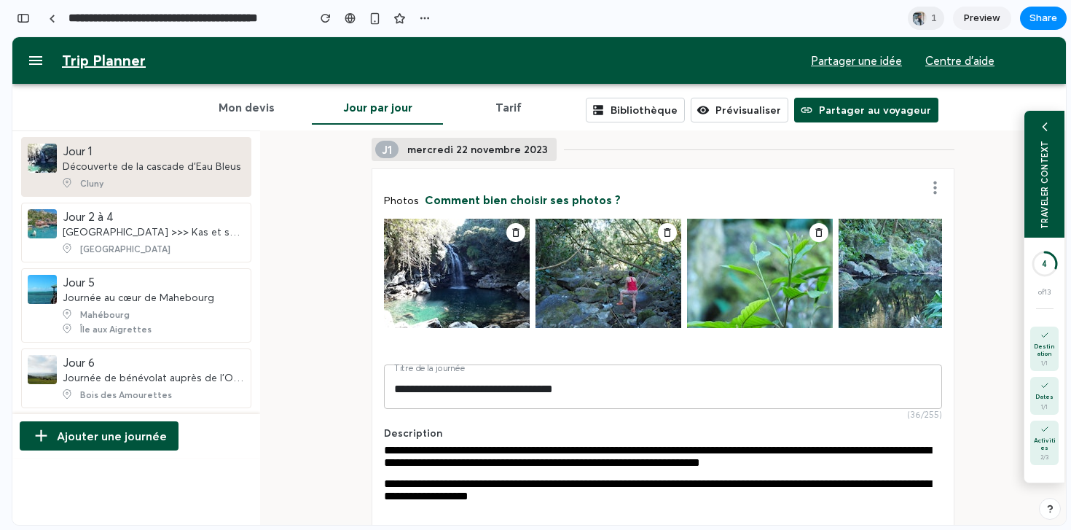
click at [1035, 187] on div "TRAVELER CONTEXT" at bounding box center [1045, 174] width 40 height 127
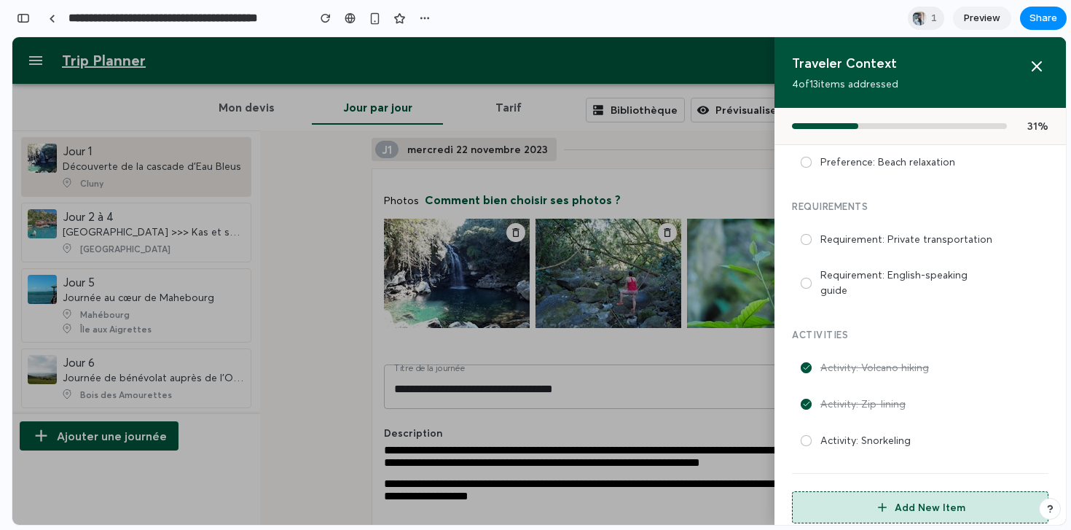
click at [913, 494] on button "Add New Item" at bounding box center [920, 507] width 257 height 32
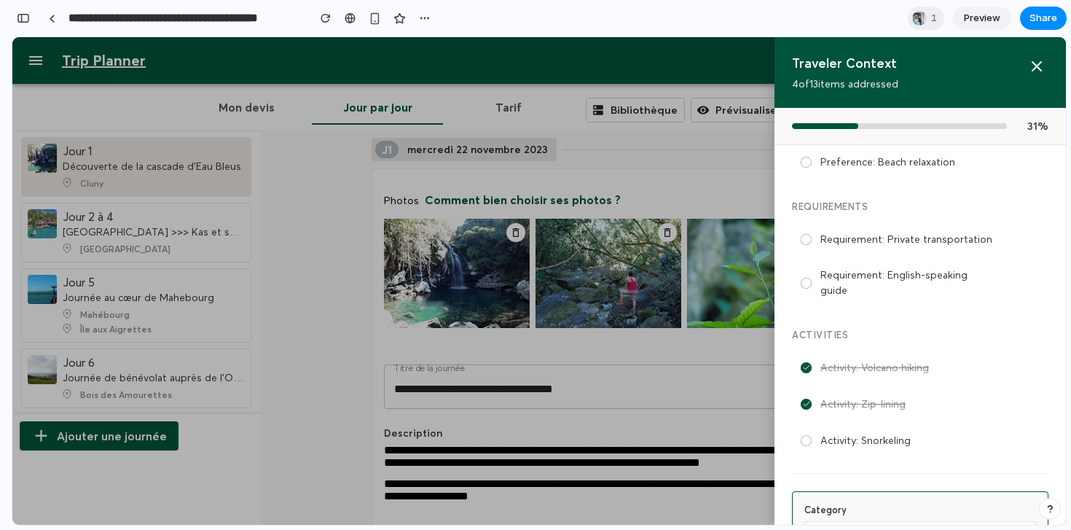
scroll to position [649, 0]
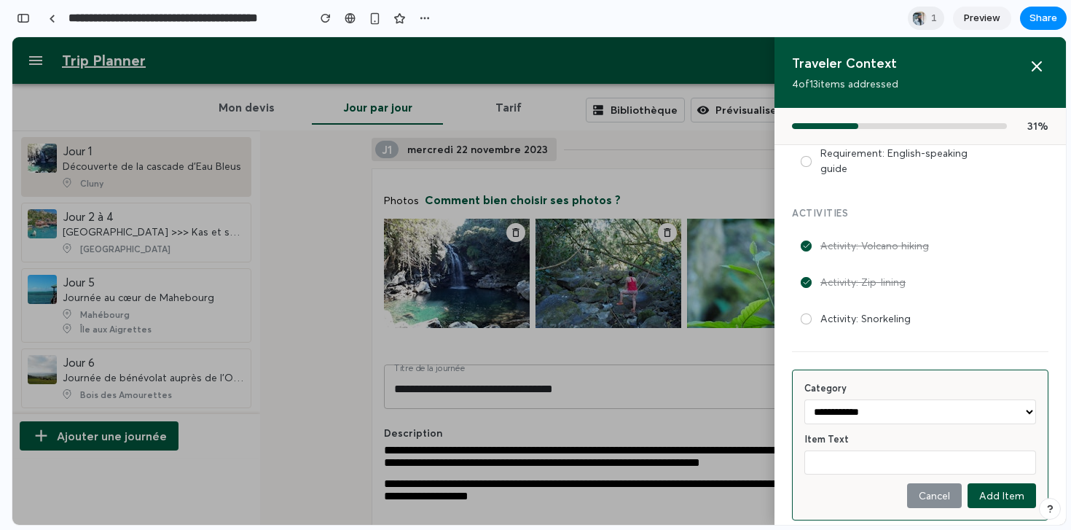
click at [858, 403] on select "**********" at bounding box center [920, 411] width 232 height 25
select select "*******"
click at [804, 399] on select "**********" at bounding box center [920, 411] width 232 height 25
click at [846, 450] on input "text" at bounding box center [920, 462] width 232 height 24
type input "**********"
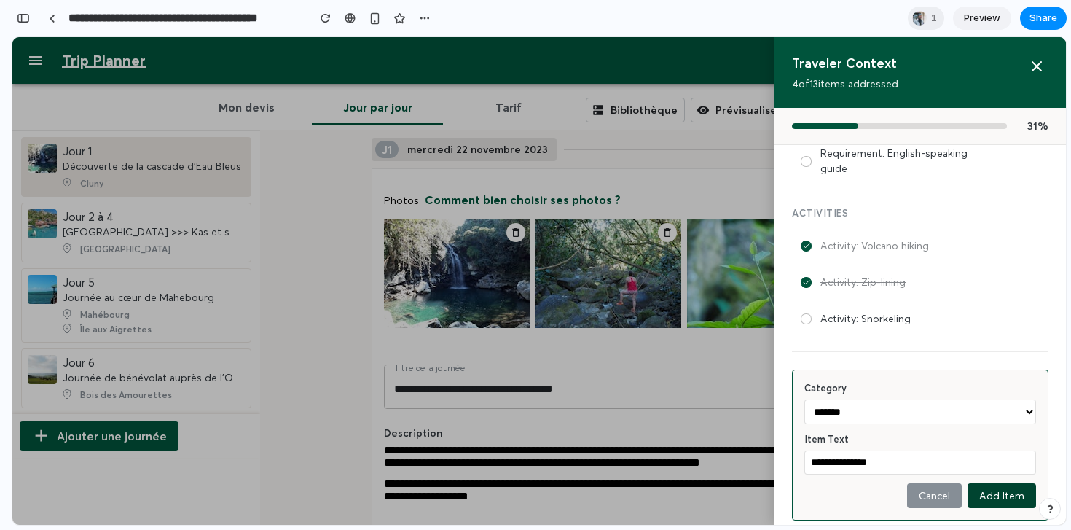
type input "**********"
click at [1006, 483] on button "Add Item" at bounding box center [1002, 495] width 68 height 25
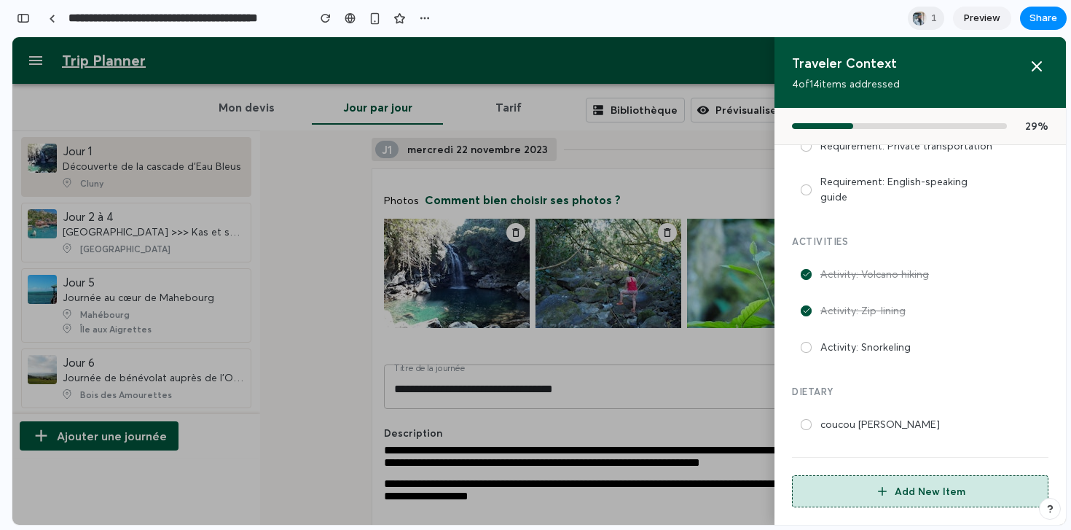
scroll to position [605, 0]
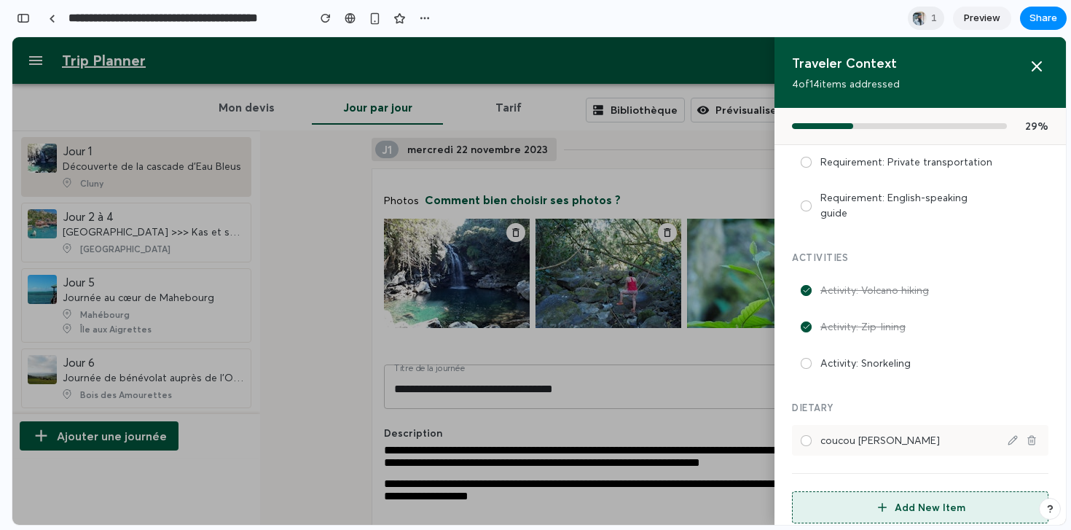
click at [807, 435] on div at bounding box center [806, 440] width 11 height 11
click at [804, 435] on div at bounding box center [806, 440] width 11 height 11
click at [1031, 435] on icon at bounding box center [1032, 440] width 10 height 10
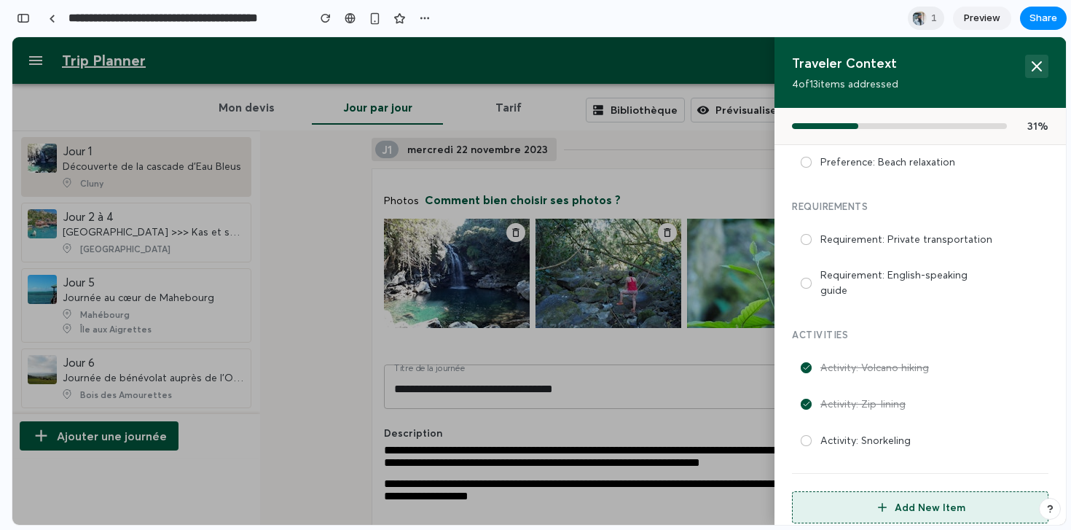
click at [1035, 68] on icon at bounding box center [1036, 66] width 17 height 17
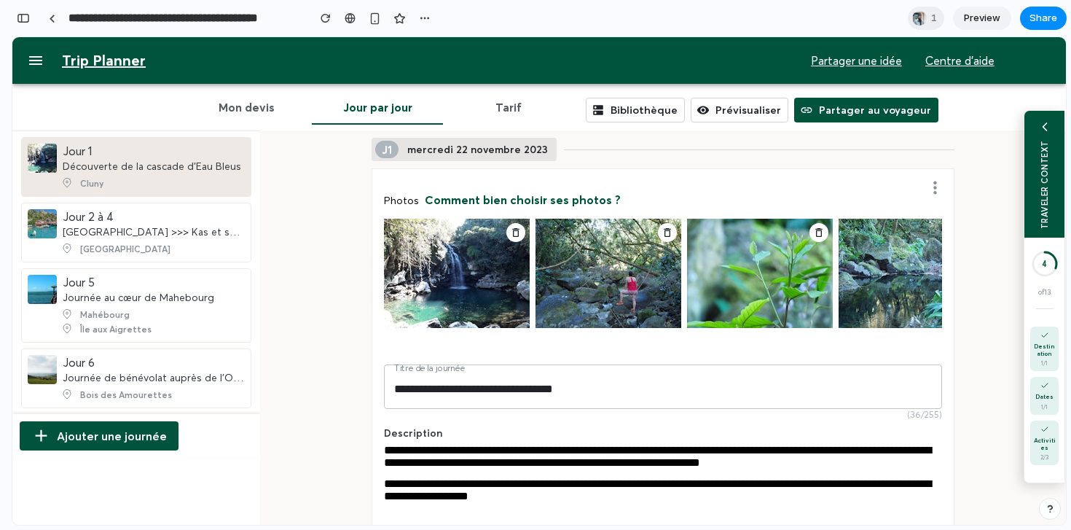
click at [1050, 127] on icon at bounding box center [1045, 127] width 15 height 15
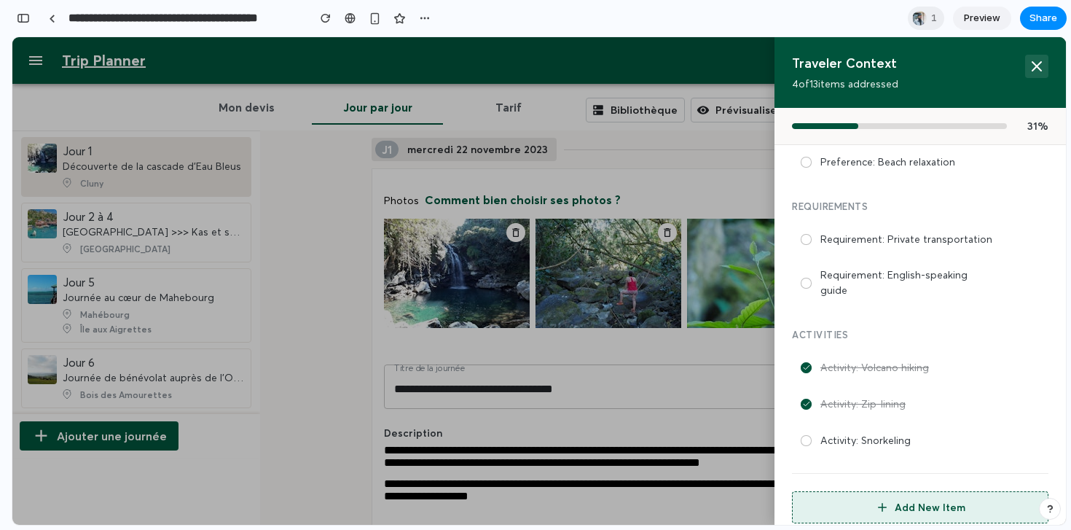
click at [1036, 71] on icon at bounding box center [1036, 66] width 17 height 17
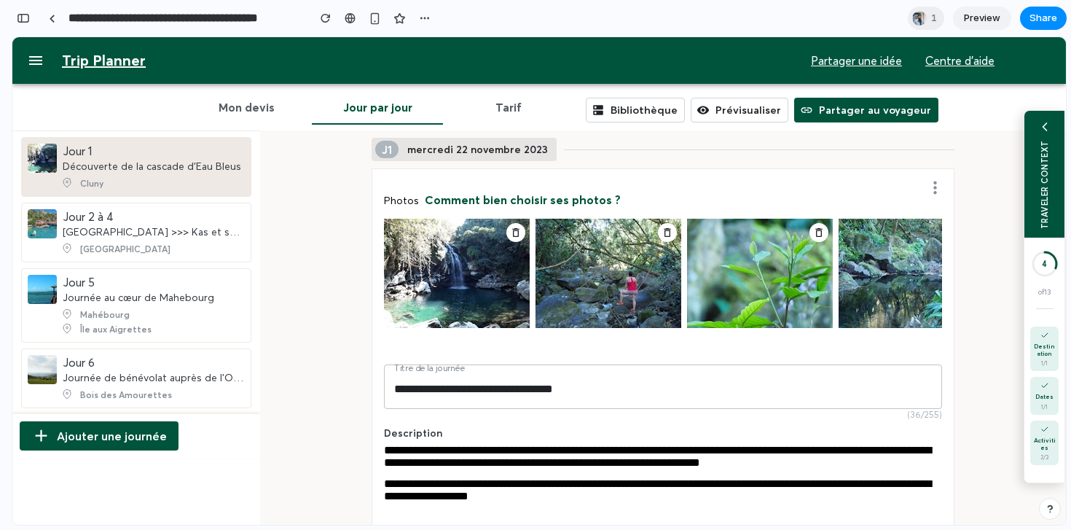
click at [1052, 144] on div "TRAVELER CONTEXT" at bounding box center [1045, 174] width 40 height 127
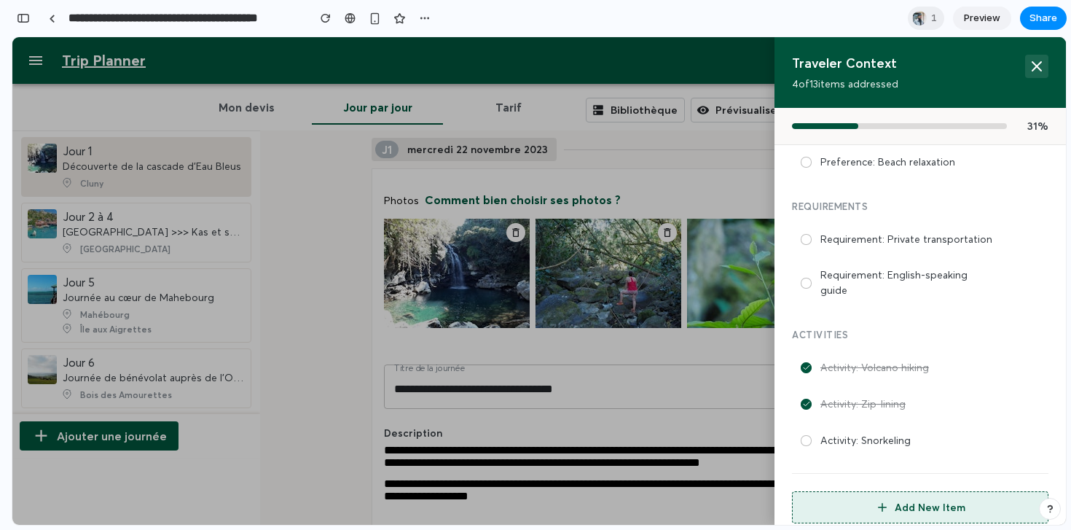
click at [1032, 72] on icon at bounding box center [1036, 66] width 17 height 17
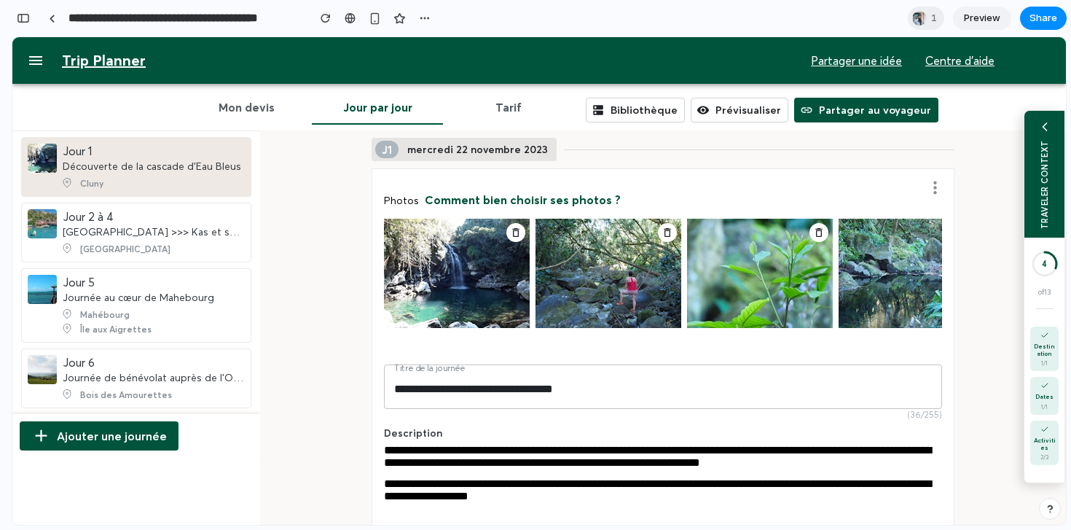
click at [1043, 135] on div "TRAVELER CONTEXT" at bounding box center [1045, 174] width 40 height 127
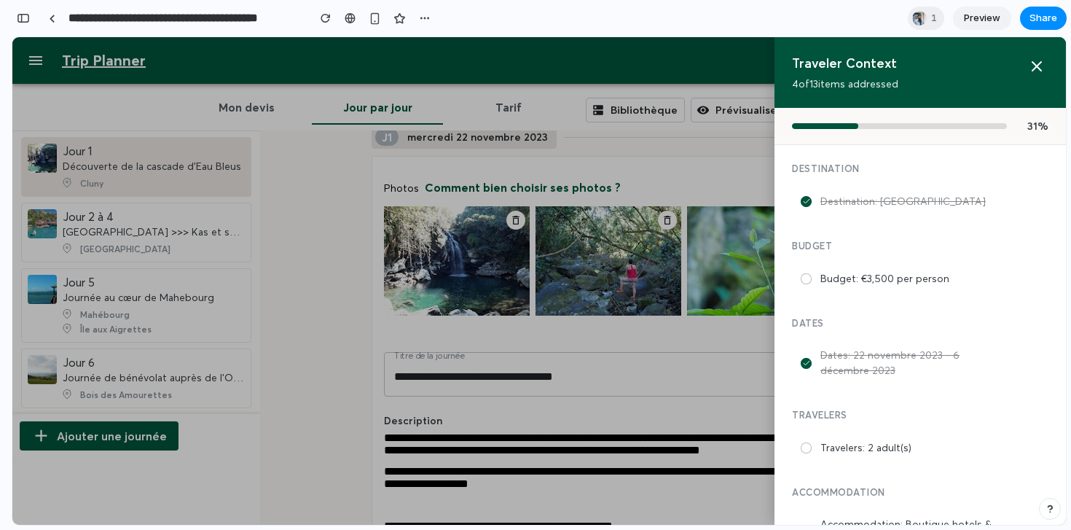
scroll to position [0, 0]
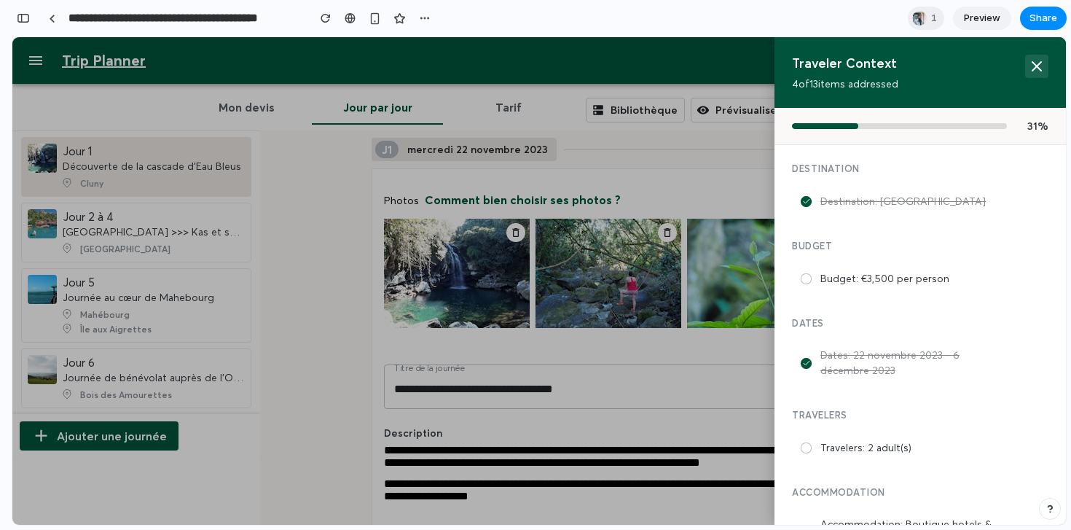
click at [1044, 66] on icon at bounding box center [1036, 66] width 17 height 17
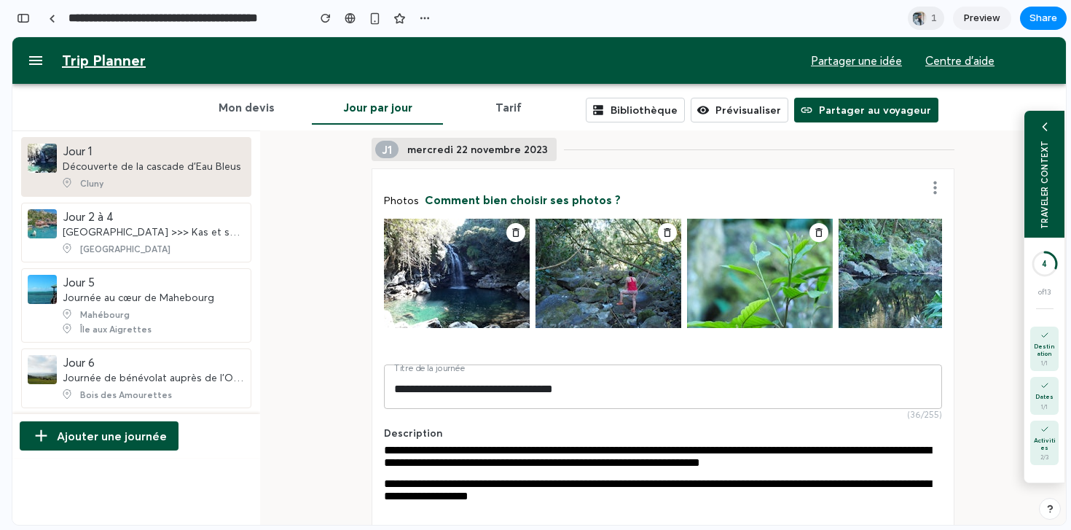
click at [1052, 138] on div "TRAVELER CONTEXT" at bounding box center [1045, 174] width 40 height 127
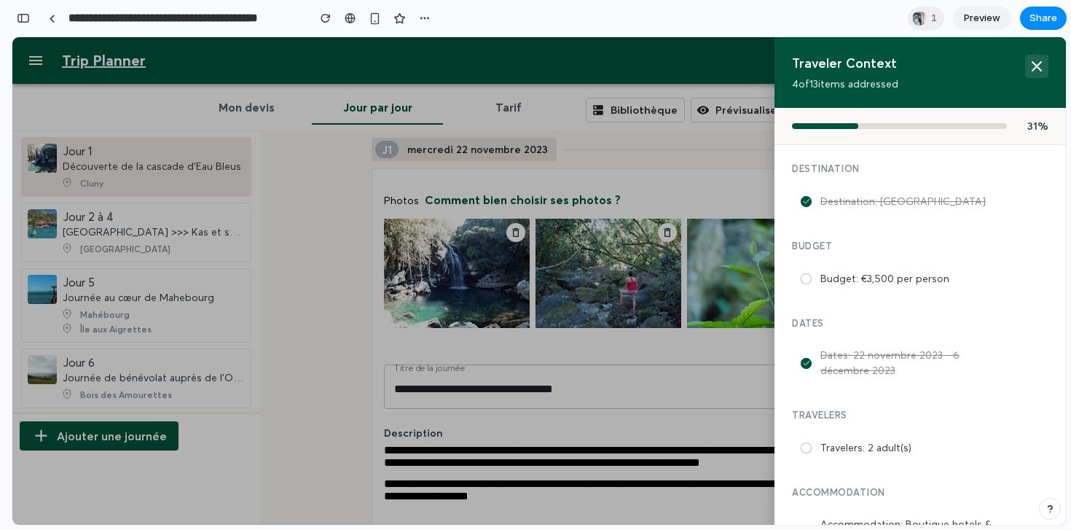
click at [1035, 66] on icon at bounding box center [1037, 66] width 9 height 9
